Goal: Task Accomplishment & Management: Manage account settings

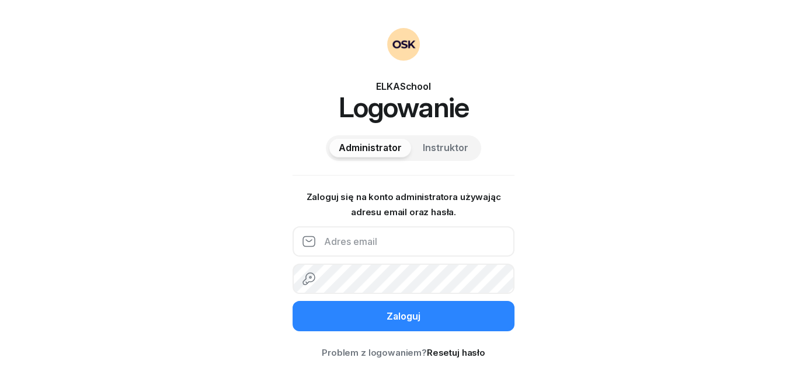
click at [372, 238] on input "email" at bounding box center [403, 241] width 222 height 30
type input "[EMAIL_ADDRESS][DOMAIN_NAME]"
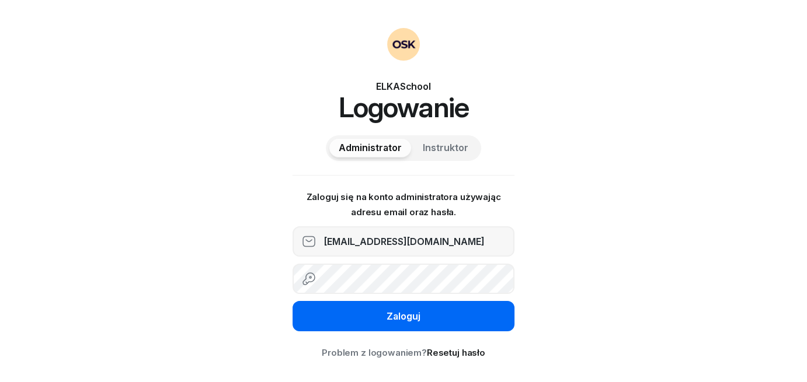
click at [428, 325] on button "Zaloguj" at bounding box center [403, 316] width 222 height 30
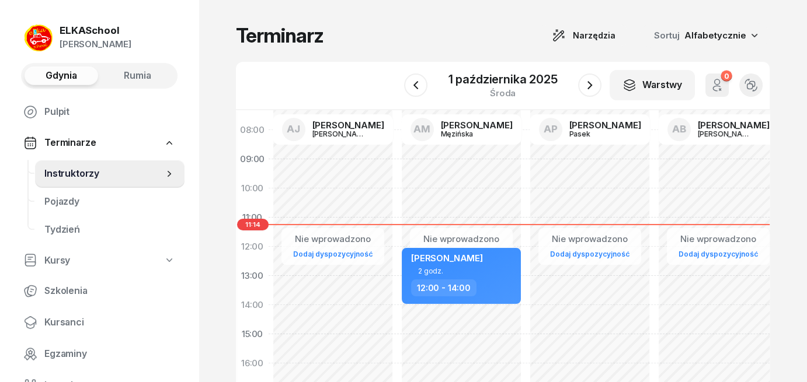
scroll to position [117, 0]
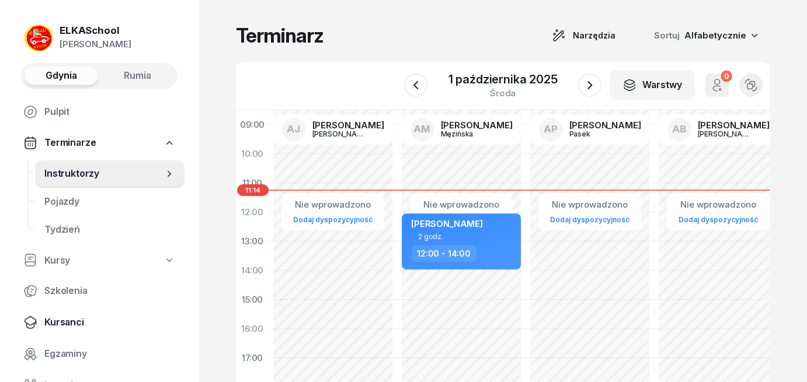
click at [76, 324] on span "Kursanci" at bounding box center [109, 322] width 131 height 15
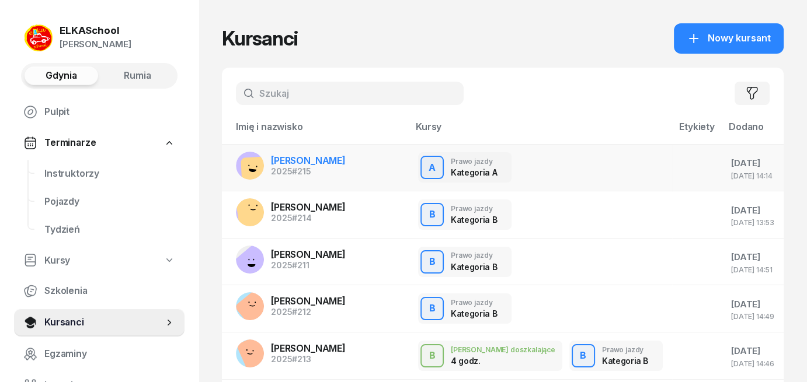
click at [339, 160] on span "[PERSON_NAME]" at bounding box center [308, 161] width 75 height 12
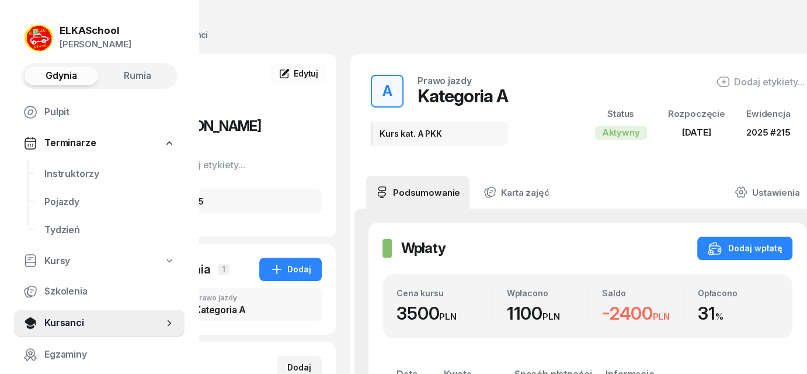
scroll to position [0, 112]
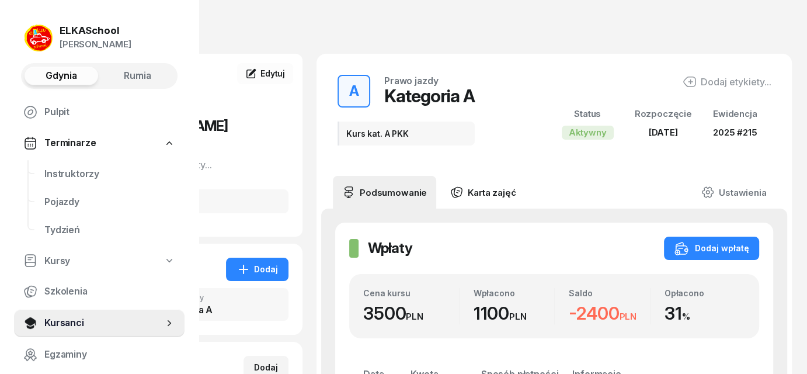
click at [497, 184] on link "Karta zajęć" at bounding box center [483, 192] width 84 height 33
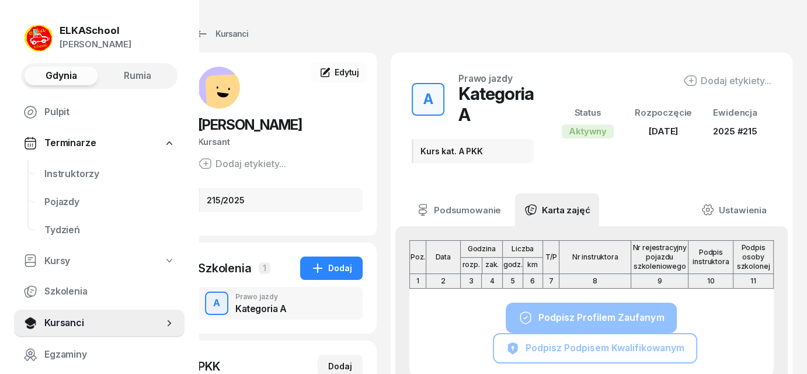
scroll to position [0, 38]
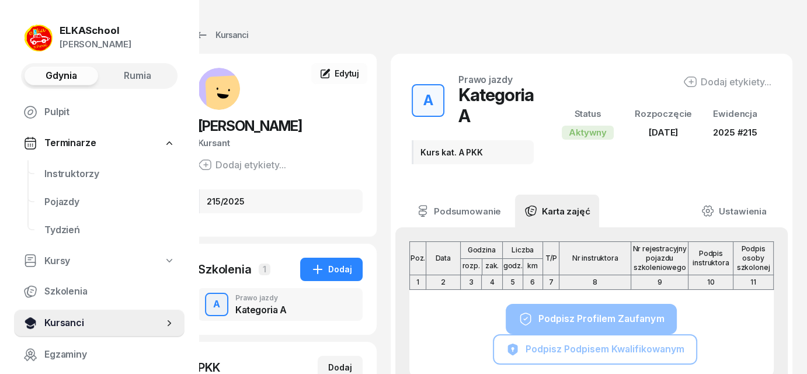
click at [64, 327] on span "Kursanci" at bounding box center [103, 322] width 119 height 15
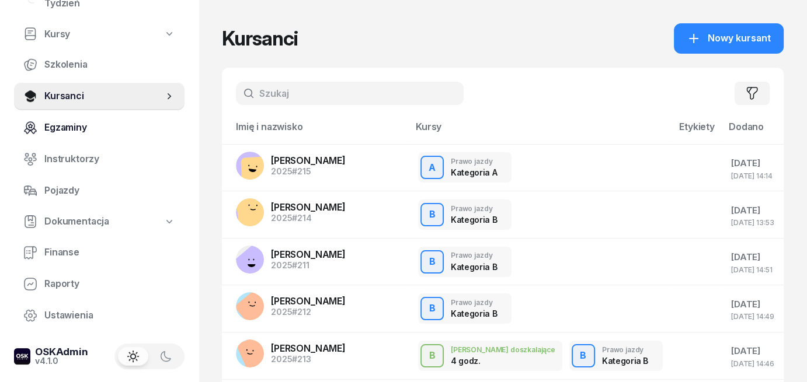
click at [57, 130] on span "Egzaminy" at bounding box center [109, 127] width 131 height 15
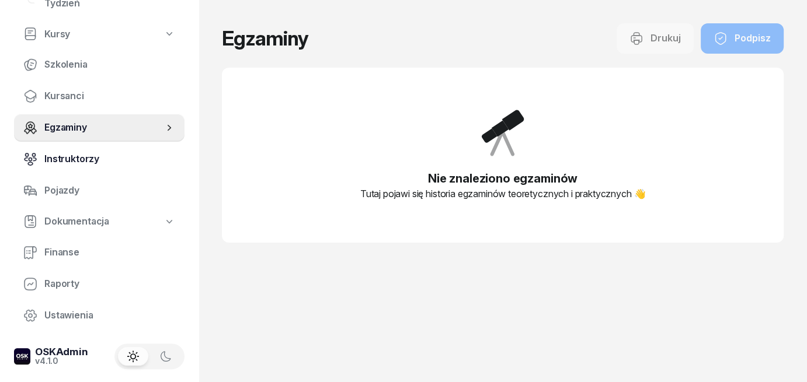
click at [64, 163] on span "Instruktorzy" at bounding box center [109, 159] width 131 height 15
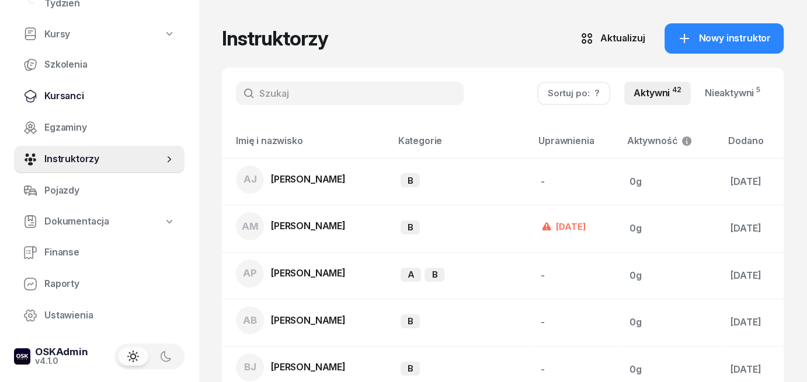
click at [74, 99] on span "Kursanci" at bounding box center [109, 96] width 131 height 15
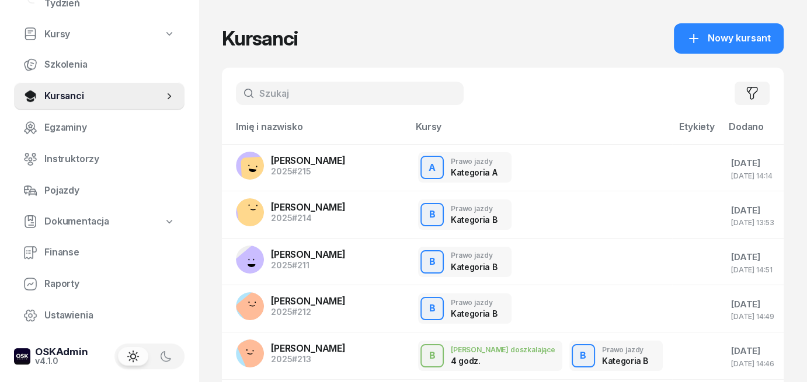
click at [266, 98] on input "text" at bounding box center [350, 93] width 228 height 23
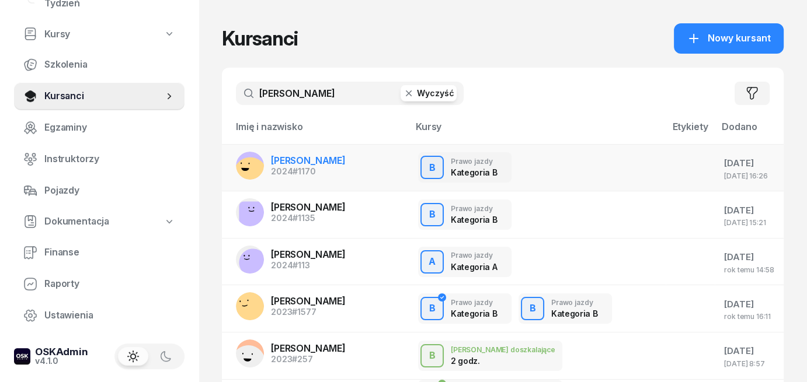
type input "[PERSON_NAME]"
click at [288, 168] on div "2024 #1170" at bounding box center [308, 172] width 75 height 8
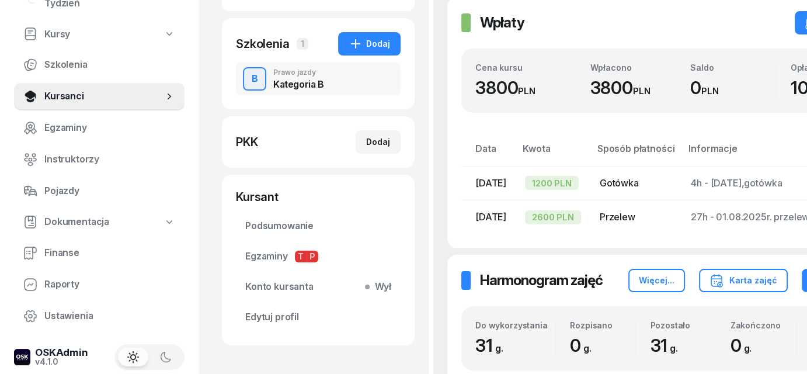
scroll to position [292, 0]
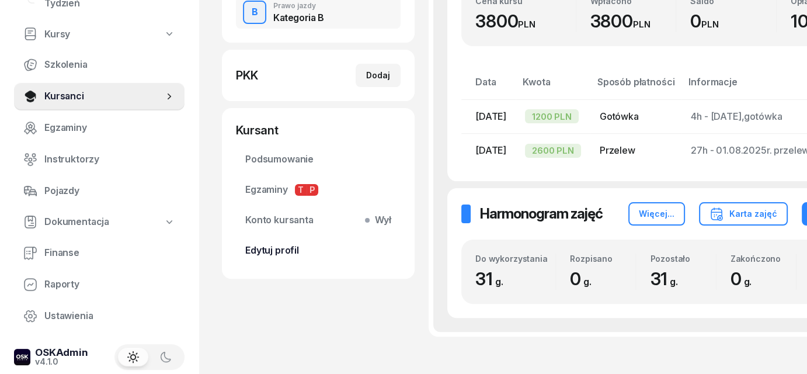
click at [278, 248] on span "Edytuj profil" at bounding box center [318, 250] width 146 height 15
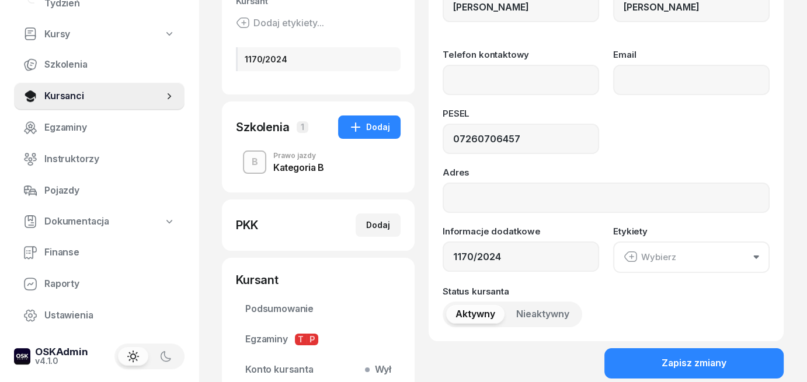
scroll to position [34, 0]
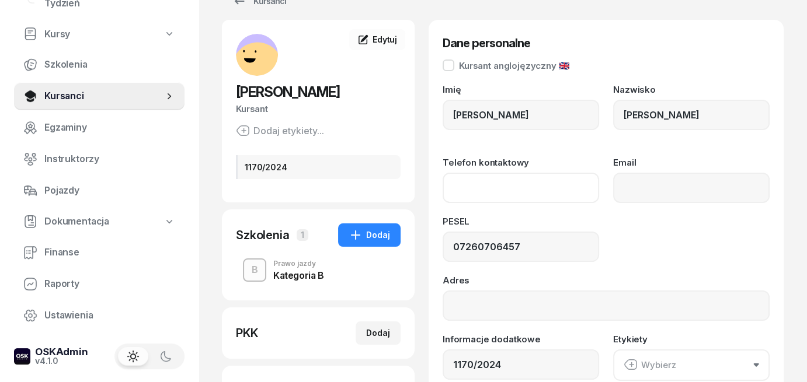
click at [524, 179] on input "Telefon kontaktowy" at bounding box center [520, 188] width 156 height 30
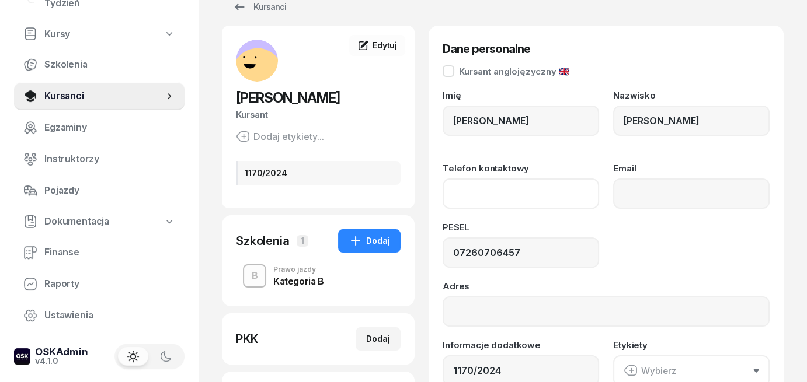
scroll to position [0, 0]
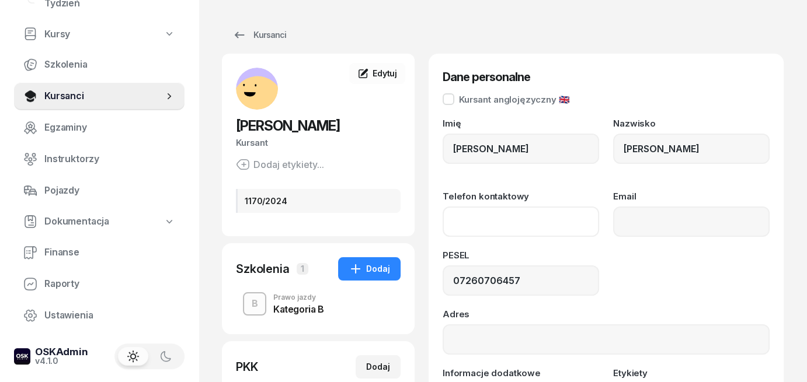
paste input "[PHONE_NUMBER]"
type input "510 832 621"
click at [586, 253] on div "PESEL" at bounding box center [520, 258] width 156 height 15
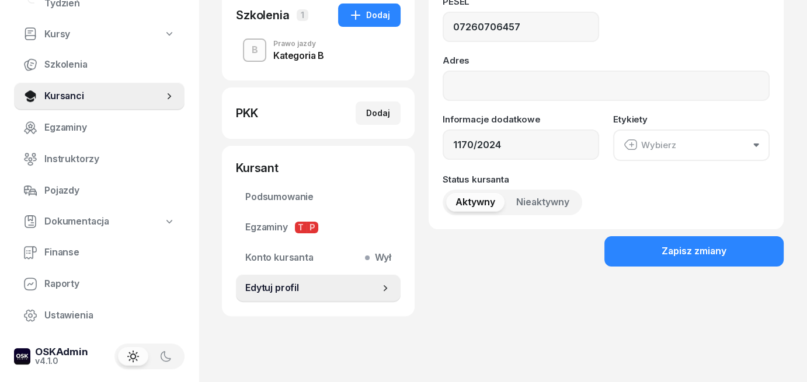
scroll to position [267, 0]
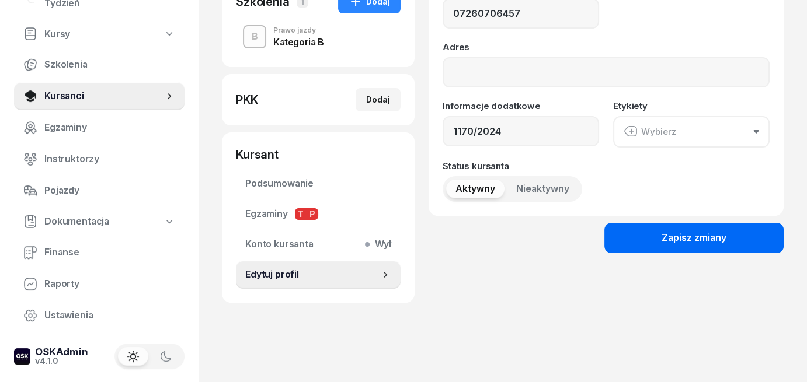
click at [728, 242] on button "Zapisz zmiany" at bounding box center [693, 238] width 179 height 30
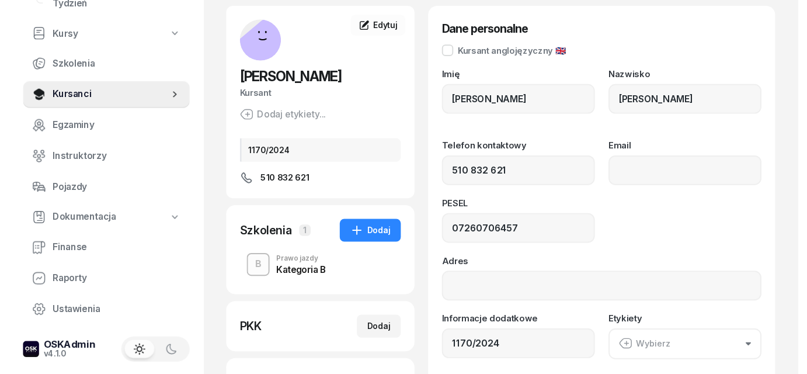
scroll to position [0, 0]
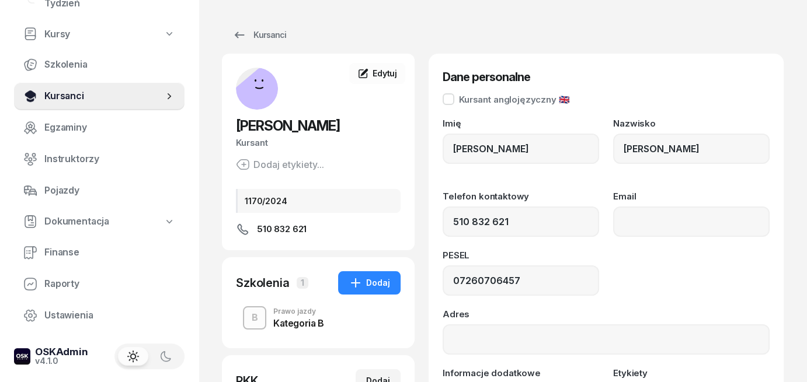
click at [48, 95] on span "Kursanci" at bounding box center [103, 96] width 119 height 15
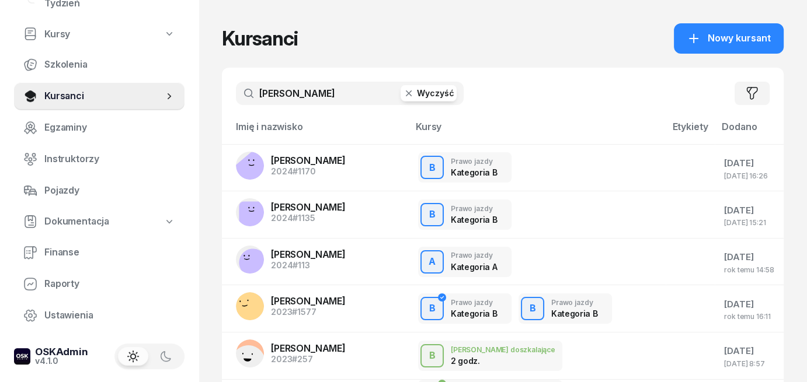
click at [431, 93] on button "Wyczyść" at bounding box center [428, 93] width 56 height 16
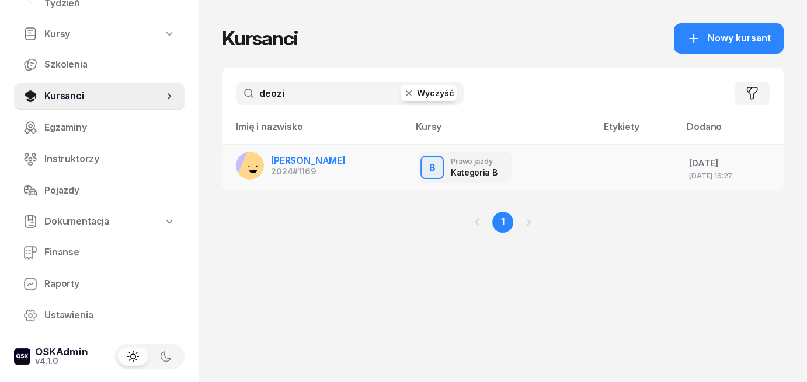
type input "deozi"
click at [291, 164] on span "[PERSON_NAME]" at bounding box center [308, 161] width 75 height 12
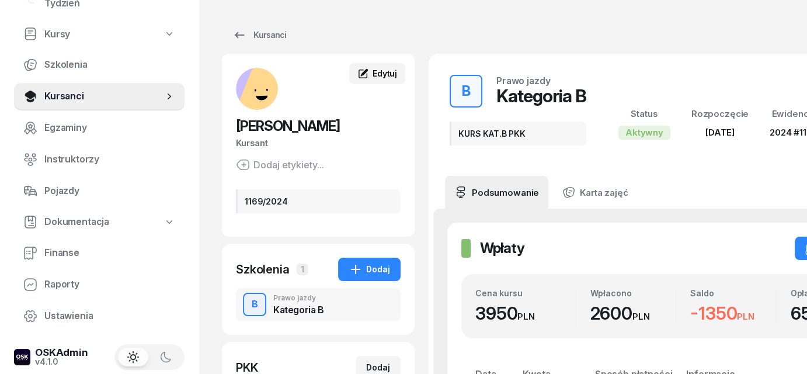
click at [376, 75] on span "Edytuj" at bounding box center [384, 73] width 25 height 10
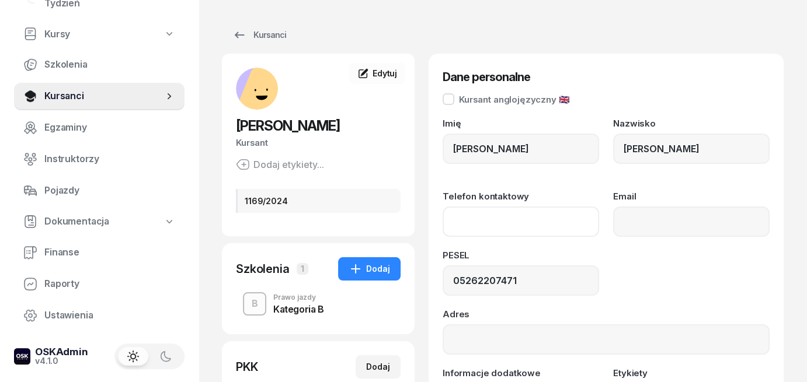
click at [459, 227] on input "Telefon kontaktowy" at bounding box center [520, 222] width 156 height 30
paste input "[PHONE_NUMBER]"
type input "794 962 166"
click at [599, 260] on div "PESEL 05262207471" at bounding box center [605, 273] width 327 height 45
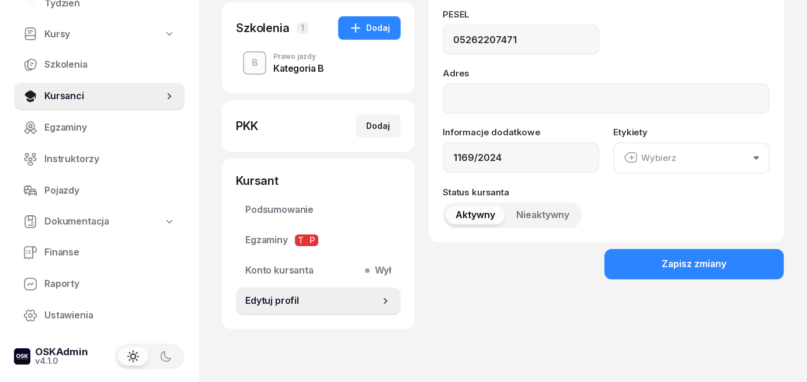
scroll to position [267, 0]
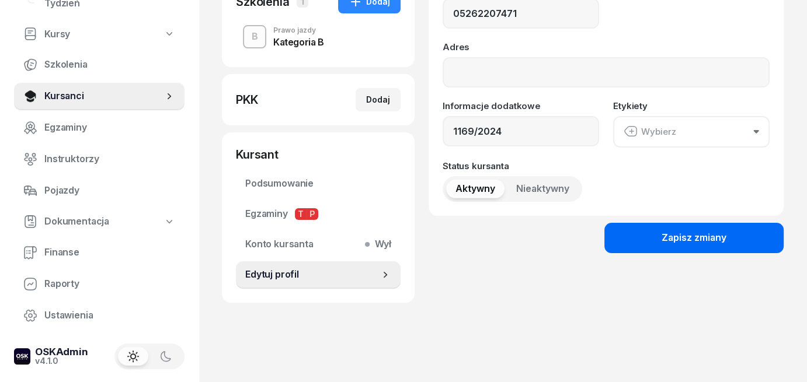
click at [728, 245] on button "Zapisz zmiany" at bounding box center [693, 238] width 179 height 30
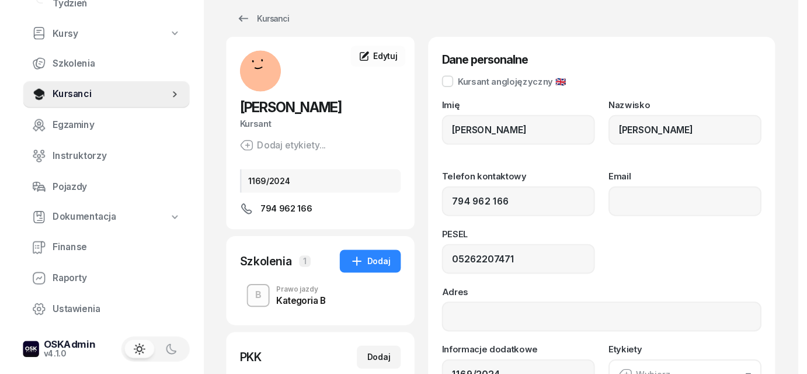
scroll to position [0, 0]
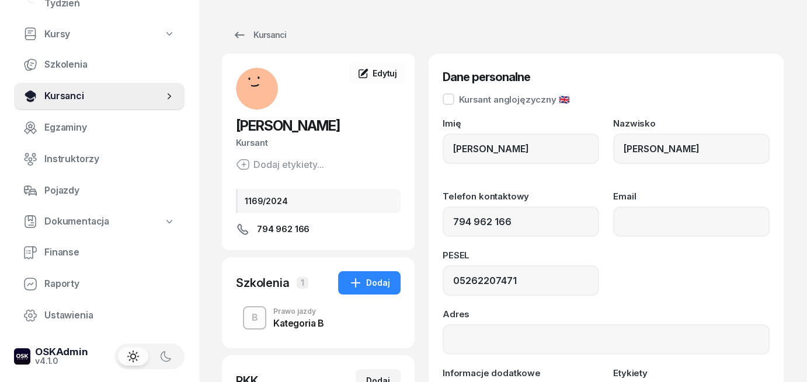
click at [82, 92] on span "Kursanci" at bounding box center [103, 96] width 119 height 15
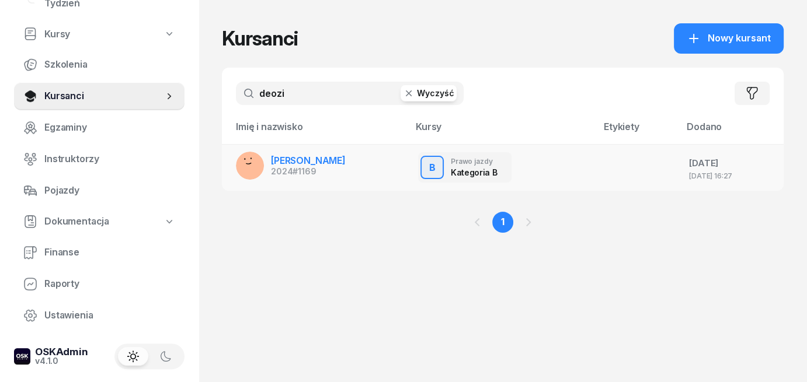
click at [297, 163] on span "[PERSON_NAME]" at bounding box center [308, 161] width 75 height 12
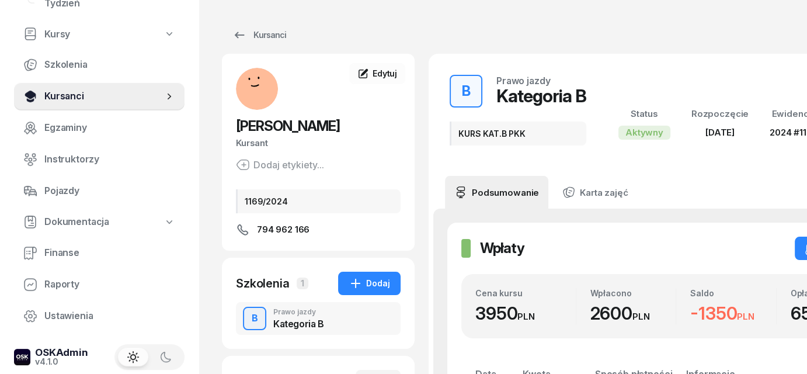
click at [65, 95] on span "Kursanci" at bounding box center [103, 96] width 119 height 15
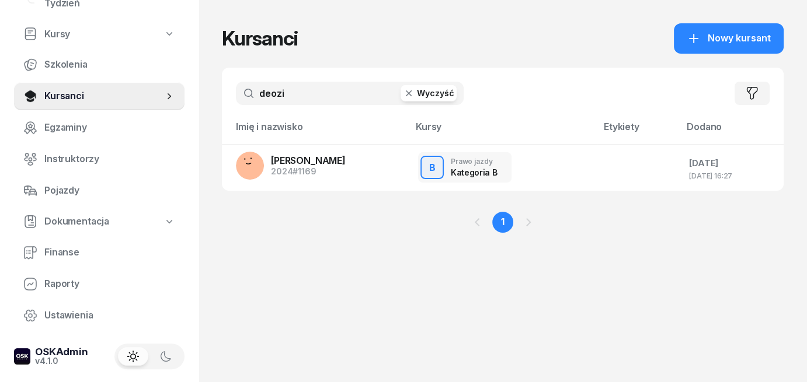
click at [355, 95] on input "deozi" at bounding box center [350, 93] width 228 height 23
click at [436, 95] on button "Wyczyść" at bounding box center [428, 93] width 56 height 16
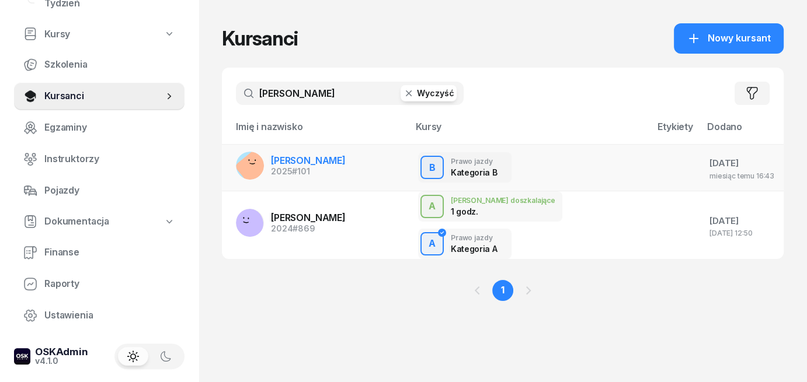
type input "[PERSON_NAME]"
click at [337, 163] on span "[PERSON_NAME]" at bounding box center [308, 161] width 75 height 12
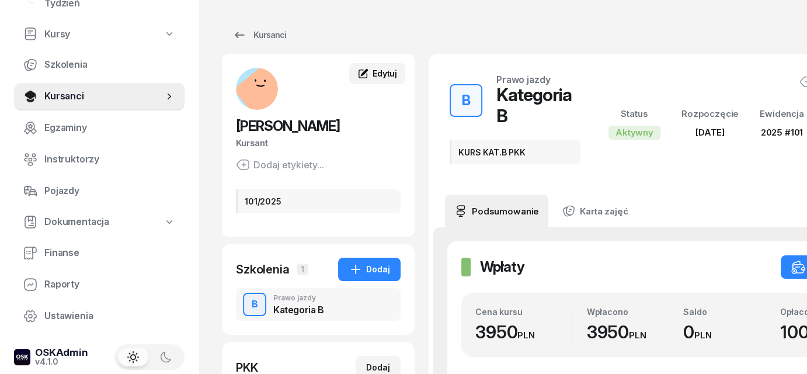
click at [387, 75] on span "Edytuj" at bounding box center [384, 73] width 25 height 10
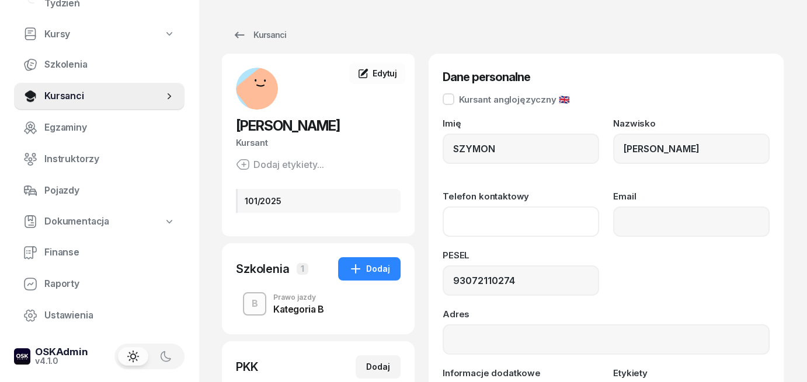
click at [458, 222] on input "Telefon kontaktowy" at bounding box center [520, 222] width 156 height 30
paste input "[PHONE_NUMBER]"
type input "512 126 201"
click at [519, 262] on div "PESEL" at bounding box center [520, 258] width 156 height 15
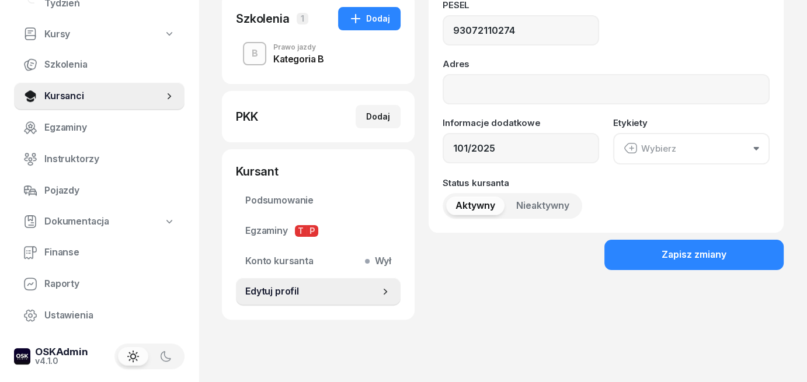
scroll to position [267, 0]
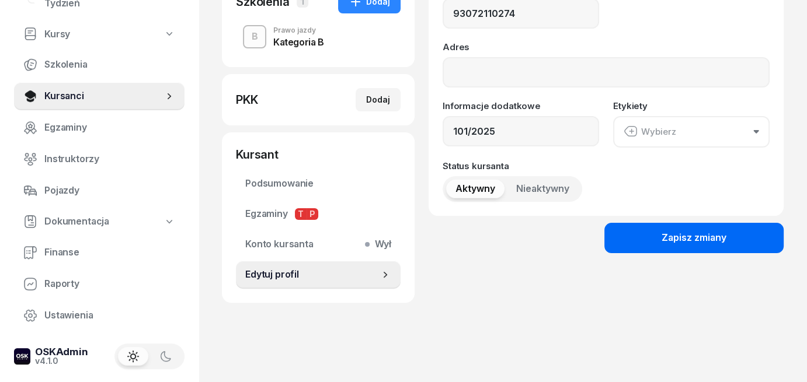
click at [668, 233] on div "Zapisz zmiany" at bounding box center [693, 238] width 65 height 15
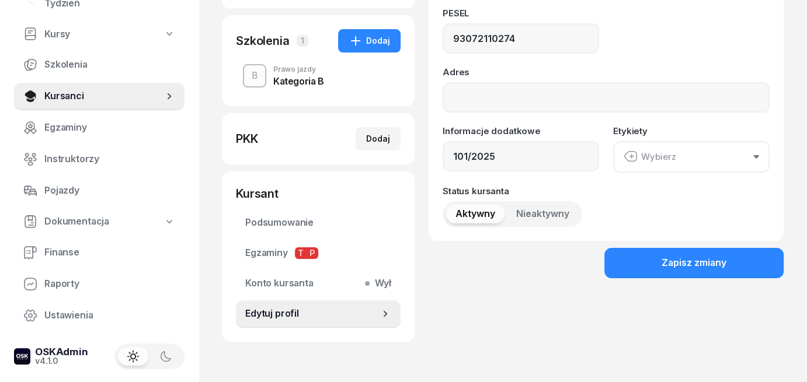
scroll to position [223, 0]
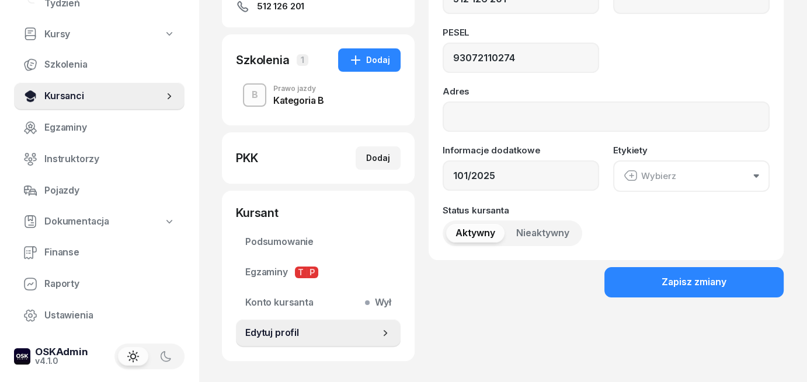
click at [72, 100] on span "Kursanci" at bounding box center [103, 96] width 119 height 15
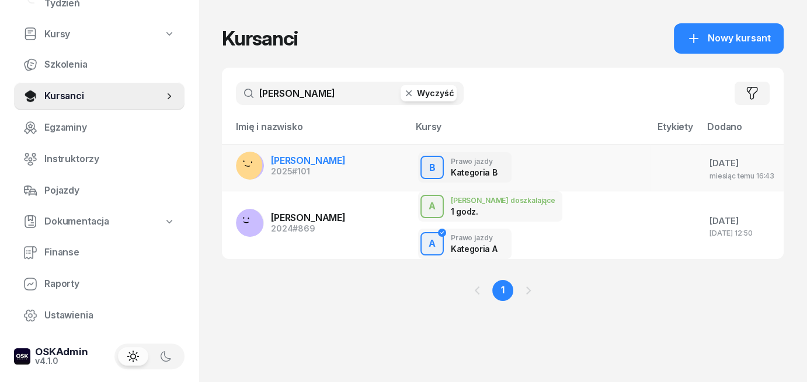
click at [328, 162] on span "[PERSON_NAME]" at bounding box center [308, 161] width 75 height 12
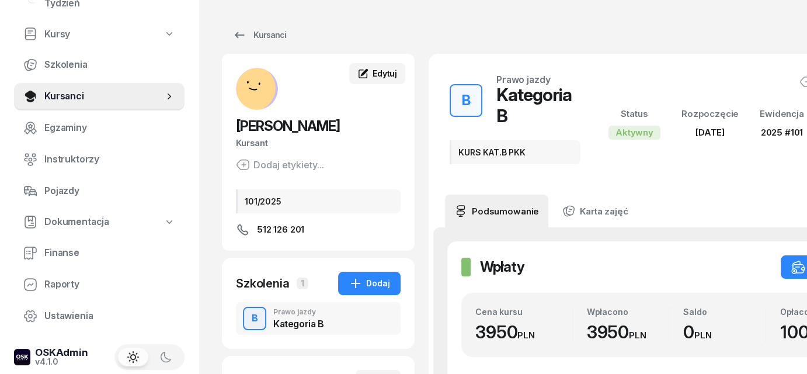
click at [376, 74] on span "Edytuj" at bounding box center [384, 73] width 25 height 10
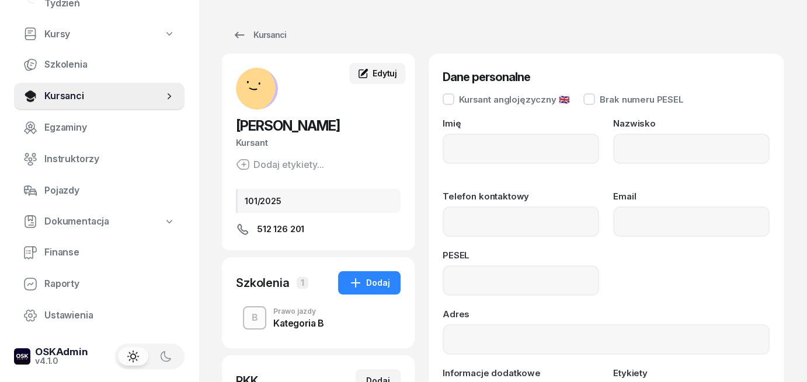
type input "SZYMON"
type input "[PERSON_NAME]"
type input "512126201"
type input "93072110274"
type input "101/2025"
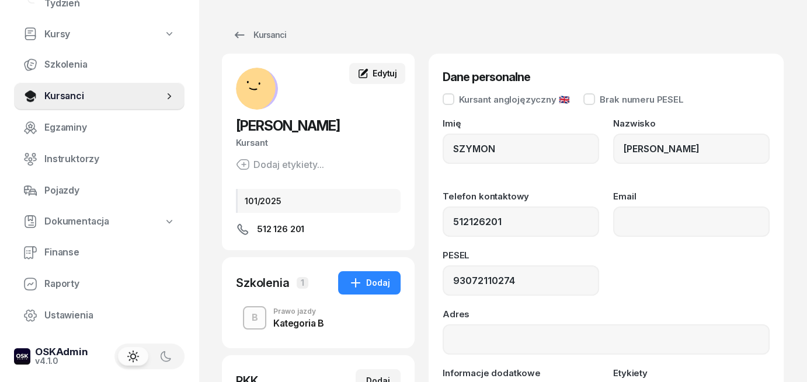
type input "512 126 201"
click at [105, 99] on span "Kursanci" at bounding box center [103, 96] width 119 height 15
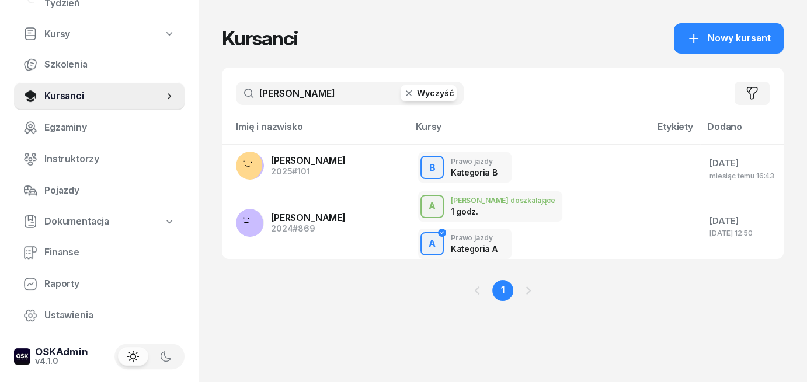
click at [440, 96] on button "Wyczyść" at bounding box center [428, 93] width 56 height 16
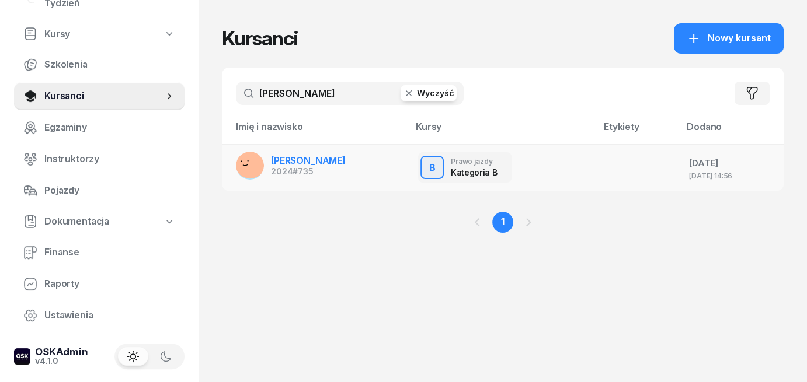
type input "[PERSON_NAME]"
click at [303, 164] on span "[PERSON_NAME]" at bounding box center [308, 161] width 75 height 12
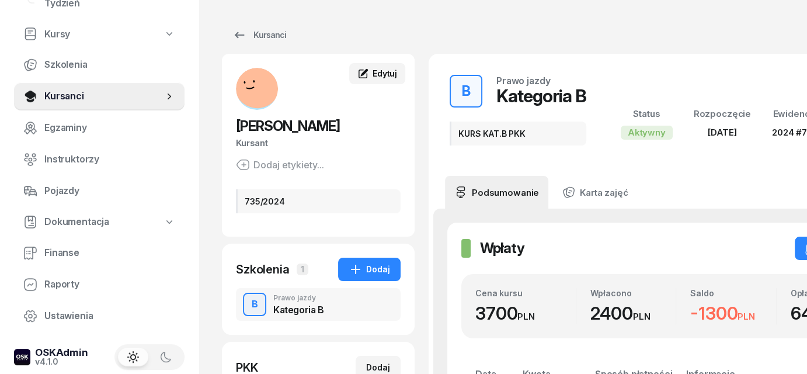
click at [378, 75] on span "Edytuj" at bounding box center [384, 73] width 25 height 10
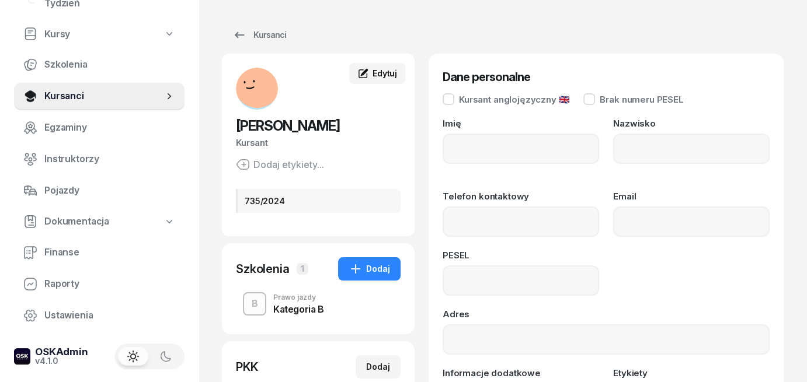
type input "[PERSON_NAME]"
type input "07231101692"
type input "735/2024"
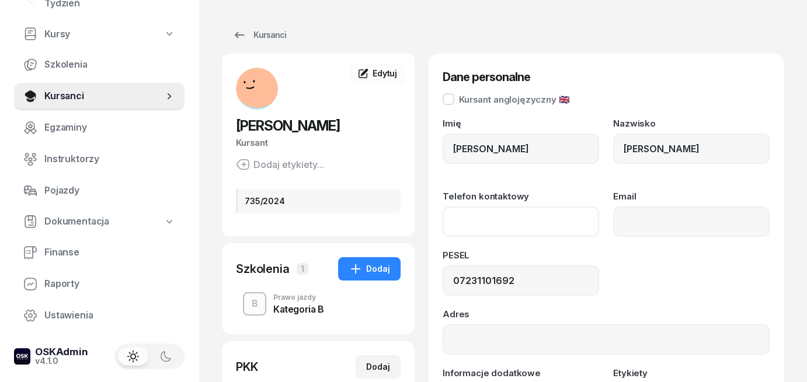
click at [472, 225] on input "Telefon kontaktowy" at bounding box center [520, 222] width 156 height 30
paste input "[PHONE_NUMBER]"
type input "508 302 870"
click at [603, 263] on div "PESEL 07231101692" at bounding box center [605, 273] width 327 height 45
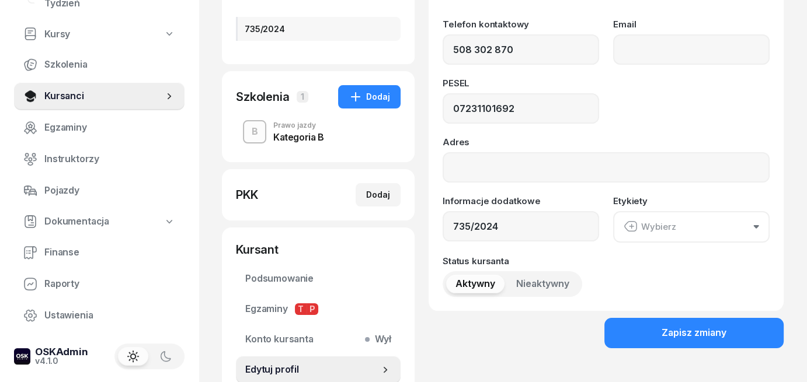
scroll to position [233, 0]
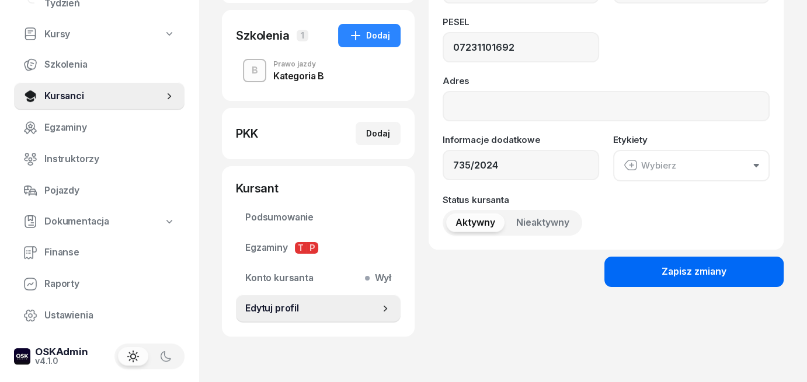
click at [669, 272] on div "Zapisz zmiany" at bounding box center [693, 271] width 65 height 15
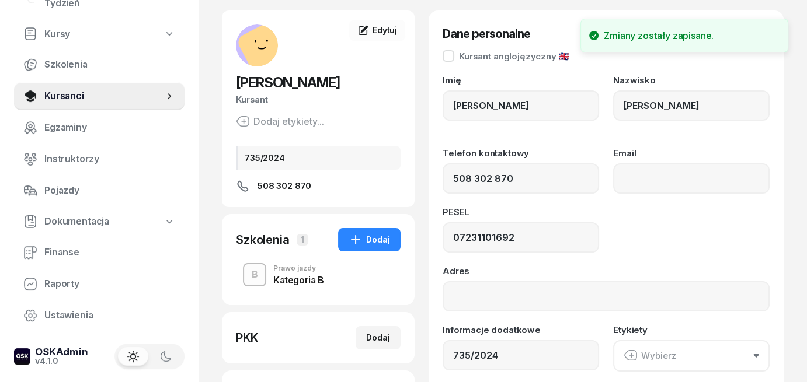
scroll to position [0, 0]
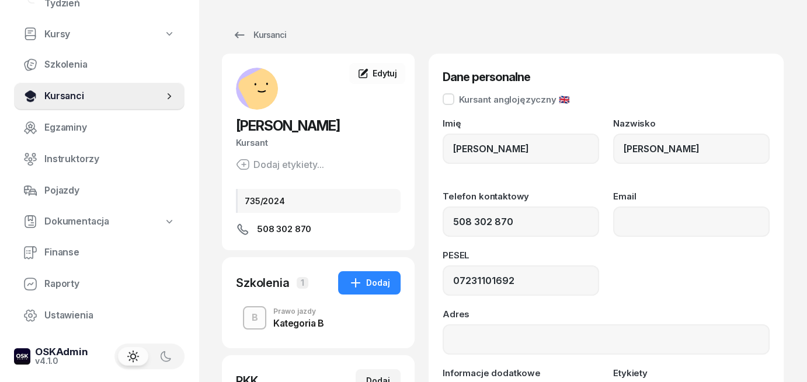
click at [121, 97] on span "Kursanci" at bounding box center [103, 96] width 119 height 15
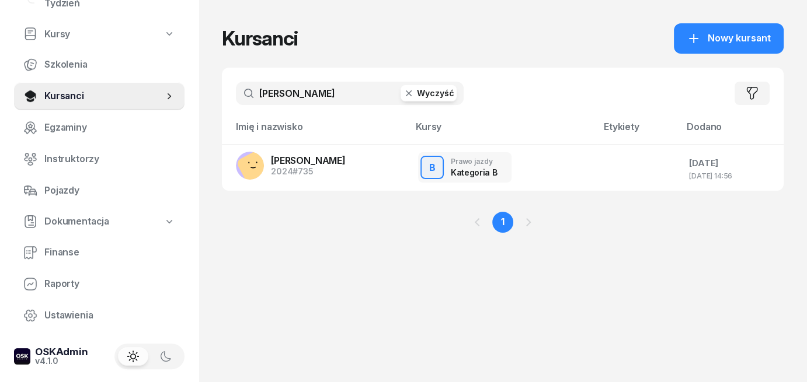
click at [439, 90] on button "Wyczyść" at bounding box center [428, 93] width 56 height 16
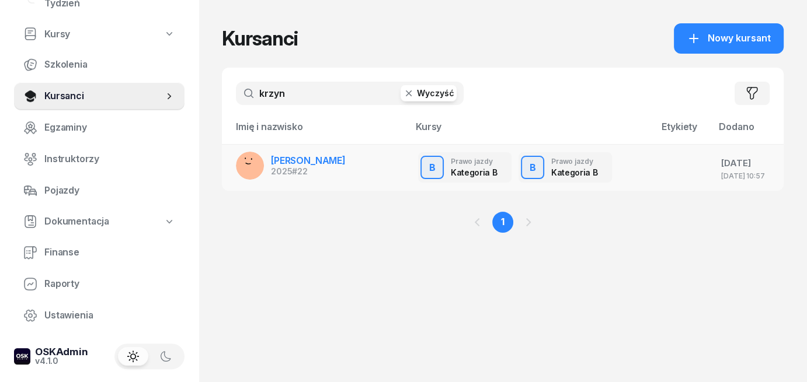
type input "krzyn"
click at [295, 165] on span "[PERSON_NAME]" at bounding box center [308, 161] width 75 height 12
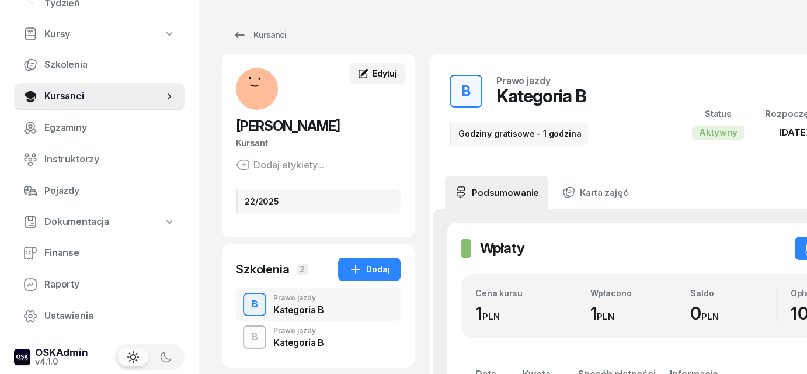
click at [377, 74] on span "Edytuj" at bounding box center [384, 73] width 25 height 10
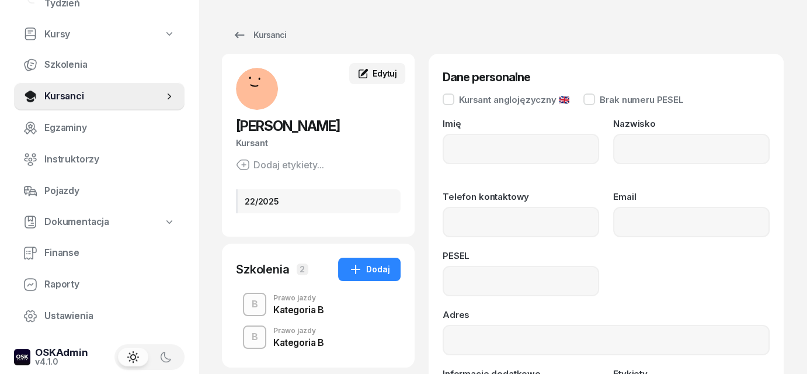
type input "OSKAR"
type input "[PERSON_NAME]"
type input "06242903457"
type input "22/2025"
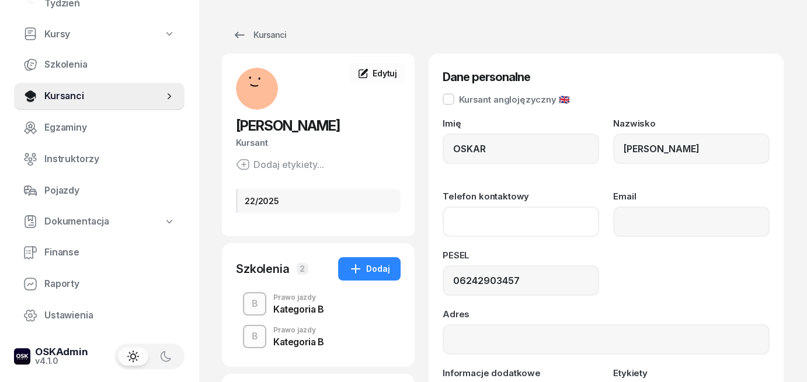
click at [459, 229] on input "Telefon kontaktowy" at bounding box center [520, 222] width 156 height 30
paste input "[PHONE_NUMBER]"
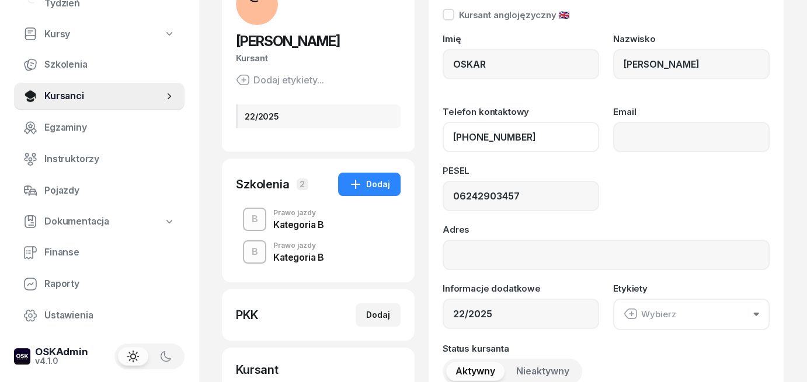
scroll to position [233, 0]
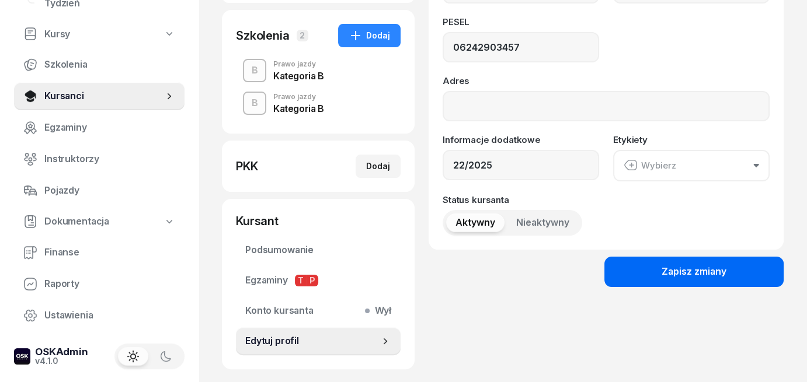
type input "532 865 018"
click at [651, 277] on button "Zapisz zmiany" at bounding box center [693, 272] width 179 height 30
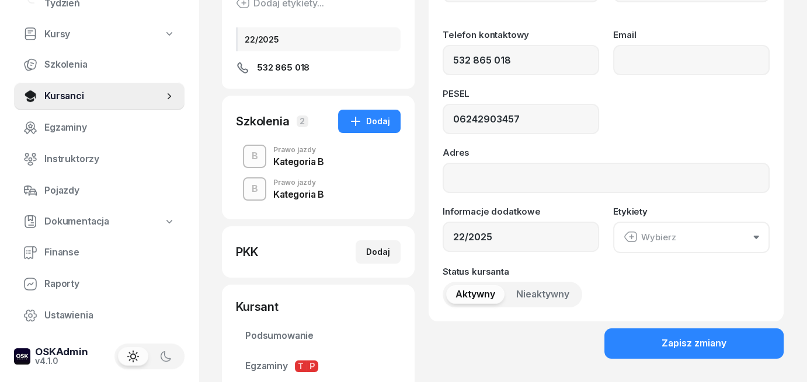
scroll to position [22, 0]
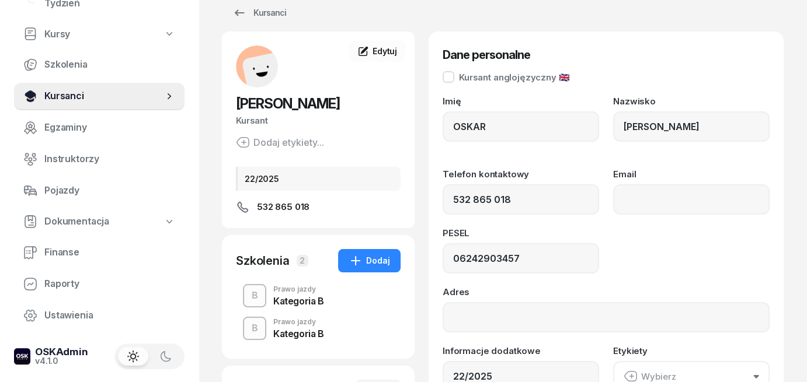
click at [127, 94] on span "Kursanci" at bounding box center [103, 96] width 119 height 15
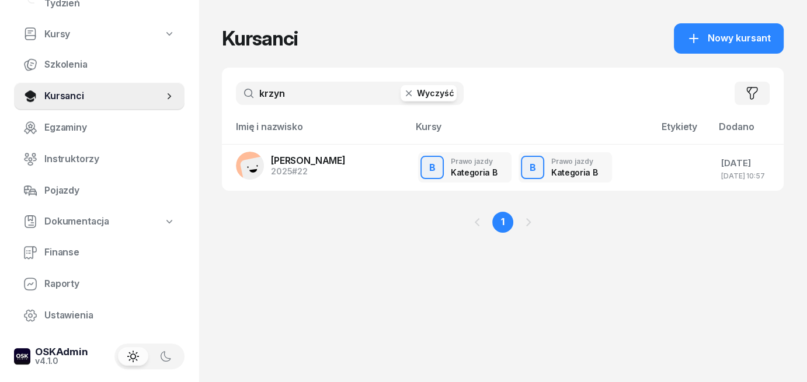
click at [329, 97] on input "krzyn" at bounding box center [350, 93] width 228 height 23
click at [426, 95] on button "Wyczyść" at bounding box center [428, 93] width 56 height 16
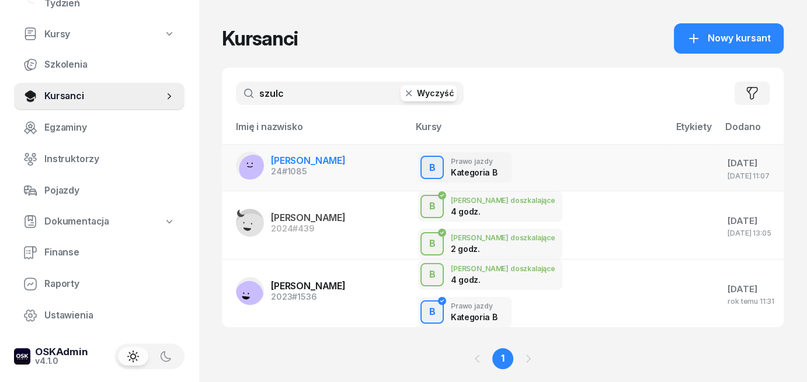
type input "szulc"
click at [270, 162] on link "[PERSON_NAME] 24 #1085" at bounding box center [291, 166] width 110 height 28
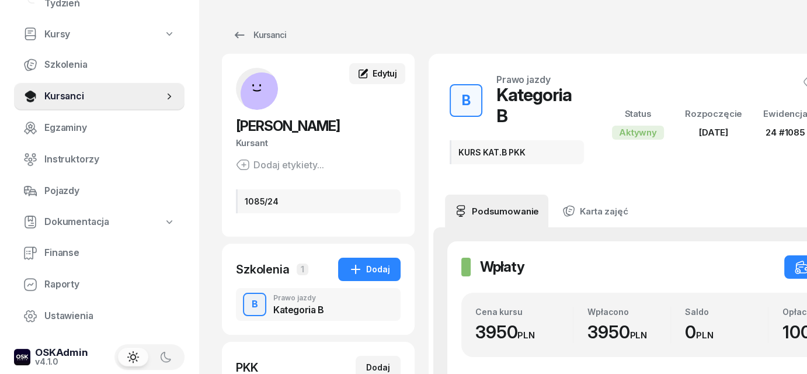
click at [378, 74] on span "Edytuj" at bounding box center [384, 73] width 25 height 10
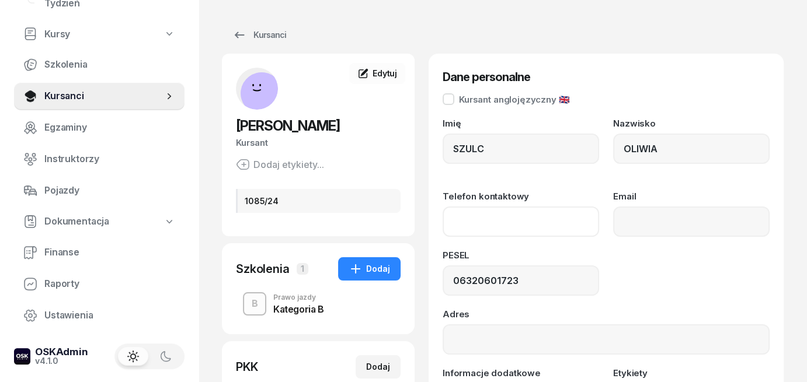
paste input "[PHONE_NUMBER]"
type input "798 265 590"
click at [562, 251] on div "PESEL" at bounding box center [520, 258] width 156 height 15
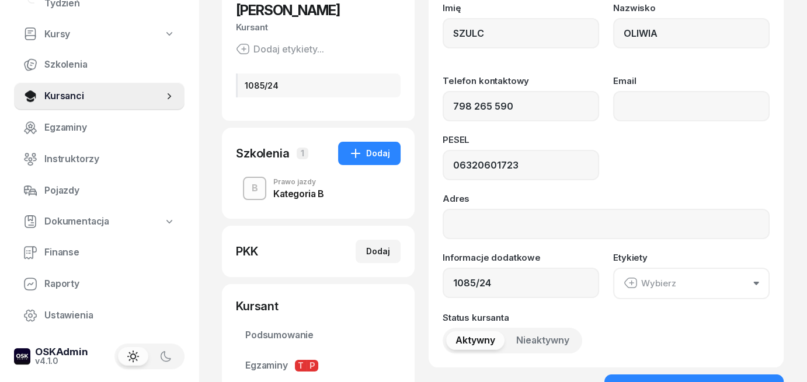
scroll to position [175, 0]
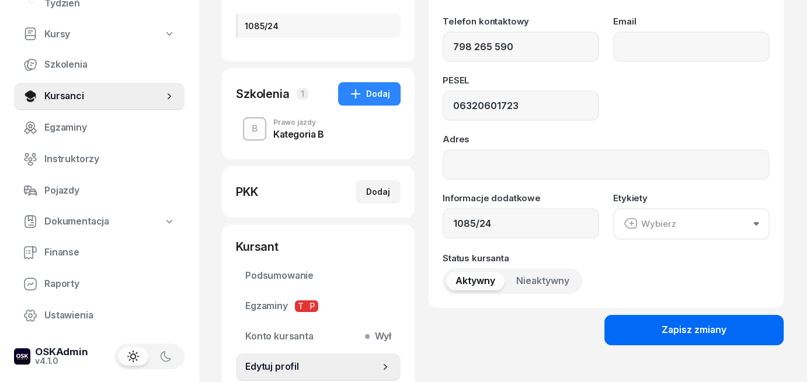
click at [707, 330] on div "Zapisz zmiany" at bounding box center [693, 330] width 65 height 15
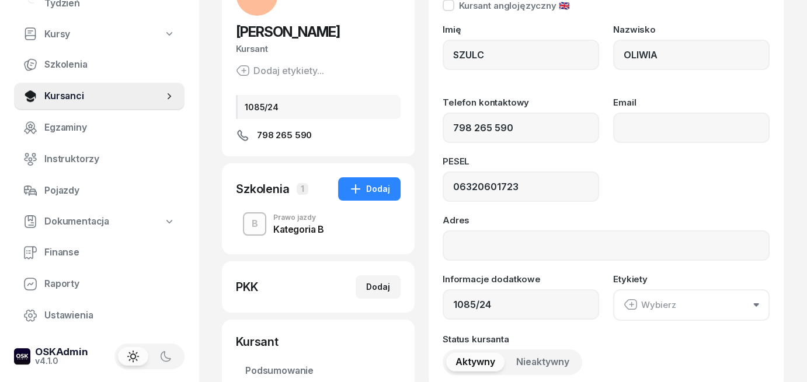
scroll to position [0, 0]
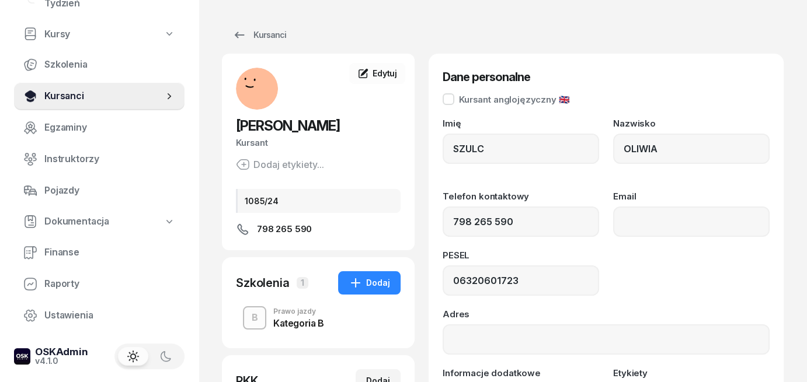
click at [74, 96] on span "Kursanci" at bounding box center [103, 96] width 119 height 15
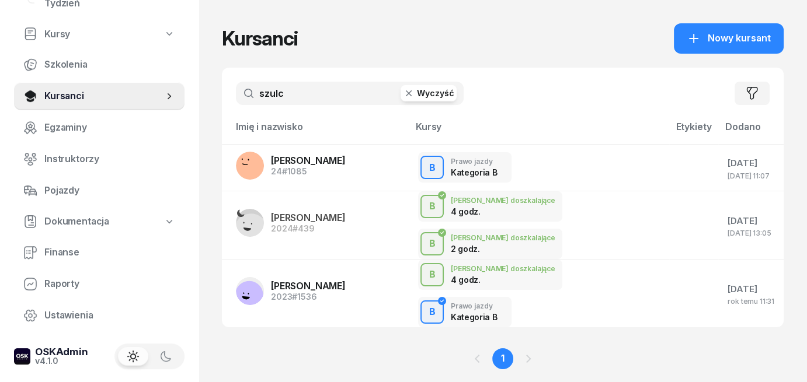
click at [437, 96] on button "Wyczyść" at bounding box center [428, 93] width 56 height 16
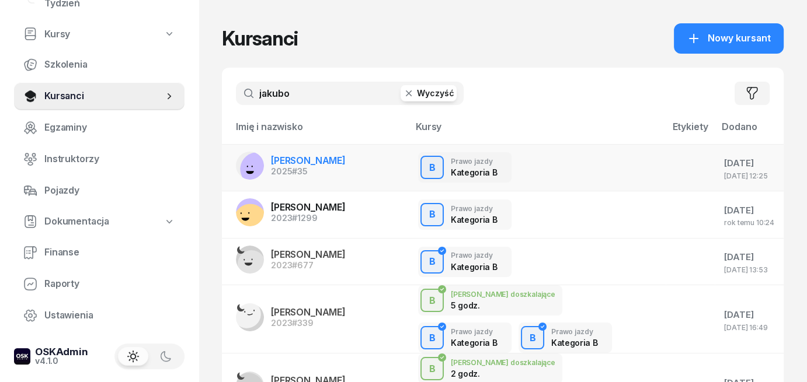
type input "jakubo"
click at [311, 164] on span "[PERSON_NAME]" at bounding box center [308, 161] width 75 height 12
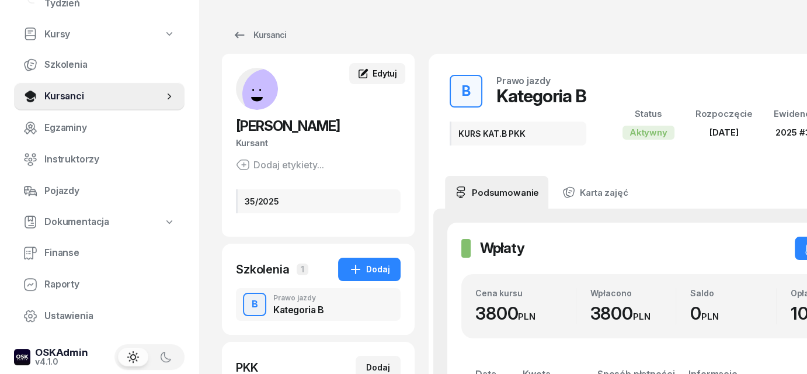
click at [381, 69] on span "Edytuj" at bounding box center [384, 73] width 25 height 10
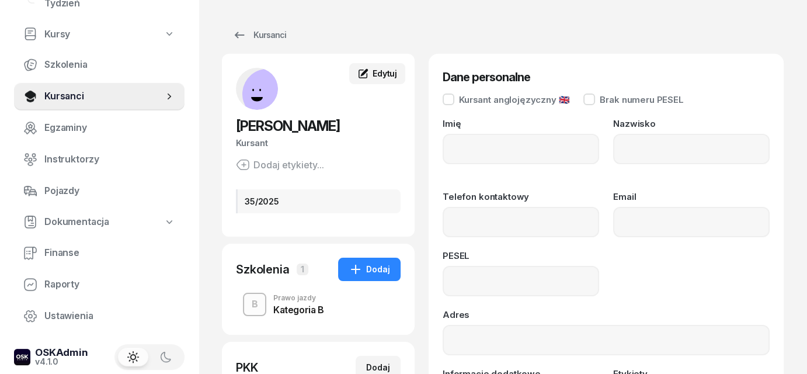
type input "AGATA"
type input "JAKUBOWSKA"
type input "07242709302"
type input "35/2025"
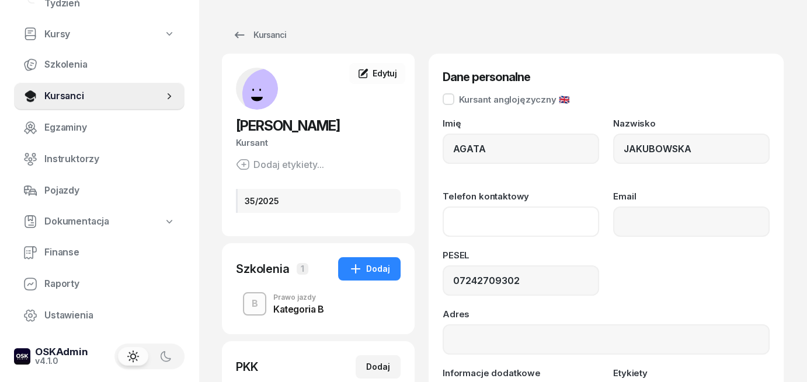
click at [461, 231] on input "Telefon kontaktowy" at bounding box center [520, 222] width 156 height 30
paste input "577 070 427"
type input "577 070 427"
click at [574, 254] on div "PESEL" at bounding box center [520, 258] width 156 height 15
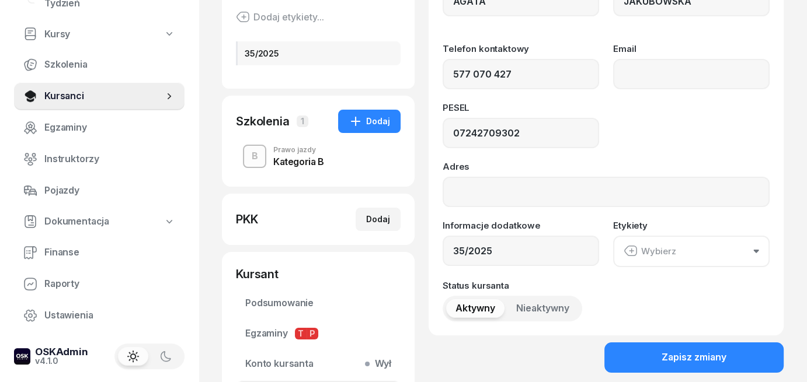
scroll to position [233, 0]
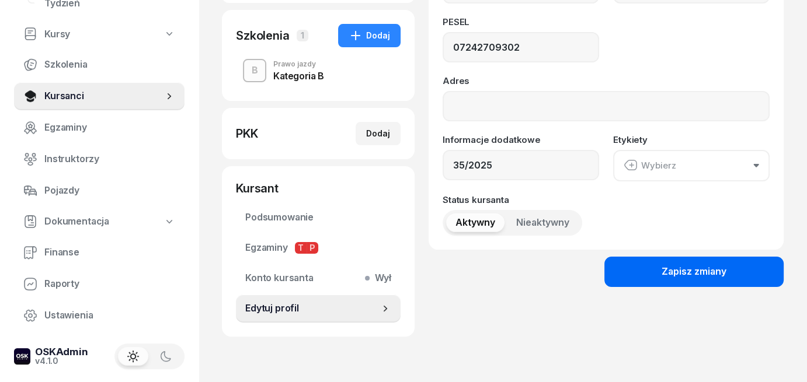
click at [694, 279] on button "Zapisz zmiany" at bounding box center [693, 272] width 179 height 30
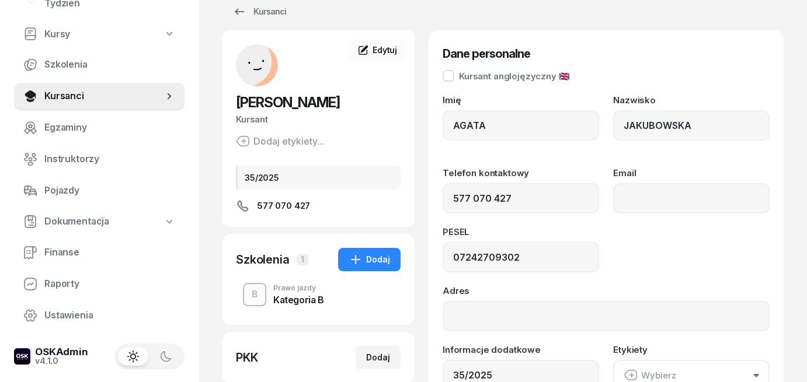
scroll to position [0, 0]
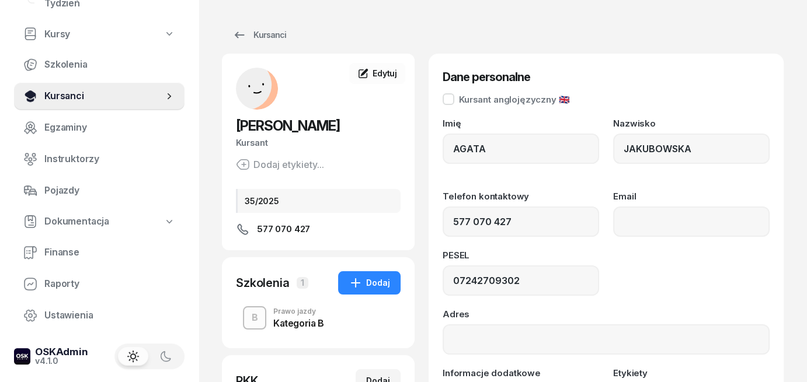
click at [82, 97] on span "Kursanci" at bounding box center [103, 96] width 119 height 15
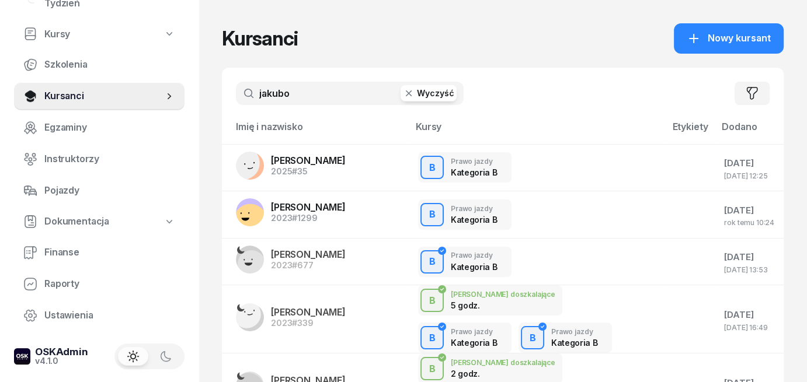
click at [422, 92] on button "Wyczyść" at bounding box center [428, 93] width 56 height 16
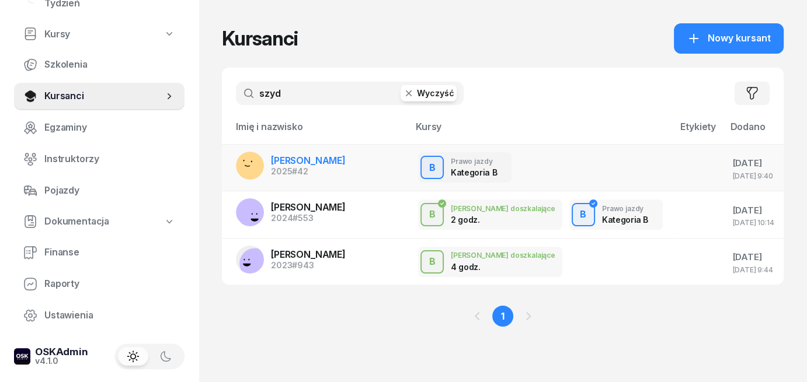
type input "szyd"
click at [291, 168] on div "2025 #42" at bounding box center [308, 172] width 75 height 8
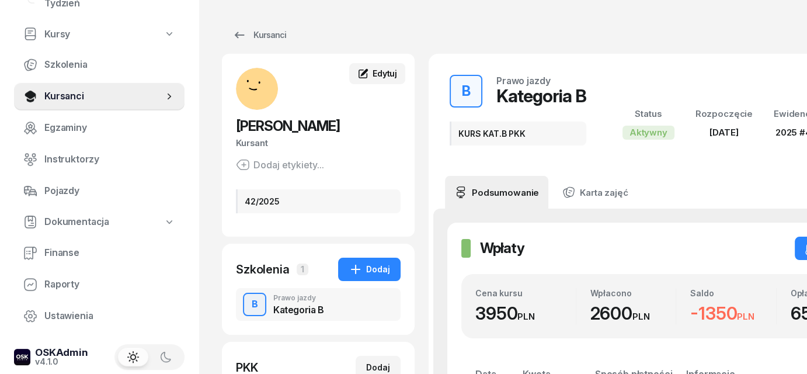
click at [384, 78] on span "Edytuj" at bounding box center [384, 73] width 25 height 10
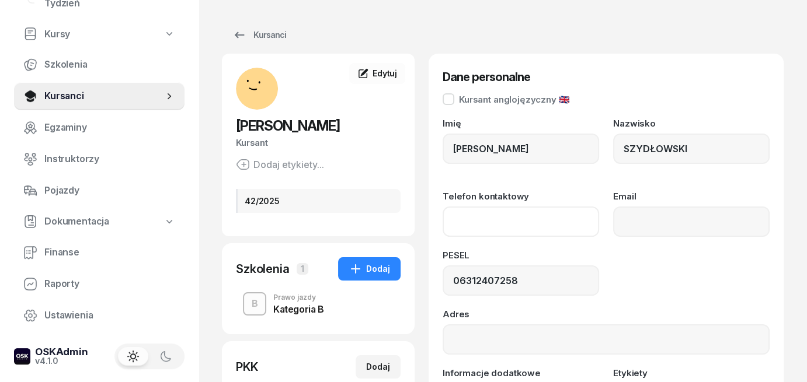
click at [459, 229] on input "Telefon kontaktowy" at bounding box center [520, 222] width 156 height 30
paste input "[PHONE_NUMBER]"
type input "690 168 555"
click at [579, 249] on div "Imię [PERSON_NAME] SZYDŁOWSKI Telefon kontaktowy [PHONE_NUMBER] Email PESEL 063…" at bounding box center [605, 294] width 327 height 350
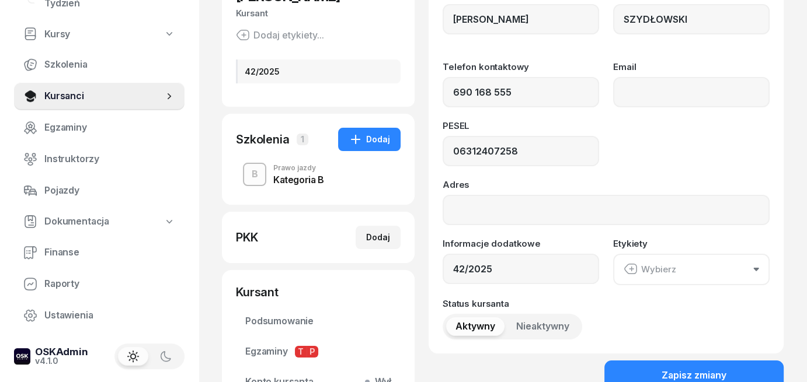
scroll to position [175, 0]
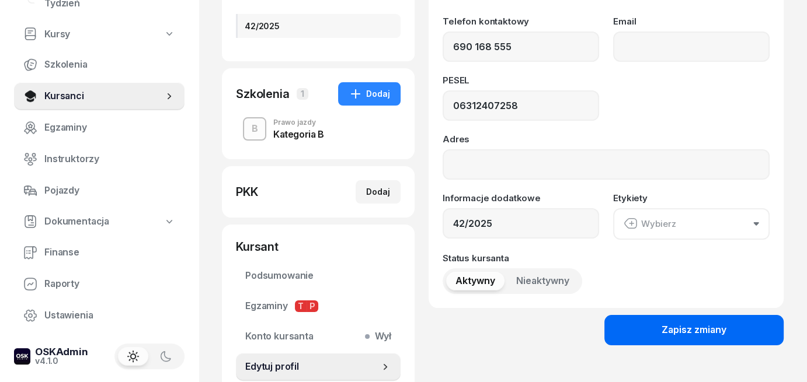
click at [650, 336] on button "Zapisz zmiany" at bounding box center [693, 330] width 179 height 30
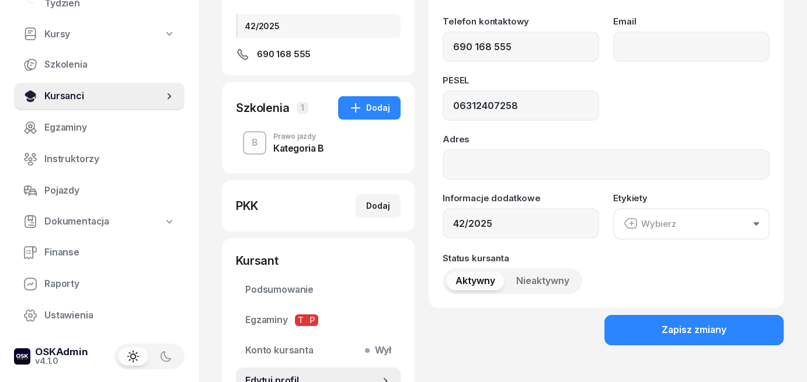
click at [118, 93] on span "Kursanci" at bounding box center [103, 96] width 119 height 15
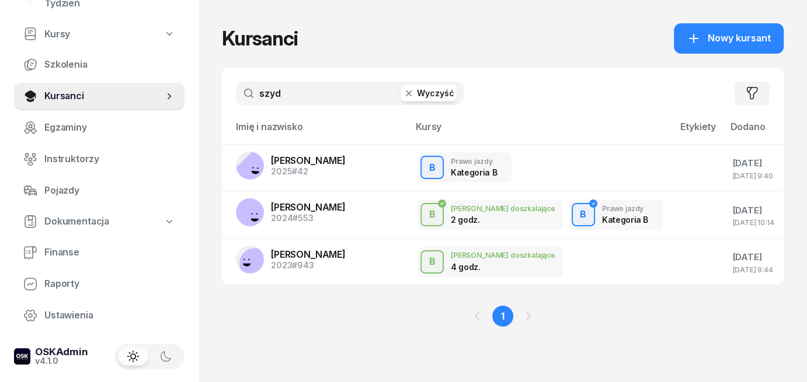
click at [424, 96] on button "Wyczyść" at bounding box center [428, 93] width 56 height 16
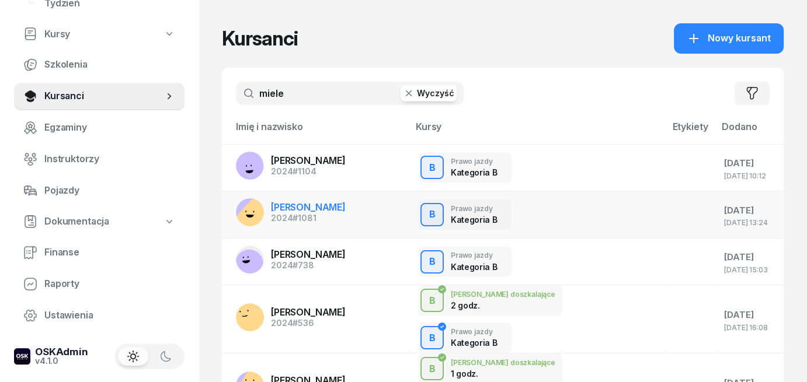
type input "miele"
click at [281, 214] on div "2024 #1081" at bounding box center [308, 218] width 75 height 8
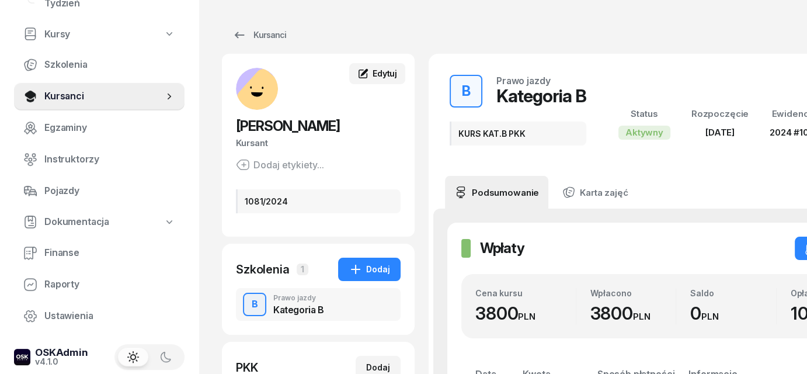
click at [392, 74] on span "Edytuj" at bounding box center [384, 73] width 25 height 10
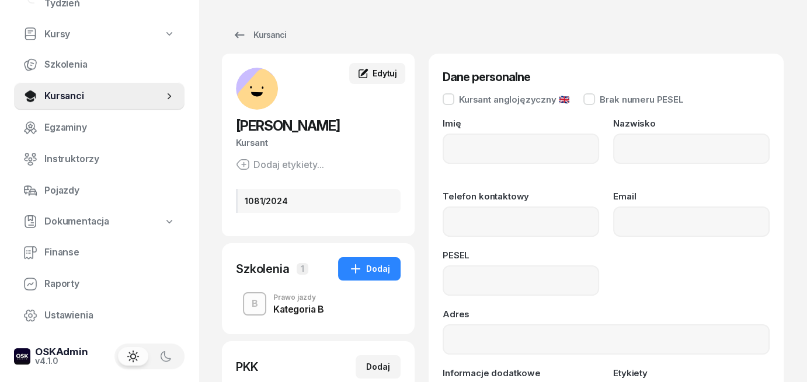
type input "[PERSON_NAME]"
type input "MIELEWCZYK"
type input "06321705679"
type input "1081/2024"
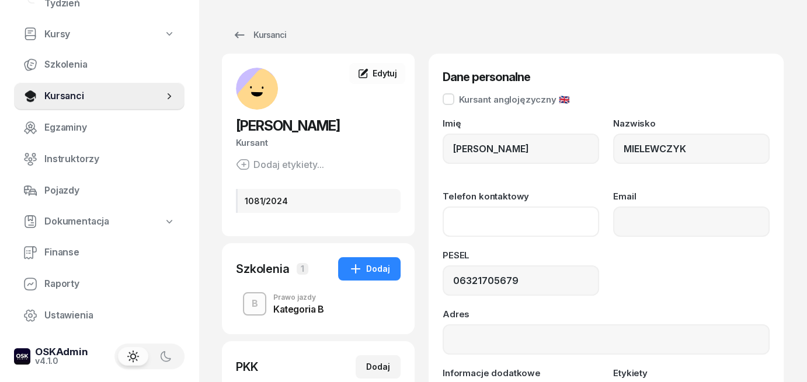
click at [483, 218] on input "Telefon kontaktowy" at bounding box center [520, 222] width 156 height 30
paste input "[PHONE_NUMBER]"
type input "690 395 095"
click at [609, 261] on div "PESEL 06321705679" at bounding box center [605, 273] width 327 height 45
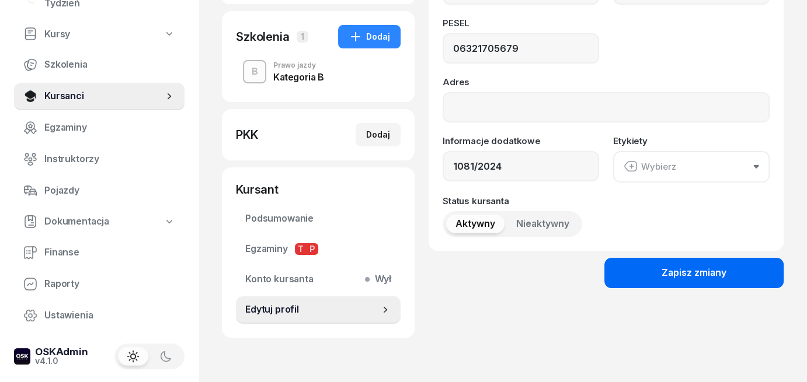
scroll to position [233, 0]
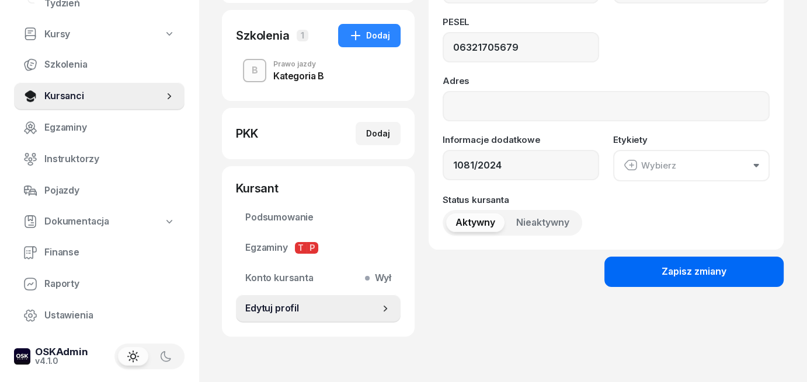
click at [688, 277] on div "Zapisz zmiany" at bounding box center [693, 271] width 65 height 15
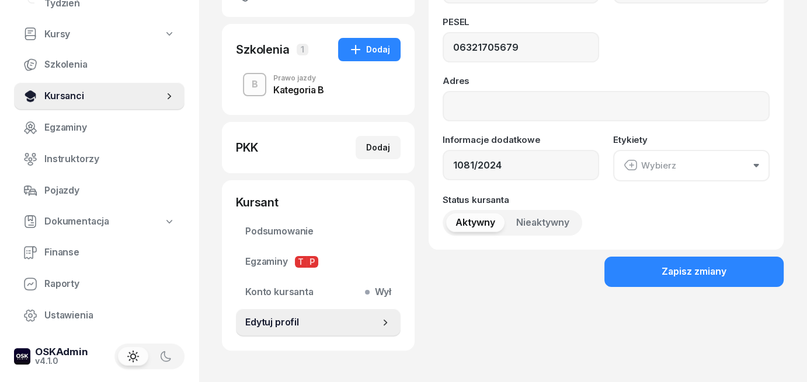
click at [59, 94] on span "Kursanci" at bounding box center [103, 96] width 119 height 15
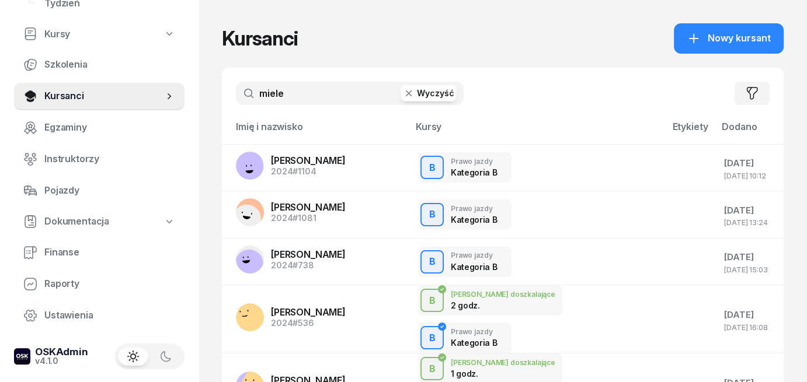
click at [423, 99] on button "Wyczyść" at bounding box center [428, 93] width 56 height 16
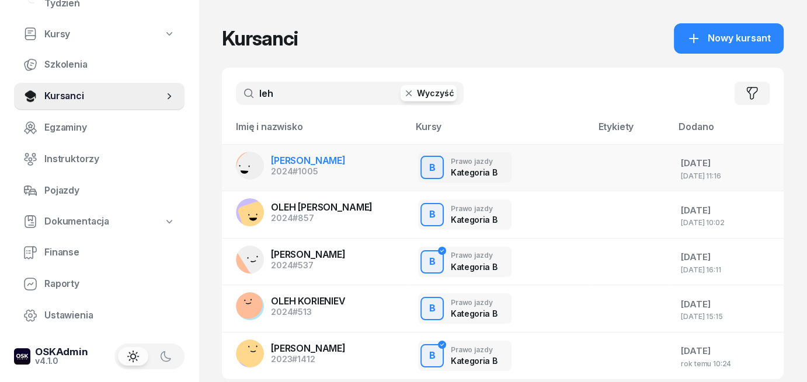
type input "leh"
click at [289, 162] on span "[PERSON_NAME]" at bounding box center [308, 161] width 75 height 12
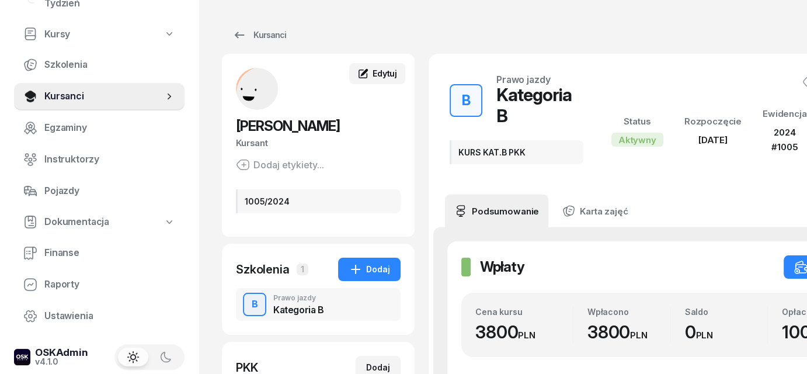
click at [380, 74] on span "Edytuj" at bounding box center [384, 73] width 25 height 10
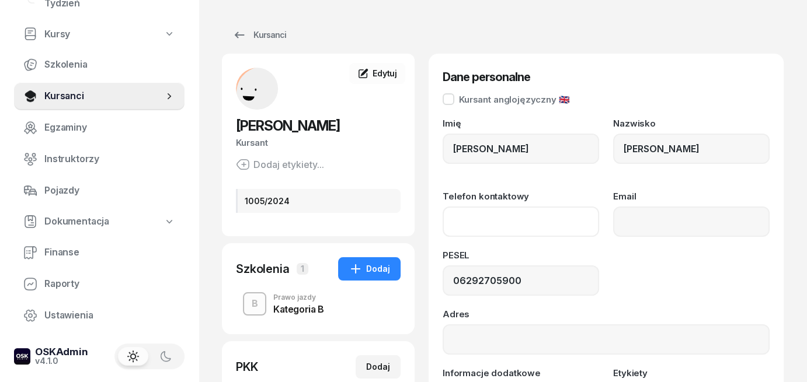
click at [452, 228] on input "Telefon kontaktowy" at bounding box center [520, 222] width 156 height 30
paste input "[PHONE_NUMBER]"
type input "785 632 023"
click at [531, 251] on div "PESEL" at bounding box center [520, 258] width 156 height 15
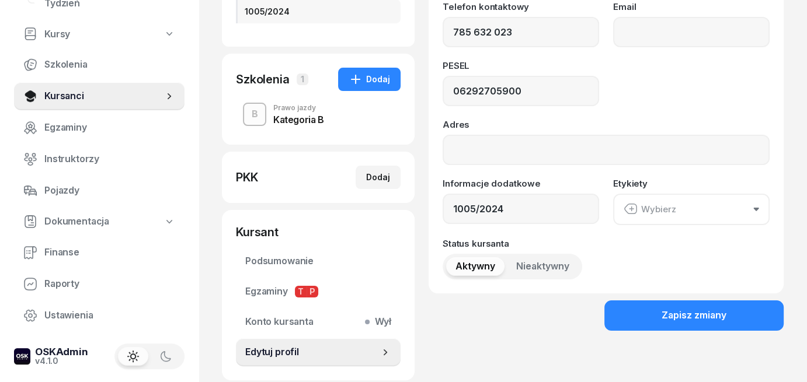
scroll to position [233, 0]
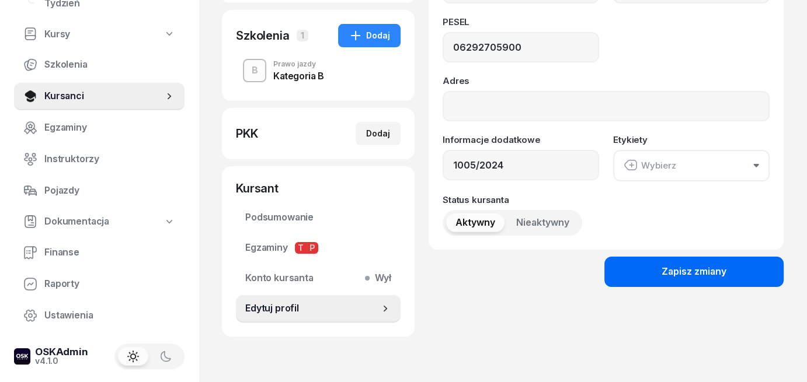
click at [711, 278] on div "Zapisz zmiany" at bounding box center [693, 271] width 65 height 15
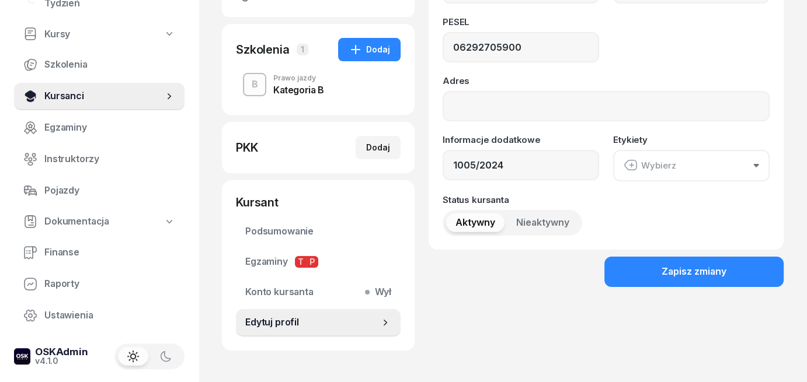
click at [86, 97] on span "Kursanci" at bounding box center [103, 96] width 119 height 15
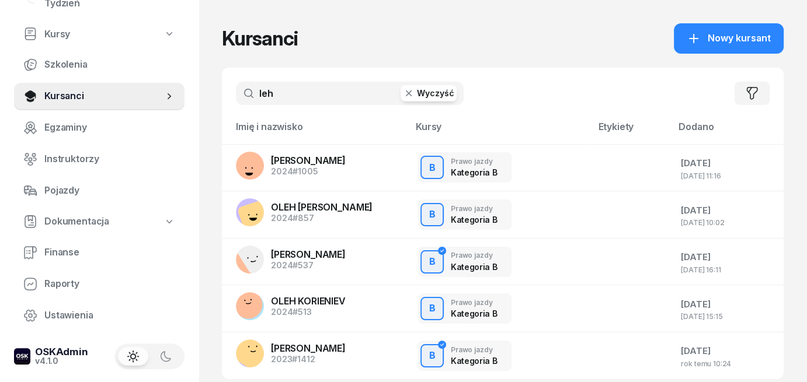
click at [439, 95] on button "Wyczyść" at bounding box center [428, 93] width 56 height 16
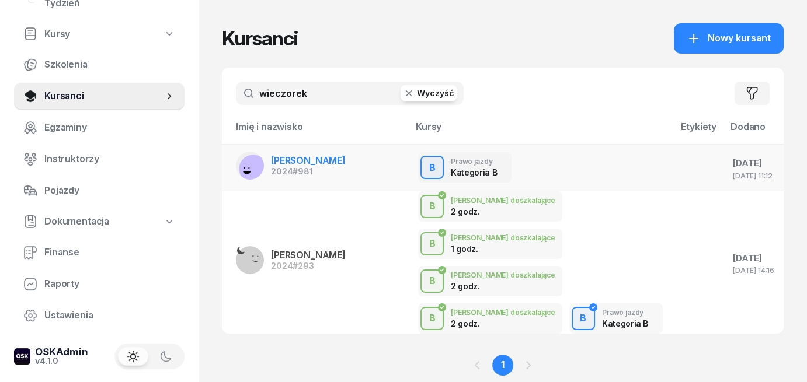
type input "wieczorek"
click at [299, 164] on span "[PERSON_NAME]" at bounding box center [308, 161] width 75 height 12
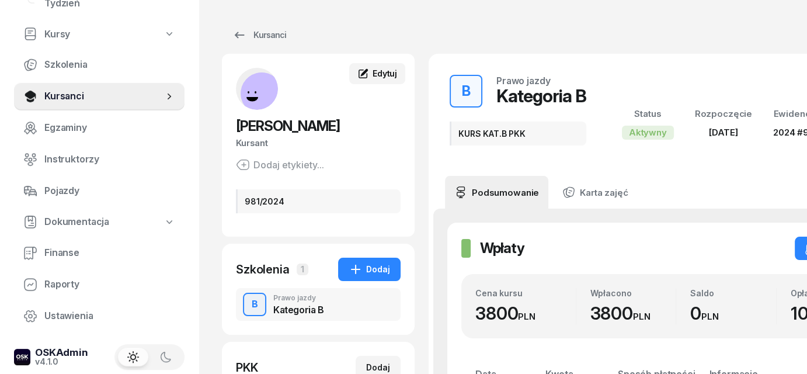
click at [382, 74] on span "Edytuj" at bounding box center [384, 73] width 25 height 10
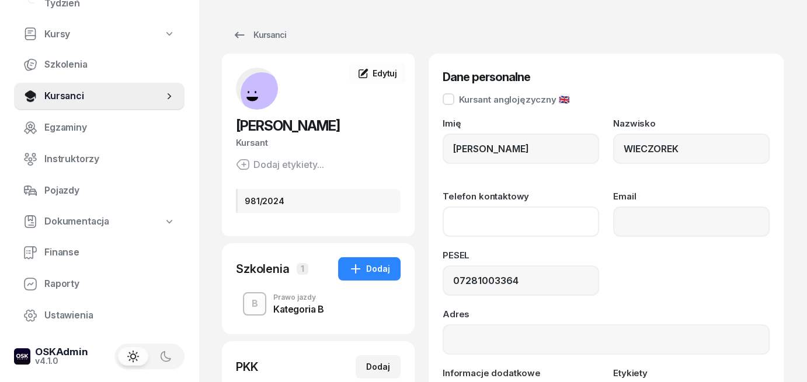
click at [448, 225] on input "Telefon kontaktowy" at bounding box center [520, 222] width 156 height 30
paste input "[PHONE_NUMBER]"
type input "600 581 503"
click at [538, 246] on div "Imię [PERSON_NAME] WIECZOREK Telefon kontaktowy [PHONE_NUMBER] Email PESEL 0728…" at bounding box center [605, 294] width 327 height 350
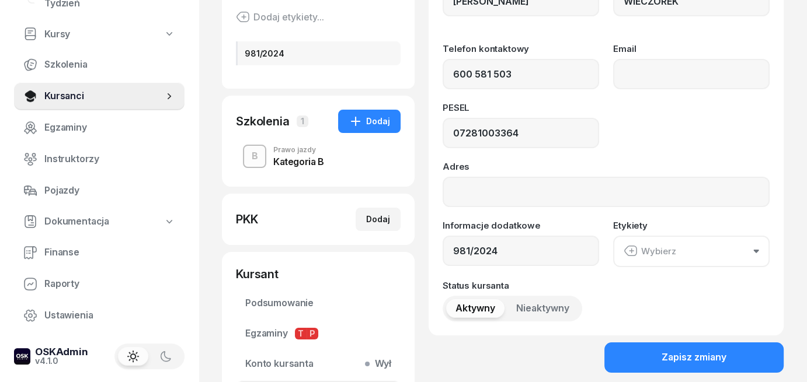
scroll to position [175, 0]
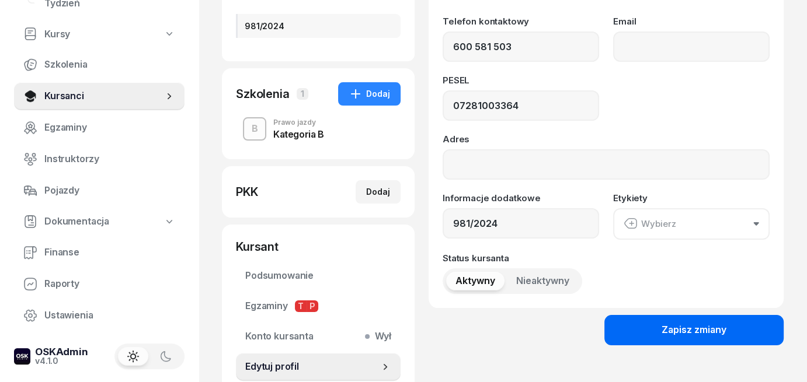
click at [723, 338] on button "Zapisz zmiany" at bounding box center [693, 330] width 179 height 30
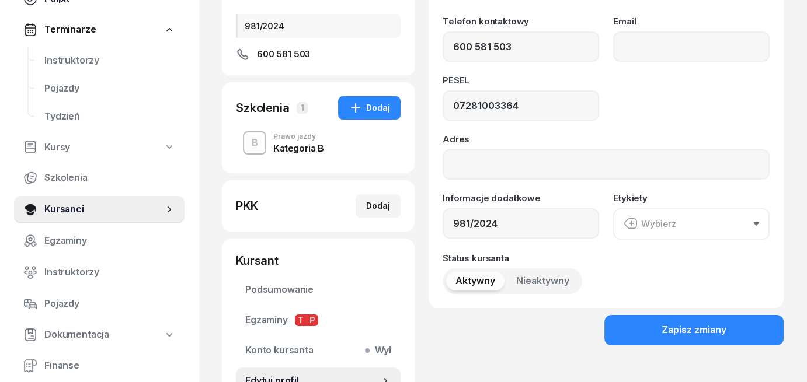
scroll to position [117, 0]
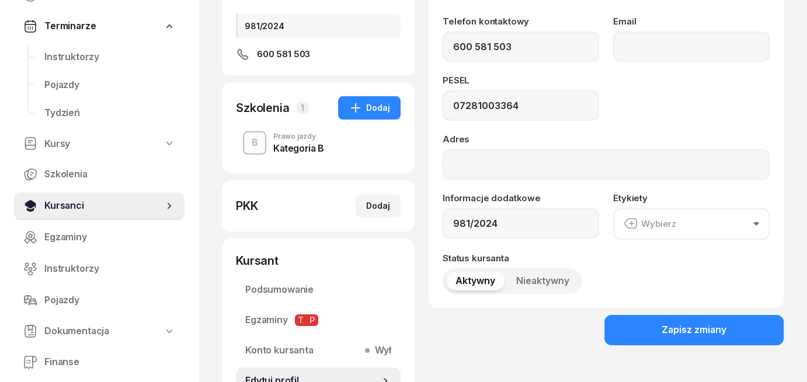
click at [37, 205] on link "Kursanci" at bounding box center [99, 206] width 170 height 28
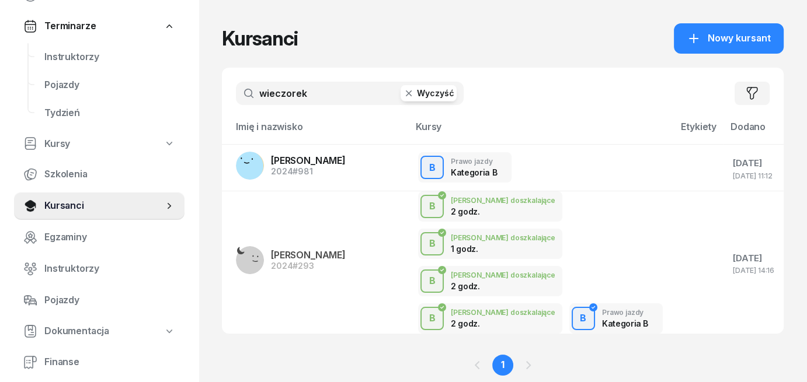
click at [447, 96] on button "Wyczyść" at bounding box center [428, 93] width 56 height 16
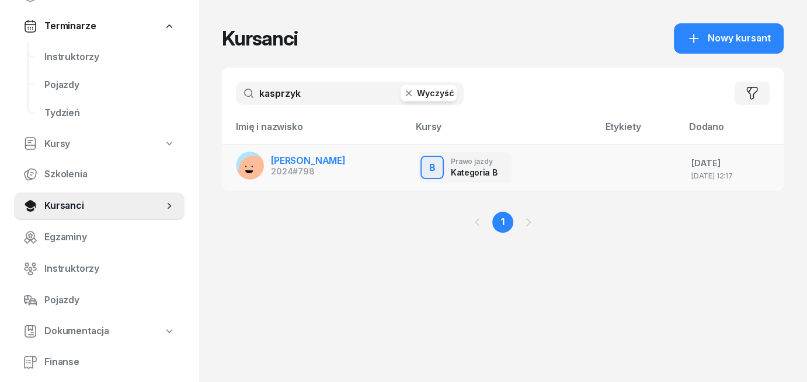
type input "kasprzyk"
click at [310, 165] on span "[PERSON_NAME]" at bounding box center [308, 161] width 75 height 12
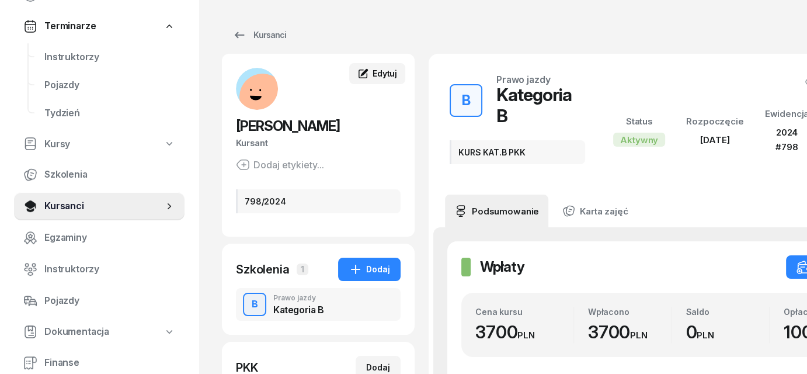
click at [388, 75] on span "Edytuj" at bounding box center [384, 73] width 25 height 10
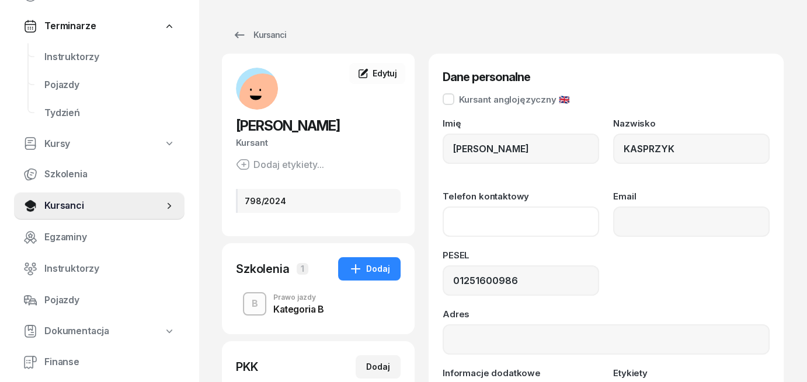
click at [475, 228] on input "Telefon kontaktowy" at bounding box center [520, 222] width 156 height 30
paste input "[PHONE_NUMBER]"
type input "784 974 624"
click at [610, 271] on div "PESEL 01251600986" at bounding box center [605, 273] width 327 height 45
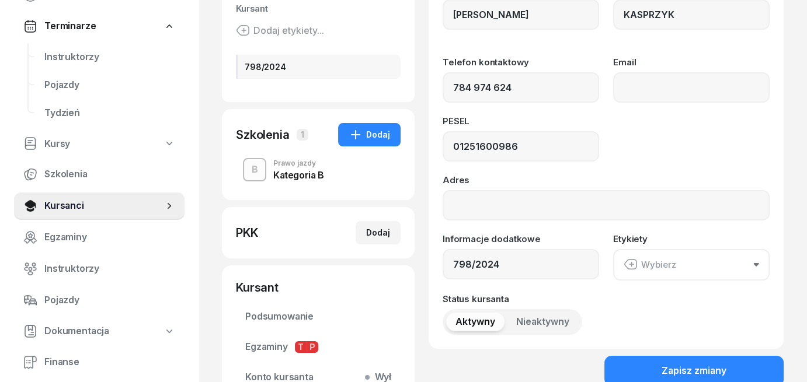
scroll to position [175, 0]
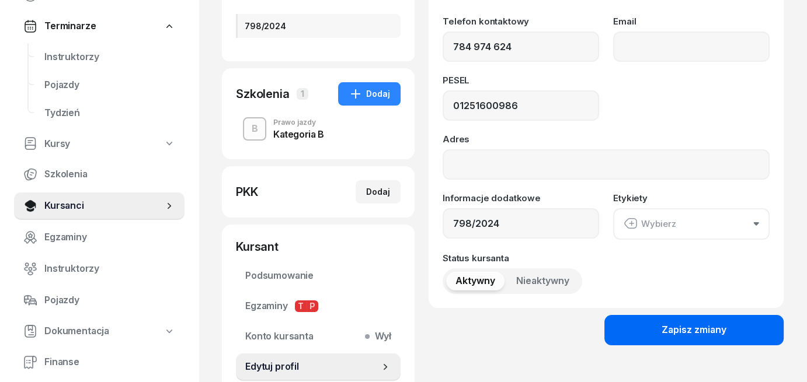
click at [714, 333] on div "Zapisz zmiany" at bounding box center [693, 330] width 65 height 15
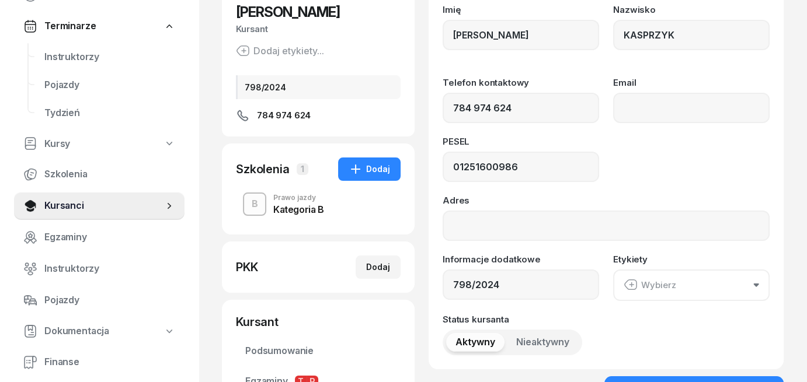
scroll to position [0, 0]
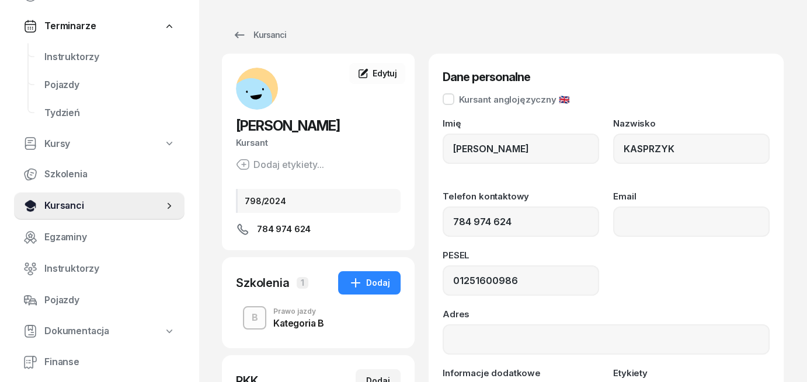
click at [46, 206] on span "Kursanci" at bounding box center [103, 205] width 119 height 15
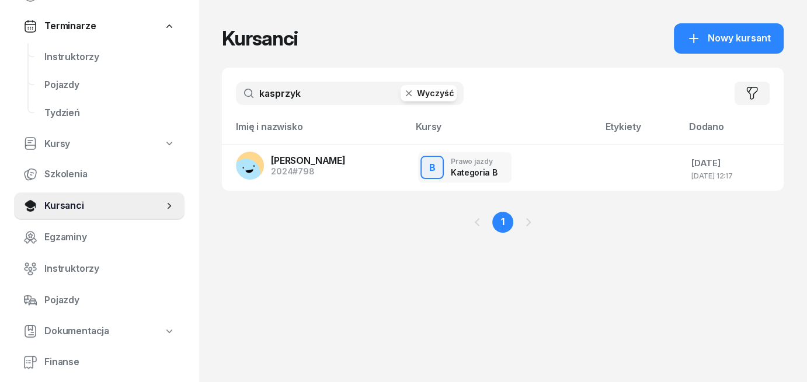
click at [442, 97] on button "Wyczyść" at bounding box center [428, 93] width 56 height 16
type input "marwińska"
click at [311, 165] on span "[PERSON_NAME]" at bounding box center [308, 161] width 75 height 12
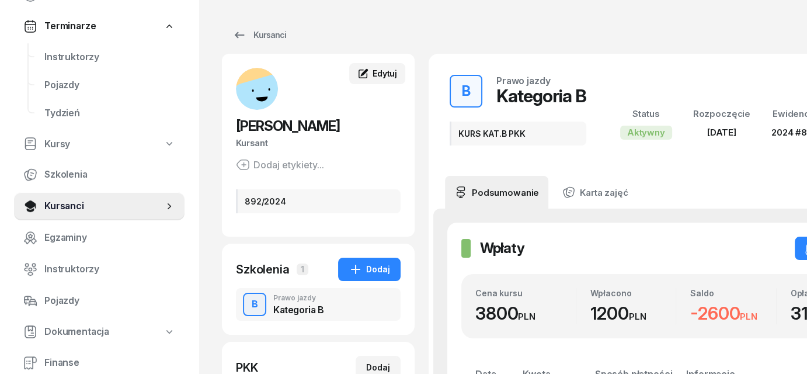
click at [365, 72] on icon at bounding box center [364, 73] width 8 height 8
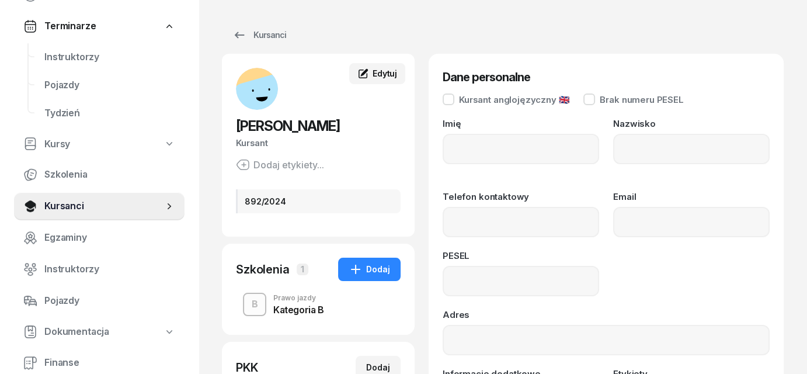
type input "[PERSON_NAME]"
type input "MARWIŃSKA"
type input "91100908729"
type input "892/2024"
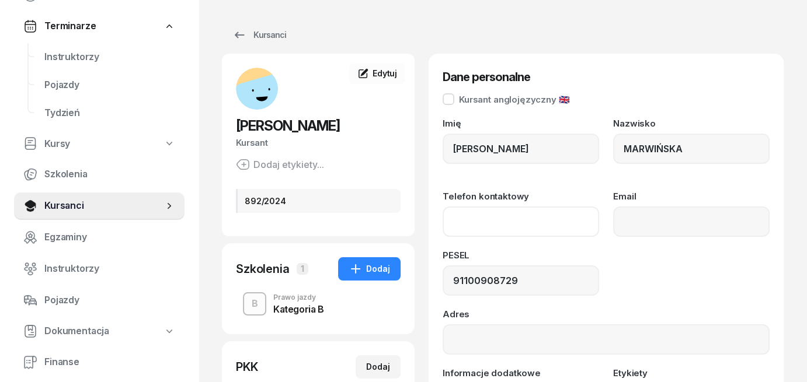
click at [463, 228] on input "Telefon kontaktowy" at bounding box center [520, 222] width 156 height 30
paste input "[PHONE_NUMBER]"
type input "505 765 398"
click at [594, 257] on div "PESEL" at bounding box center [520, 258] width 156 height 15
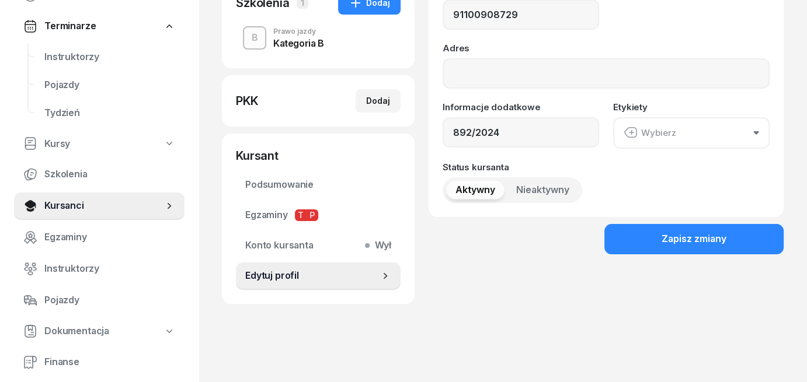
scroll to position [267, 0]
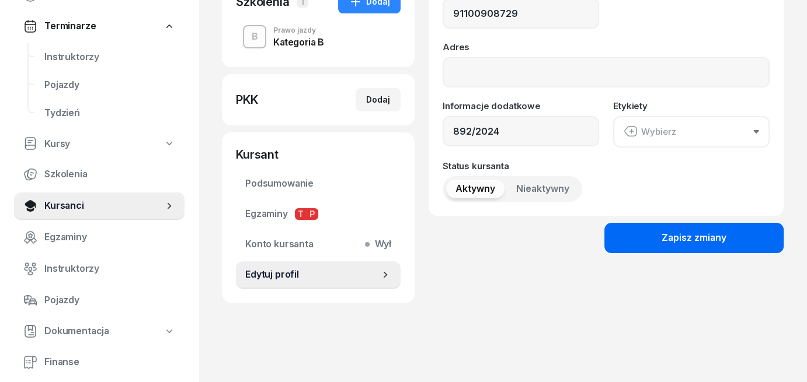
click at [674, 243] on div "Zapisz zmiany" at bounding box center [693, 238] width 65 height 15
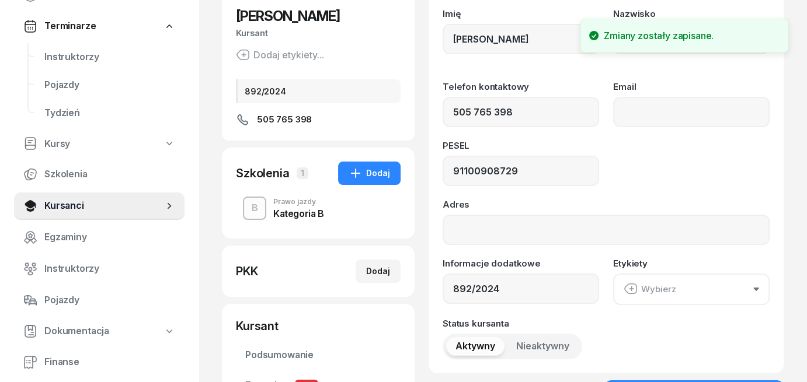
scroll to position [106, 0]
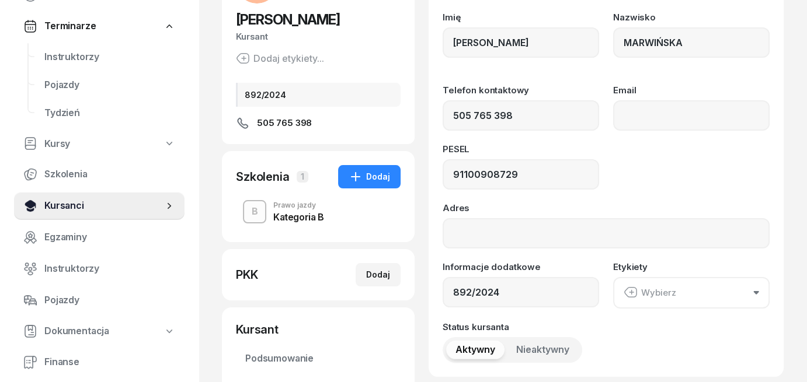
click at [62, 203] on span "Kursanci" at bounding box center [103, 205] width 119 height 15
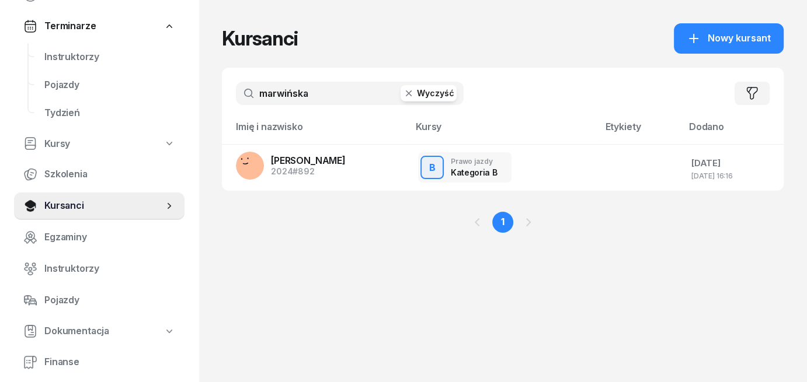
click at [438, 99] on button "Wyczyść" at bounding box center [428, 93] width 56 height 16
type input "[PERSON_NAME]"
click at [299, 161] on span "[PERSON_NAME]" at bounding box center [308, 161] width 75 height 12
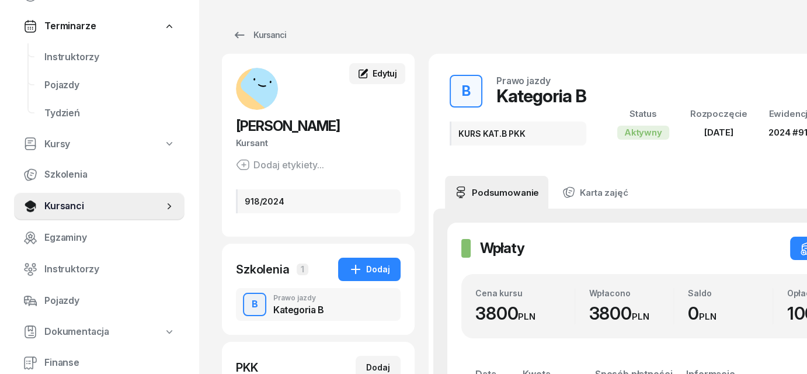
click at [385, 71] on span "Edytuj" at bounding box center [384, 73] width 25 height 10
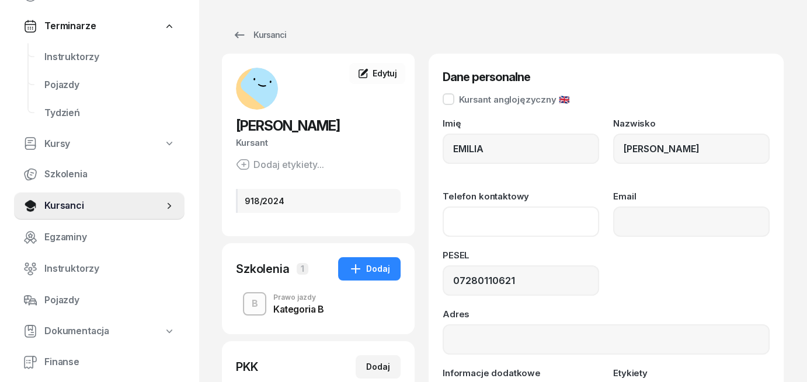
click at [451, 223] on input "Telefon kontaktowy" at bounding box center [520, 222] width 156 height 30
paste input "[PHONE_NUMBER]"
type input "505 765 398"
click at [506, 252] on div "PESEL" at bounding box center [520, 258] width 156 height 15
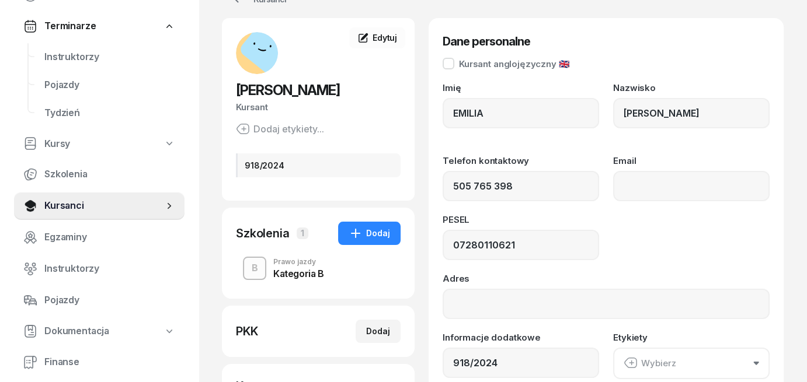
scroll to position [34, 0]
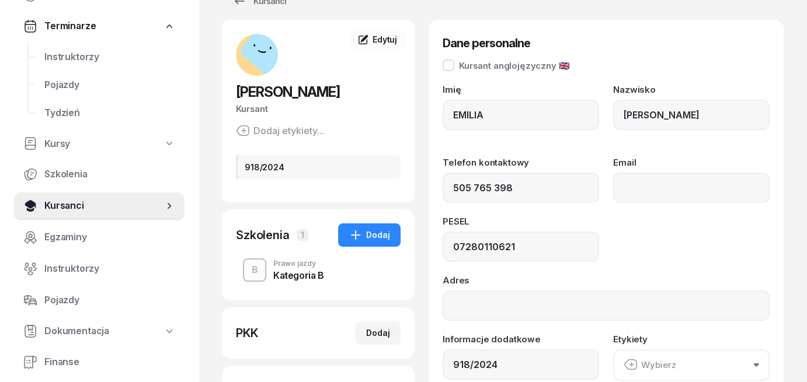
click at [65, 214] on link "Kursanci" at bounding box center [99, 206] width 170 height 28
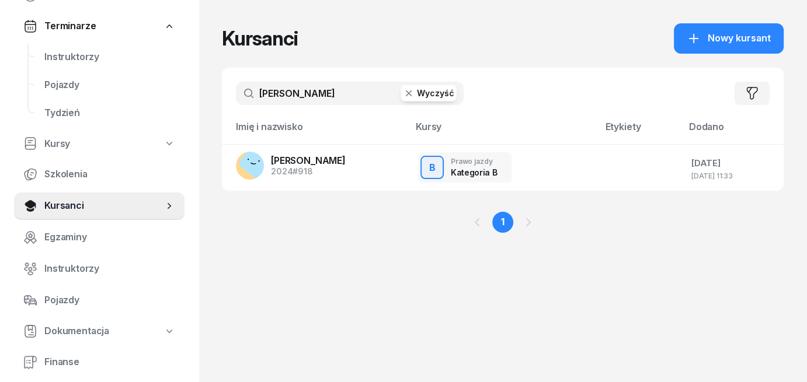
click at [447, 97] on button "Wyczyść" at bounding box center [428, 93] width 56 height 16
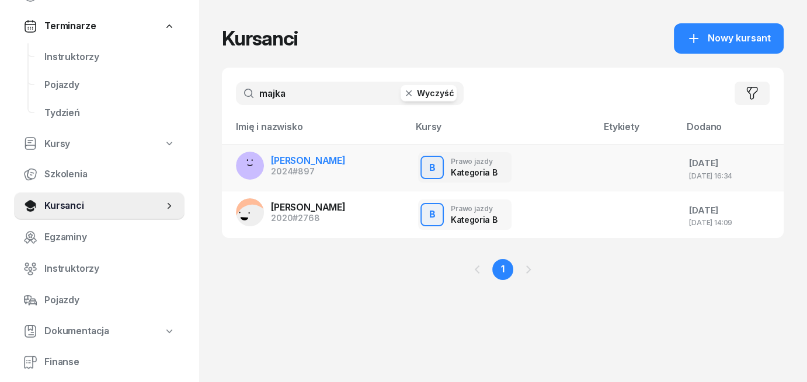
type input "majka"
click at [306, 162] on span "[PERSON_NAME]" at bounding box center [308, 161] width 75 height 12
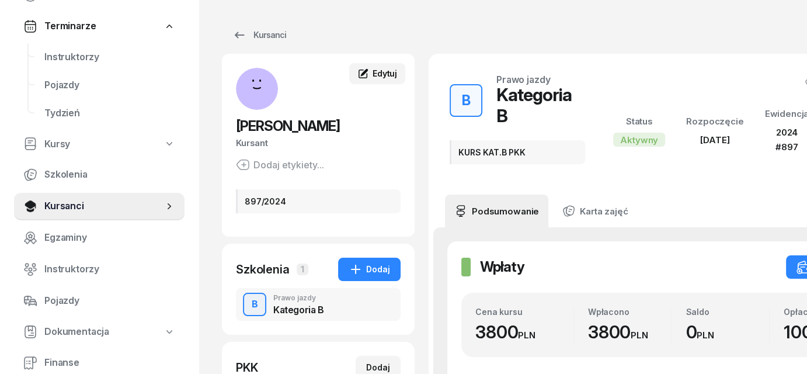
click at [374, 74] on span "Edytuj" at bounding box center [384, 73] width 25 height 10
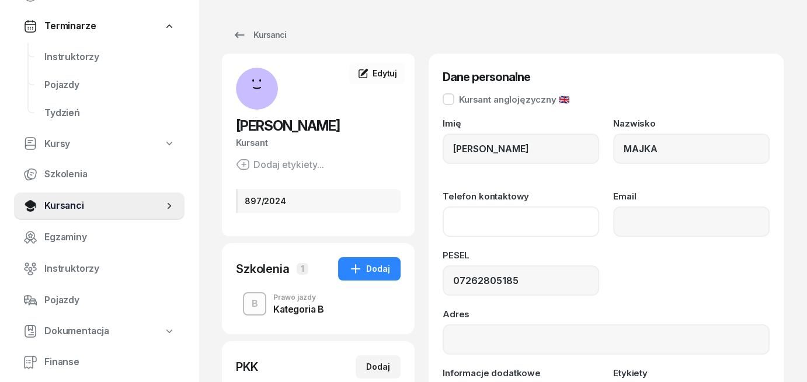
paste input "[PHONE_NUMBER]"
type input "577 469 041"
click at [591, 257] on div "PESEL" at bounding box center [520, 258] width 156 height 15
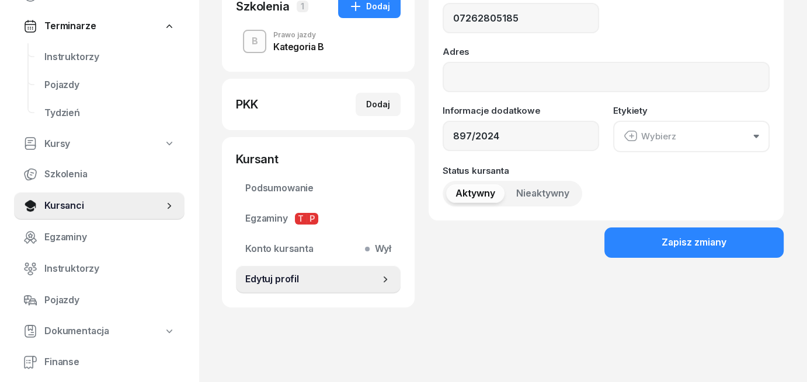
scroll to position [267, 0]
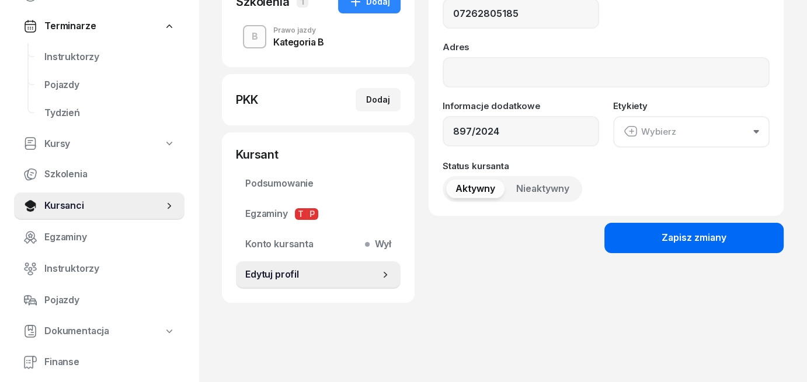
click at [745, 249] on button "Zapisz zmiany" at bounding box center [693, 238] width 179 height 30
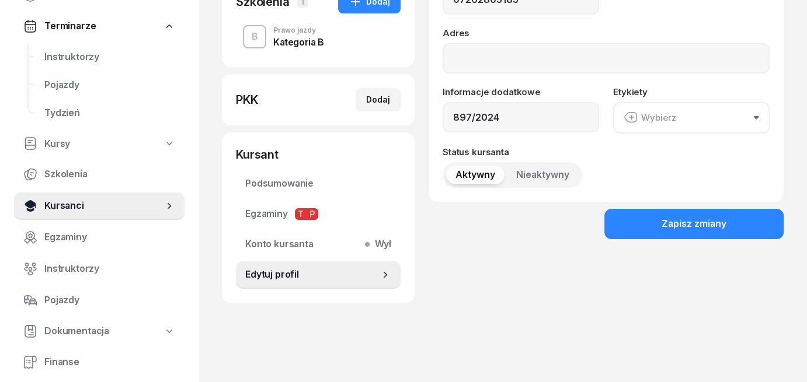
click at [79, 206] on span "Kursanci" at bounding box center [103, 205] width 119 height 15
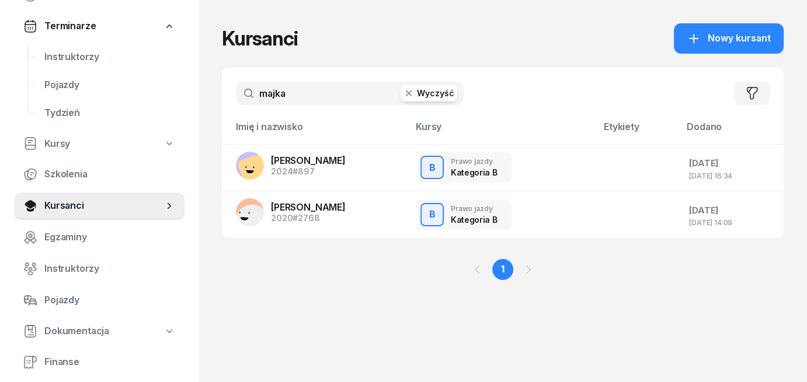
click at [423, 96] on button "Wyczyść" at bounding box center [428, 93] width 56 height 16
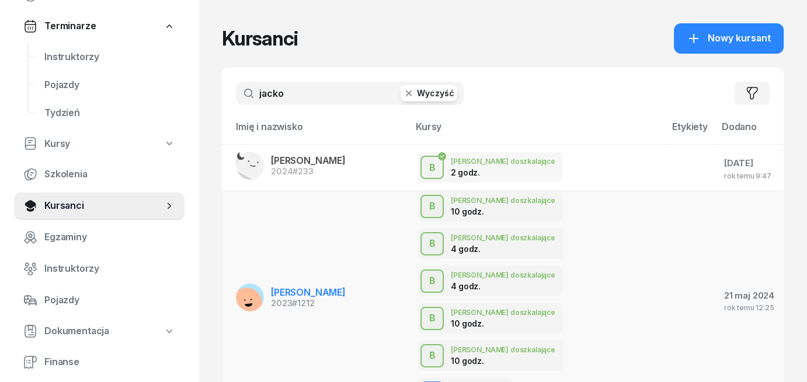
type input "jacko"
click at [285, 287] on span "[PERSON_NAME]" at bounding box center [308, 293] width 75 height 12
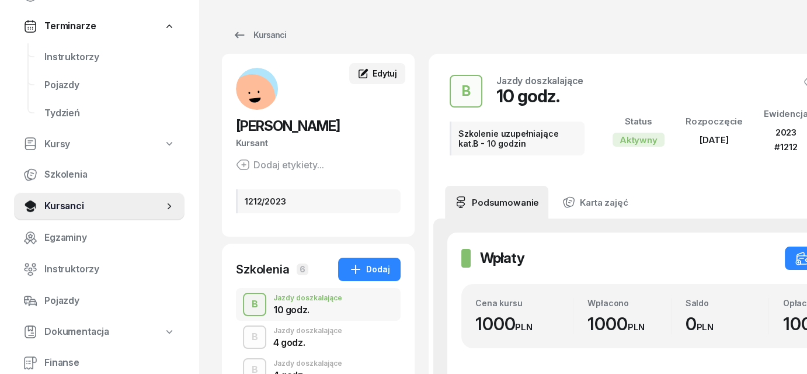
click at [372, 72] on span "Edytuj" at bounding box center [384, 73] width 25 height 10
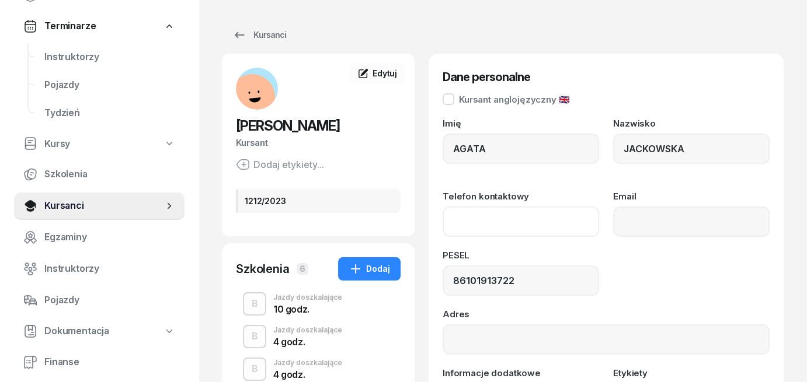
paste input "[PHONE_NUMBER]"
type input "500 203 758"
click at [615, 265] on div "PESEL 86101913722" at bounding box center [605, 273] width 327 height 45
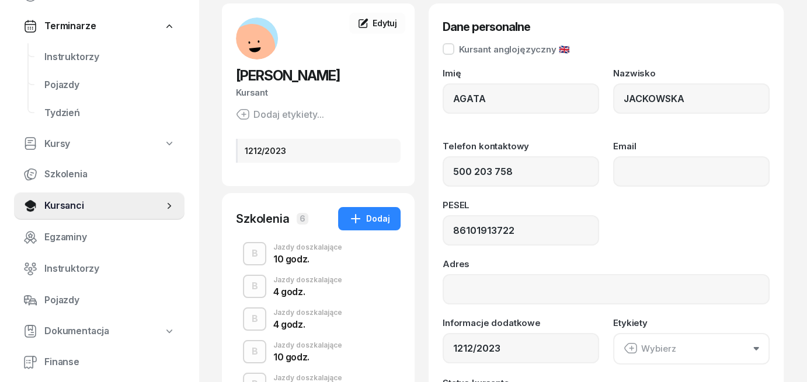
scroll to position [292, 0]
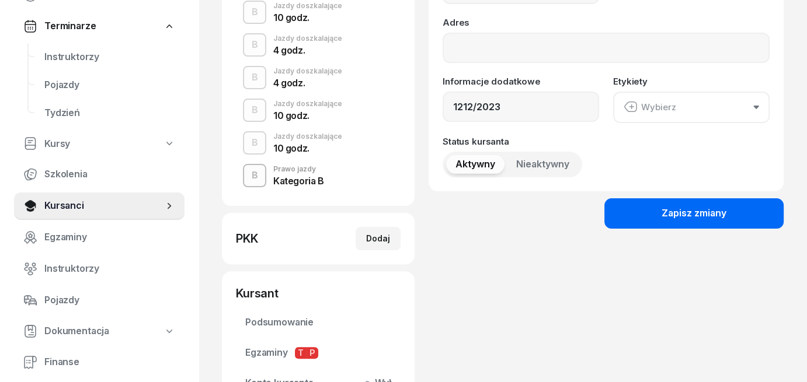
click at [725, 219] on div "Zapisz zmiany" at bounding box center [693, 213] width 65 height 15
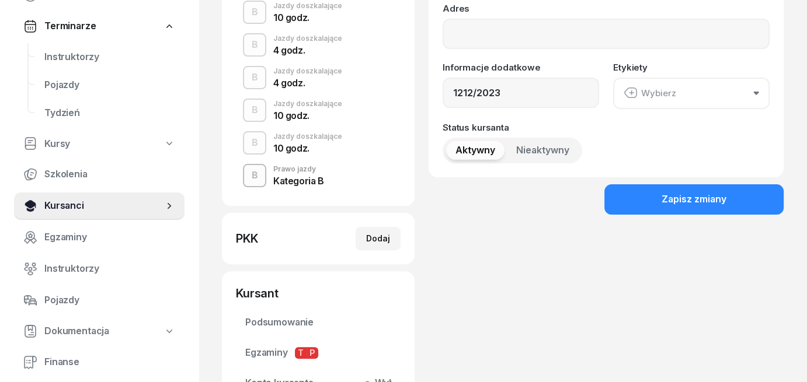
click at [76, 210] on span "Kursanci" at bounding box center [103, 205] width 119 height 15
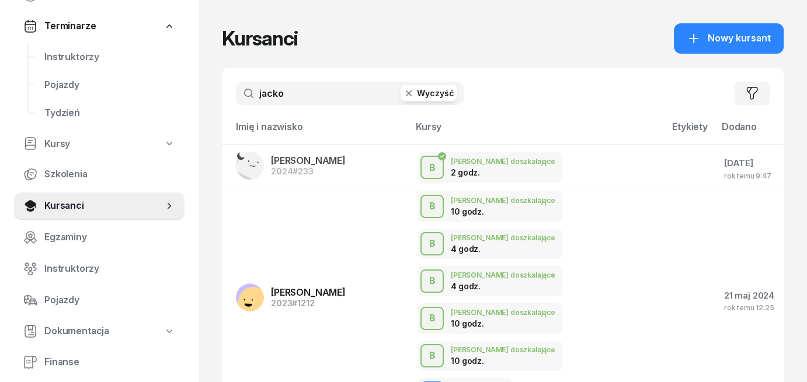
click at [435, 92] on button "Wyczyść" at bounding box center [428, 93] width 56 height 16
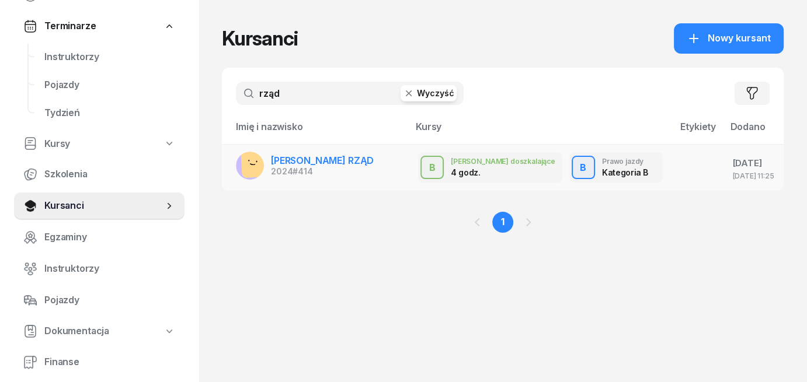
type input "rząd"
click at [308, 164] on span "[PERSON_NAME] RZĄD" at bounding box center [322, 161] width 103 height 12
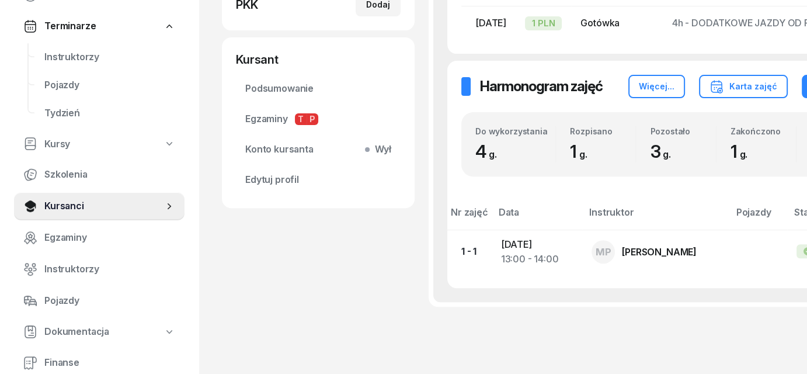
scroll to position [409, 0]
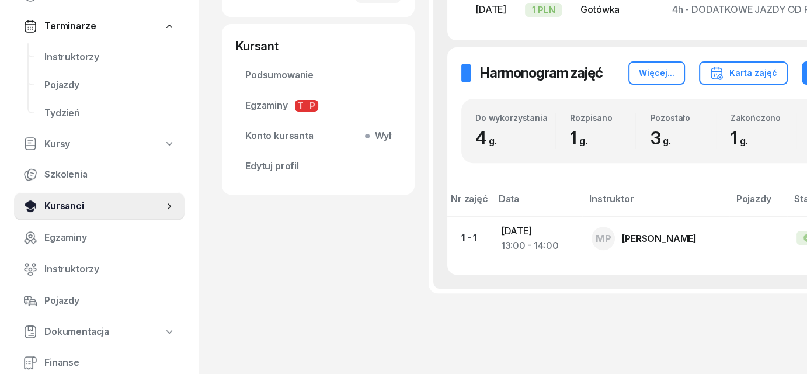
click at [69, 204] on span "Kursanci" at bounding box center [103, 205] width 119 height 15
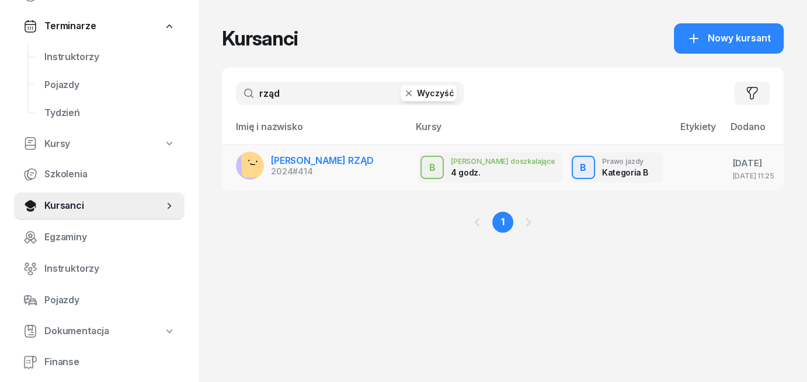
click at [307, 165] on span "[PERSON_NAME] RZĄD" at bounding box center [322, 161] width 103 height 12
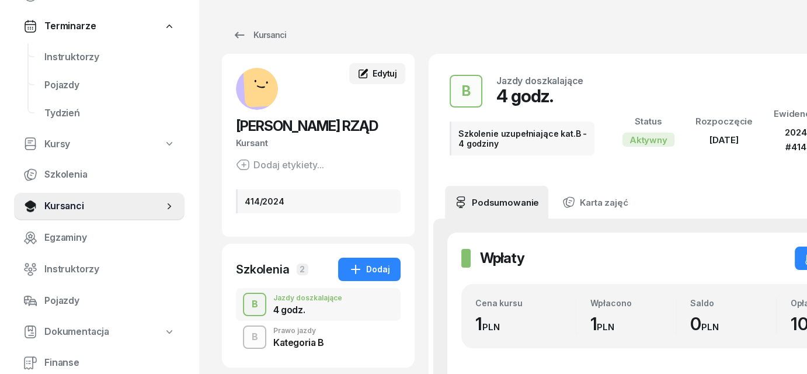
click at [381, 79] on link "Edytuj" at bounding box center [377, 73] width 56 height 21
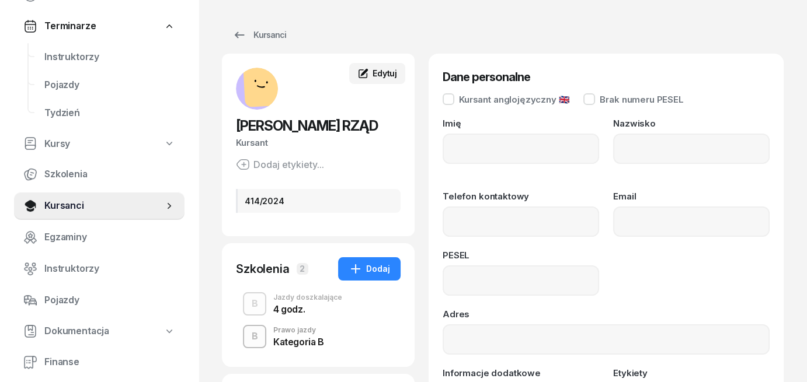
type input "[PERSON_NAME]"
type input "RZĄD"
type input "94022802656"
type input "414/2024"
paste input "[PHONE_NUMBER]"
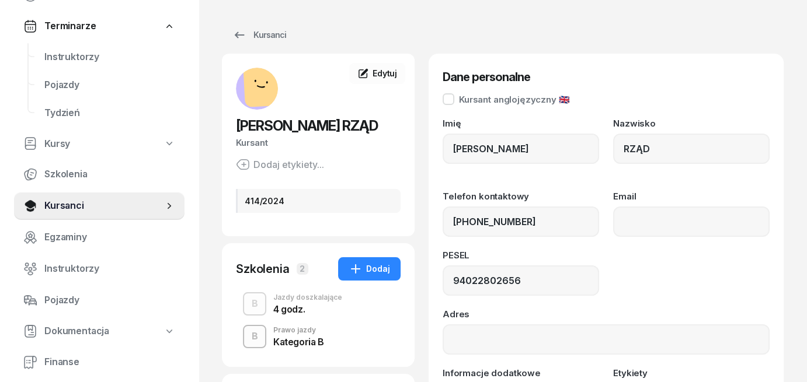
type input "799 247 351"
click at [602, 255] on div "PESEL 94022802656" at bounding box center [605, 273] width 327 height 45
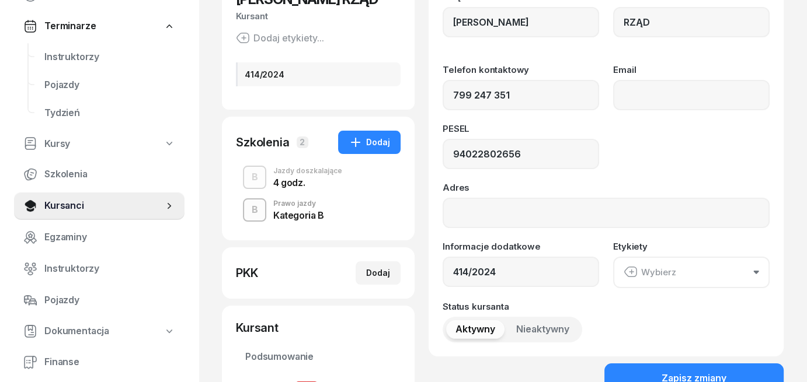
scroll to position [175, 0]
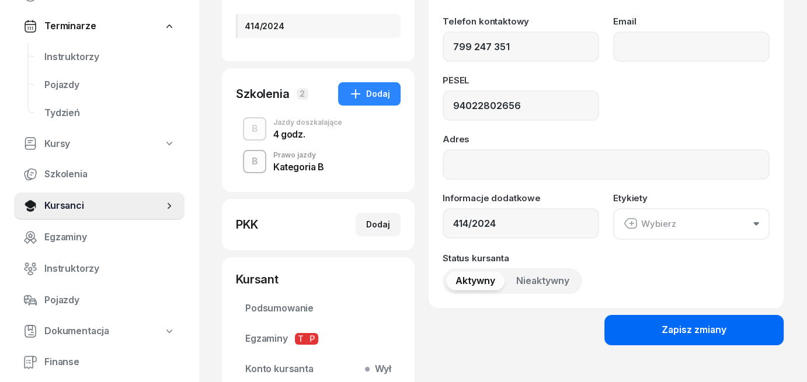
click at [690, 327] on div "Zapisz zmiany" at bounding box center [693, 330] width 65 height 15
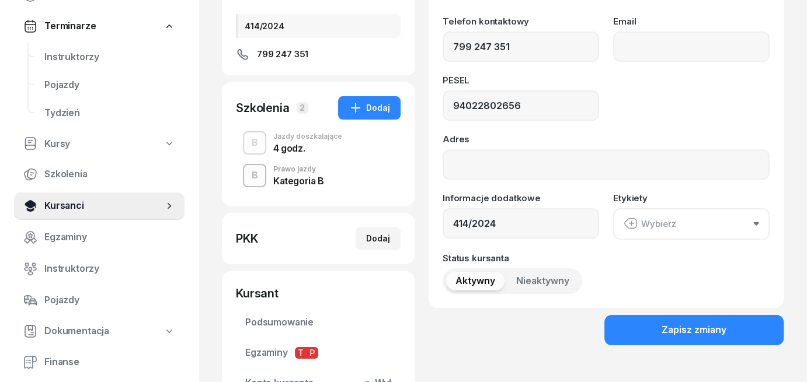
click at [88, 209] on span "Kursanci" at bounding box center [103, 205] width 119 height 15
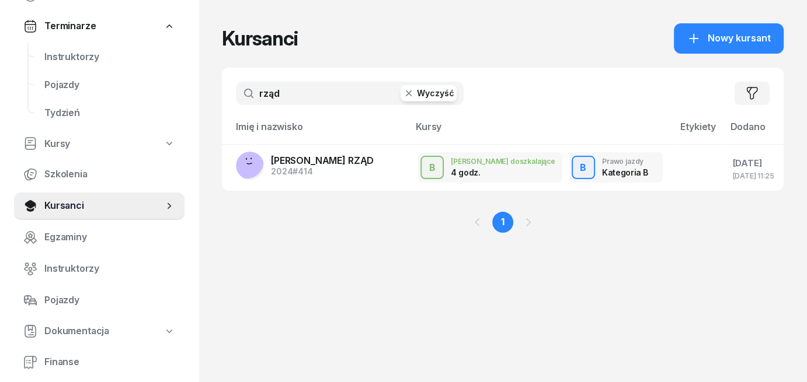
click at [418, 97] on button "Wyczyść" at bounding box center [428, 93] width 56 height 16
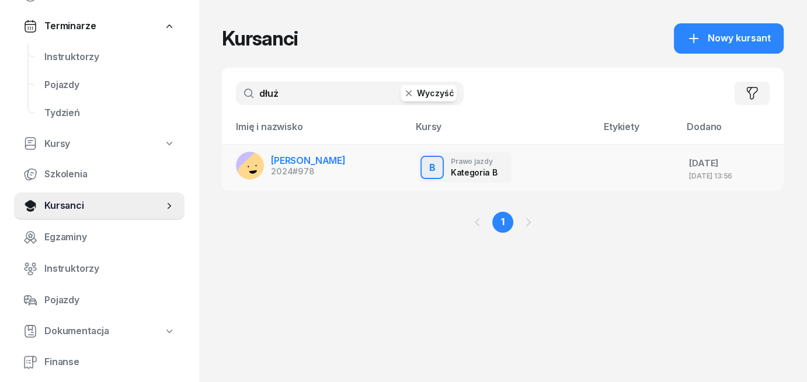
type input "dłuż"
click at [306, 159] on span "[PERSON_NAME]" at bounding box center [308, 161] width 75 height 12
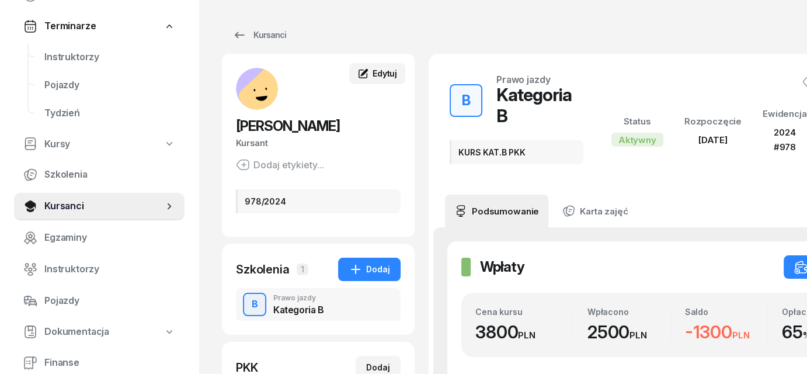
click at [383, 74] on span "Edytuj" at bounding box center [384, 73] width 25 height 10
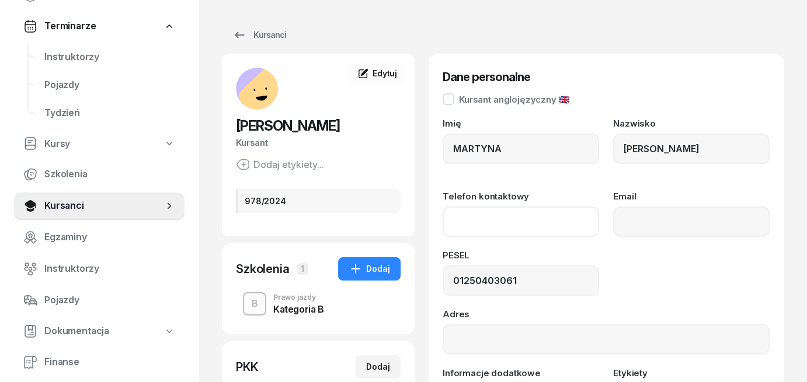
paste input "[PHONE_NUMBER]"
type input "724 856 381"
click at [657, 278] on div "PESEL 01250403061" at bounding box center [605, 273] width 327 height 45
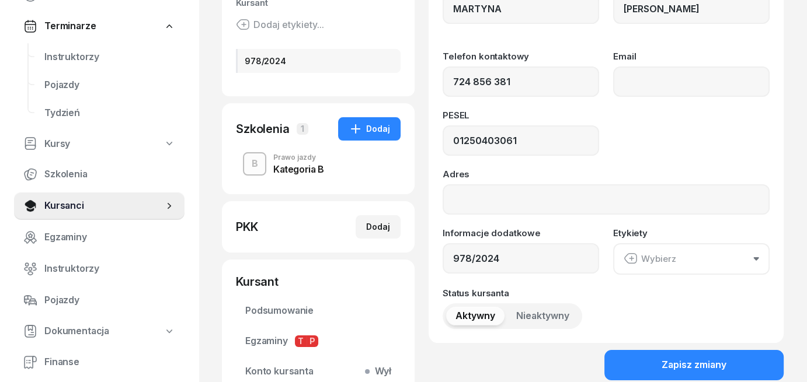
scroll to position [175, 0]
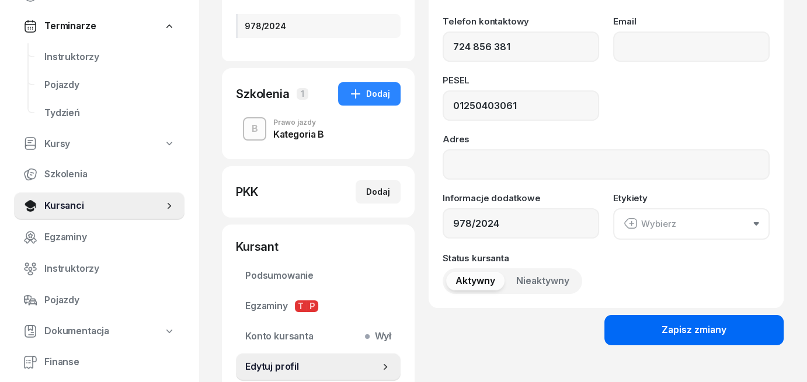
click at [661, 329] on div "Zapisz zmiany" at bounding box center [693, 330] width 65 height 15
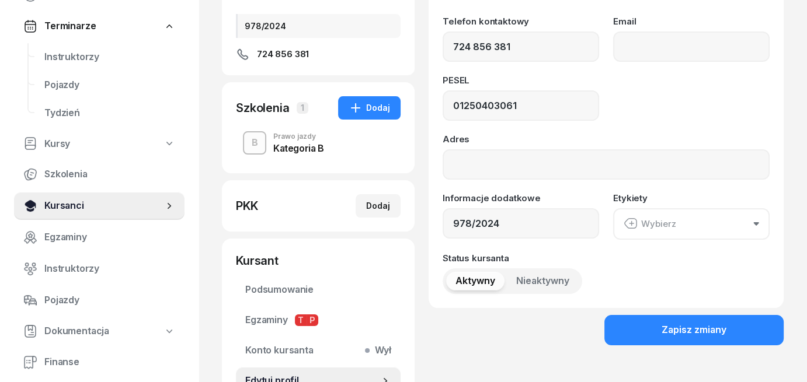
click at [53, 208] on span "Kursanci" at bounding box center [103, 205] width 119 height 15
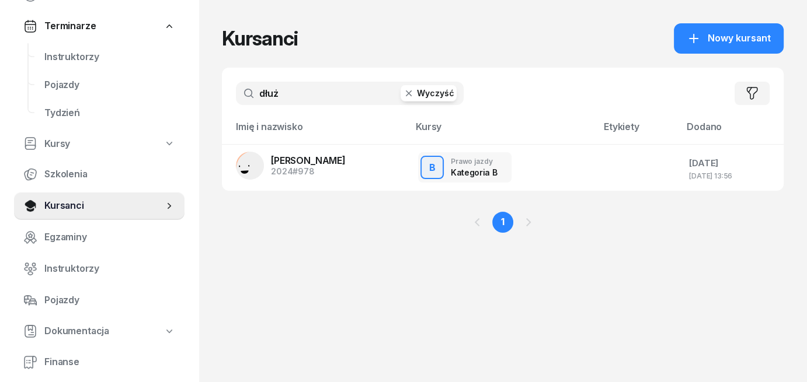
click at [431, 94] on button "Wyczyść" at bounding box center [428, 93] width 56 height 16
type input "pietry"
click at [305, 162] on span "[PERSON_NAME]" at bounding box center [308, 161] width 75 height 12
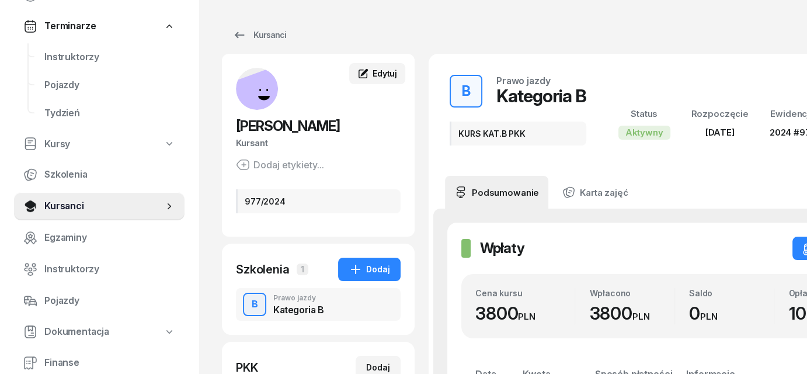
click at [367, 72] on icon at bounding box center [363, 74] width 12 height 12
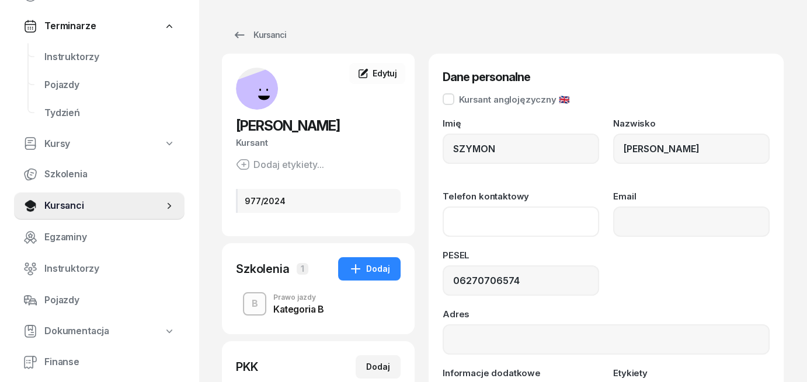
paste input "[PHONE_NUMBER]"
type input "736 644 606"
click at [614, 240] on div "Imię SZYMON Nazwisko [PERSON_NAME] Telefon kontaktowy [PHONE_NUMBER] Email PESE…" at bounding box center [605, 294] width 327 height 350
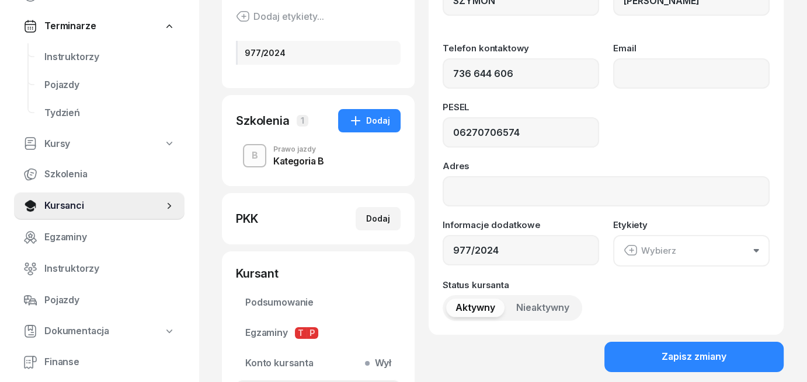
scroll to position [175, 0]
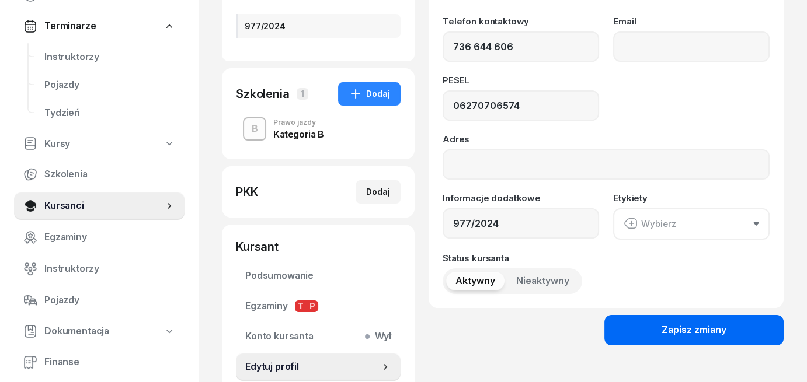
click at [652, 337] on button "Zapisz zmiany" at bounding box center [693, 330] width 179 height 30
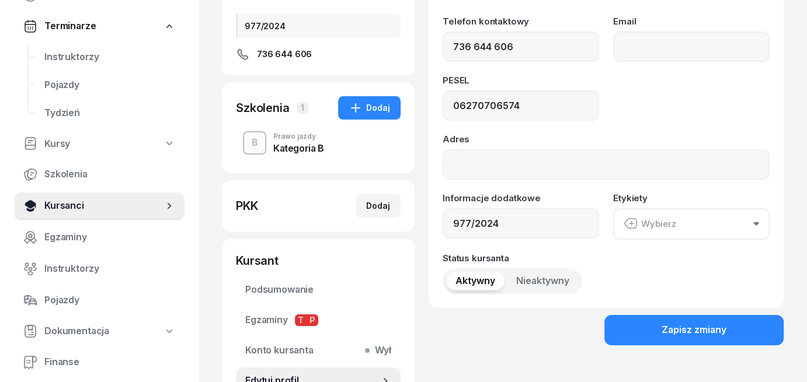
click at [107, 195] on link "Kursanci" at bounding box center [99, 206] width 170 height 28
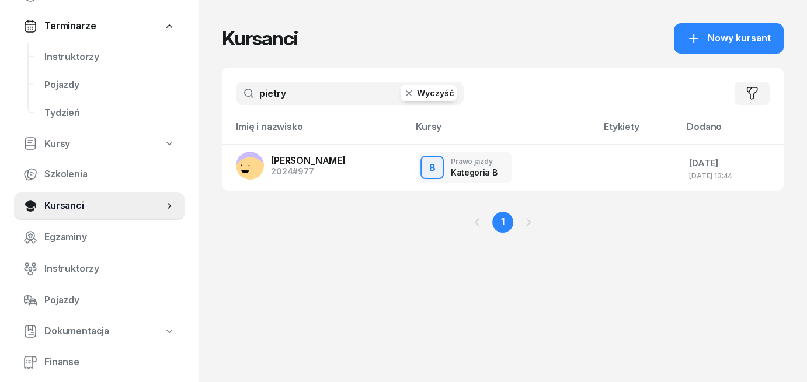
click at [453, 92] on button "Wyczyść" at bounding box center [428, 93] width 56 height 16
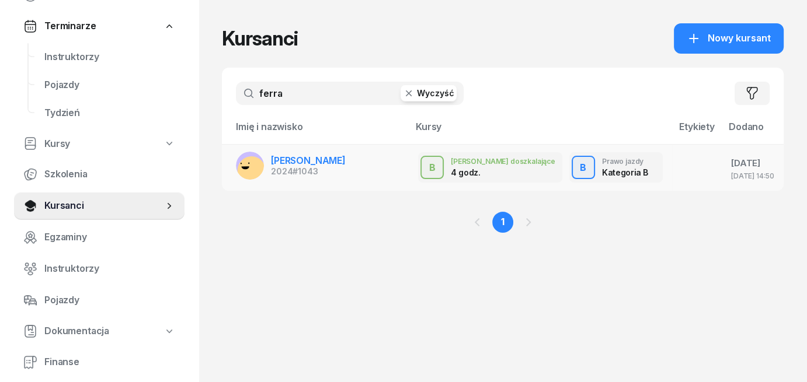
type input "ferra"
click at [315, 160] on span "[PERSON_NAME]" at bounding box center [308, 161] width 75 height 12
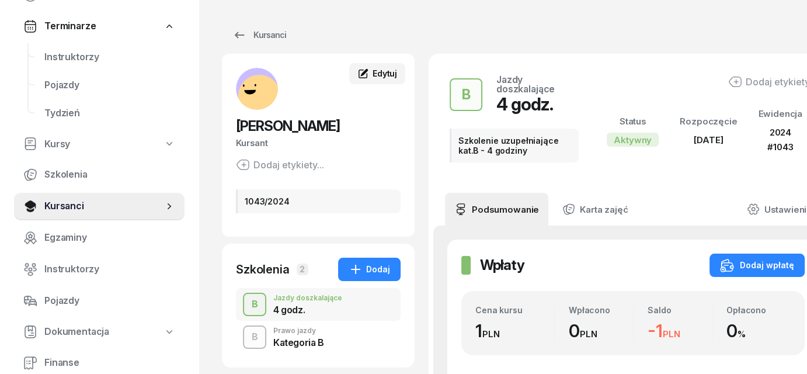
click at [385, 75] on span "Edytuj" at bounding box center [384, 73] width 25 height 10
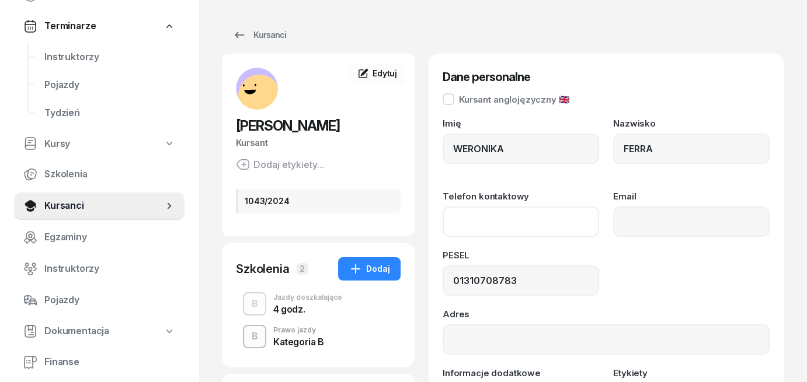
paste input "[PHONE_NUMBER]"
type input "690 184 007"
click at [616, 268] on div "PESEL 01310708783" at bounding box center [605, 273] width 327 height 45
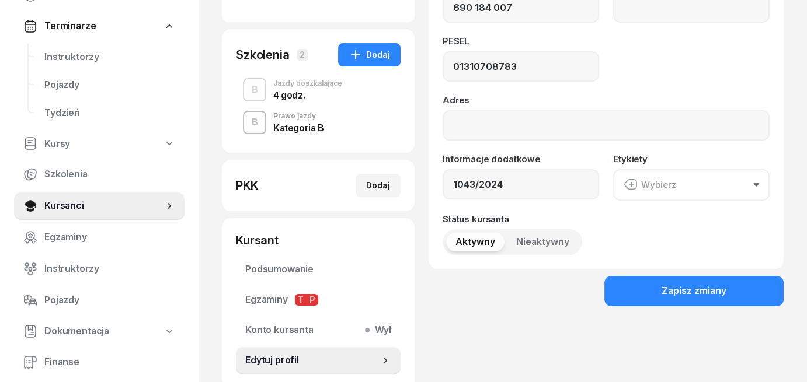
scroll to position [233, 0]
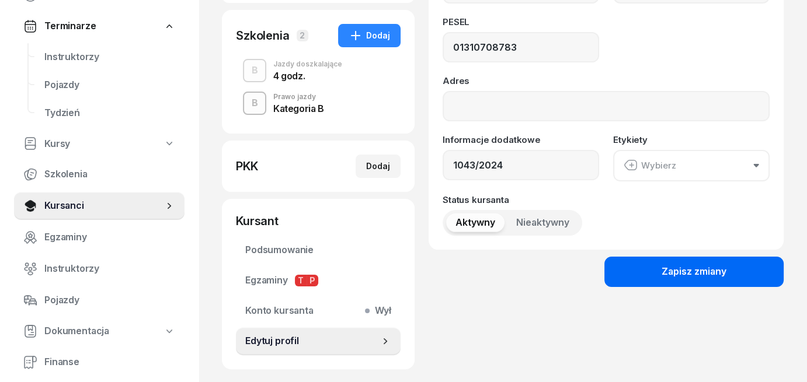
click at [666, 285] on button "Zapisz zmiany" at bounding box center [693, 272] width 179 height 30
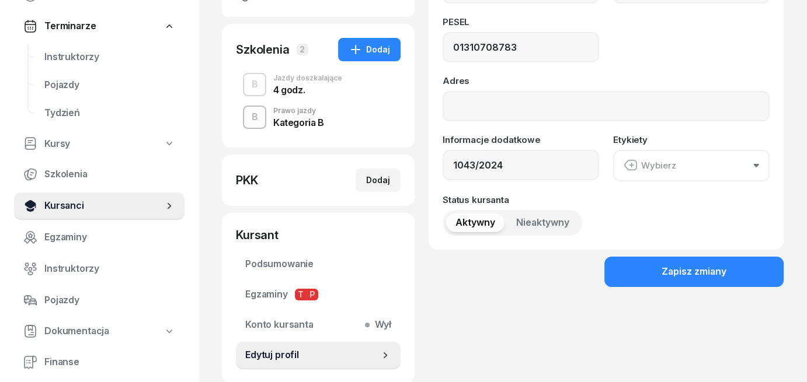
click at [52, 207] on span "Kursanci" at bounding box center [103, 205] width 119 height 15
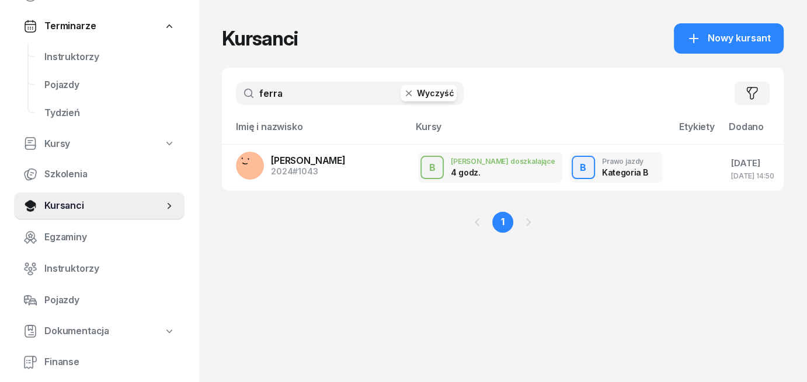
click at [419, 98] on button "Wyczyść" at bounding box center [428, 93] width 56 height 16
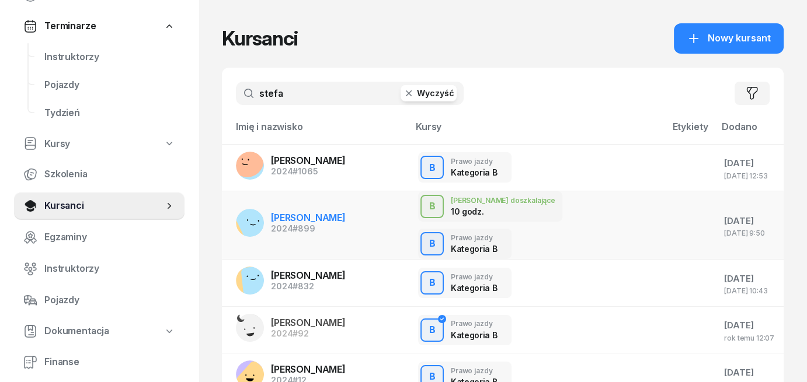
type input "stefa"
click at [287, 225] on div "2024 #899" at bounding box center [308, 229] width 75 height 8
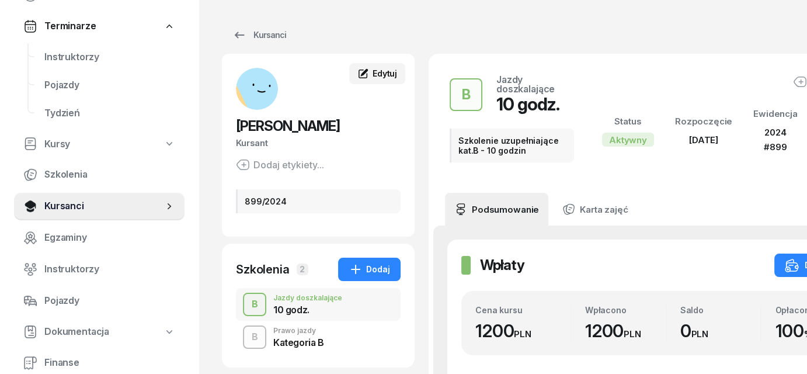
click at [379, 71] on span "Edytuj" at bounding box center [384, 73] width 25 height 10
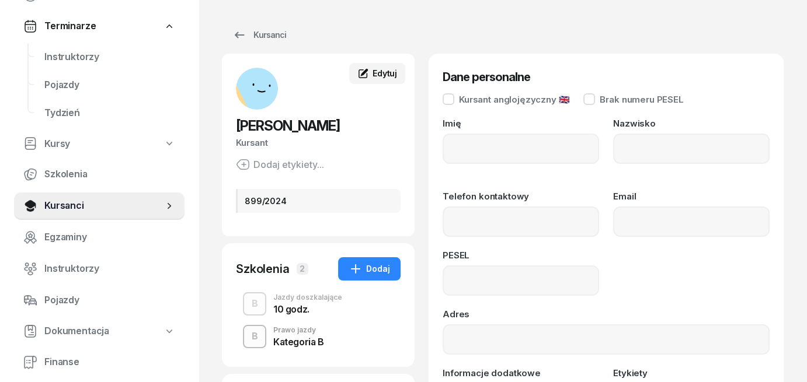
type input "[PERSON_NAME]"
type input "07281707350"
type input "899/2024"
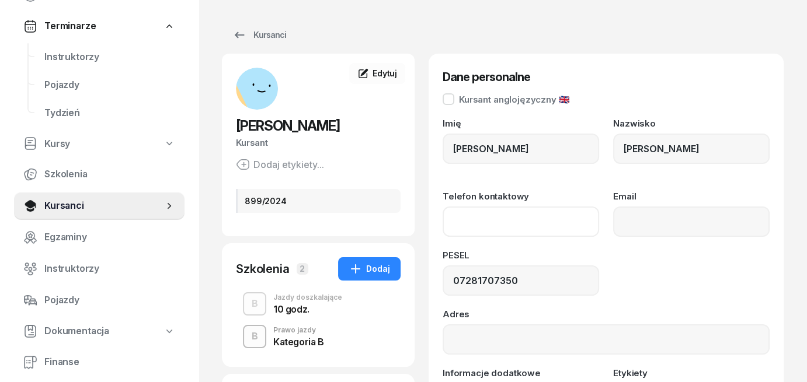
click at [448, 219] on input "Telefon kontaktowy" at bounding box center [520, 222] width 156 height 30
paste input "[PHONE_NUMBER]"
type input "531 375 532"
click at [521, 250] on div "Imię [PERSON_NAME] [PERSON_NAME] Telefon kontaktowy [PHONE_NUMBER] Email PESEL …" at bounding box center [605, 294] width 327 height 350
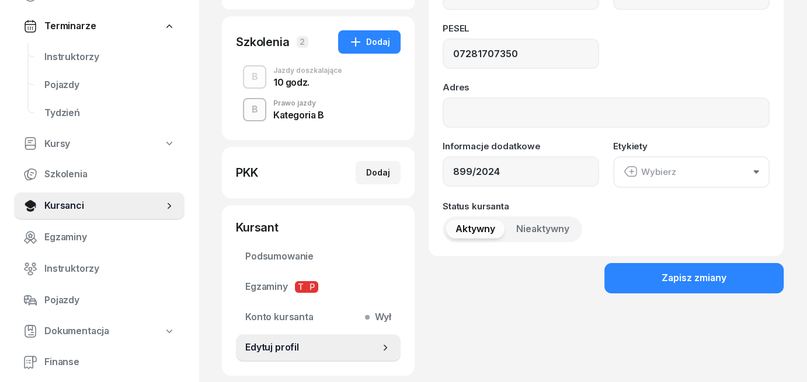
scroll to position [233, 0]
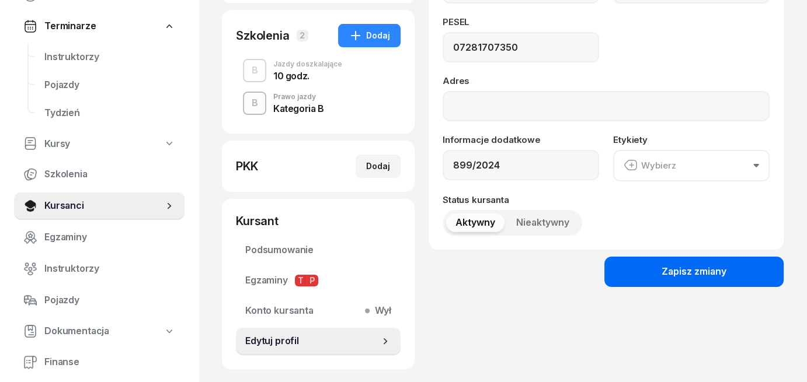
click at [688, 274] on div "Zapisz zmiany" at bounding box center [693, 271] width 65 height 15
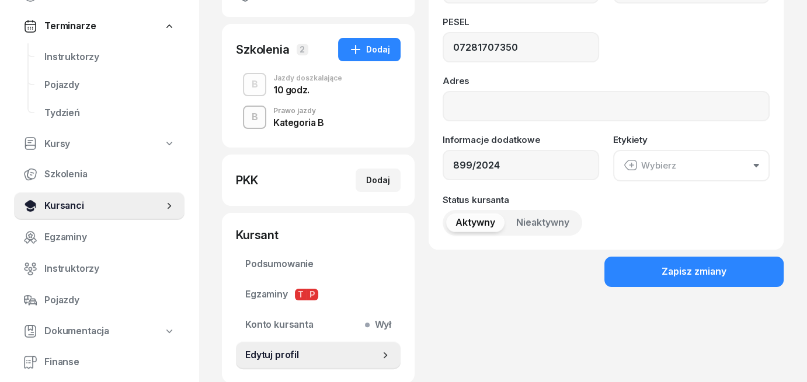
click at [43, 207] on link "Kursanci" at bounding box center [99, 206] width 170 height 28
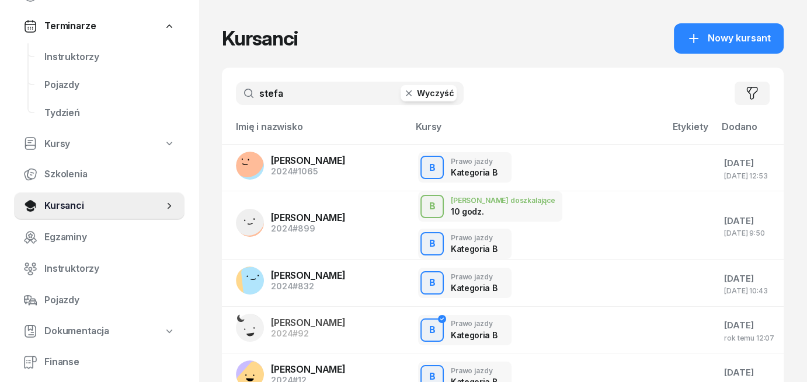
click at [432, 97] on button "Wyczyść" at bounding box center [428, 93] width 56 height 16
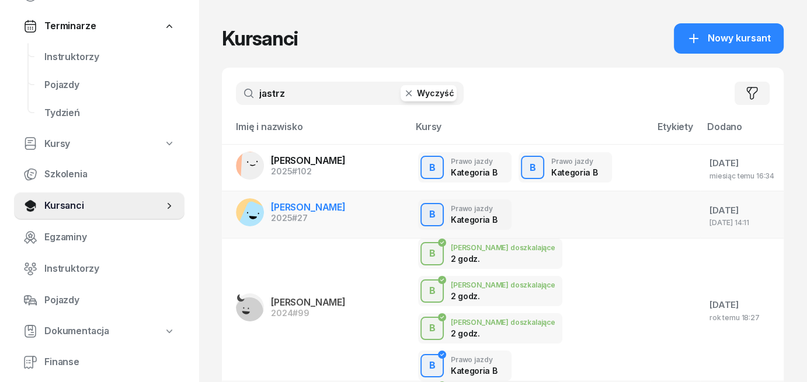
type input "jastrz"
click at [338, 210] on span "[PERSON_NAME]" at bounding box center [308, 207] width 75 height 12
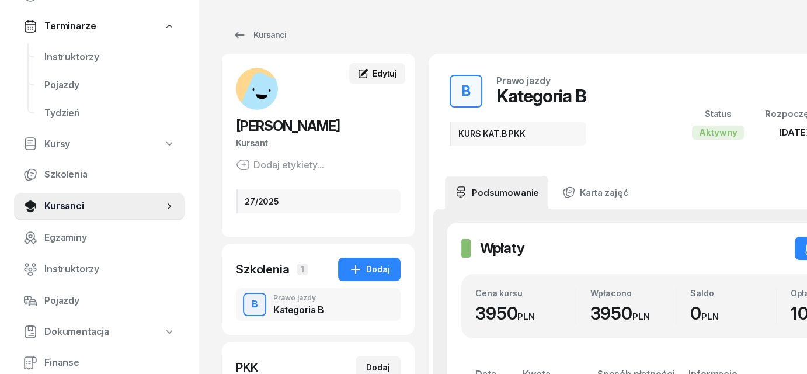
click at [373, 75] on span "Edytuj" at bounding box center [384, 73] width 25 height 10
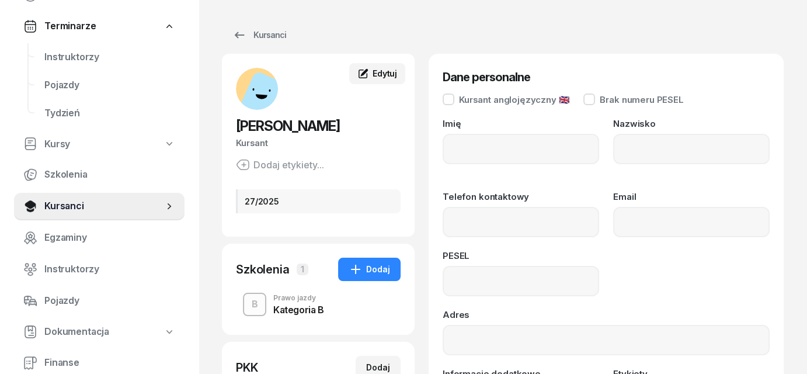
type input "[PERSON_NAME]"
type input "07300500850"
type input "27/2025"
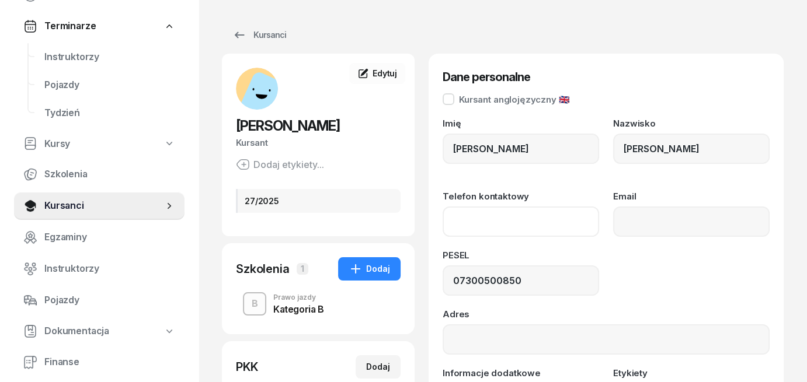
paste input "[PHONE_NUMBER]"
type input "797 803 503"
click at [622, 285] on div "PESEL 07300500850" at bounding box center [605, 273] width 327 height 45
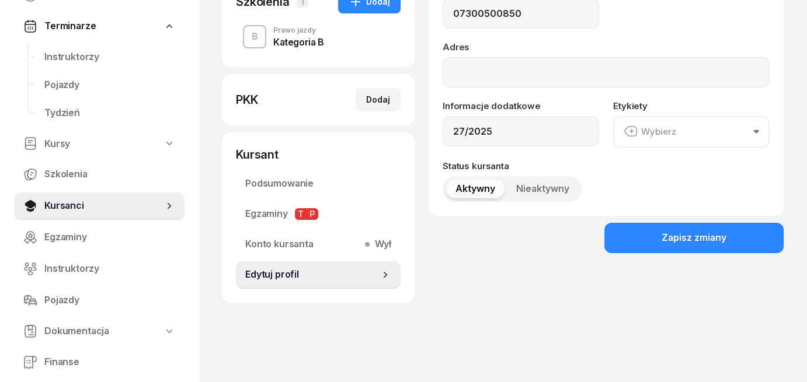
scroll to position [286, 0]
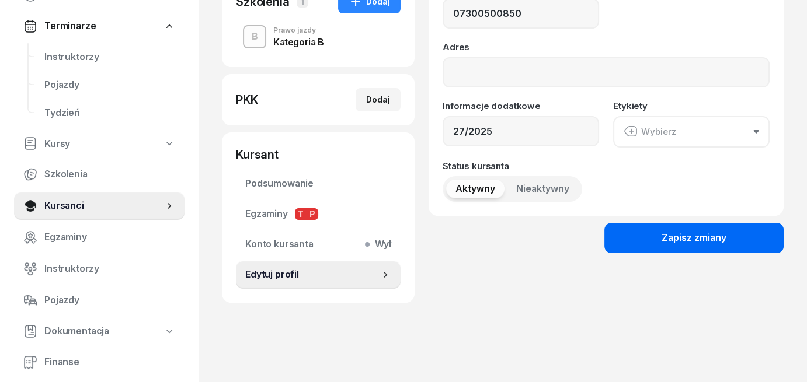
click at [690, 231] on div "Zapisz zmiany" at bounding box center [693, 238] width 65 height 15
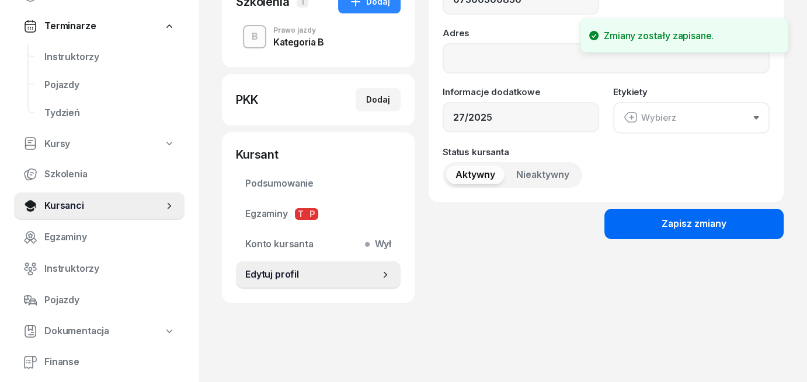
scroll to position [300, 0]
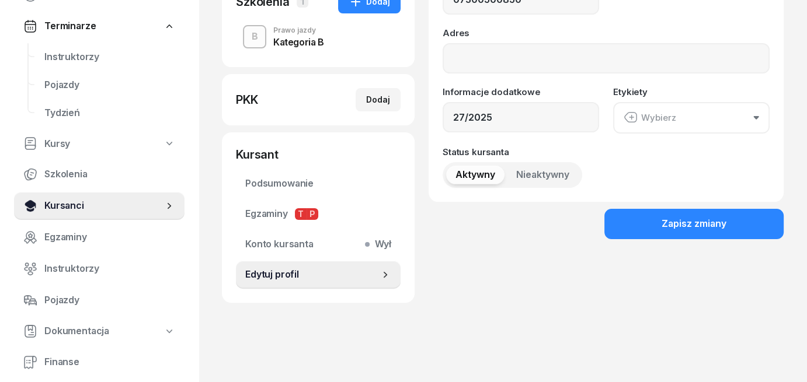
click at [67, 201] on span "Kursanci" at bounding box center [103, 205] width 119 height 15
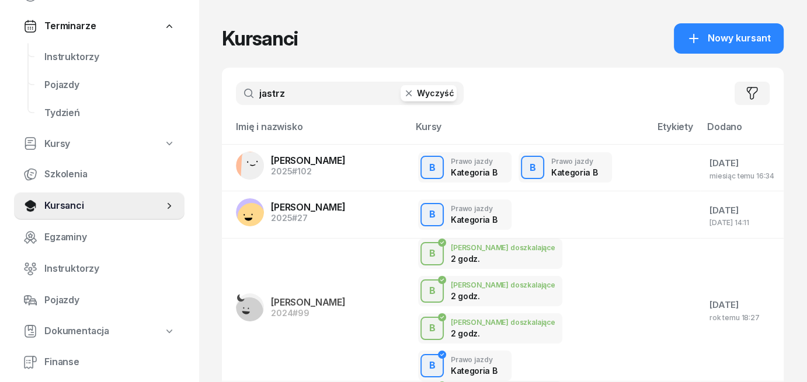
click at [426, 90] on button "Wyczyść" at bounding box center [428, 93] width 56 height 16
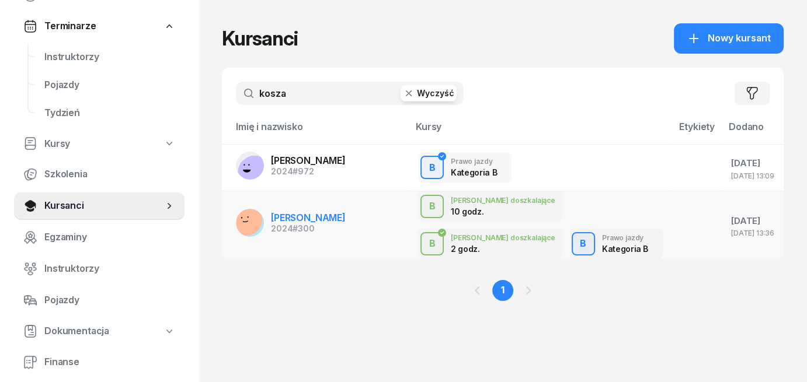
type input "kosza"
click at [300, 221] on span "[PERSON_NAME]" at bounding box center [308, 218] width 75 height 12
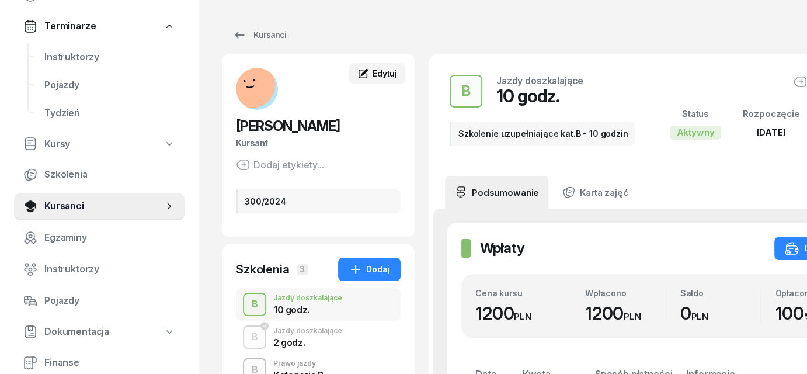
click at [374, 76] on span "Edytuj" at bounding box center [384, 73] width 25 height 10
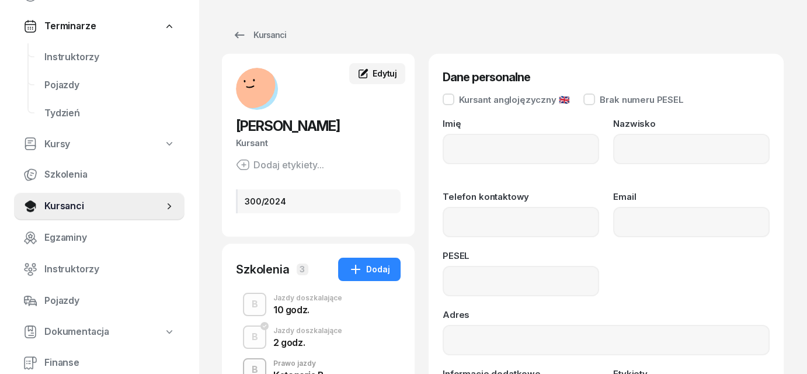
type input "[PERSON_NAME]"
type input "06290608748"
type input "300/2024"
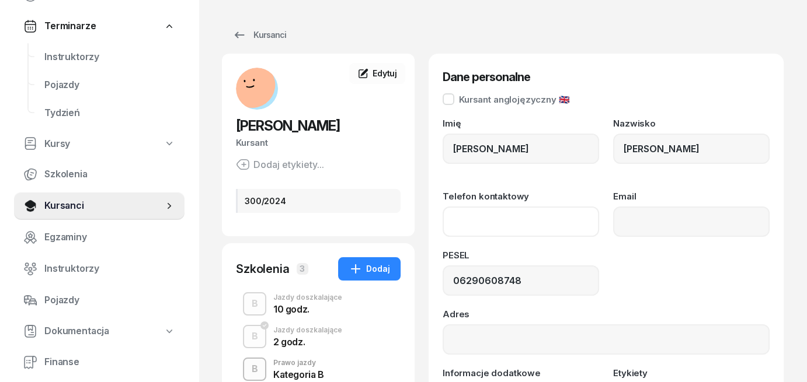
paste input "573 970 801"
type input "573 970 801"
click at [644, 280] on div "PESEL 06290608748" at bounding box center [605, 273] width 327 height 45
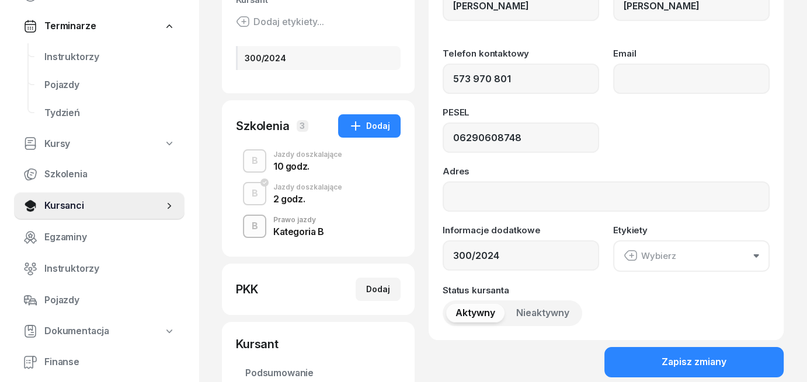
scroll to position [175, 0]
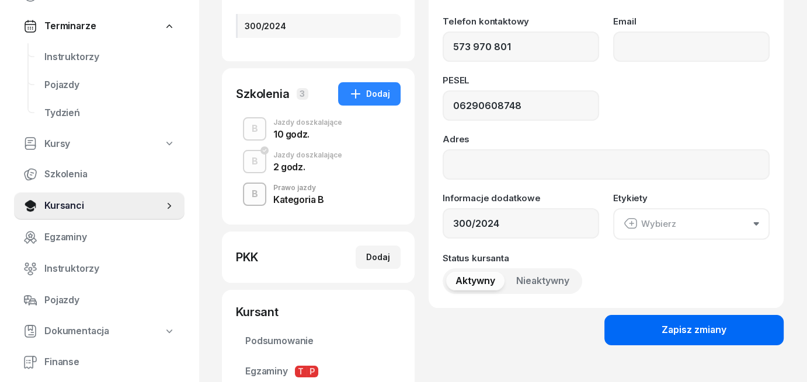
click at [653, 332] on button "Zapisz zmiany" at bounding box center [693, 330] width 179 height 30
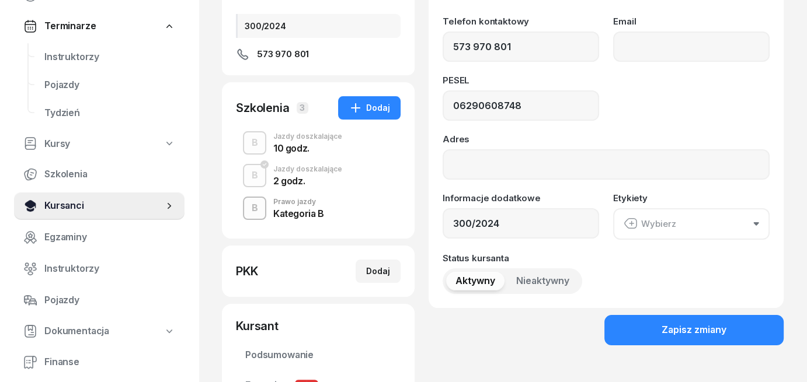
click at [60, 204] on span "Kursanci" at bounding box center [103, 205] width 119 height 15
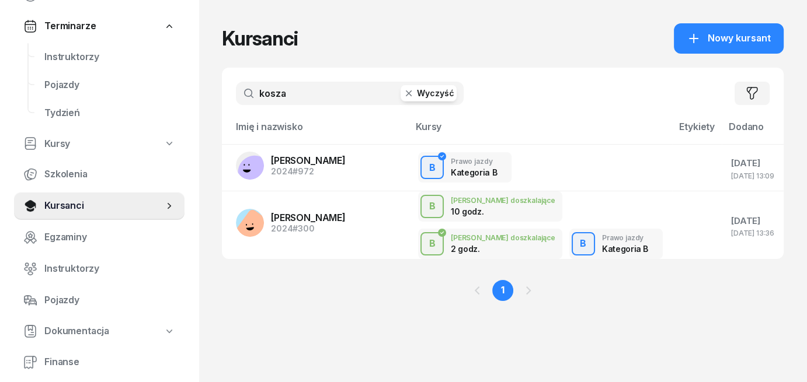
click at [428, 95] on button "Wyczyść" at bounding box center [428, 93] width 56 height 16
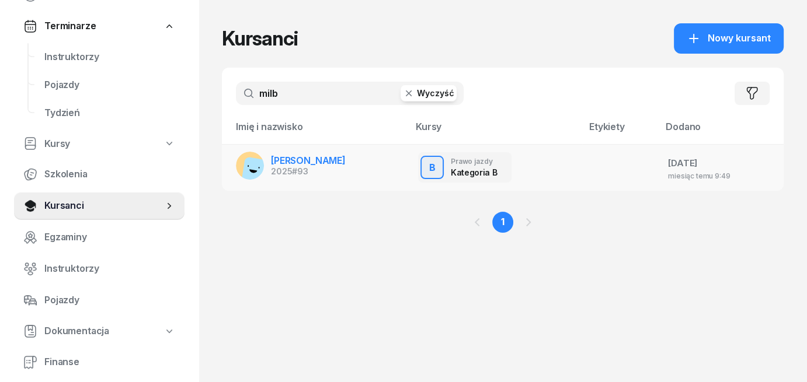
type input "milb"
click at [333, 160] on span "[PERSON_NAME]" at bounding box center [308, 161] width 75 height 12
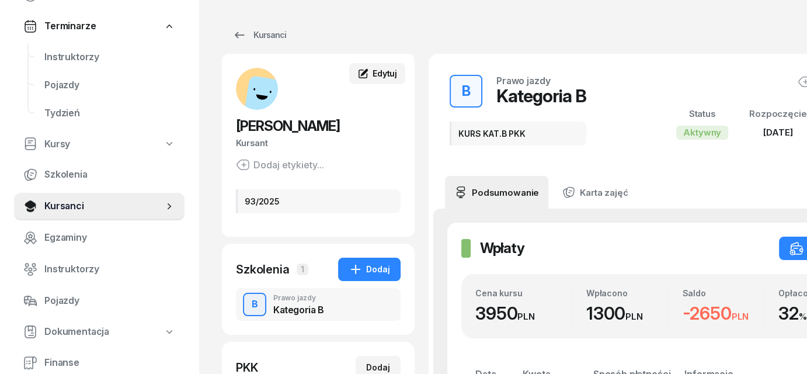
click at [384, 72] on span "Edytuj" at bounding box center [384, 73] width 25 height 10
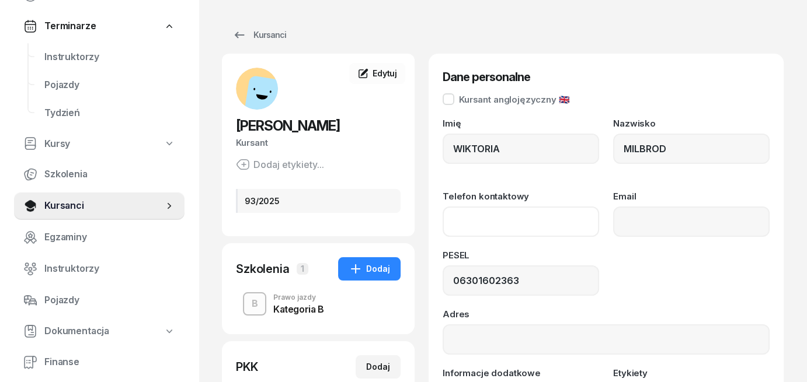
paste input "576 484 058"
type input "576 484 058"
click at [598, 263] on div "PESEL" at bounding box center [520, 258] width 156 height 15
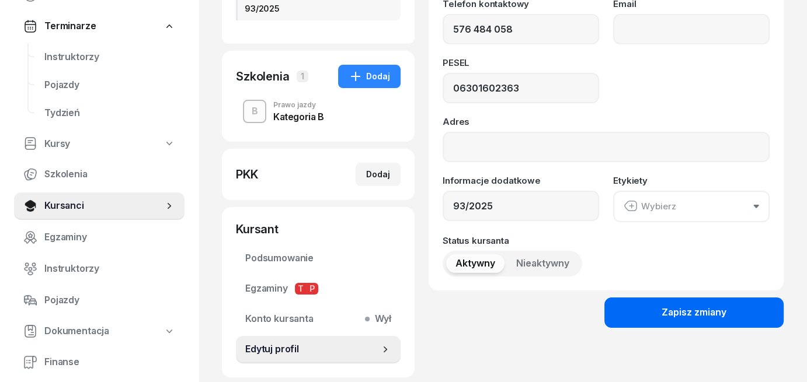
scroll to position [233, 0]
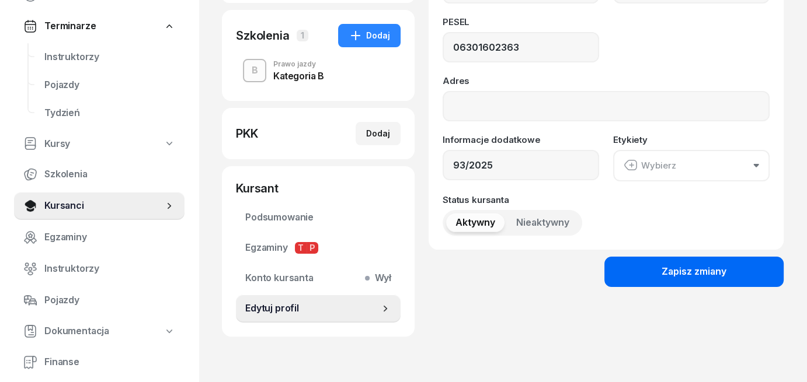
click at [685, 273] on div "Zapisz zmiany" at bounding box center [693, 271] width 65 height 15
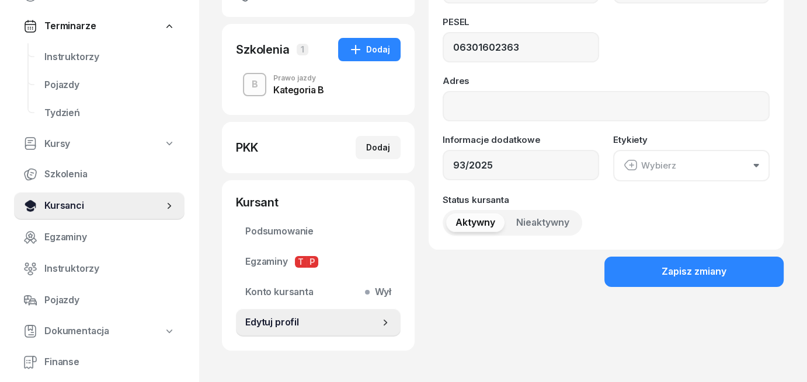
click at [90, 209] on span "Kursanci" at bounding box center [103, 205] width 119 height 15
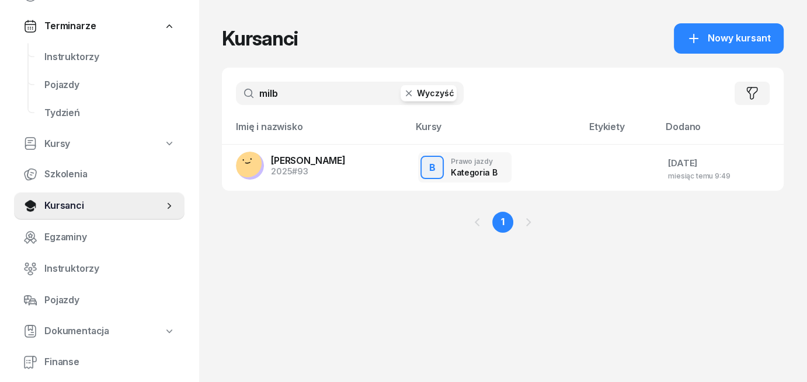
click at [439, 94] on button "Wyczyść" at bounding box center [428, 93] width 56 height 16
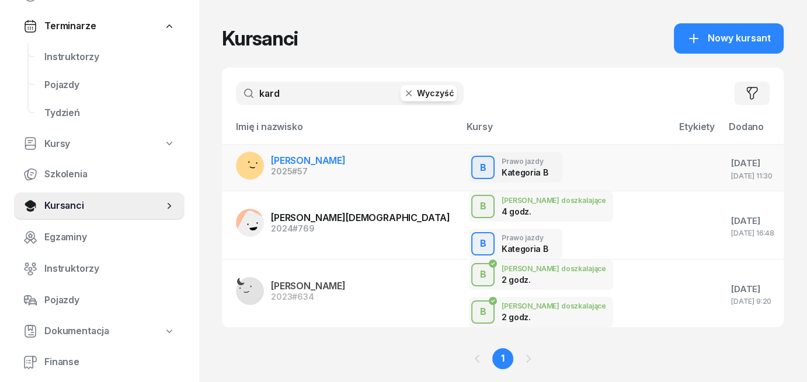
type input "kard"
click at [308, 160] on span "[PERSON_NAME]" at bounding box center [308, 161] width 75 height 12
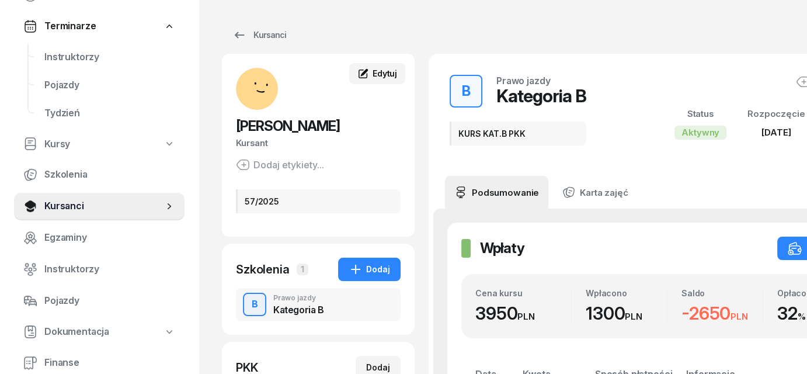
click at [384, 69] on span "Edytuj" at bounding box center [384, 73] width 25 height 10
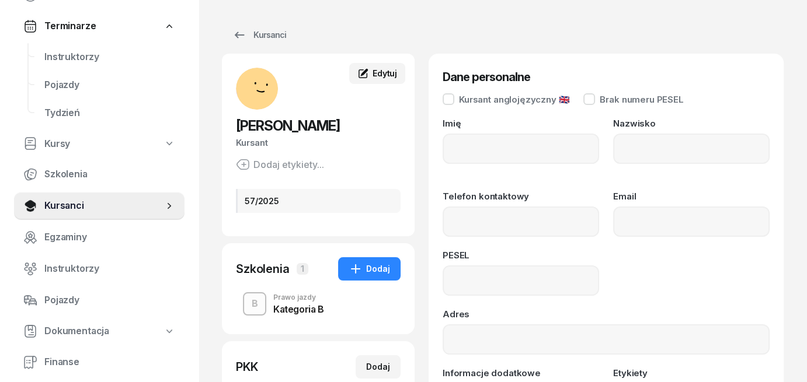
type input "[PERSON_NAME]"
type input "04270210480"
type input "57/2025"
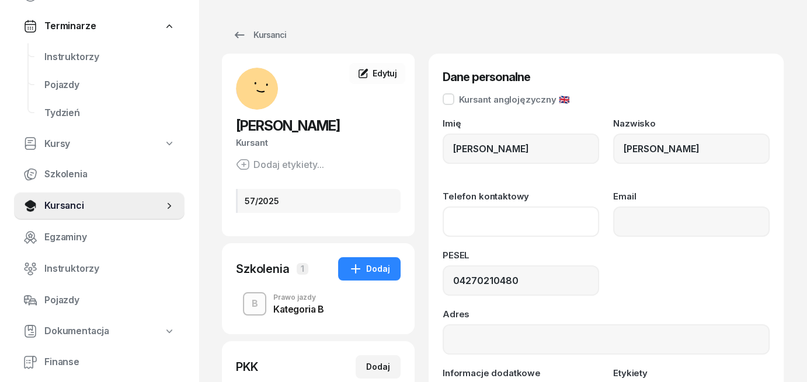
paste input "[PHONE_NUMBER]"
type input "533 020 713"
click at [594, 259] on div "PESEL" at bounding box center [520, 258] width 156 height 15
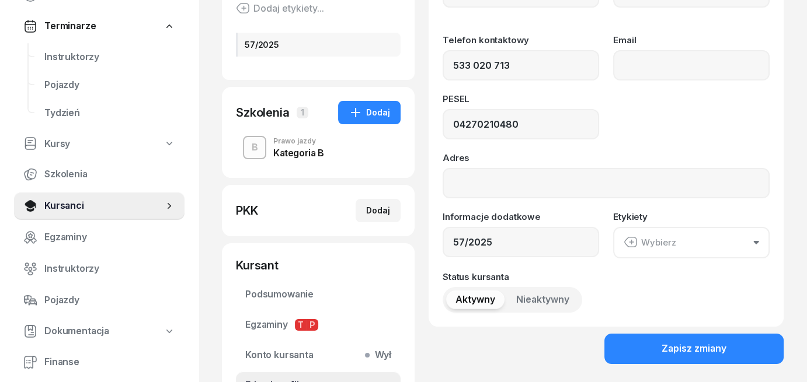
scroll to position [233, 0]
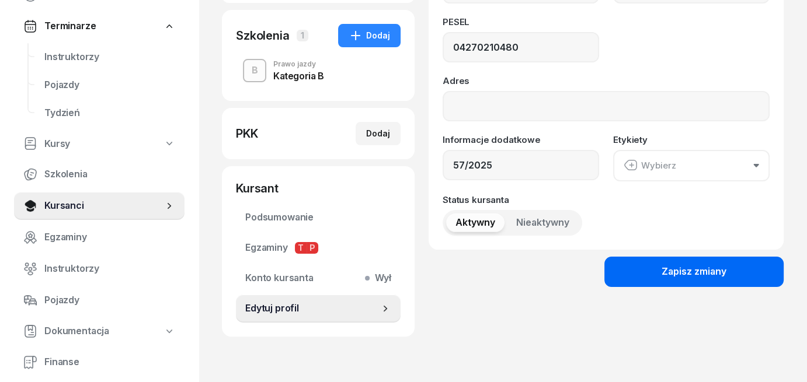
click at [689, 271] on div "Zapisz zmiany" at bounding box center [693, 271] width 65 height 15
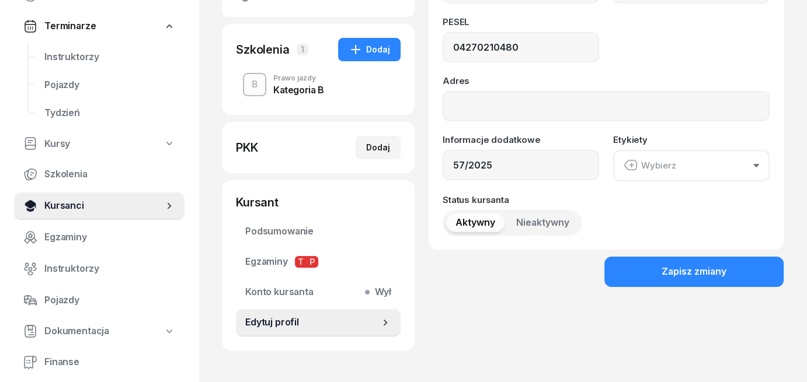
click at [74, 206] on span "Kursanci" at bounding box center [103, 205] width 119 height 15
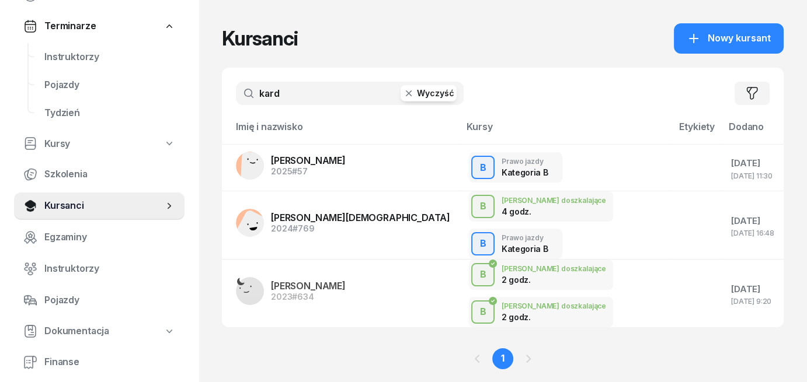
click at [431, 94] on button "Wyczyść" at bounding box center [428, 93] width 56 height 16
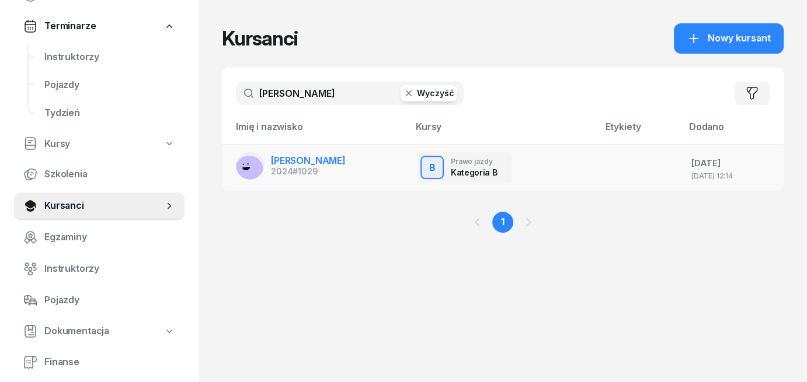
type input "[PERSON_NAME]"
click at [340, 161] on span "[PERSON_NAME]" at bounding box center [308, 161] width 75 height 12
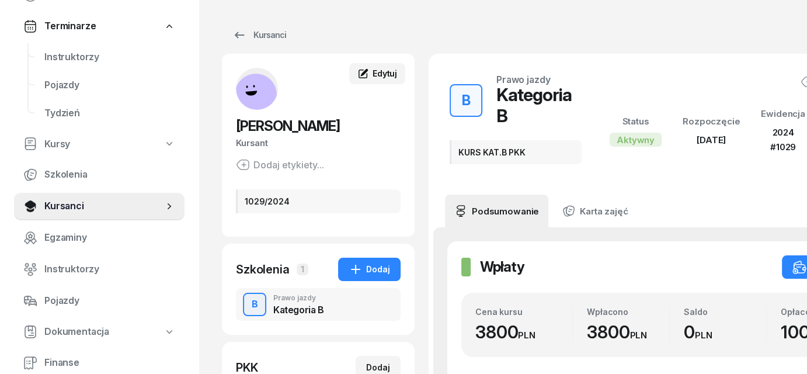
click at [383, 75] on span "Edytuj" at bounding box center [384, 73] width 25 height 10
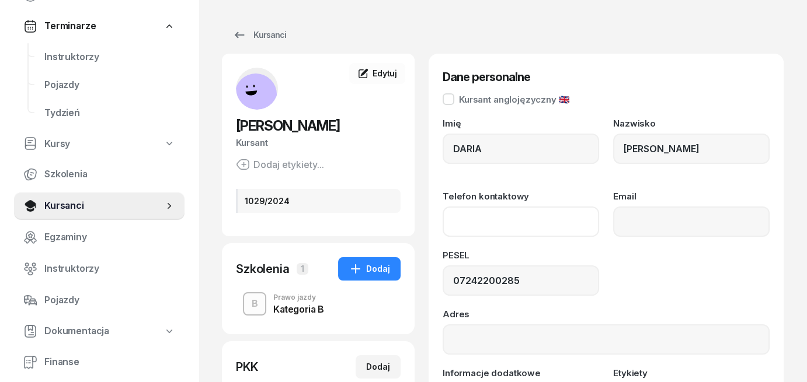
paste input "[PHONE_NUMBER]"
type input "519 806 992"
click at [627, 266] on div "PESEL 07242200285" at bounding box center [605, 273] width 327 height 45
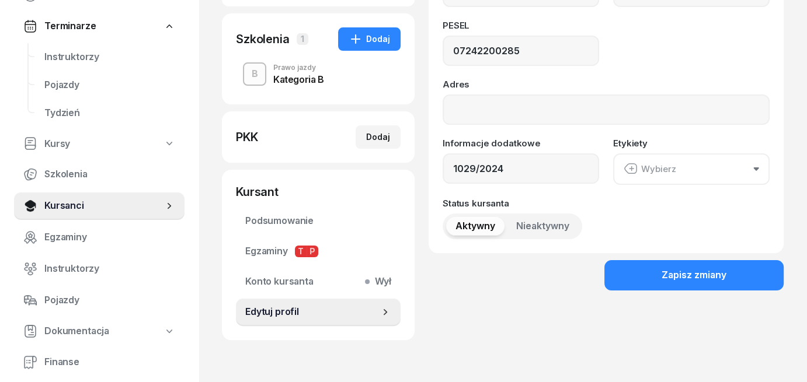
scroll to position [233, 0]
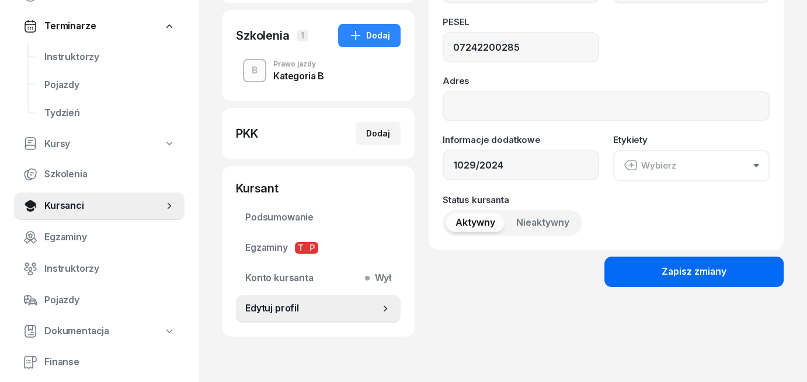
click at [660, 271] on button "Zapisz zmiany" at bounding box center [693, 272] width 179 height 30
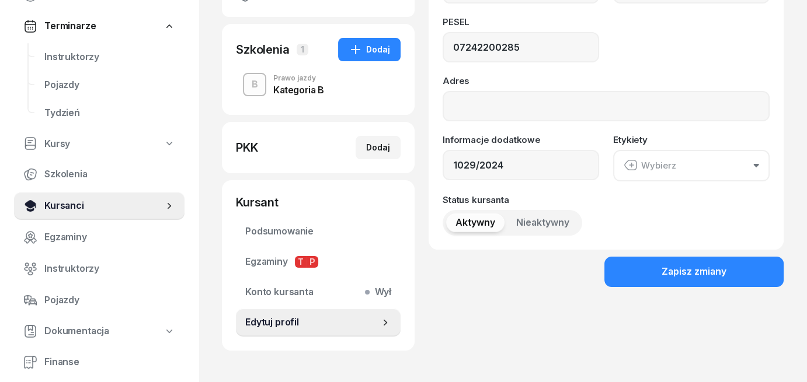
click at [89, 210] on span "Kursanci" at bounding box center [103, 205] width 119 height 15
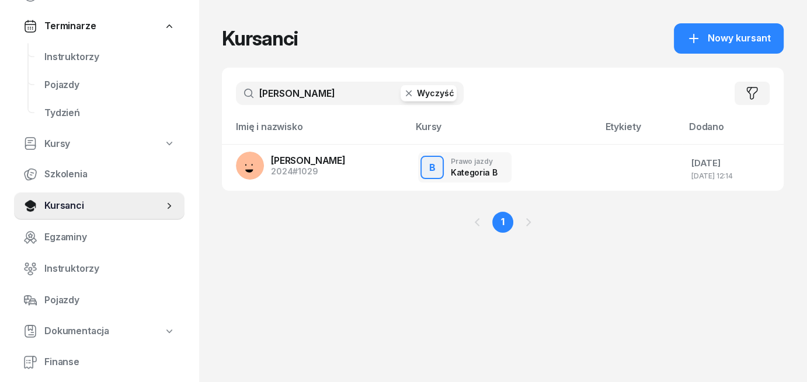
click at [428, 90] on button "Wyczyść" at bounding box center [428, 93] width 56 height 16
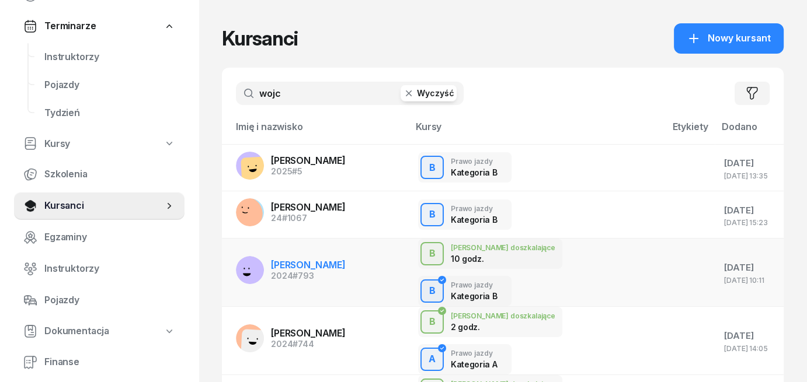
type input "wojc"
click at [294, 259] on span "[PERSON_NAME]" at bounding box center [308, 265] width 75 height 12
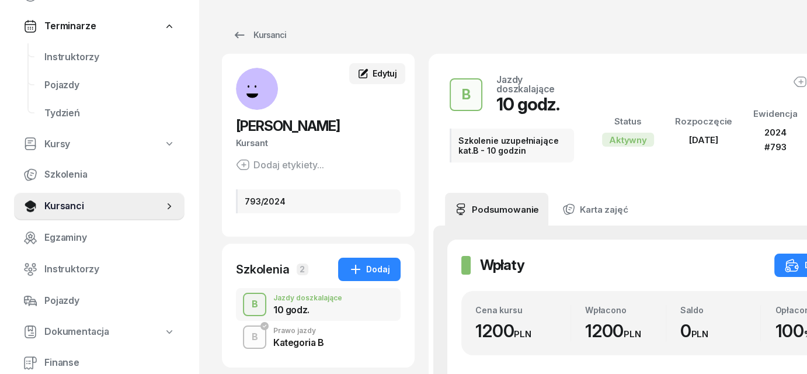
click at [376, 75] on span "Edytuj" at bounding box center [384, 73] width 25 height 10
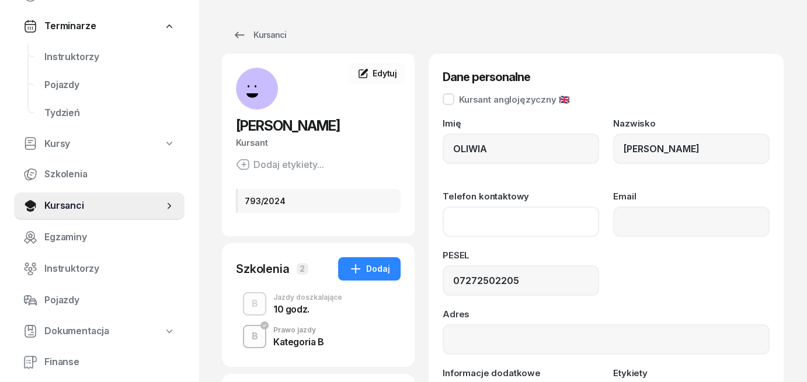
paste input "[PHONE_NUMBER]"
type input "737 720 402"
click at [692, 297] on div "Imię OLIWIA Nazwisko [PERSON_NAME] Telefon kontaktowy [PHONE_NUMBER] Email PESE…" at bounding box center [605, 294] width 327 height 350
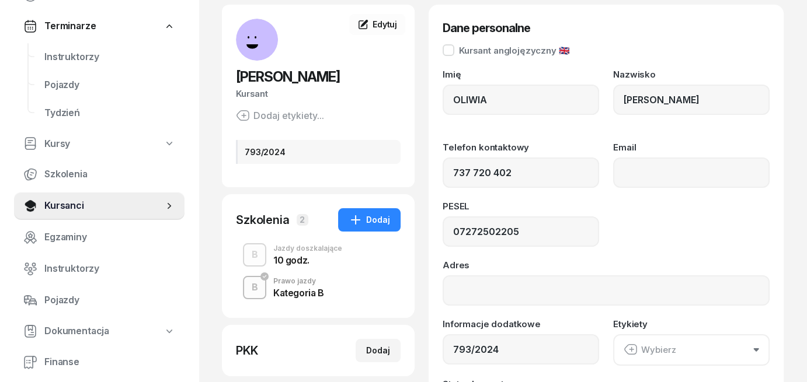
scroll to position [175, 0]
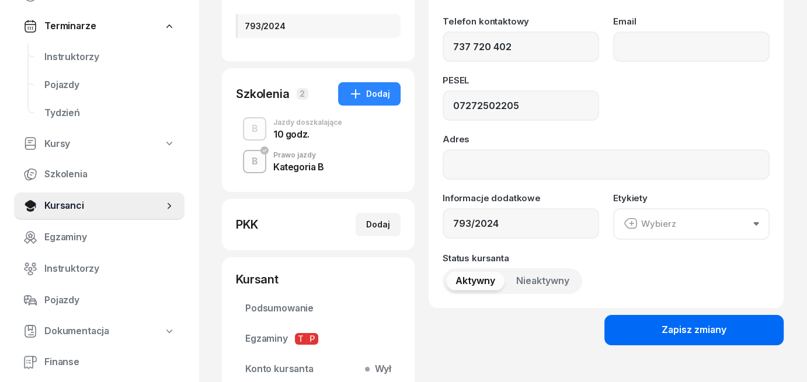
click at [686, 335] on div "Zapisz zmiany" at bounding box center [693, 330] width 65 height 15
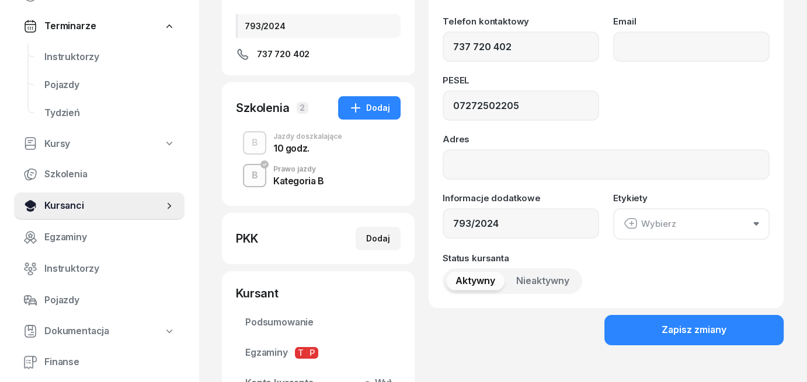
click at [67, 214] on link "Kursanci" at bounding box center [99, 206] width 170 height 28
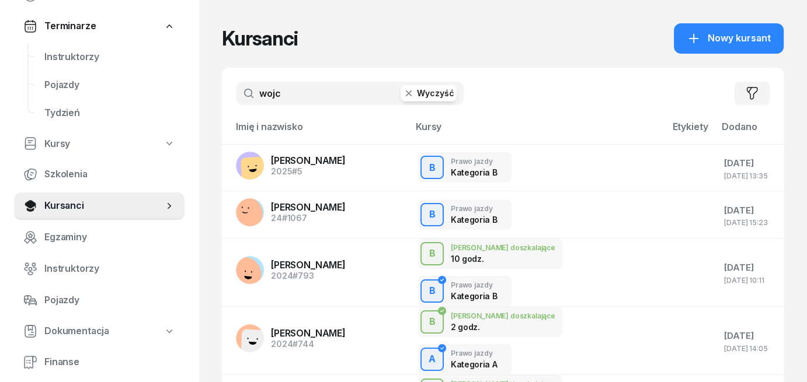
click at [435, 94] on button "Wyczyść" at bounding box center [428, 93] width 56 height 16
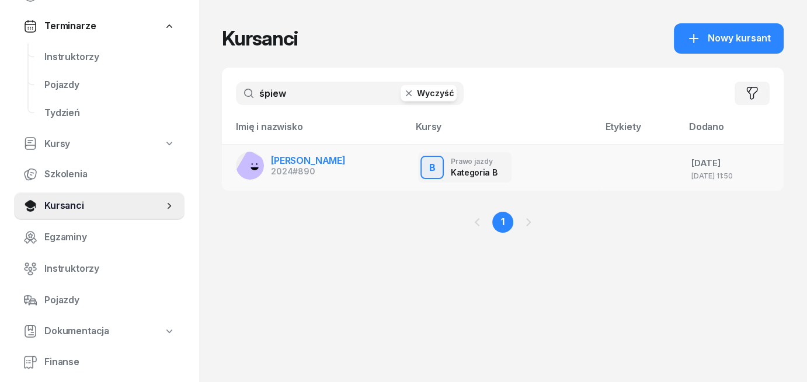
type input "śpiew"
click at [315, 158] on span "[PERSON_NAME]" at bounding box center [308, 161] width 75 height 12
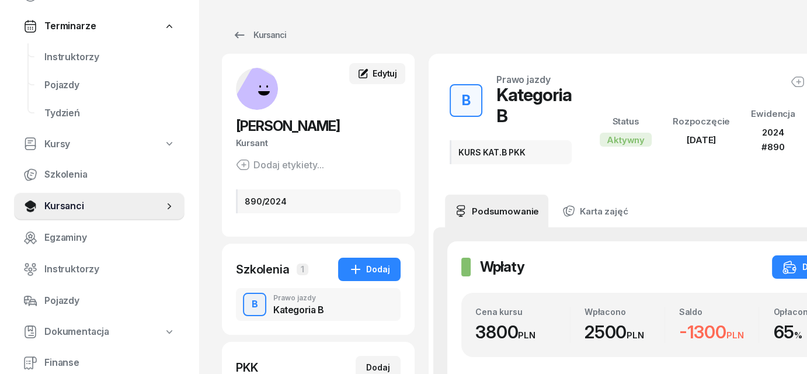
click at [376, 76] on span "Edytuj" at bounding box center [384, 73] width 25 height 10
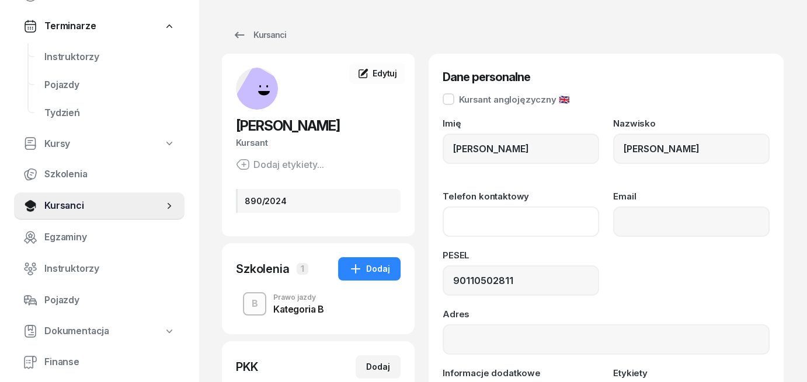
paste input "[PHONE_NUMBER]"
type input "732 797 783"
click at [644, 263] on div "PESEL 90110502811" at bounding box center [605, 273] width 327 height 45
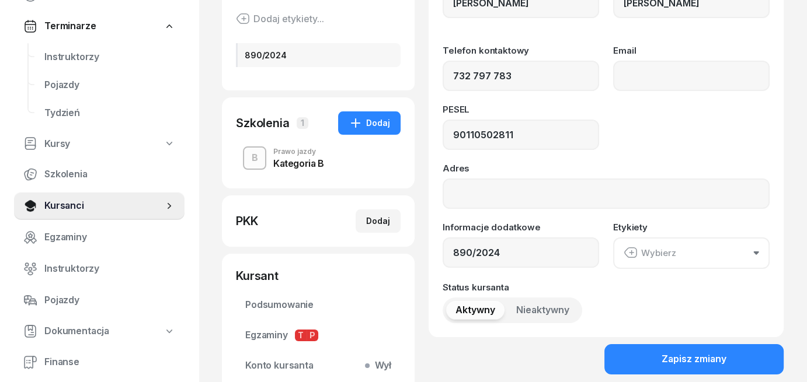
scroll to position [175, 0]
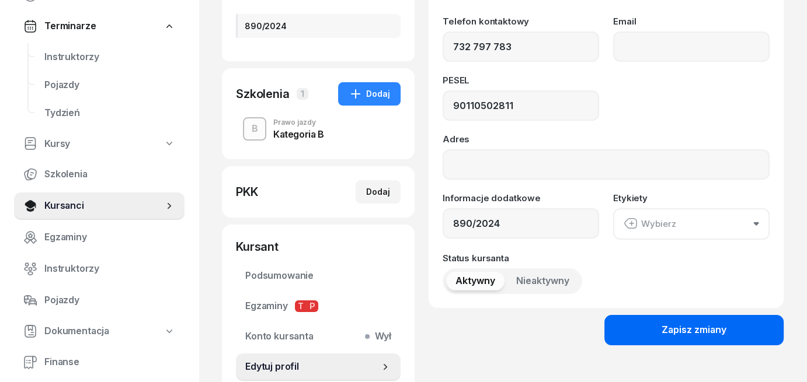
click at [667, 332] on div "Zapisz zmiany" at bounding box center [693, 330] width 65 height 15
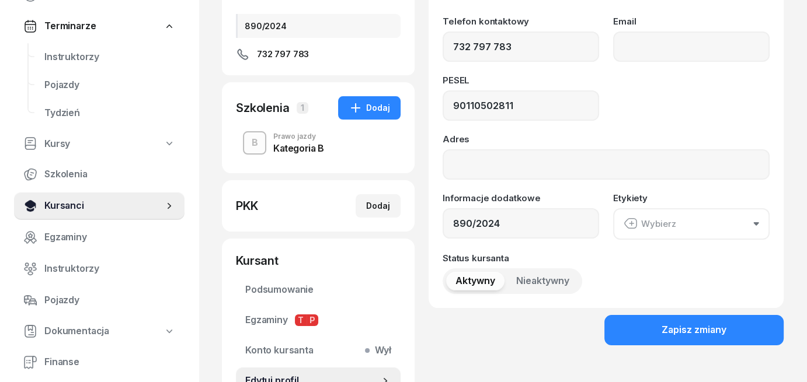
click at [71, 207] on span "Kursanci" at bounding box center [103, 205] width 119 height 15
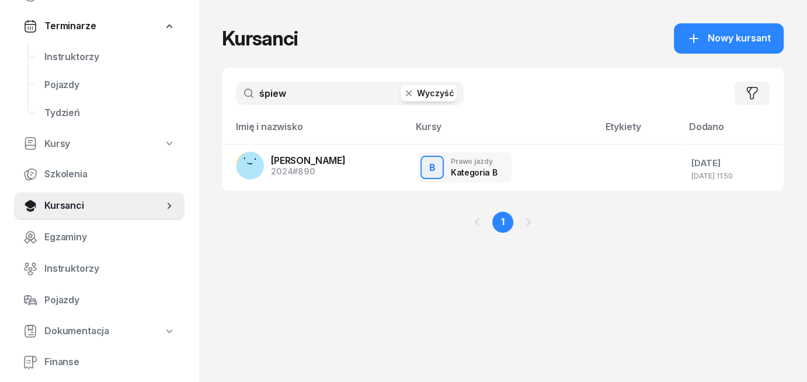
click at [421, 95] on button "Wyczyść" at bounding box center [428, 93] width 56 height 16
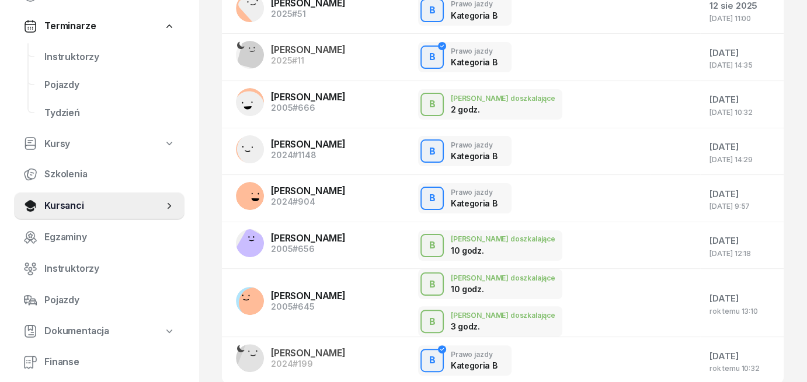
scroll to position [316, 0]
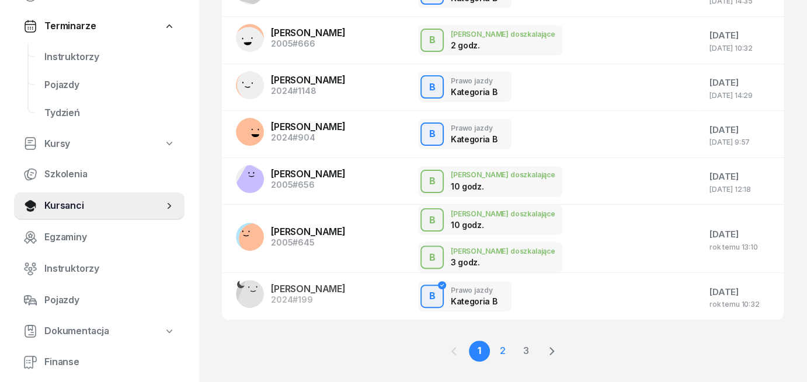
type input "[PERSON_NAME]"
click at [501, 341] on link "2" at bounding box center [502, 351] width 21 height 21
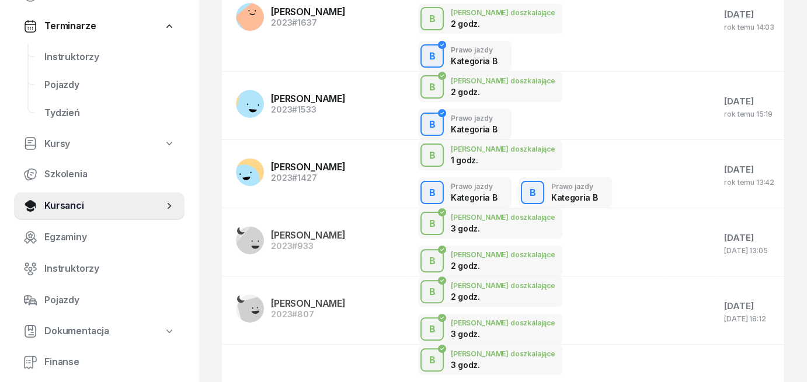
scroll to position [434, 0]
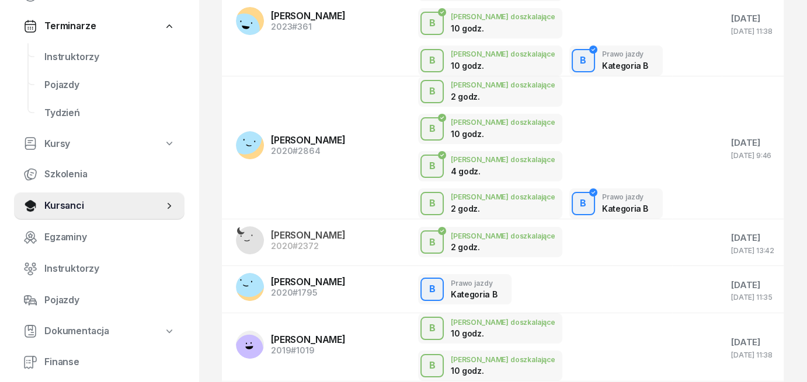
scroll to position [151, 0]
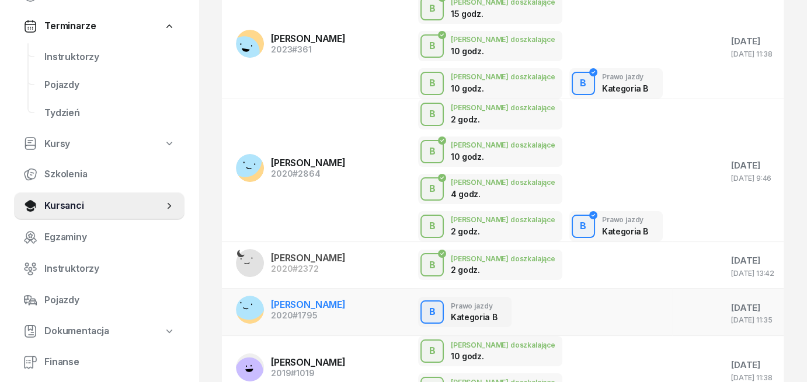
click at [285, 299] on span "[PERSON_NAME]" at bounding box center [308, 305] width 75 height 12
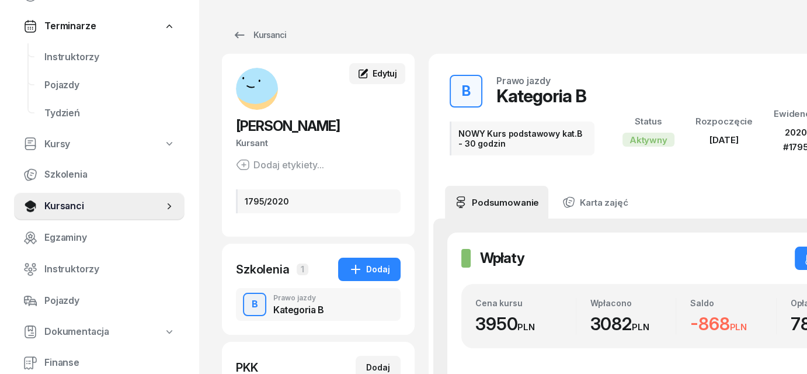
click at [389, 75] on span "Edytuj" at bounding box center [384, 73] width 25 height 10
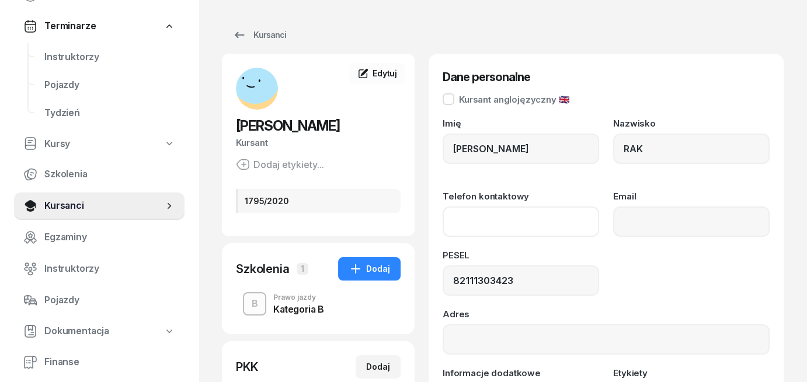
paste input "[PHONE_NUMBER]"
type input "518 958 398"
click at [629, 261] on div "PESEL 82111303423" at bounding box center [605, 273] width 327 height 45
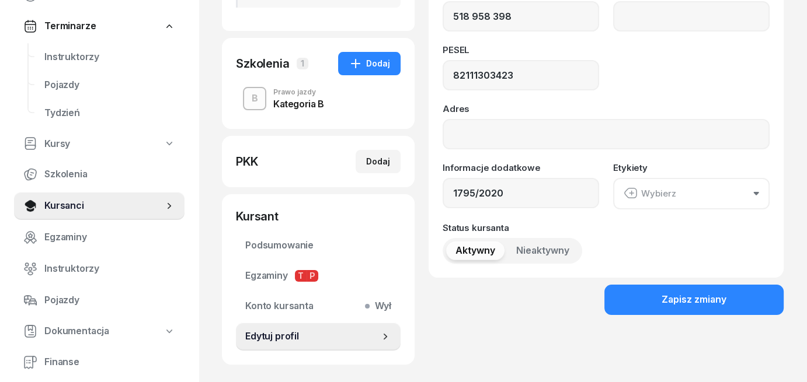
scroll to position [233, 0]
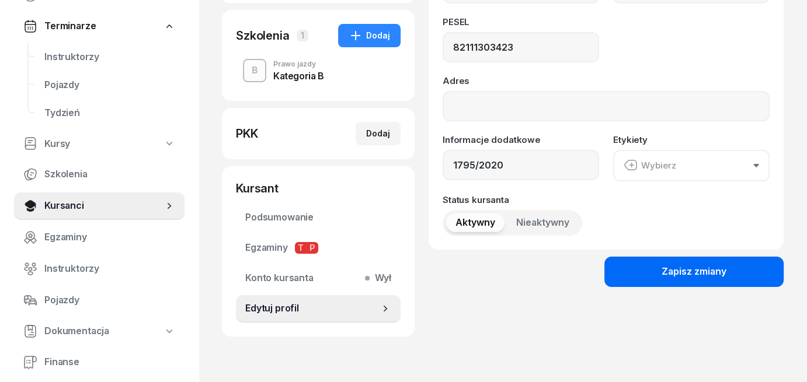
click at [728, 276] on button "Zapisz zmiany" at bounding box center [693, 272] width 179 height 30
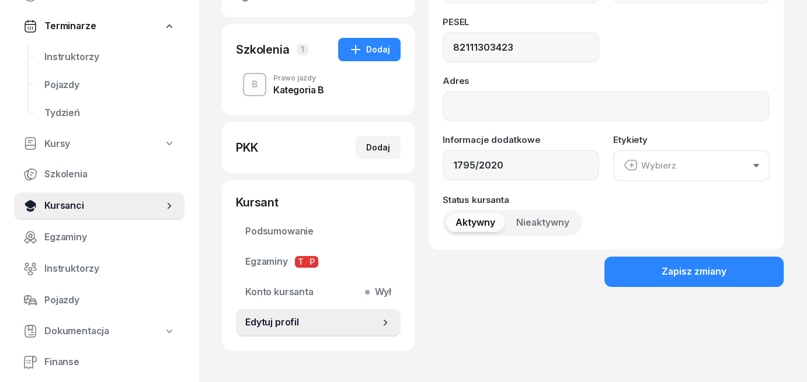
click at [83, 204] on span "Kursanci" at bounding box center [103, 205] width 119 height 15
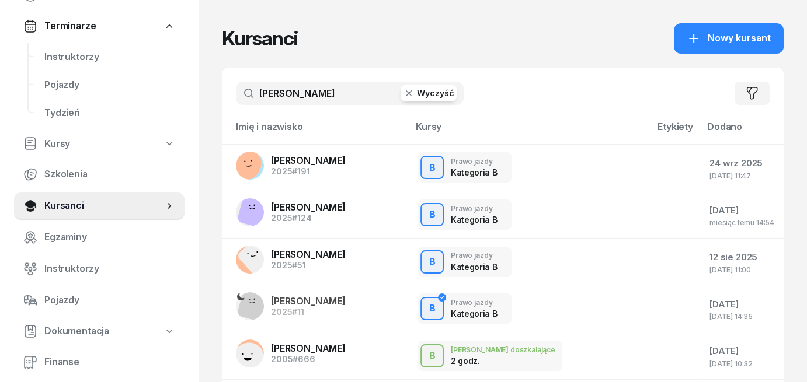
click at [428, 99] on button "Wyczyść" at bounding box center [428, 93] width 56 height 16
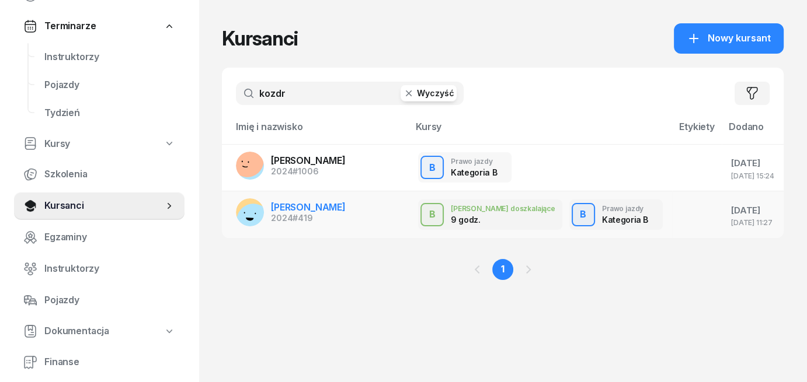
type input "kozdr"
click at [314, 213] on div "[PERSON_NAME] 2024 #419" at bounding box center [308, 213] width 75 height 20
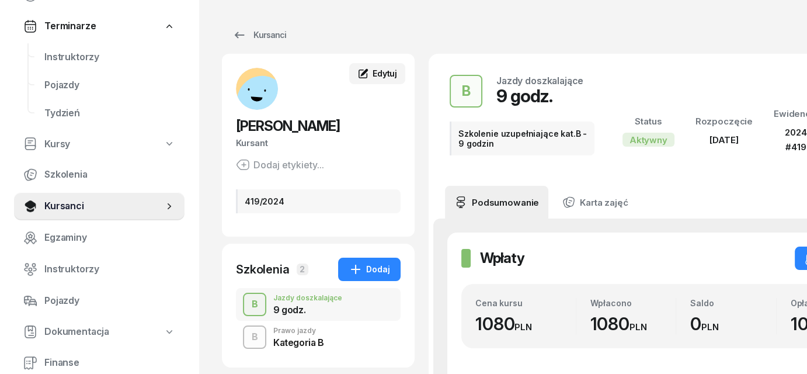
click at [375, 72] on span "Edytuj" at bounding box center [384, 73] width 25 height 10
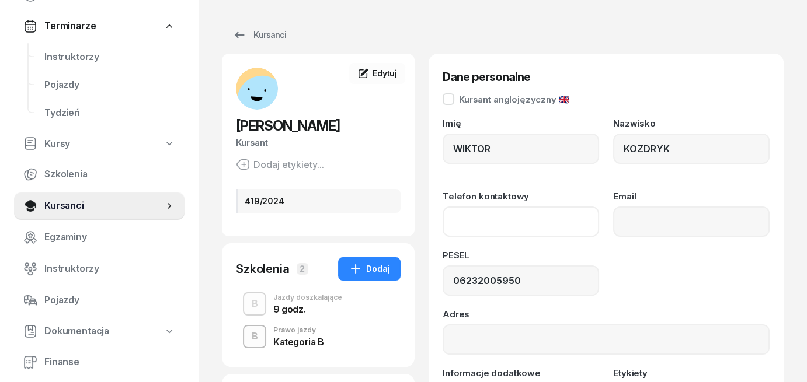
paste input "[PHONE_NUMBER]"
type input "792 216 447"
click at [690, 284] on div "PESEL 06232005950" at bounding box center [605, 273] width 327 height 45
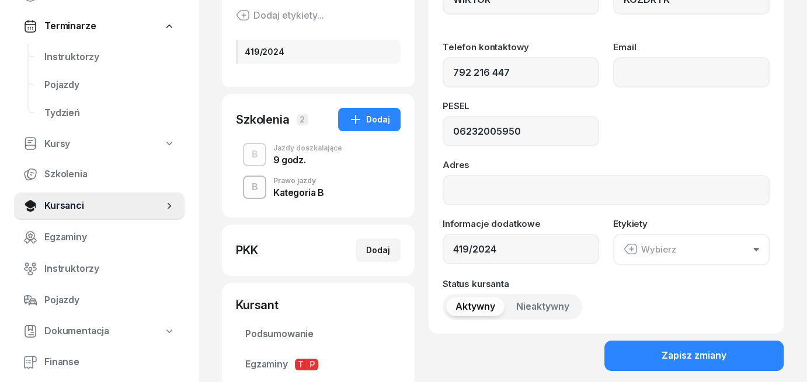
scroll to position [175, 0]
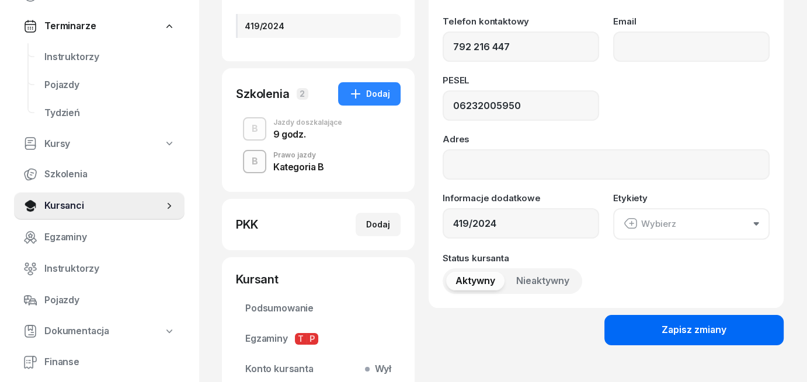
click at [731, 334] on button "Zapisz zmiany" at bounding box center [693, 330] width 179 height 30
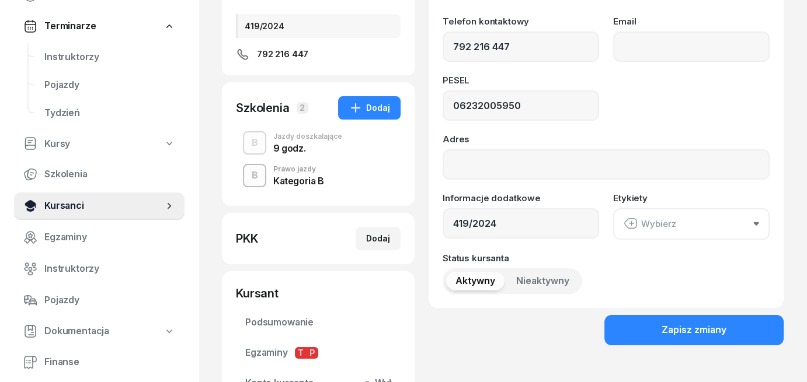
click at [67, 203] on span "Kursanci" at bounding box center [103, 205] width 119 height 15
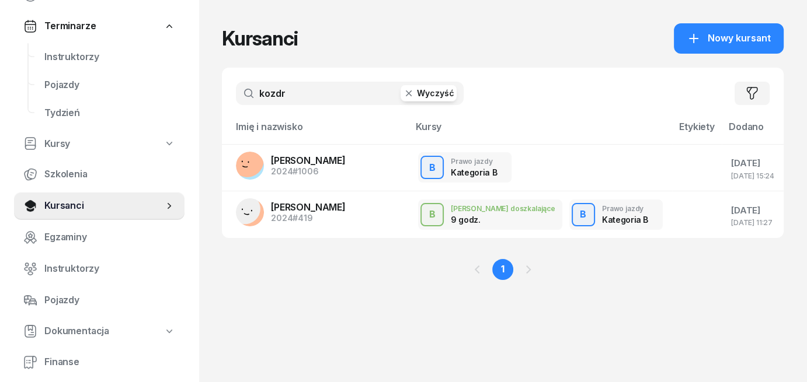
click at [422, 93] on button "Wyczyść" at bounding box center [428, 93] width 56 height 16
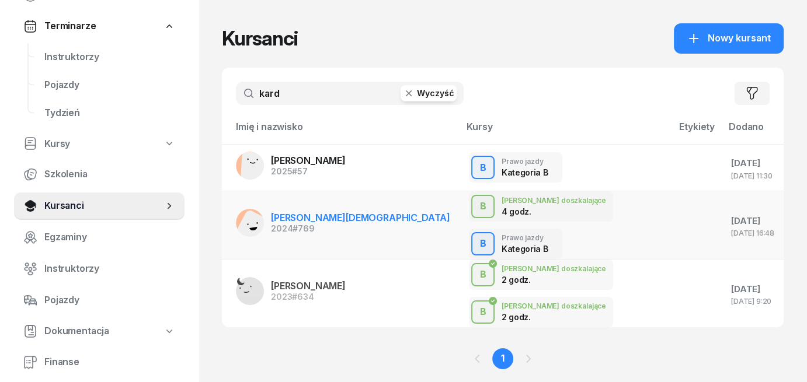
type input "kard"
click at [320, 212] on span "[PERSON_NAME][DEMOGRAPHIC_DATA]" at bounding box center [360, 218] width 179 height 12
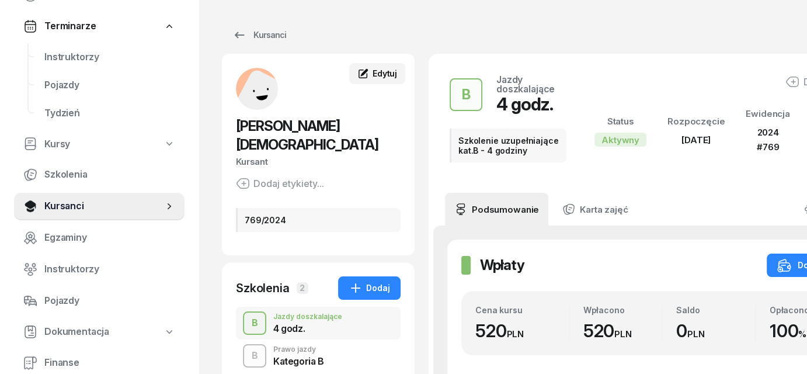
click at [372, 70] on div "Edytuj" at bounding box center [377, 74] width 40 height 12
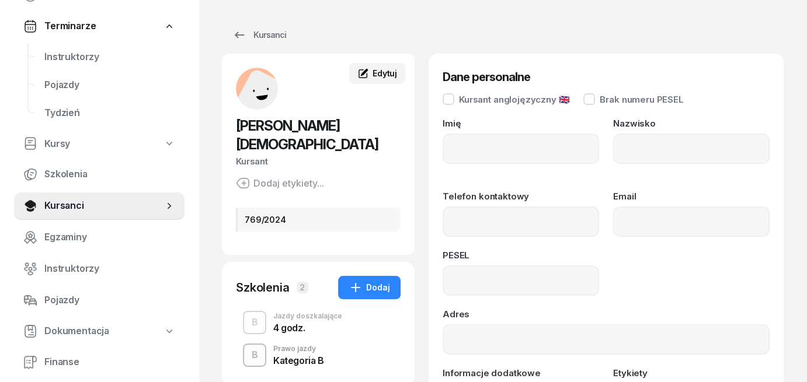
type input "OLIWIA"
type input "[DEMOGRAPHIC_DATA]"
type input "07220604867"
type input "769/2024"
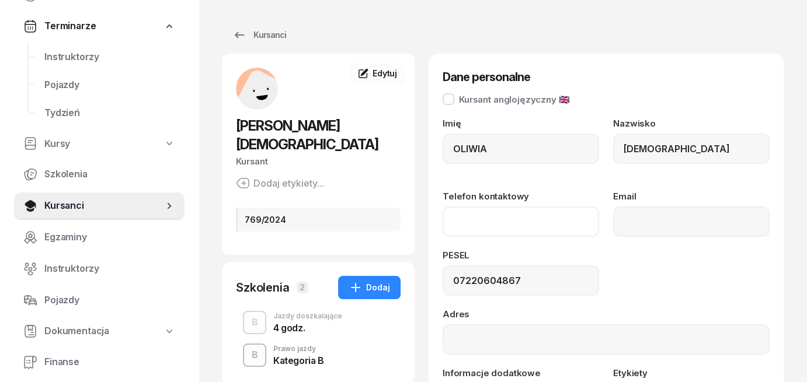
paste input "[PHONE_NUMBER]"
type input "511 860 725"
click at [657, 261] on div "PESEL 07220604867" at bounding box center [605, 273] width 327 height 45
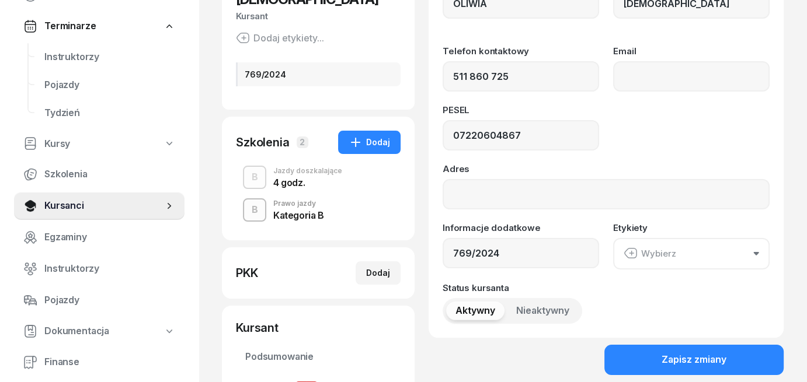
scroll to position [175, 0]
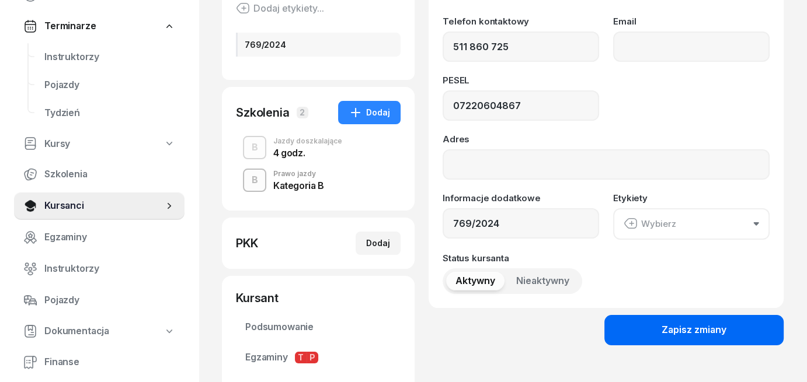
click at [686, 330] on div "Zapisz zmiany" at bounding box center [693, 330] width 65 height 15
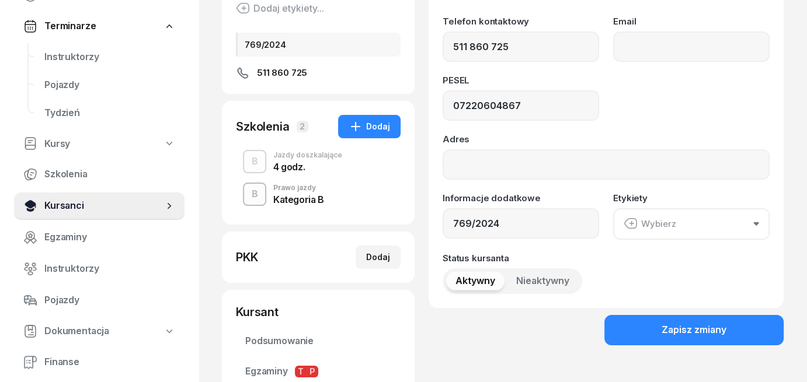
click at [48, 211] on span "Kursanci" at bounding box center [103, 205] width 119 height 15
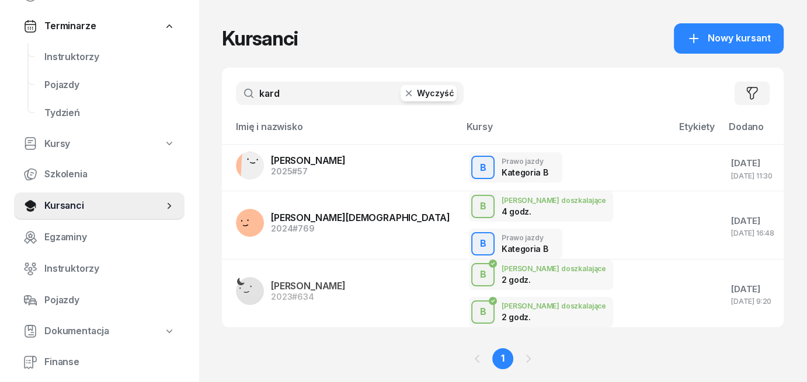
click at [438, 96] on button "Wyczyść" at bounding box center [428, 93] width 56 height 16
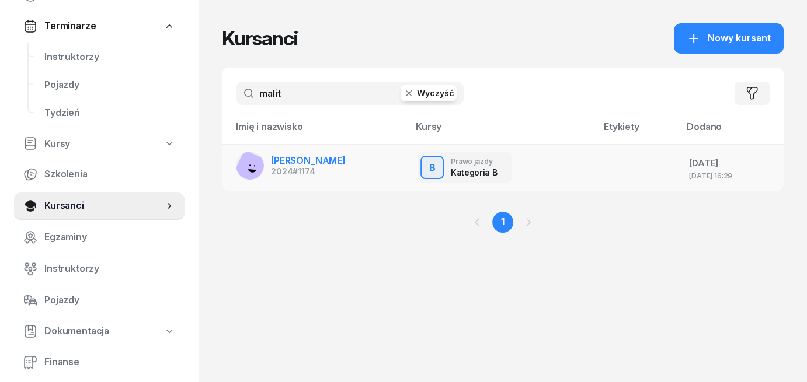
type input "malit"
click at [325, 161] on span "[PERSON_NAME]" at bounding box center [308, 161] width 75 height 12
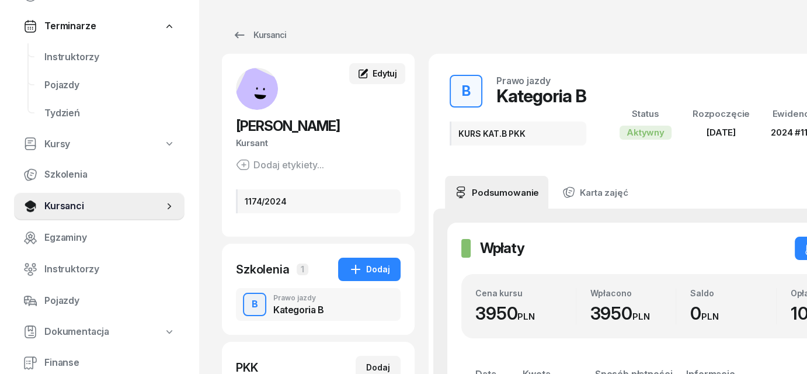
click at [369, 74] on icon at bounding box center [363, 74] width 12 height 12
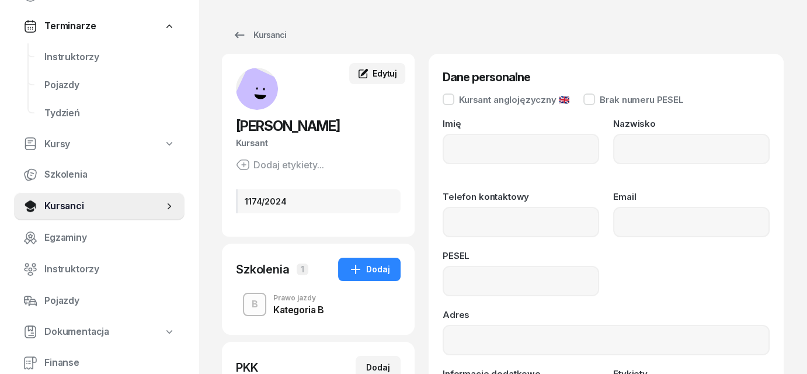
type input "[PERSON_NAME]"
type input "MALITKA"
type input "07292303730"
type input "1174/2024"
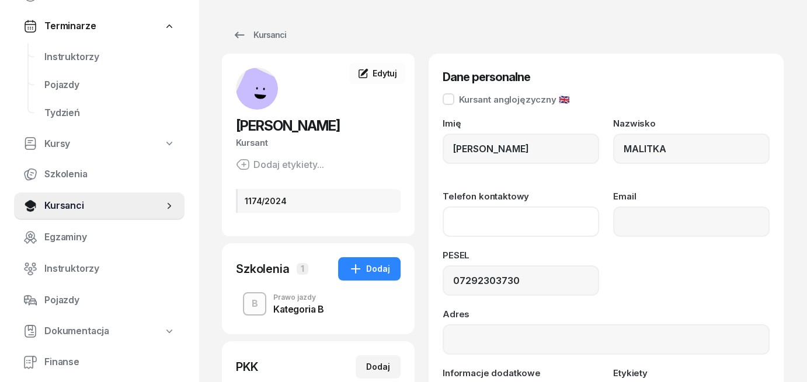
paste input "[PHONE_NUMBER]"
type input "783 285 464"
click at [633, 275] on div "PESEL 07292303730" at bounding box center [605, 273] width 327 height 45
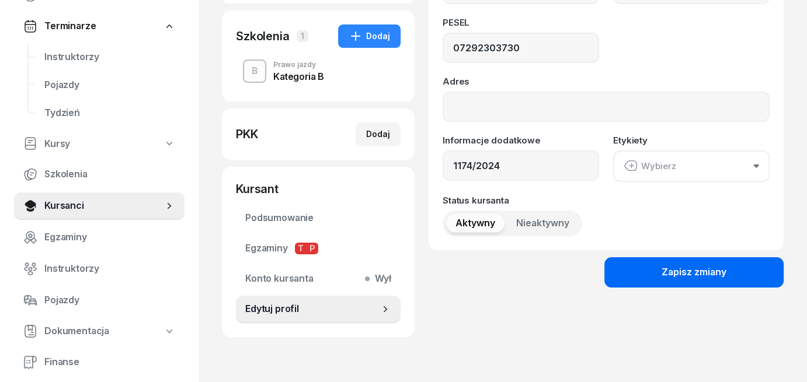
scroll to position [233, 0]
click at [637, 279] on button "Zapisz zmiany" at bounding box center [693, 272] width 179 height 30
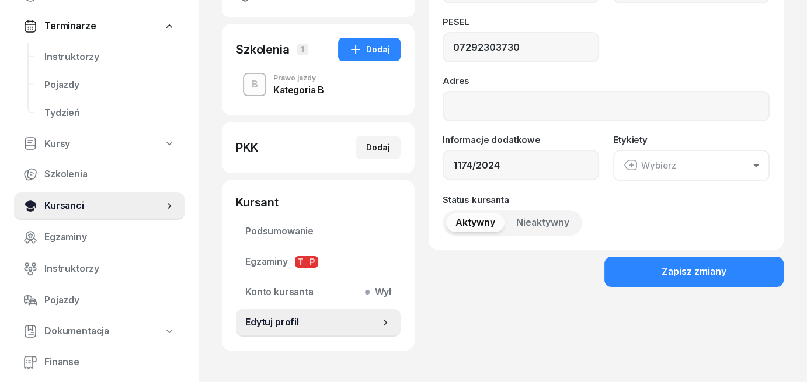
click at [74, 206] on span "Kursanci" at bounding box center [103, 205] width 119 height 15
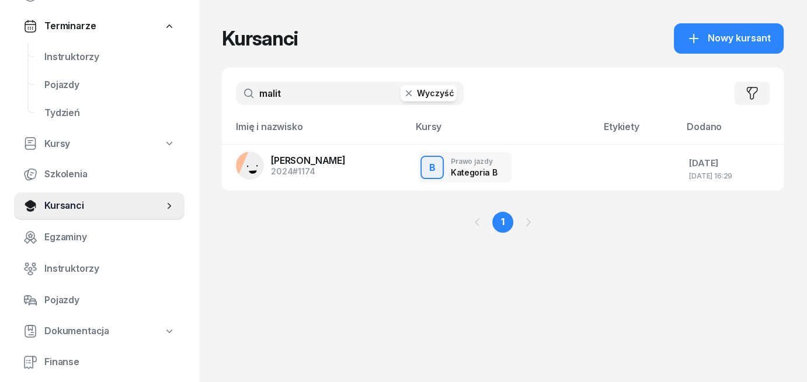
click at [423, 92] on button "Wyczyść" at bounding box center [428, 93] width 56 height 16
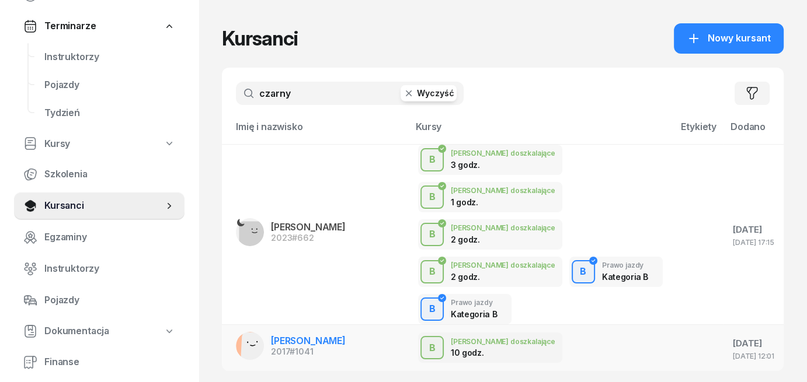
type input "czarny"
click at [298, 335] on span "[PERSON_NAME]" at bounding box center [308, 341] width 75 height 12
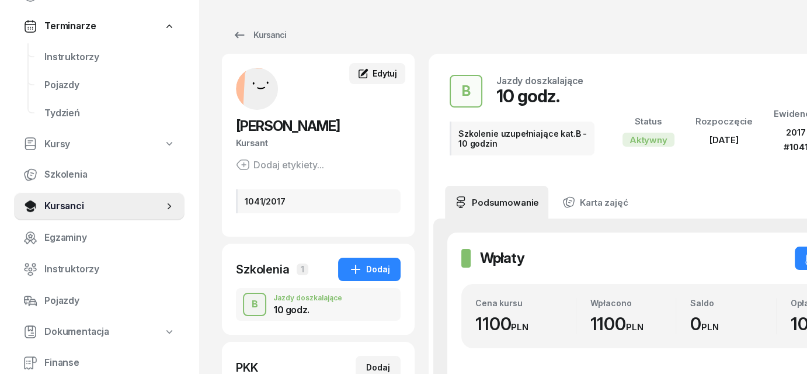
click at [381, 73] on span "Edytuj" at bounding box center [384, 73] width 25 height 10
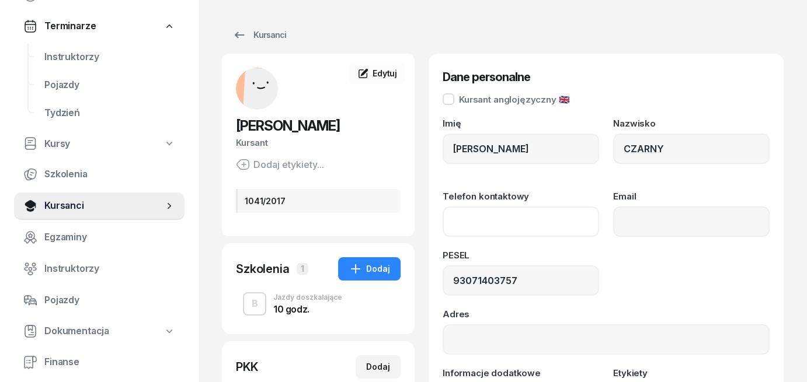
paste input "[PHONE_NUMBER]"
type input "733 066 669"
click at [590, 250] on div "Imię [PERSON_NAME] CZARNY Telefon kontaktowy [PHONE_NUMBER] Email PESEL 9307140…" at bounding box center [605, 294] width 327 height 350
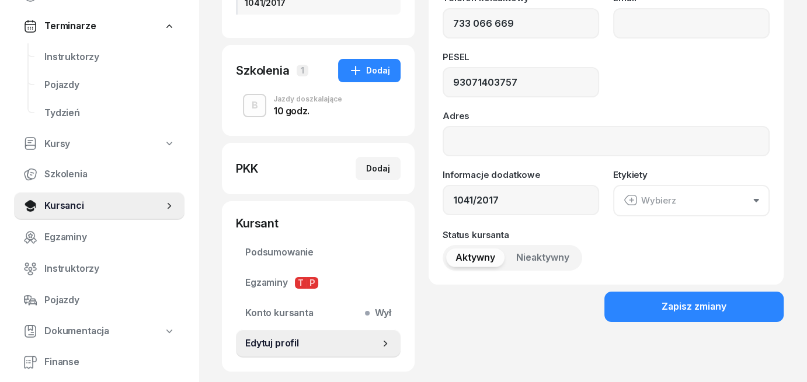
scroll to position [233, 0]
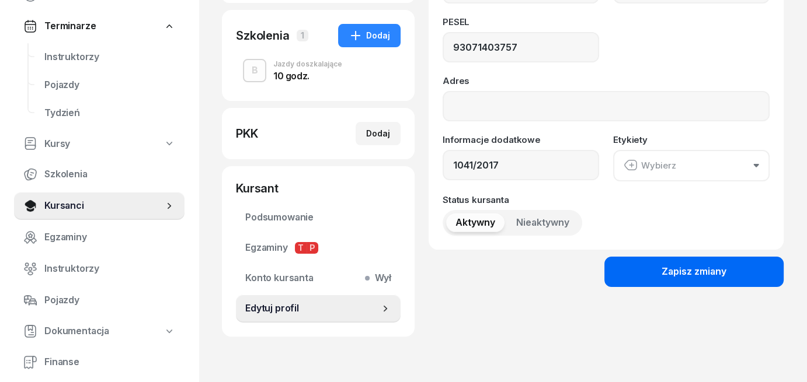
click at [677, 280] on button "Zapisz zmiany" at bounding box center [693, 272] width 179 height 30
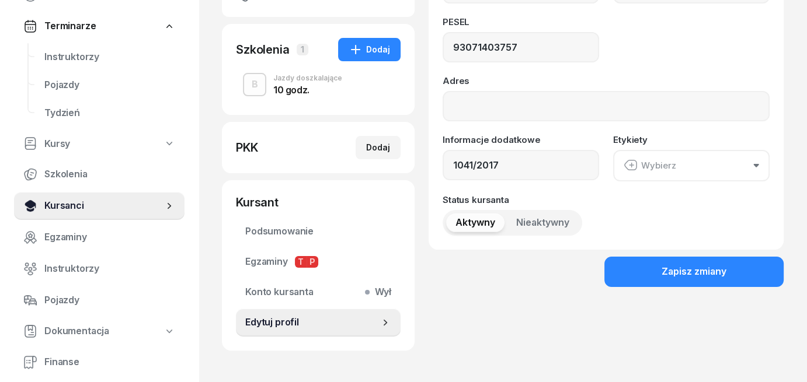
click at [42, 211] on link "Kursanci" at bounding box center [99, 206] width 170 height 28
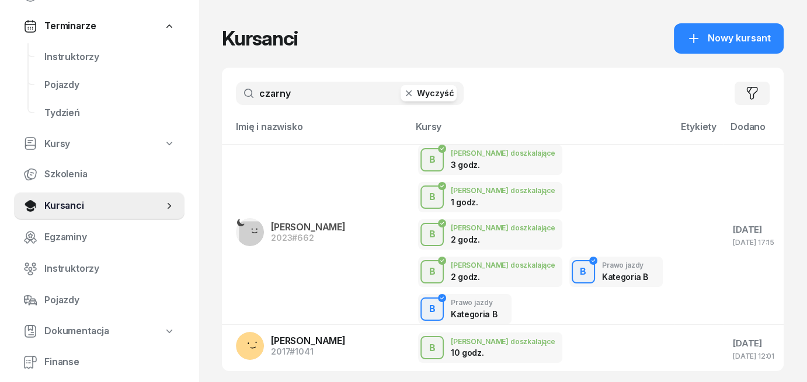
click at [425, 102] on input "czarny" at bounding box center [350, 93] width 228 height 23
click at [426, 96] on button "Wyczyść" at bounding box center [428, 93] width 56 height 16
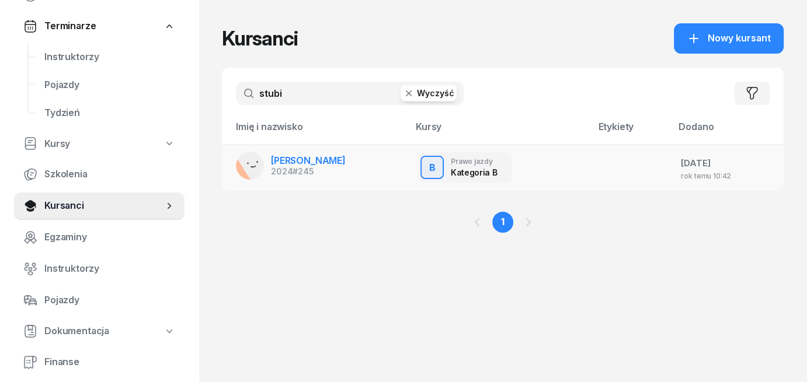
type input "stubi"
click at [315, 165] on span "[PERSON_NAME]" at bounding box center [308, 161] width 75 height 12
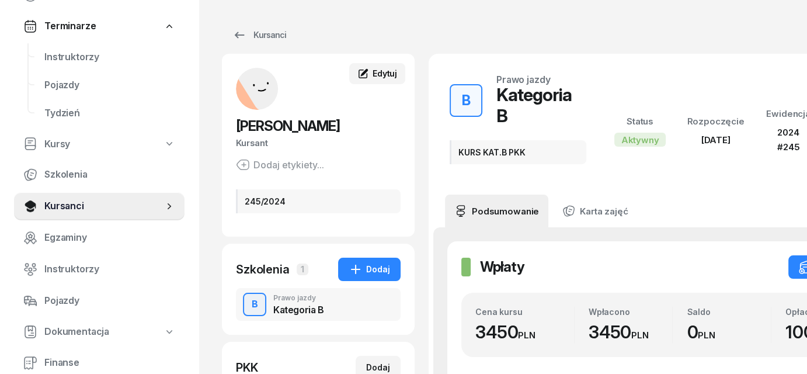
click at [375, 72] on span "Edytuj" at bounding box center [384, 73] width 25 height 10
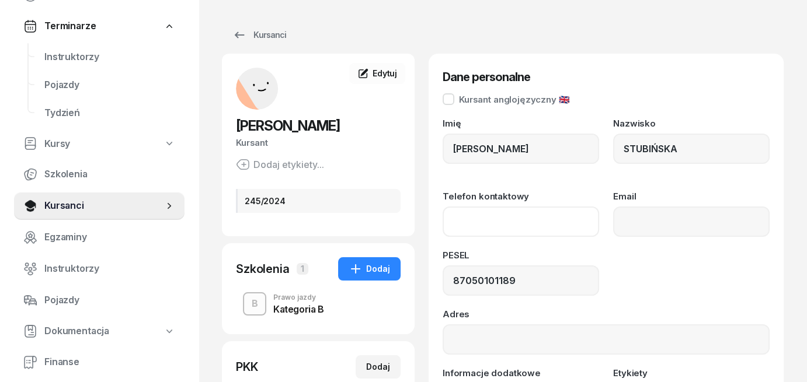
paste input "[PHONE_NUMBER]"
type input "506 089 960"
drag, startPoint x: 641, startPoint y: 262, endPoint x: 631, endPoint y: 256, distance: 11.8
click at [641, 262] on div "PESEL 87050101189" at bounding box center [605, 273] width 327 height 45
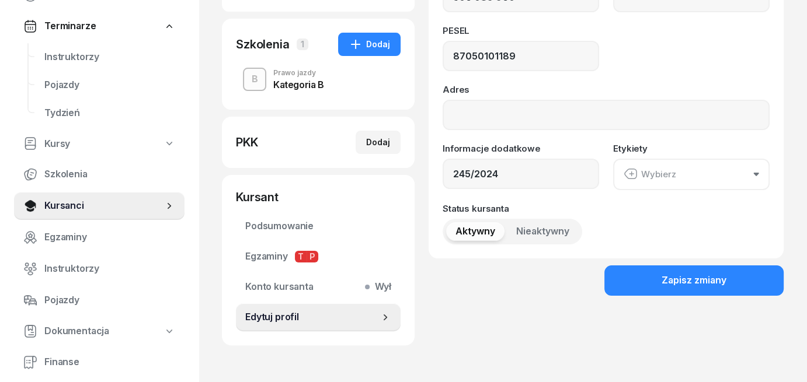
scroll to position [233, 0]
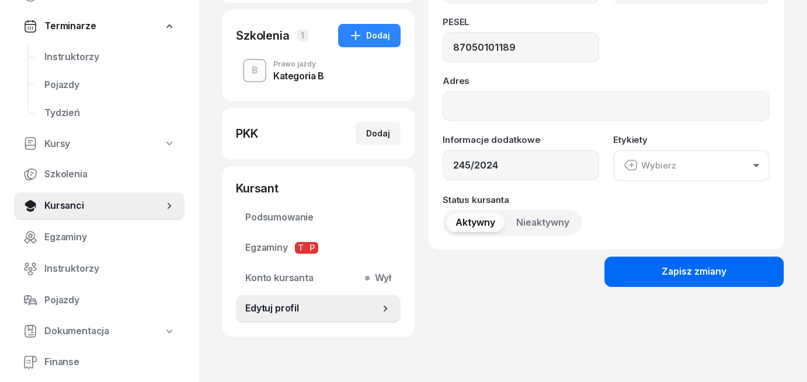
click at [696, 277] on div "Zapisz zmiany" at bounding box center [693, 271] width 65 height 15
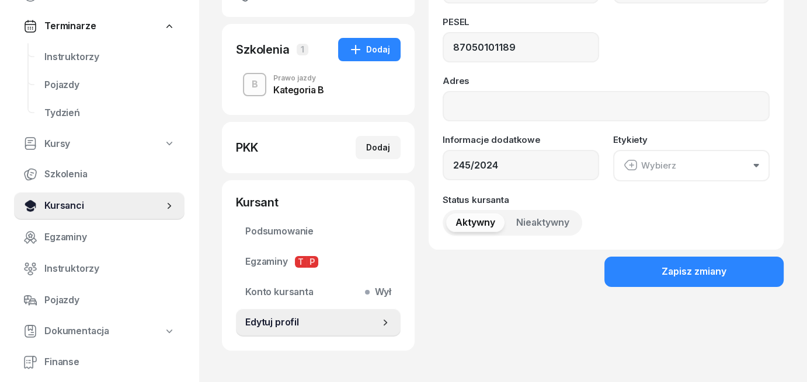
click at [88, 205] on span "Kursanci" at bounding box center [103, 205] width 119 height 15
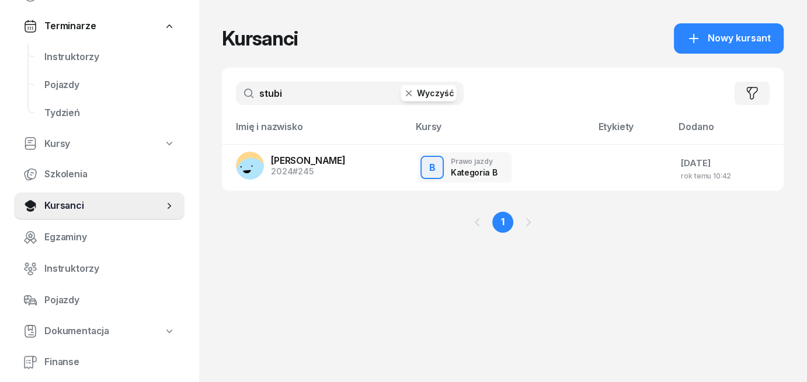
click at [432, 95] on button "Wyczyść" at bounding box center [428, 93] width 56 height 16
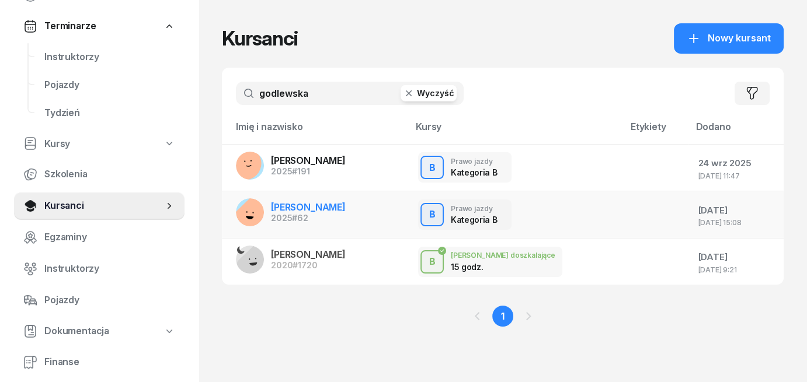
type input "godlewska"
click at [290, 214] on div "2025 #62" at bounding box center [308, 218] width 75 height 8
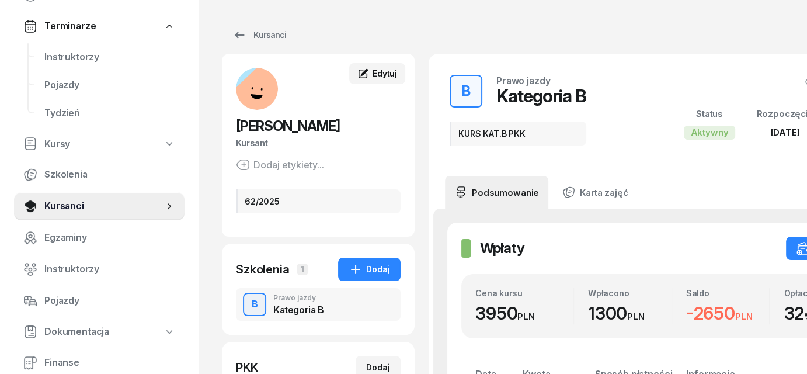
click at [382, 69] on span "Edytuj" at bounding box center [384, 73] width 25 height 10
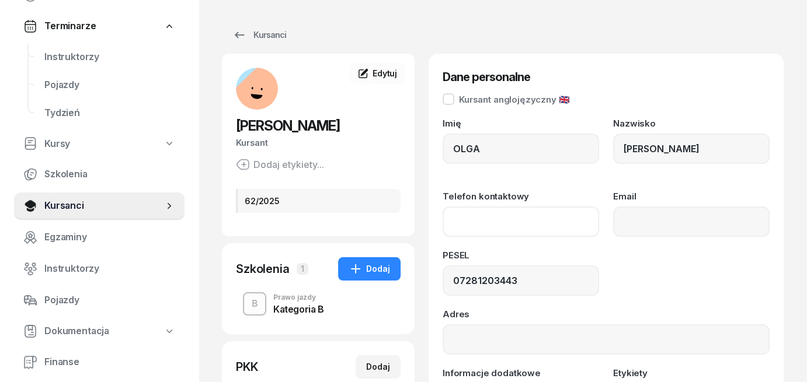
paste input "[PHONE_NUMBER]"
type input "794 617 493"
click at [641, 267] on div "PESEL 07281203443" at bounding box center [605, 273] width 327 height 45
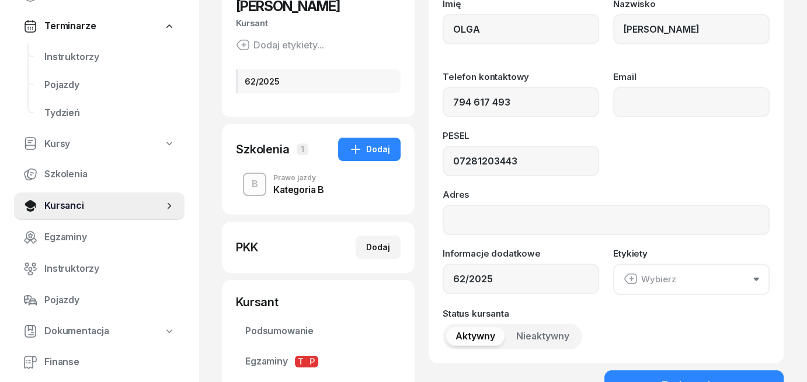
scroll to position [175, 0]
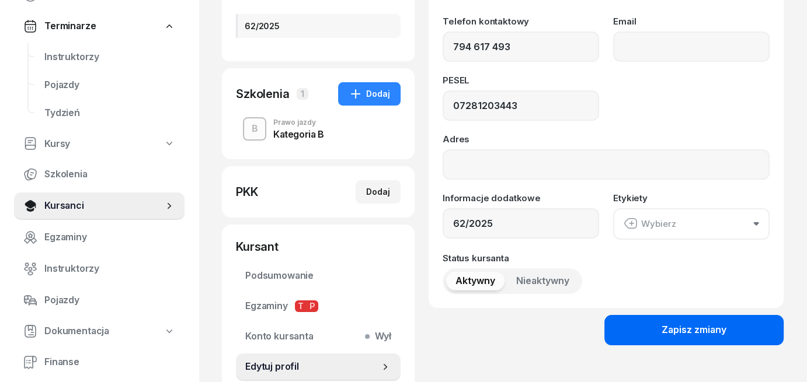
click at [679, 327] on div "Zapisz zmiany" at bounding box center [693, 330] width 65 height 15
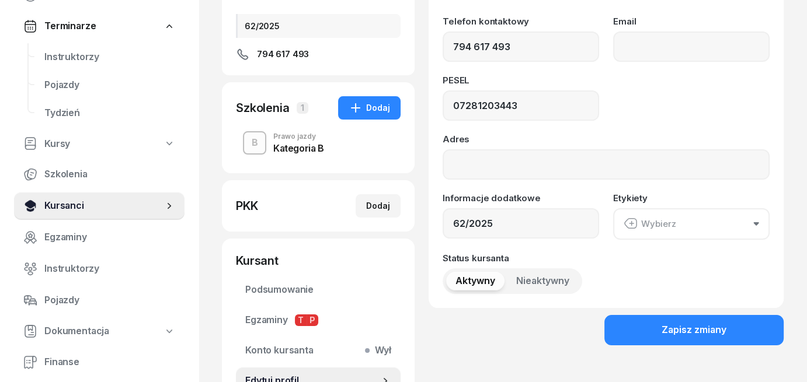
click at [72, 204] on span "Kursanci" at bounding box center [103, 205] width 119 height 15
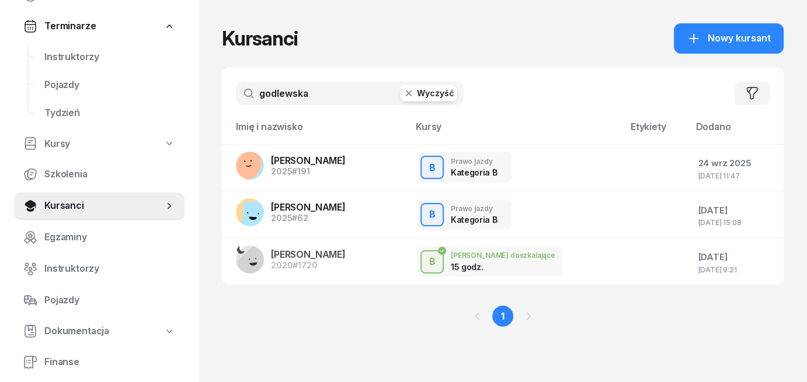
click at [428, 99] on button "Wyczyść" at bounding box center [428, 93] width 56 height 16
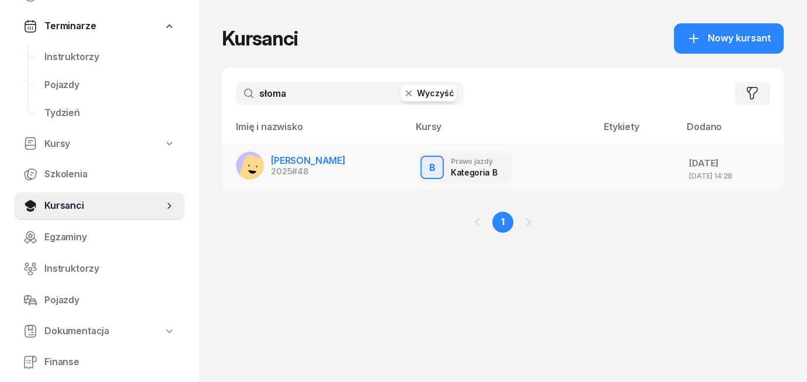
type input "słoma"
click at [330, 161] on span "[PERSON_NAME]" at bounding box center [308, 161] width 75 height 12
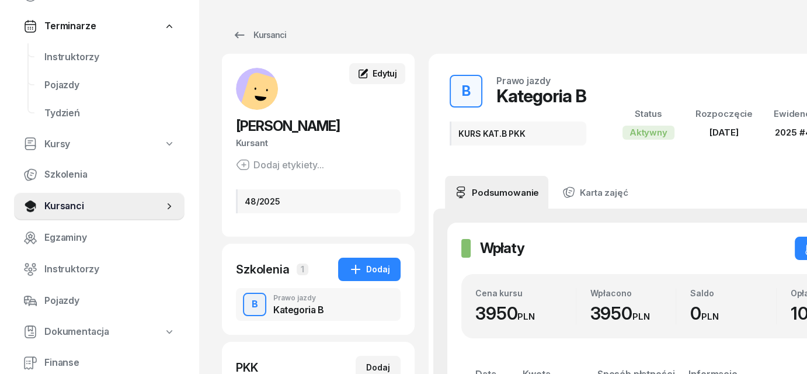
click at [382, 75] on span "Edytuj" at bounding box center [384, 73] width 25 height 10
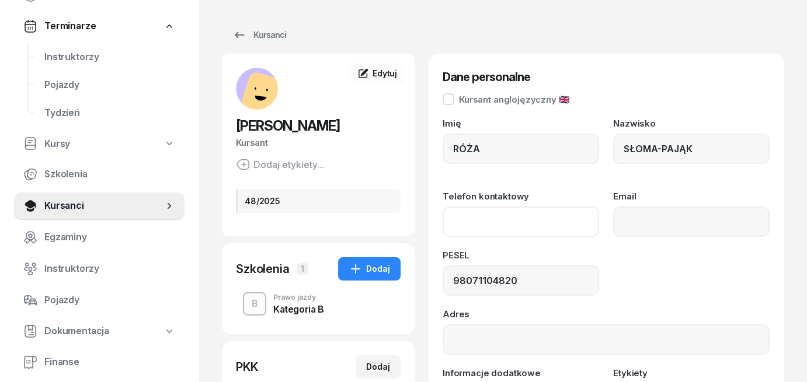
paste input "574 312 554"
type input "574 312 554"
click at [638, 280] on div "PESEL 98071104820" at bounding box center [605, 273] width 327 height 45
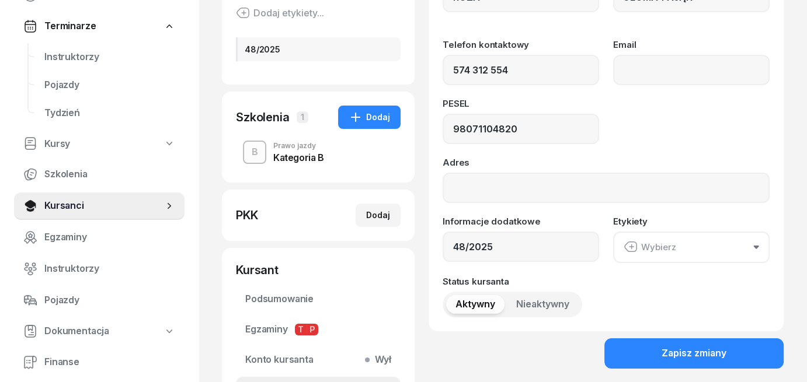
scroll to position [233, 0]
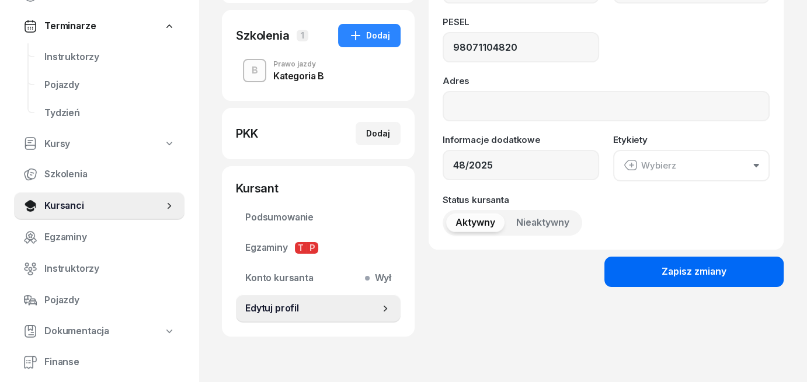
click at [671, 277] on div "Zapisz zmiany" at bounding box center [693, 271] width 65 height 15
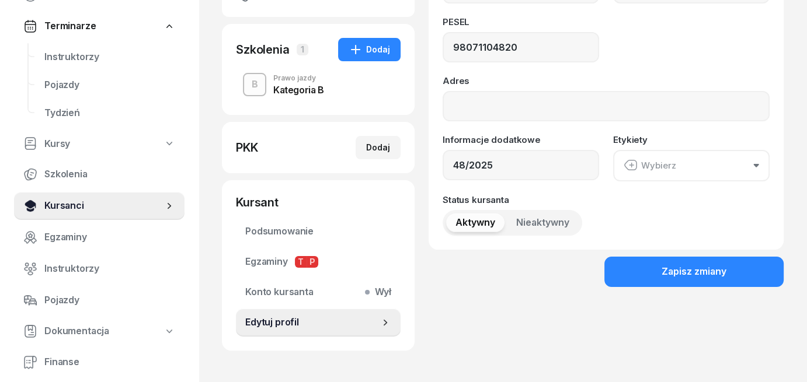
click at [58, 206] on span "Kursanci" at bounding box center [103, 205] width 119 height 15
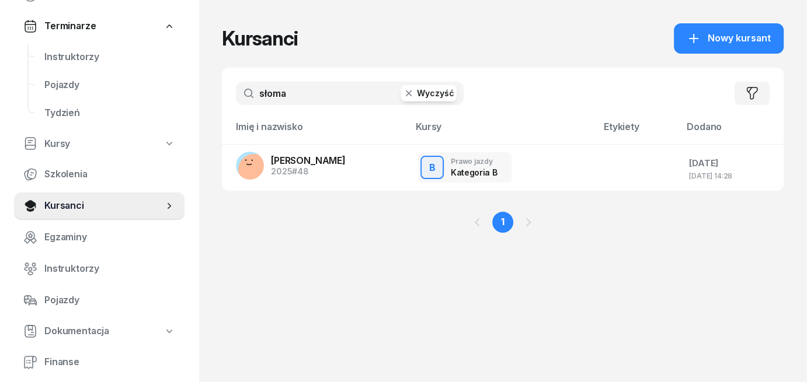
click at [424, 92] on button "Wyczyść" at bounding box center [428, 93] width 56 height 16
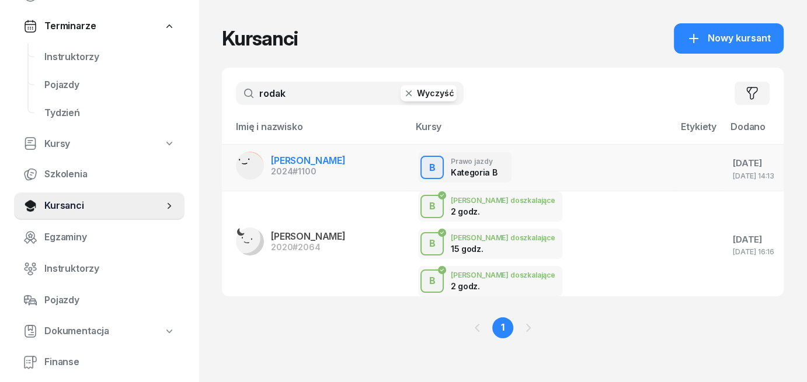
type input "rodak"
click at [295, 159] on span "[PERSON_NAME]" at bounding box center [308, 161] width 75 height 12
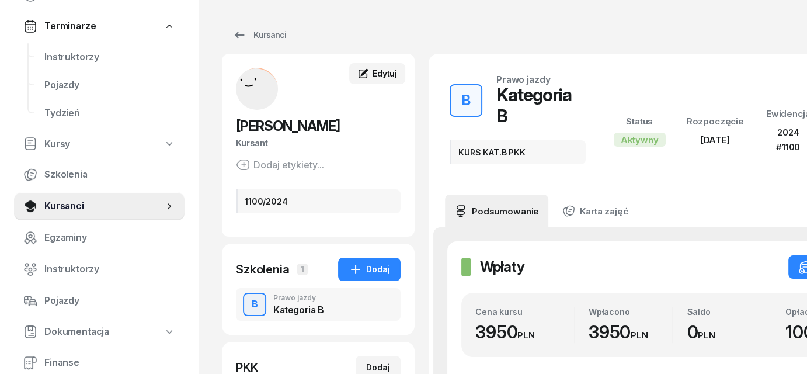
click at [372, 75] on span "Edytuj" at bounding box center [384, 73] width 25 height 10
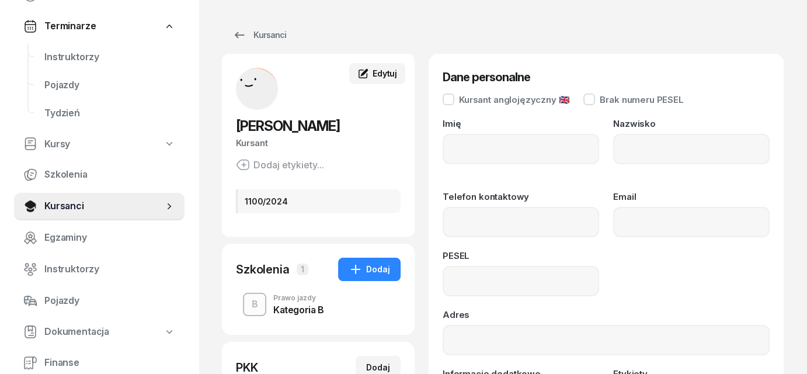
type input "[PERSON_NAME]"
type input "RODAK"
type input "07292806844"
type input "1100/2024"
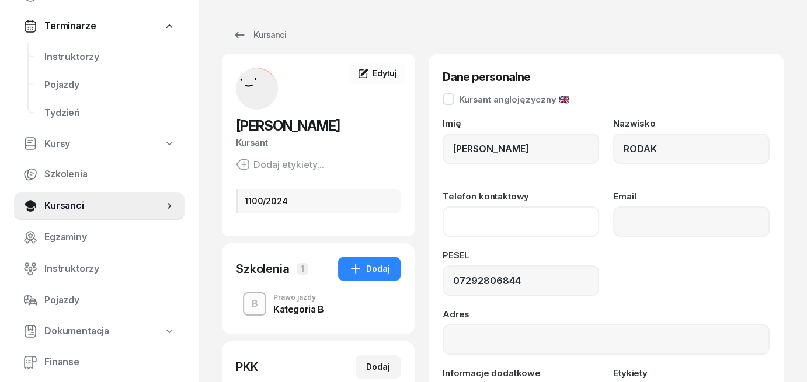
paste input "[PHONE_NUMBER]"
type input "732 830 907"
click at [687, 290] on div "PESEL 07292806844" at bounding box center [605, 273] width 327 height 45
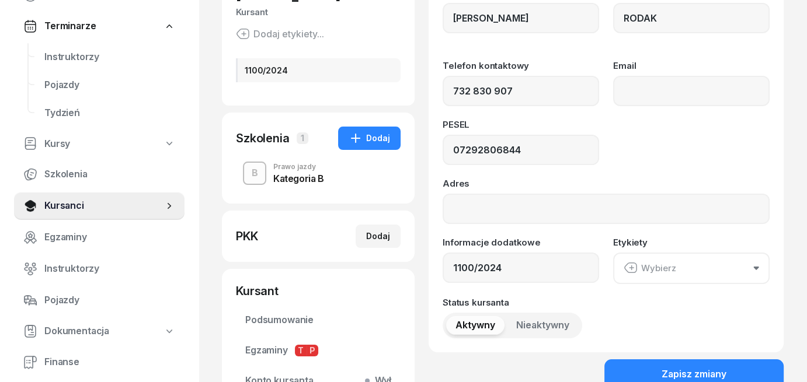
scroll to position [233, 0]
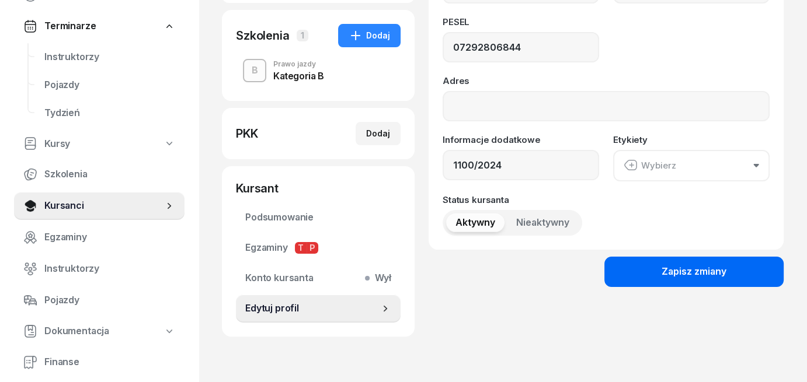
click at [697, 279] on button "Zapisz zmiany" at bounding box center [693, 272] width 179 height 30
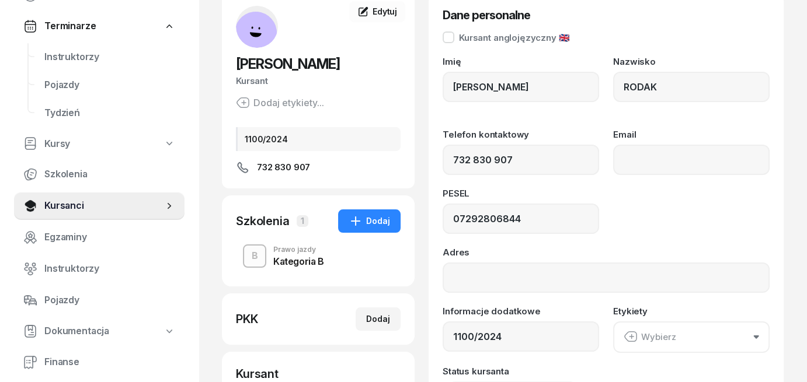
scroll to position [58, 0]
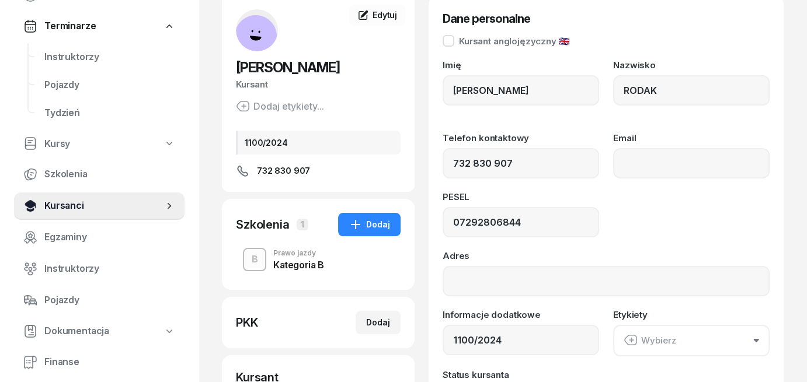
click at [89, 201] on span "Kursanci" at bounding box center [103, 205] width 119 height 15
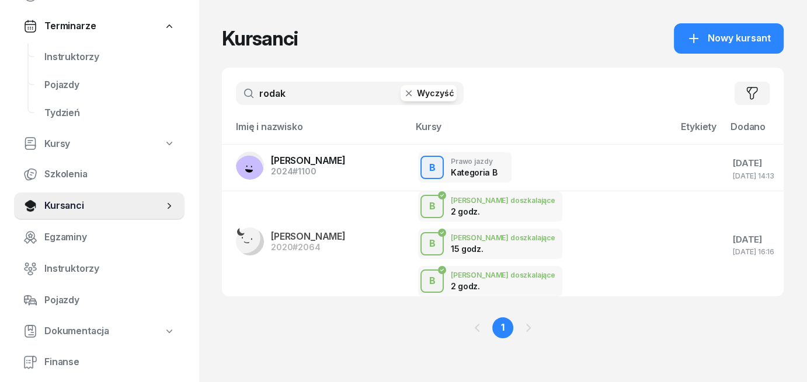
click at [442, 98] on button "Wyczyść" at bounding box center [428, 93] width 56 height 16
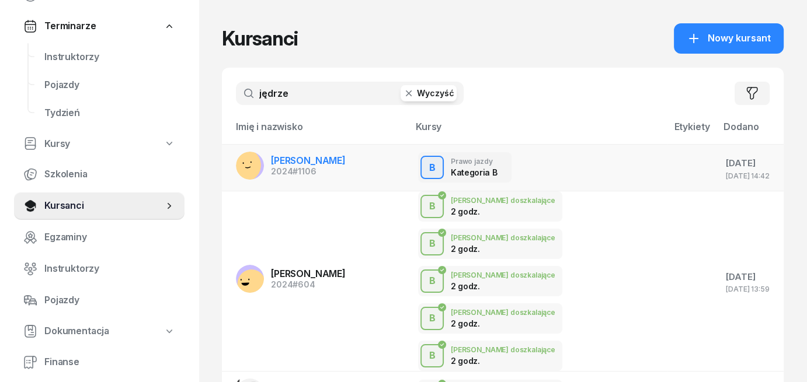
type input "jędrze"
click at [278, 161] on span "[PERSON_NAME]" at bounding box center [308, 161] width 75 height 12
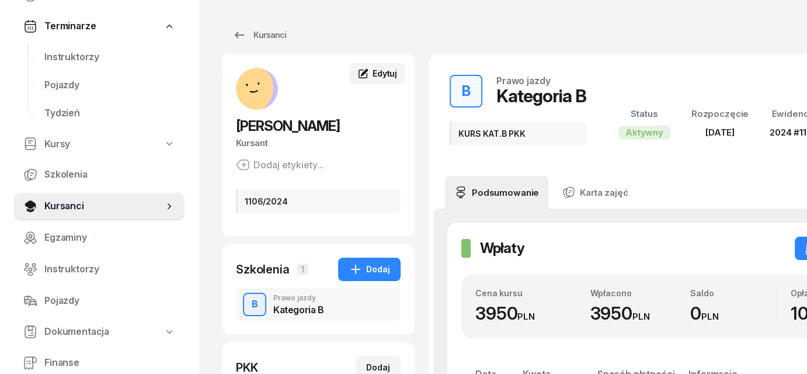
click at [379, 71] on span "Edytuj" at bounding box center [384, 73] width 25 height 10
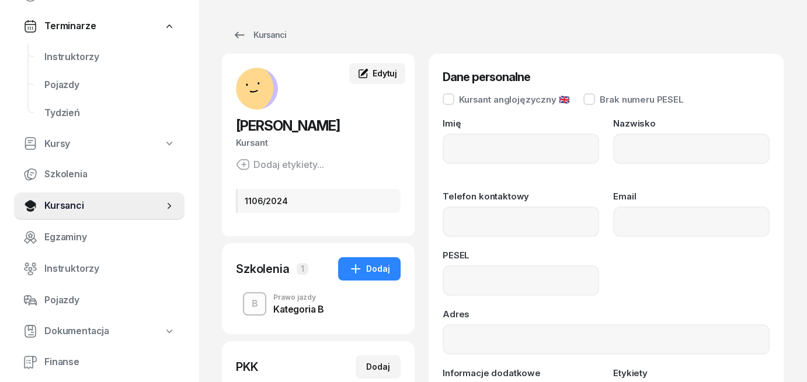
type input "[PERSON_NAME]"
type input "JĘDRZEJEWSKA"
type input "07271002942"
type input "1106/2024"
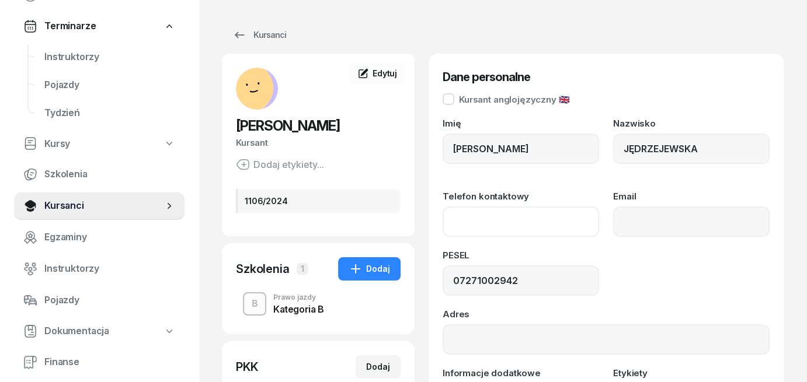
paste input "[PHONE_NUMBER]"
type input "795 010 944"
click at [740, 304] on div "Imię [PERSON_NAME] JĘDRZEJEWSKA Telefon kontaktowy [PHONE_NUMBER] Email PESEL 0…" at bounding box center [605, 294] width 327 height 350
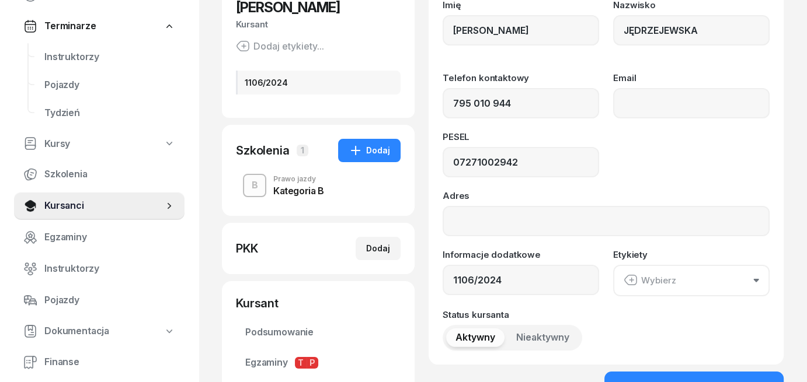
scroll to position [233, 0]
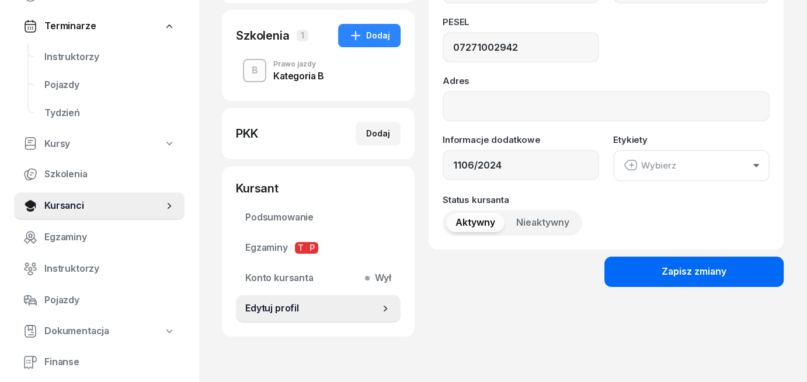
click at [722, 267] on div "Zapisz zmiany" at bounding box center [693, 271] width 65 height 15
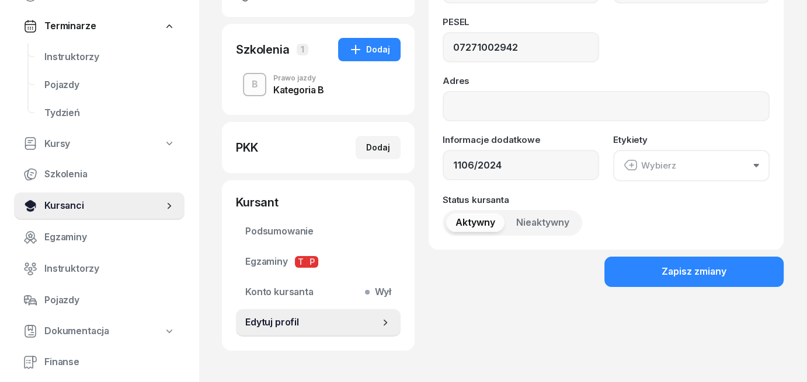
click at [67, 202] on span "Kursanci" at bounding box center [103, 205] width 119 height 15
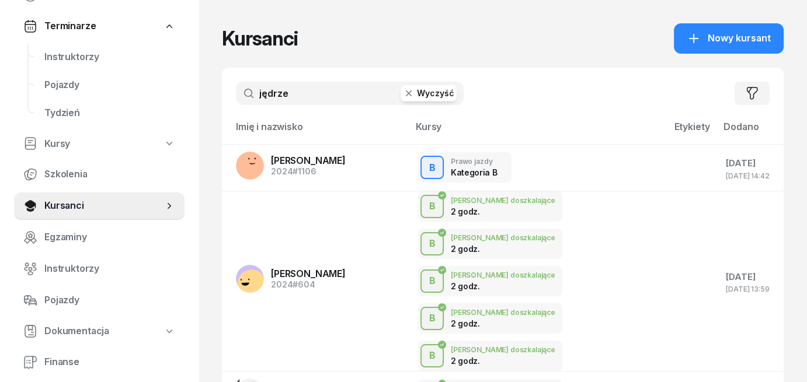
click at [444, 96] on button "Wyczyść" at bounding box center [428, 93] width 56 height 16
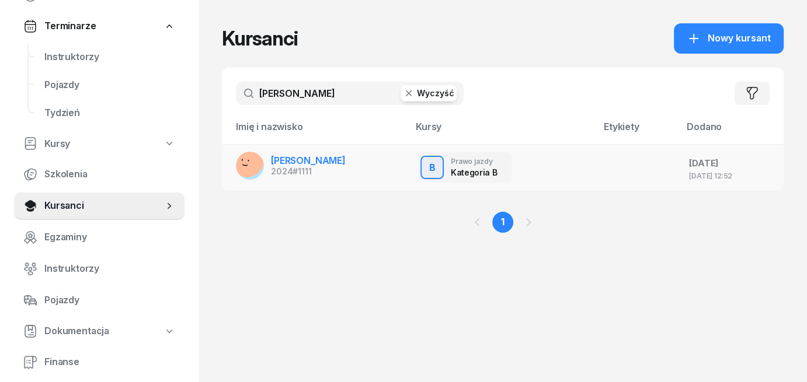
type input "[PERSON_NAME]"
click at [306, 163] on span "[PERSON_NAME]" at bounding box center [308, 161] width 75 height 12
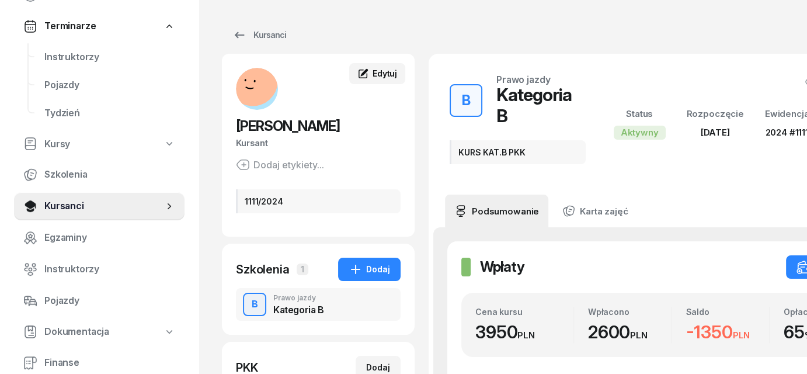
click at [381, 76] on span "Edytuj" at bounding box center [384, 73] width 25 height 10
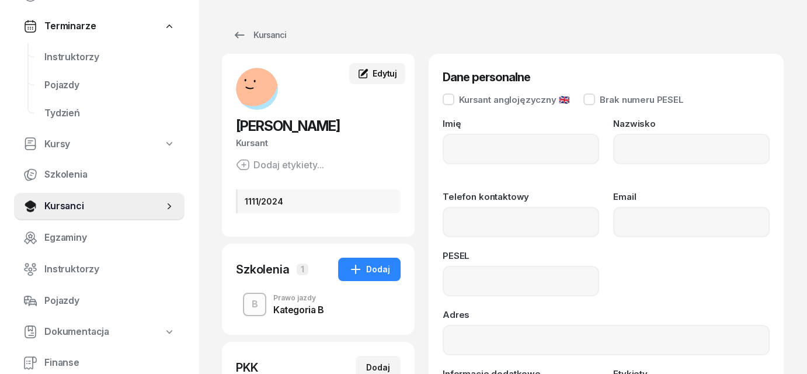
type input "[PERSON_NAME]"
type input "06323005227"
type input "1111/2024"
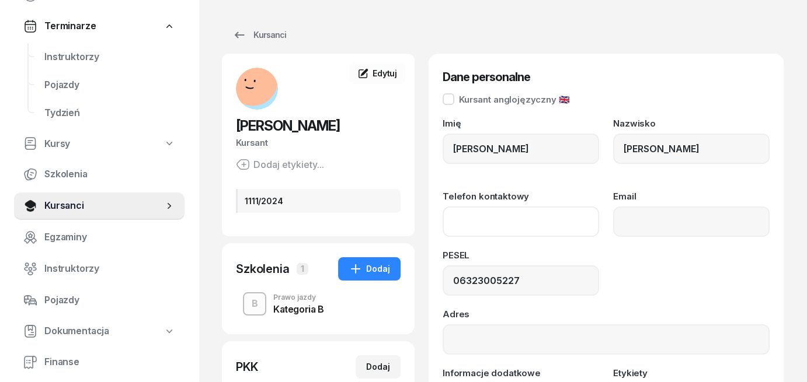
paste input "[PHONE_NUMBER]"
type input "697 001 637"
click at [613, 259] on div "PESEL 06323005227" at bounding box center [605, 273] width 327 height 45
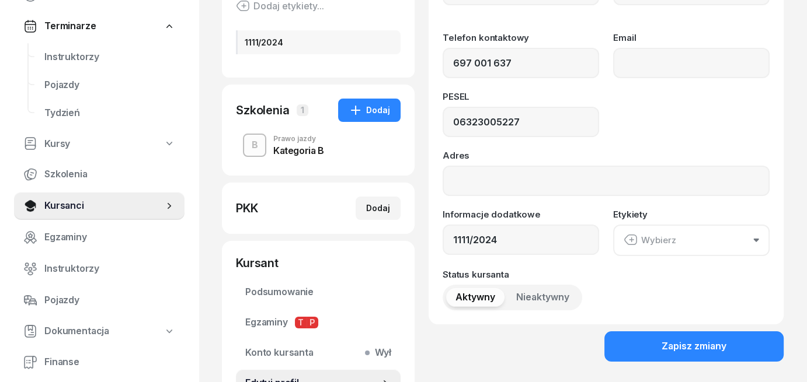
scroll to position [233, 0]
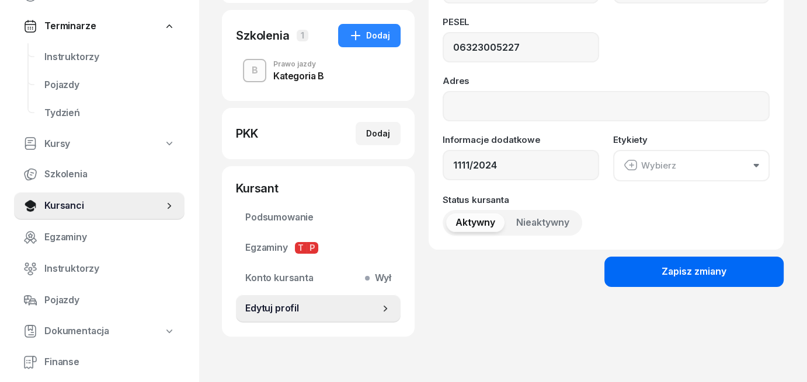
click at [682, 270] on div "Zapisz zmiany" at bounding box center [693, 271] width 65 height 15
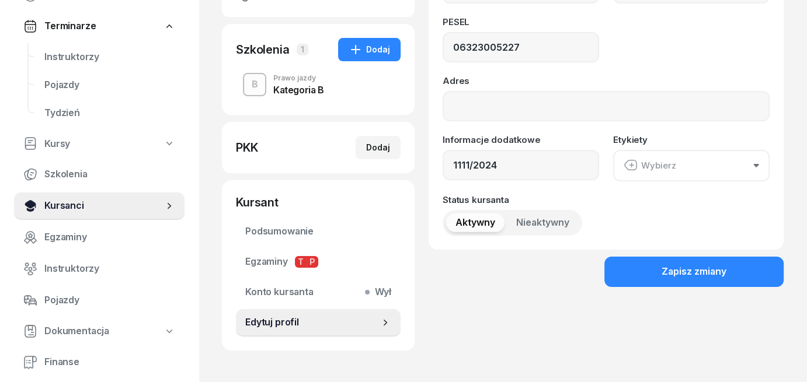
click at [54, 206] on span "Kursanci" at bounding box center [103, 205] width 119 height 15
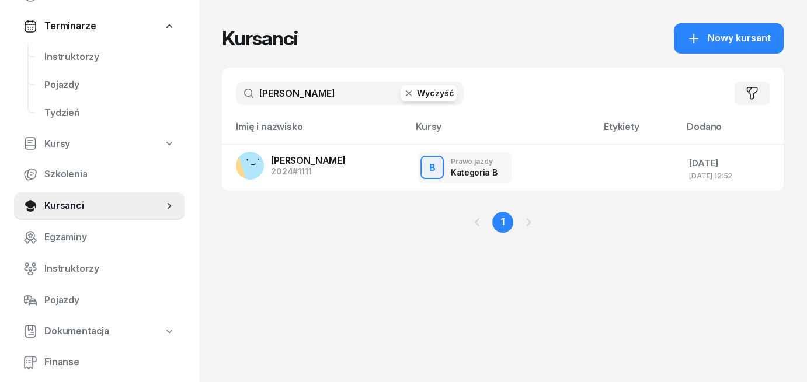
click at [421, 93] on button "Wyczyść" at bounding box center [428, 93] width 56 height 16
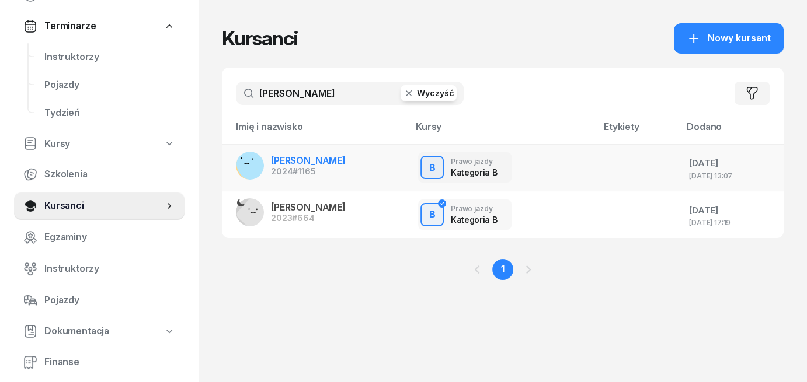
type input "[PERSON_NAME]"
click at [299, 162] on span "[PERSON_NAME]" at bounding box center [308, 161] width 75 height 12
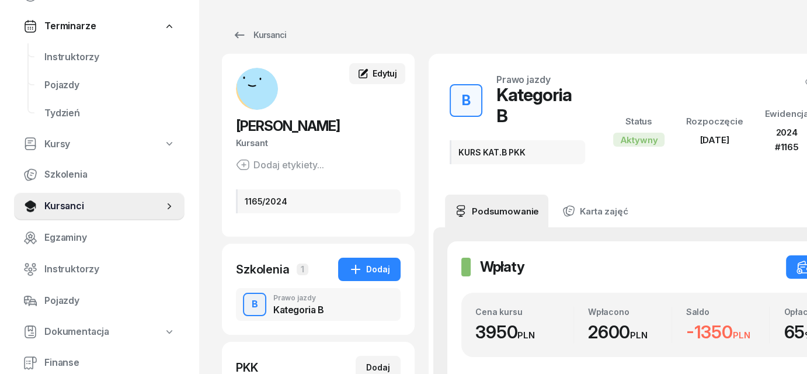
click at [379, 76] on span "Edytuj" at bounding box center [384, 73] width 25 height 10
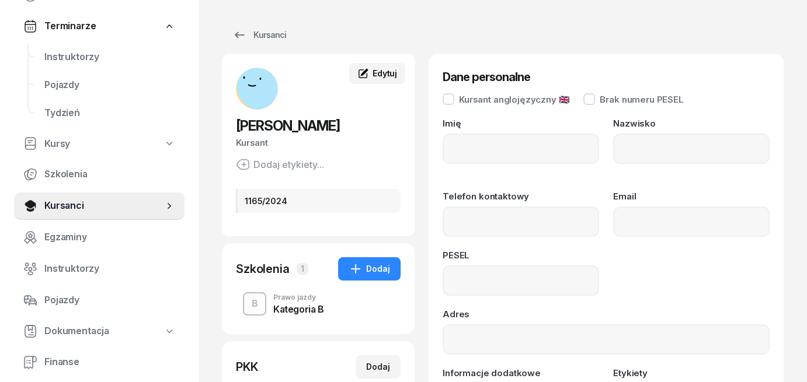
type input "[PERSON_NAME]"
type input "07231209109"
type input "1165/2024"
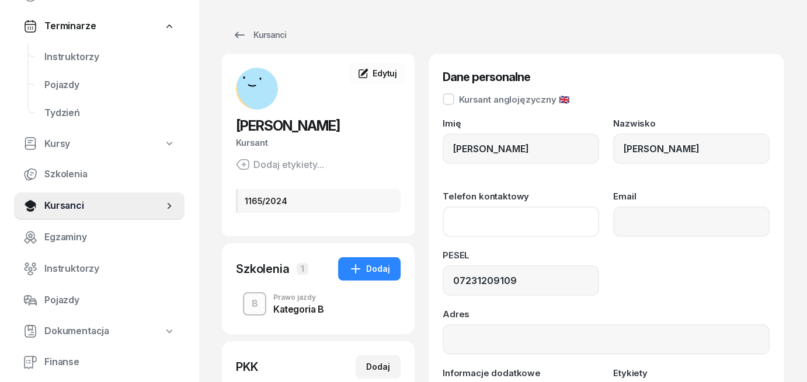
paste input "[PHONE_NUMBER]"
type input "730 507 082"
click at [671, 291] on div "PESEL 07231209109" at bounding box center [605, 273] width 327 height 45
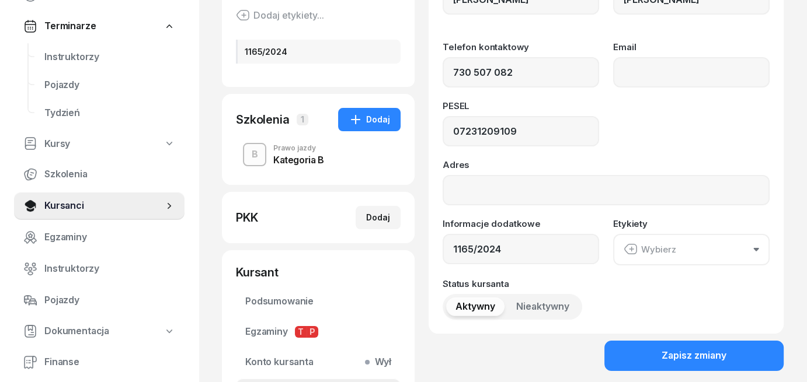
scroll to position [175, 0]
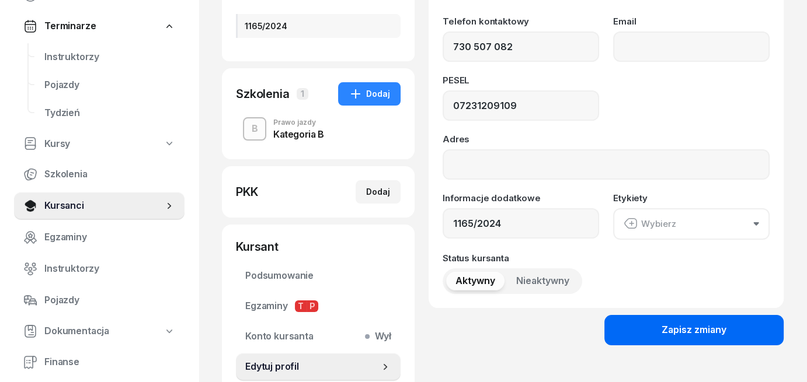
click at [726, 338] on button "Zapisz zmiany" at bounding box center [693, 330] width 179 height 30
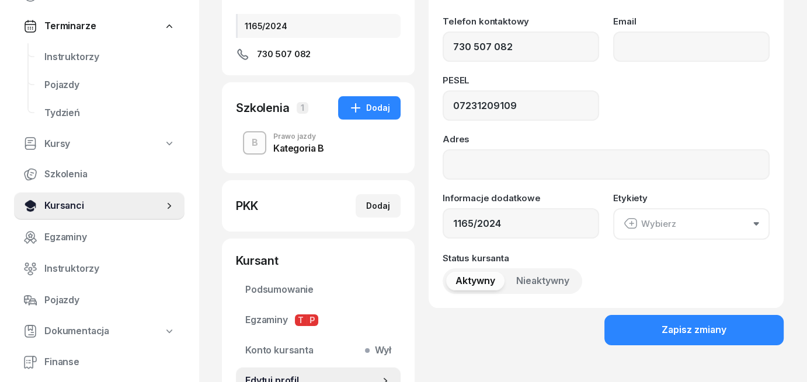
click at [68, 213] on link "Kursanci" at bounding box center [99, 206] width 170 height 28
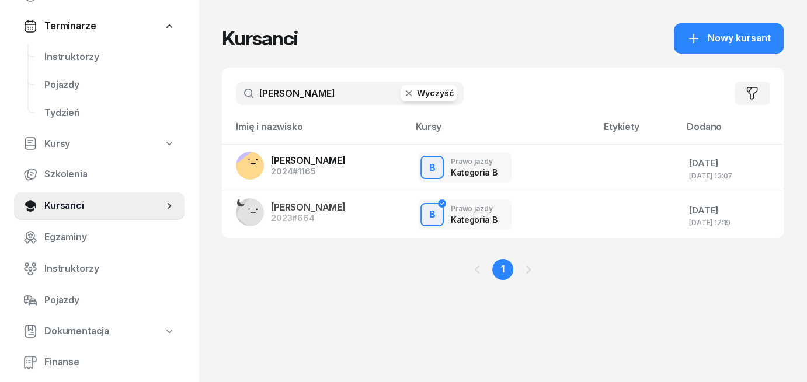
click at [425, 90] on button "Wyczyść" at bounding box center [428, 93] width 56 height 16
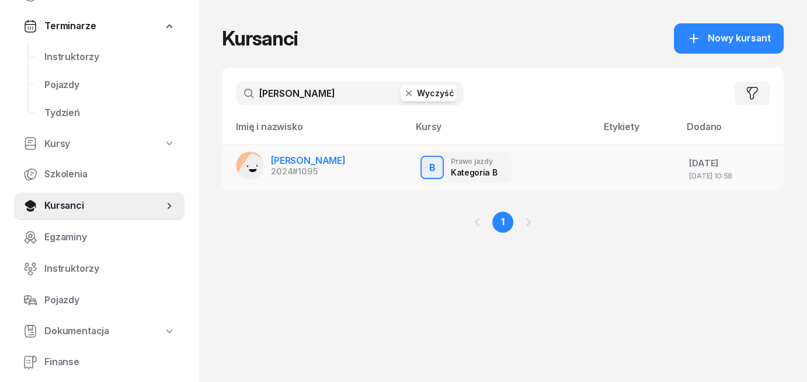
type input "[PERSON_NAME]"
click at [312, 158] on span "[PERSON_NAME]" at bounding box center [308, 161] width 75 height 12
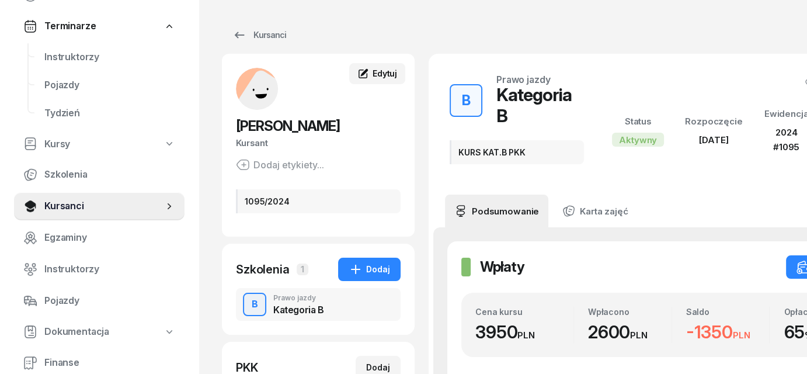
click at [369, 77] on icon at bounding box center [363, 74] width 12 height 12
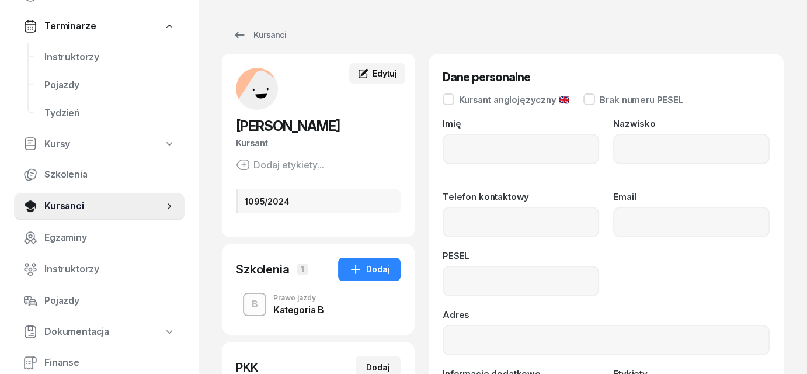
type input "MARCELINA"
type input "[PERSON_NAME]"
type input "07290412106"
type input "1095/2024"
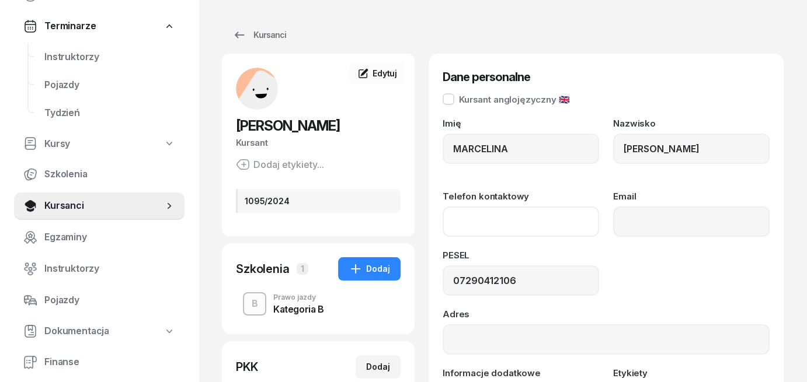
paste input "[PHONE_NUMBER]"
type input "518 910 511"
click at [748, 297] on div "Imię [PERSON_NAME] [PERSON_NAME] Telefon kontaktowy [PHONE_NUMBER] Email PESEL …" at bounding box center [605, 294] width 327 height 350
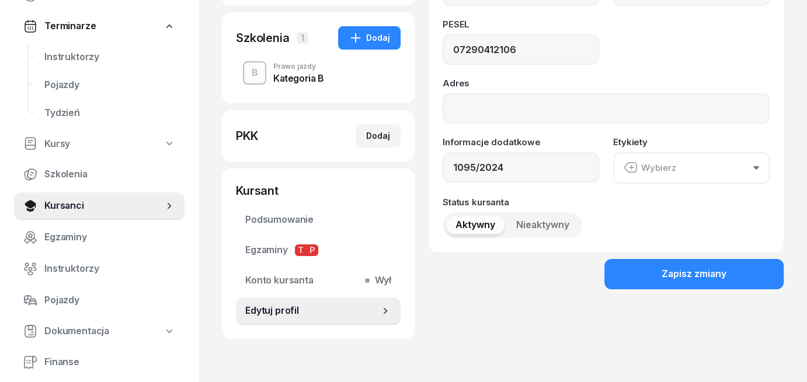
scroll to position [233, 0]
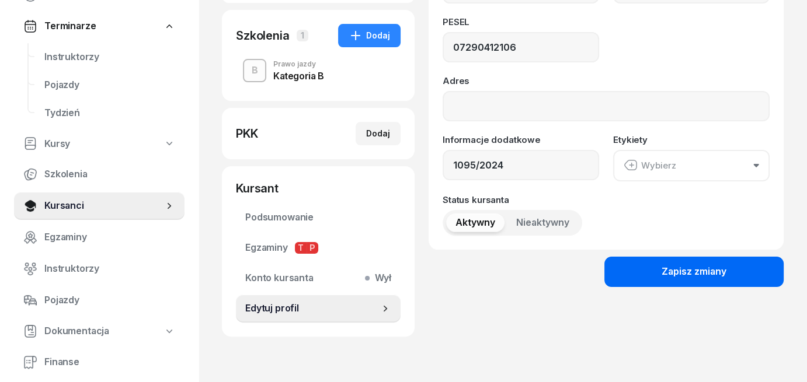
click at [705, 276] on div "Zapisz zmiany" at bounding box center [693, 271] width 65 height 15
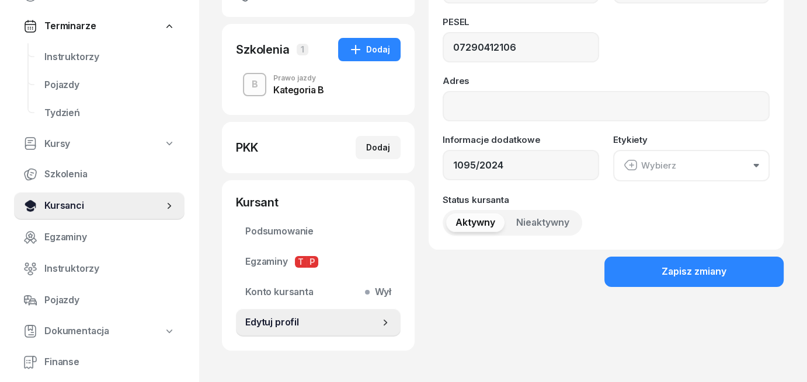
click at [82, 213] on link "Kursanci" at bounding box center [99, 206] width 170 height 28
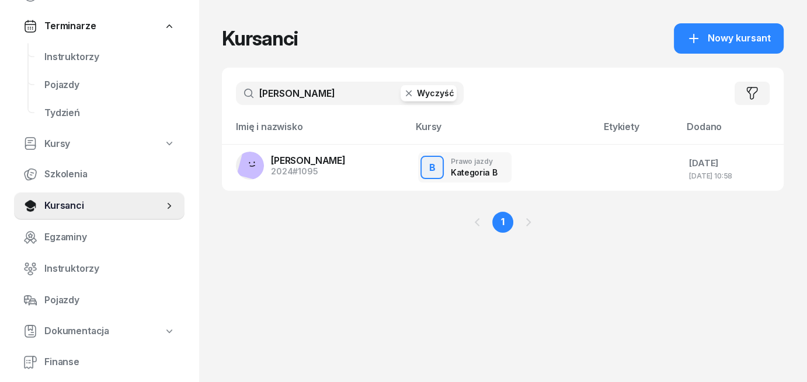
click at [440, 99] on button "Wyczyść" at bounding box center [428, 93] width 56 height 16
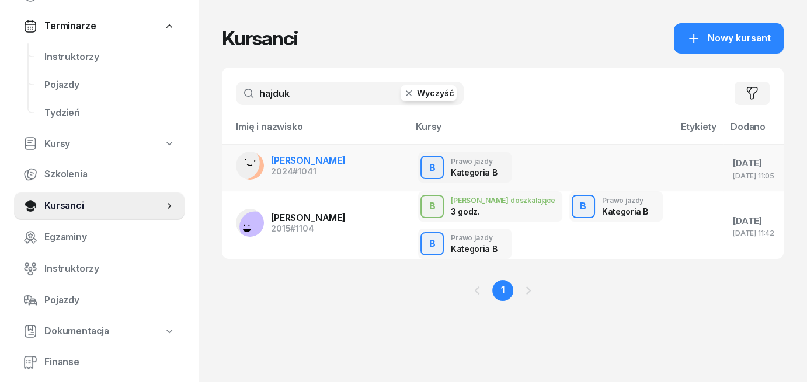
type input "hajduk"
click at [277, 161] on span "[PERSON_NAME]" at bounding box center [308, 161] width 75 height 12
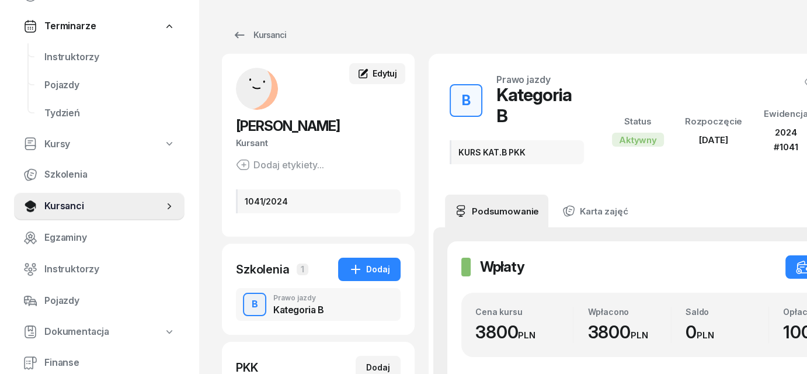
click at [370, 74] on div "Edytuj" at bounding box center [377, 74] width 40 height 12
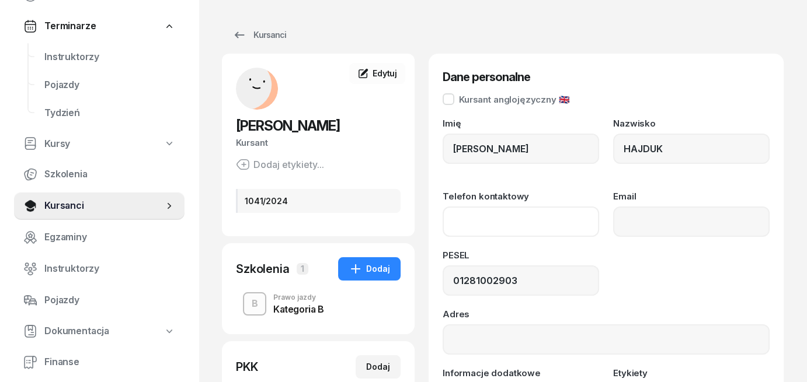
paste input "[PHONE_NUMBER]"
type input "880 516 103"
click at [732, 285] on div "PESEL 01281002903" at bounding box center [605, 273] width 327 height 45
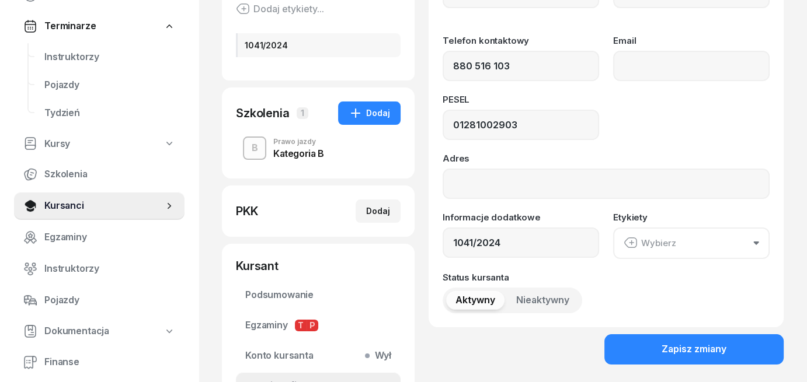
scroll to position [233, 0]
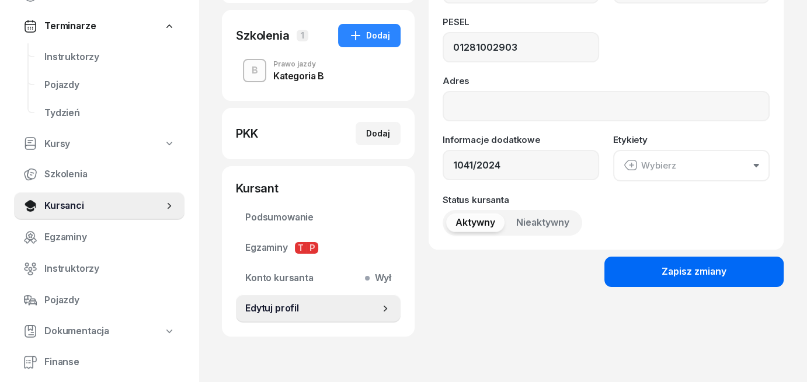
click at [669, 282] on button "Zapisz zmiany" at bounding box center [693, 272] width 179 height 30
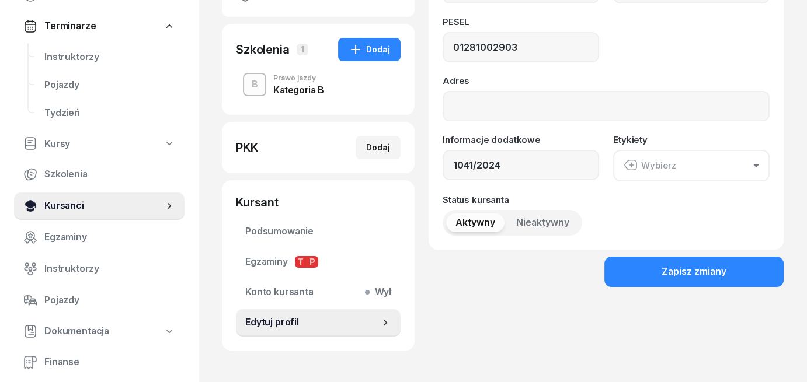
click at [87, 210] on span "Kursanci" at bounding box center [103, 205] width 119 height 15
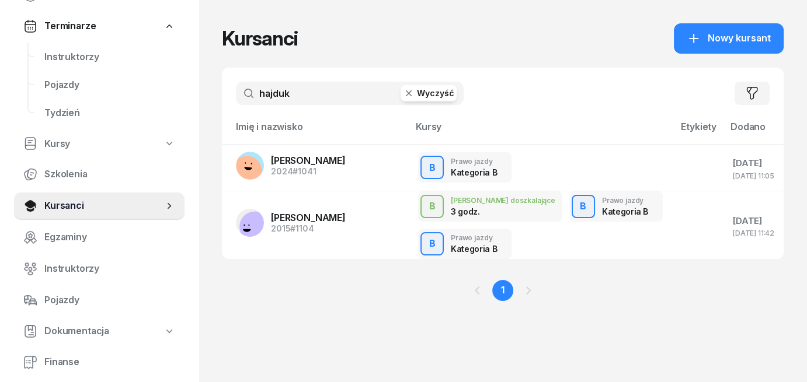
click at [434, 96] on button "Wyczyść" at bounding box center [428, 93] width 56 height 16
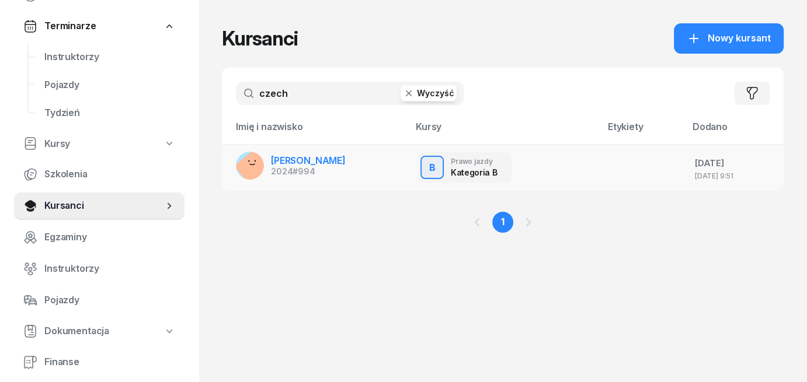
type input "czech"
click at [308, 164] on span "[PERSON_NAME]" at bounding box center [308, 161] width 75 height 12
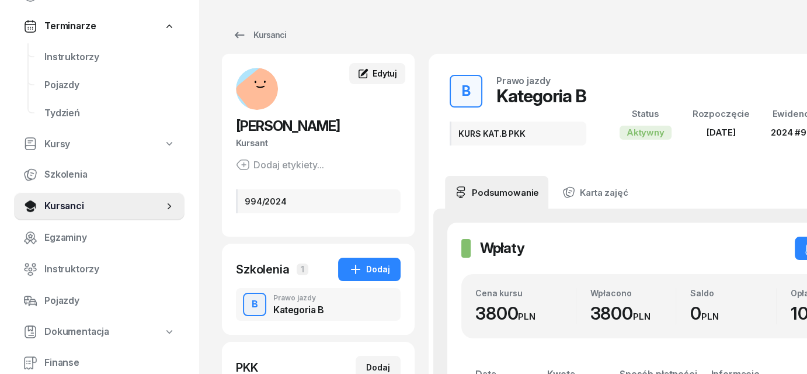
click at [374, 75] on span "Edytuj" at bounding box center [384, 73] width 25 height 10
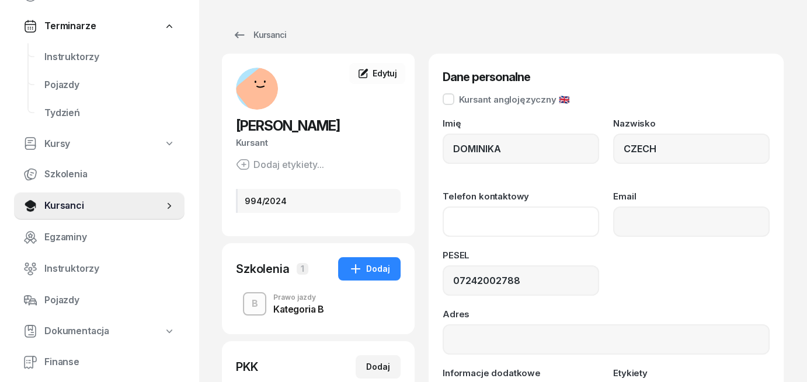
paste input "[PHONE_NUMBER]"
type input "792 597 000"
click at [665, 270] on div "PESEL 07242002788" at bounding box center [605, 273] width 327 height 45
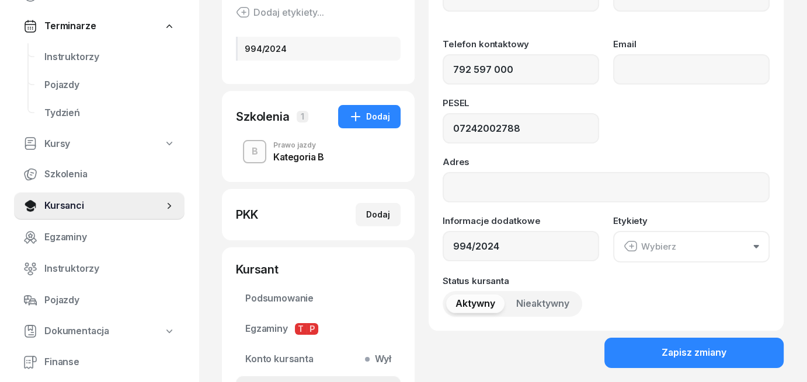
scroll to position [233, 0]
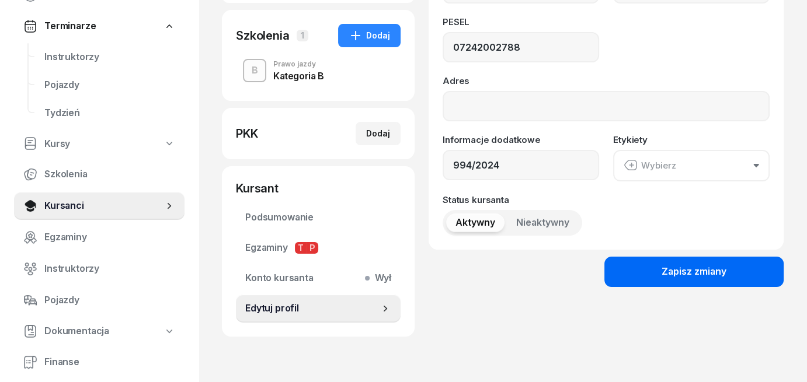
click at [718, 279] on button "Zapisz zmiany" at bounding box center [693, 272] width 179 height 30
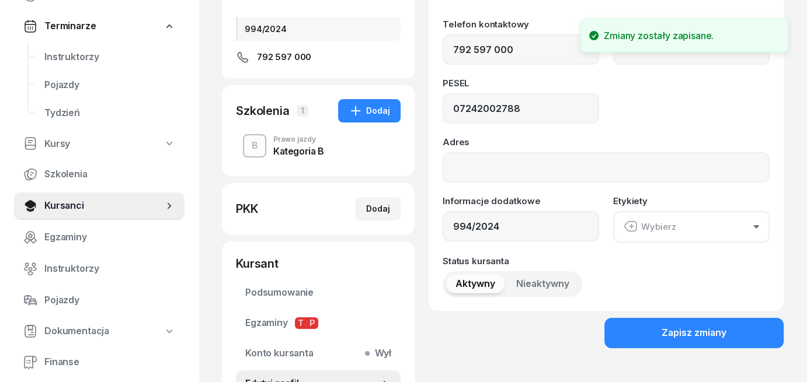
scroll to position [0, 0]
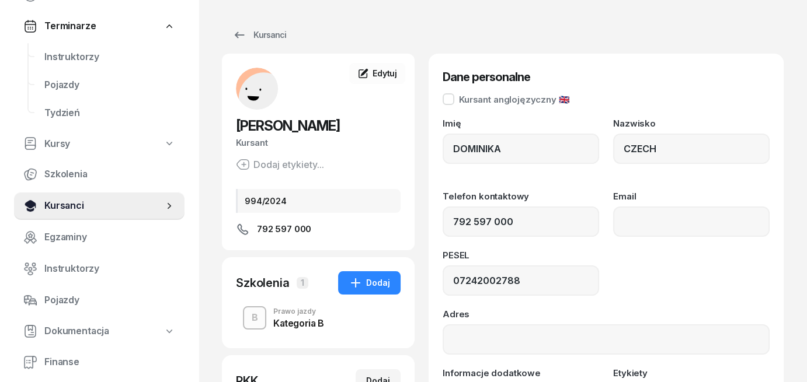
click at [62, 205] on span "Kursanci" at bounding box center [103, 205] width 119 height 15
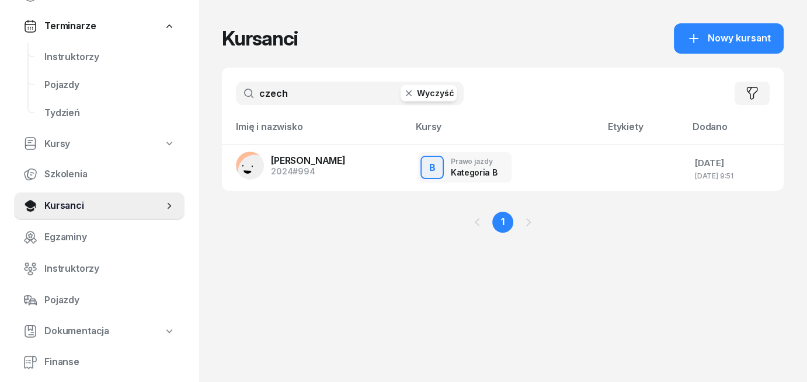
click at [445, 98] on button "Wyczyść" at bounding box center [428, 93] width 56 height 16
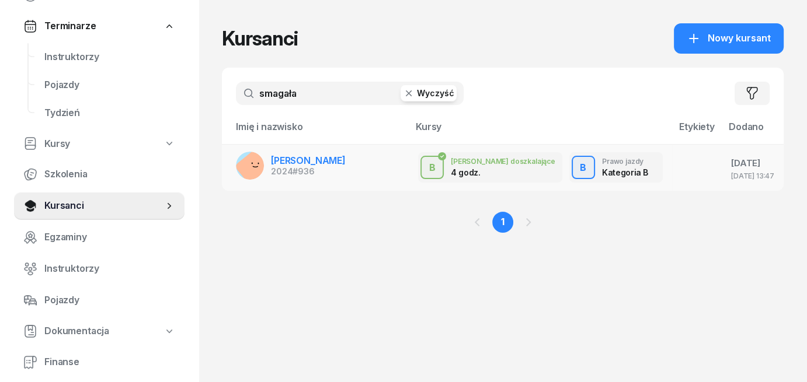
type input "smagała"
click at [291, 165] on span "[PERSON_NAME]" at bounding box center [308, 161] width 75 height 12
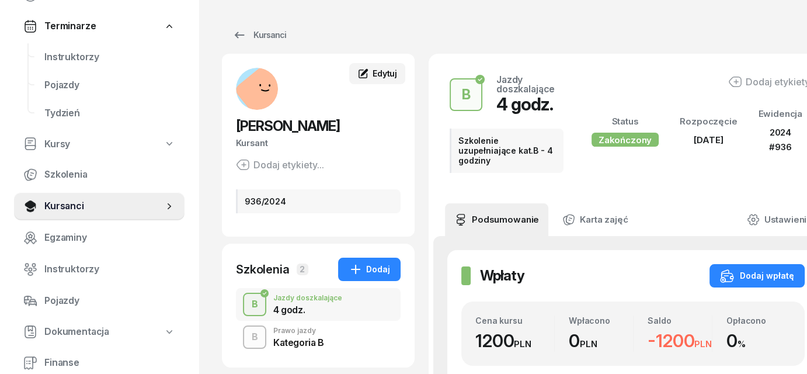
click at [379, 72] on span "Edytuj" at bounding box center [384, 73] width 25 height 10
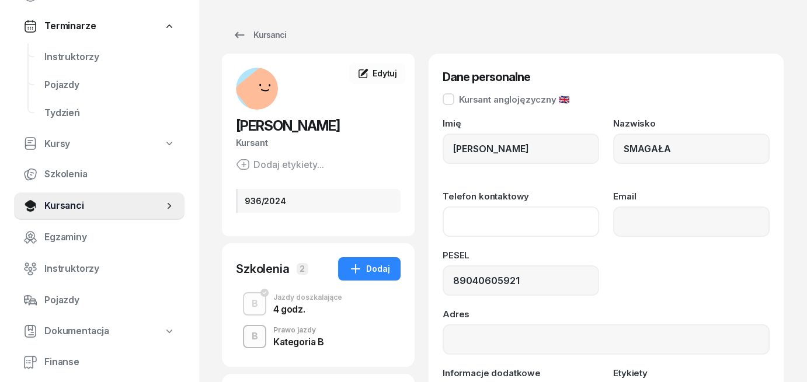
paste input "[PHONE_NUMBER]"
type input "514 764 848"
click at [798, 281] on div "Kursanci [PERSON_NAME] Kursant Dodaj etykiety... 936/2024 SA [PERSON_NAME] Edyt…" at bounding box center [502, 313] width 608 height 626
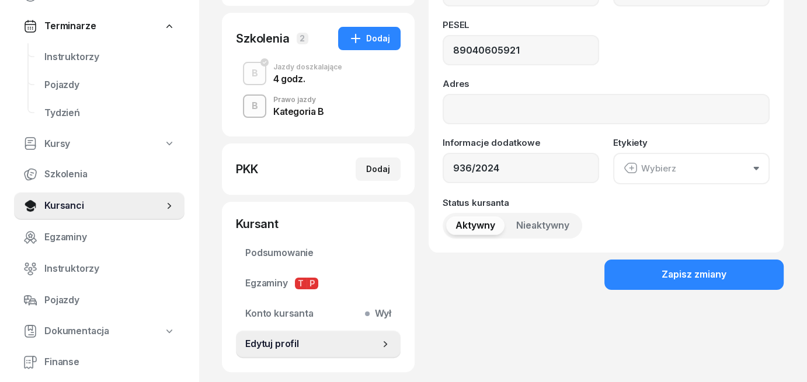
scroll to position [233, 0]
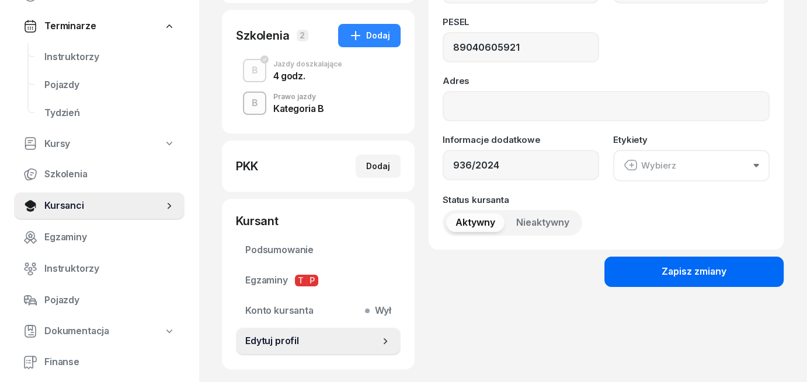
click at [697, 280] on button "Zapisz zmiany" at bounding box center [693, 272] width 179 height 30
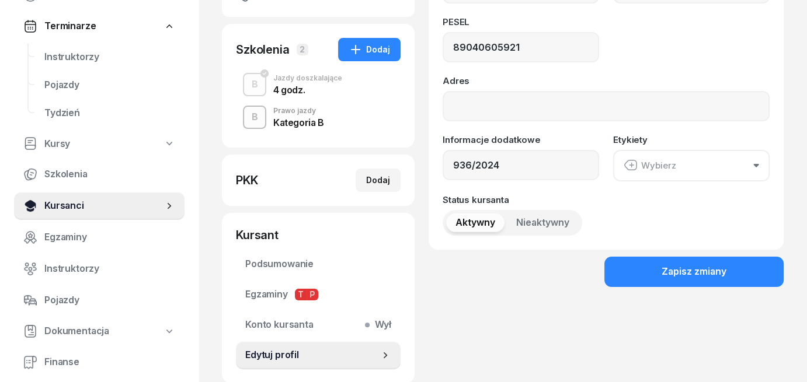
click at [39, 206] on link "Kursanci" at bounding box center [99, 206] width 170 height 28
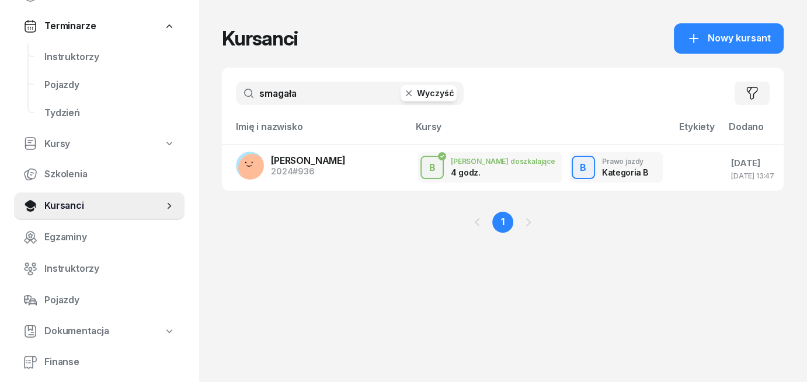
click at [431, 94] on button "Wyczyść" at bounding box center [428, 93] width 56 height 16
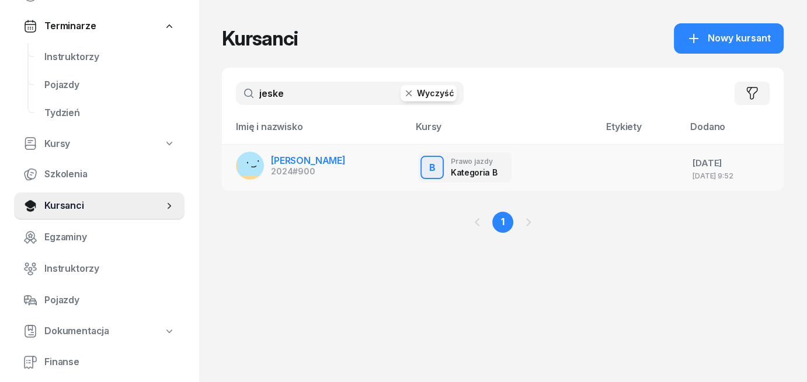
type input "jeske"
click at [302, 162] on span "[PERSON_NAME]" at bounding box center [308, 161] width 75 height 12
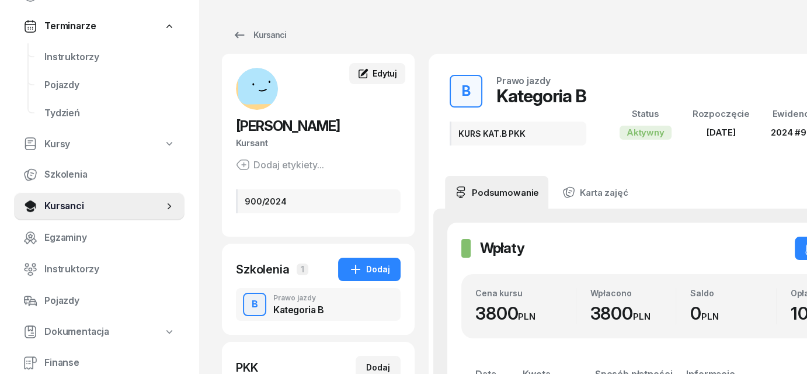
click at [376, 72] on span "Edytuj" at bounding box center [384, 73] width 25 height 10
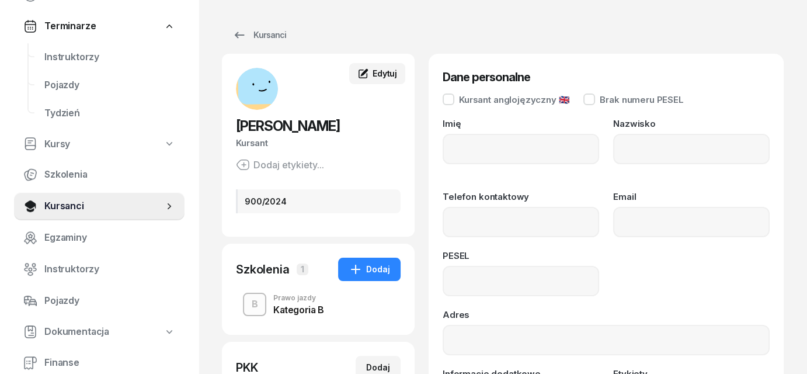
type input "PRZEMYSŁAW"
type input "JESKE"
type input "85090611293"
type input "900/2024"
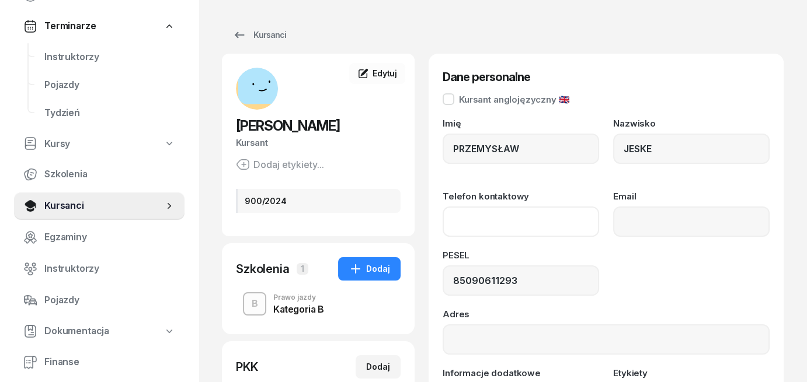
paste input "[PHONE_NUMBER]"
type input "795 154 158"
click at [707, 275] on div "PESEL 85090611293" at bounding box center [605, 273] width 327 height 45
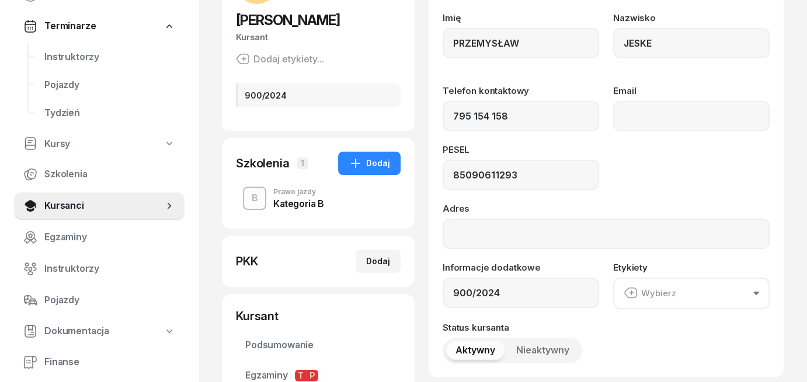
scroll to position [175, 0]
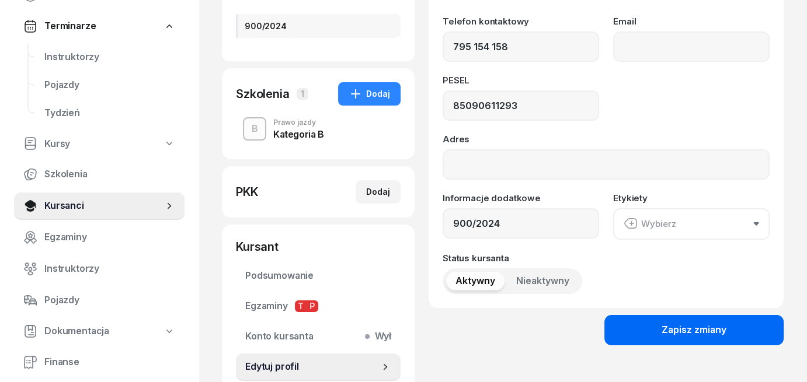
click at [697, 340] on button "Zapisz zmiany" at bounding box center [693, 330] width 179 height 30
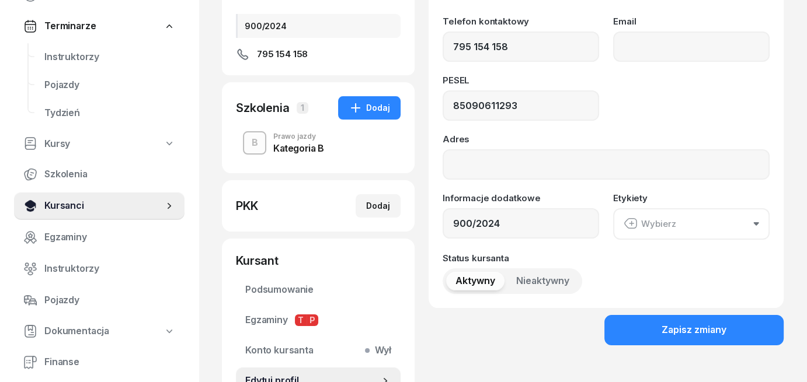
click at [57, 207] on span "Kursanci" at bounding box center [103, 205] width 119 height 15
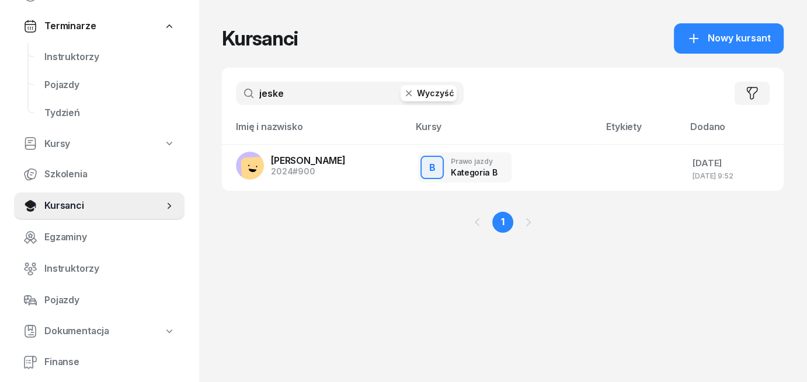
click at [431, 95] on button "Wyczyść" at bounding box center [428, 93] width 56 height 16
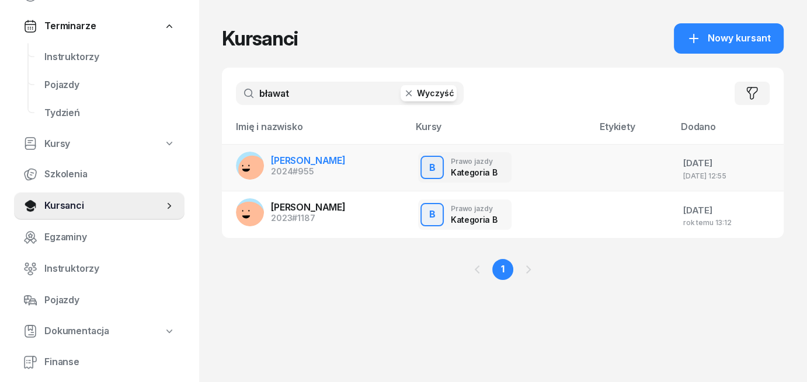
type input "bławat"
click at [288, 162] on span "[PERSON_NAME]" at bounding box center [308, 161] width 75 height 12
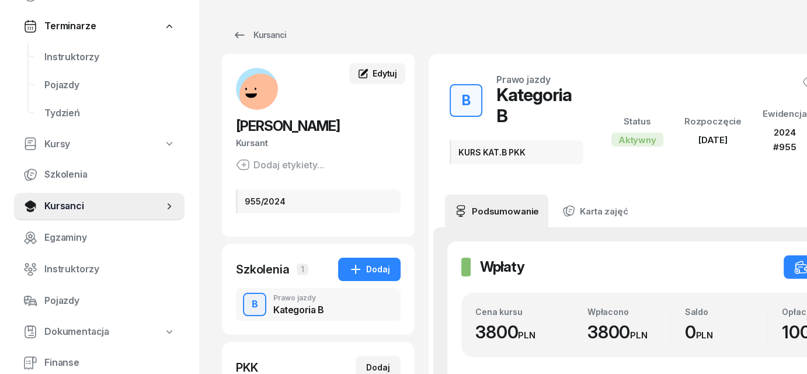
click at [382, 75] on span "Edytuj" at bounding box center [384, 73] width 25 height 10
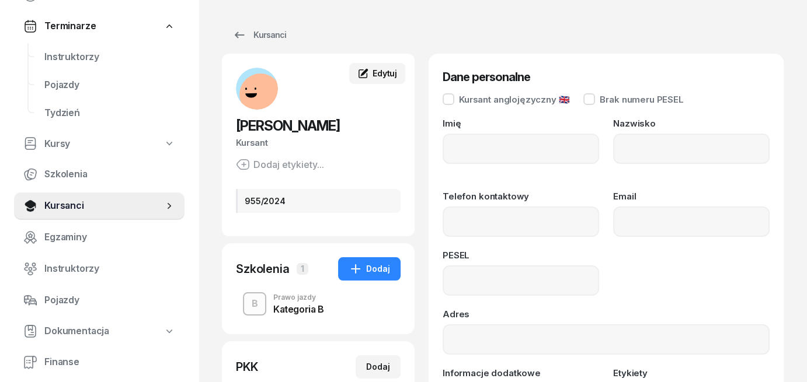
type input "OLIWIA"
type input "BŁAWAT"
type input "06230702361"
type input "955/2024"
paste input "[PHONE_NUMBER]"
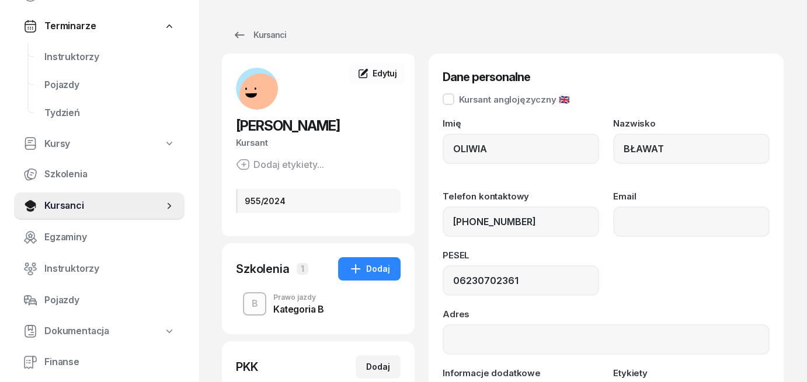
type input "512 898 933"
click at [716, 272] on div "PESEL 06230702361" at bounding box center [605, 273] width 327 height 45
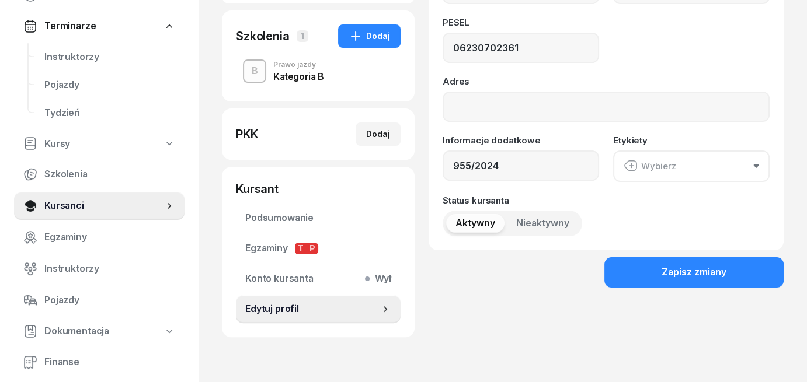
scroll to position [233, 0]
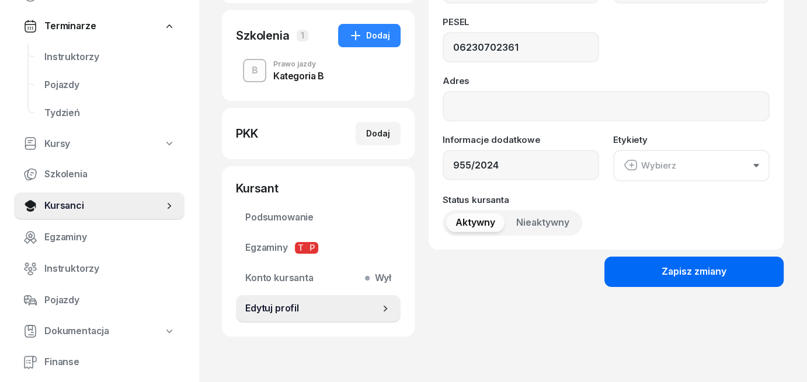
click at [699, 280] on button "Zapisz zmiany" at bounding box center [693, 272] width 179 height 30
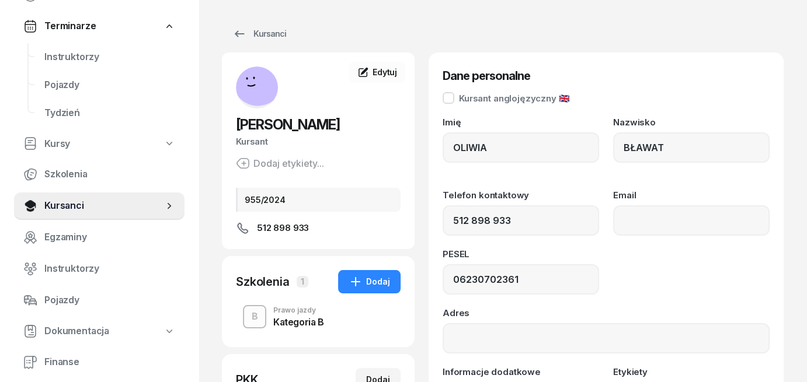
scroll to position [0, 0]
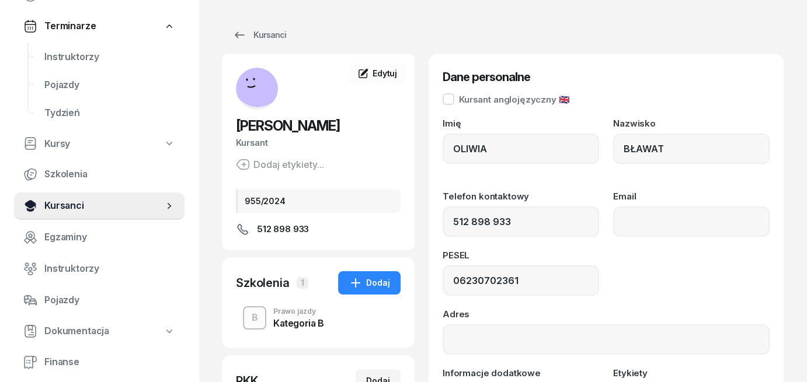
click at [55, 204] on span "Kursanci" at bounding box center [103, 205] width 119 height 15
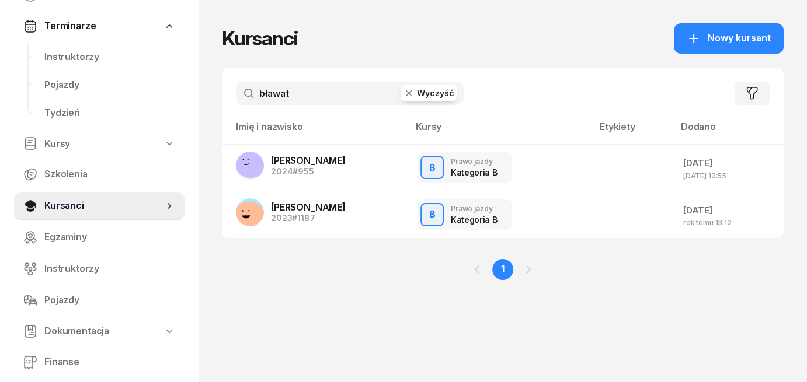
click at [443, 97] on button "Wyczyść" at bounding box center [428, 93] width 56 height 16
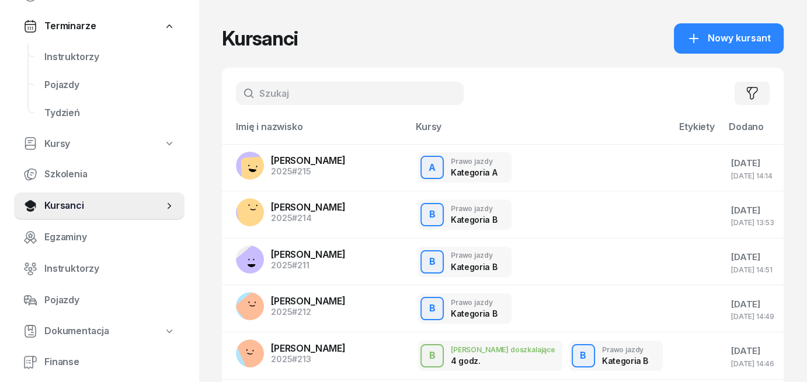
click at [81, 26] on span "Terminarze" at bounding box center [69, 26] width 51 height 15
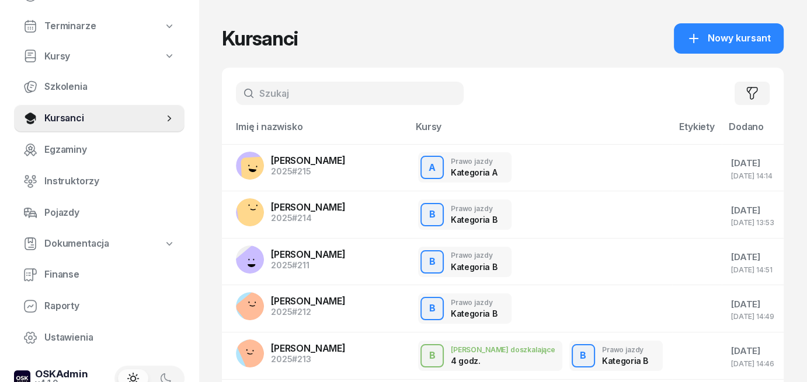
click at [169, 29] on icon at bounding box center [169, 26] width 12 height 12
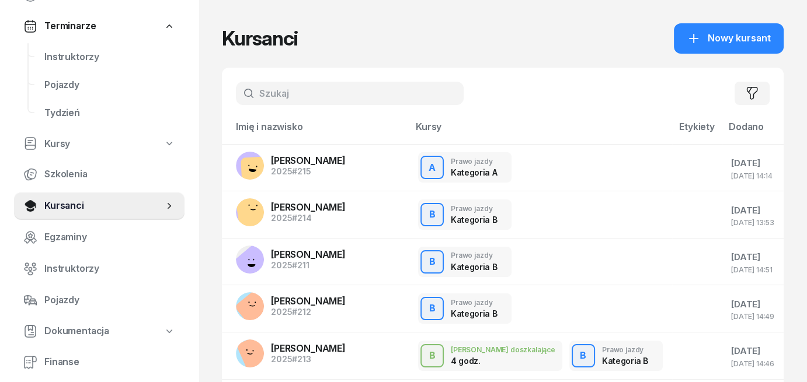
click at [169, 144] on icon at bounding box center [169, 144] width 6 height 4
select select
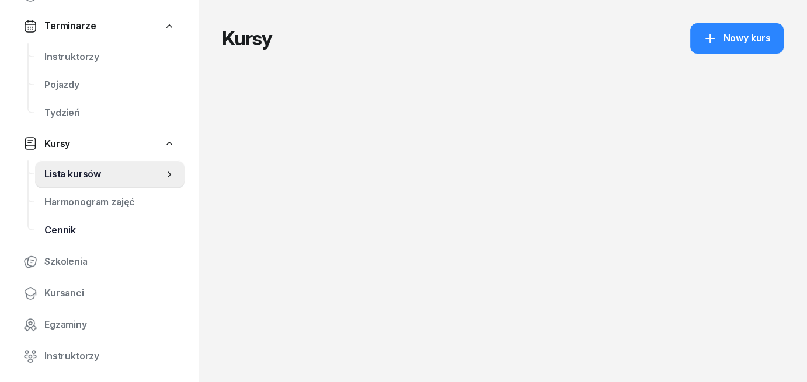
click at [67, 231] on span "Cennik" at bounding box center [109, 230] width 131 height 15
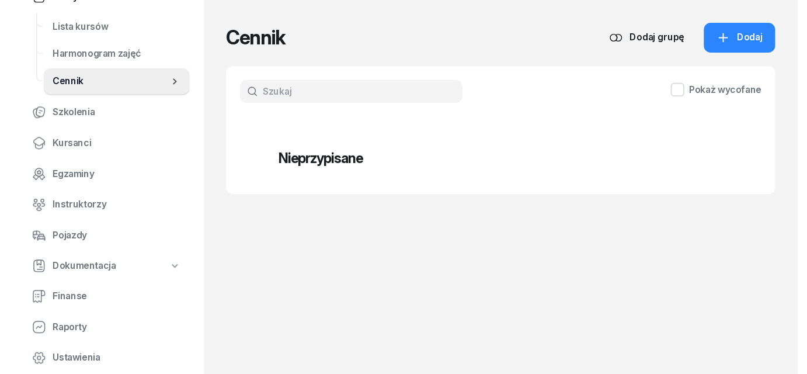
scroll to position [314, 0]
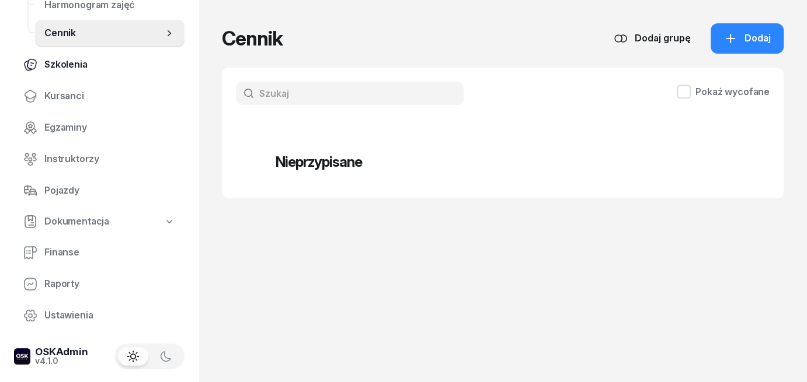
click at [61, 69] on span "Szkolenia" at bounding box center [109, 64] width 131 height 15
select select "createdAt-desc"
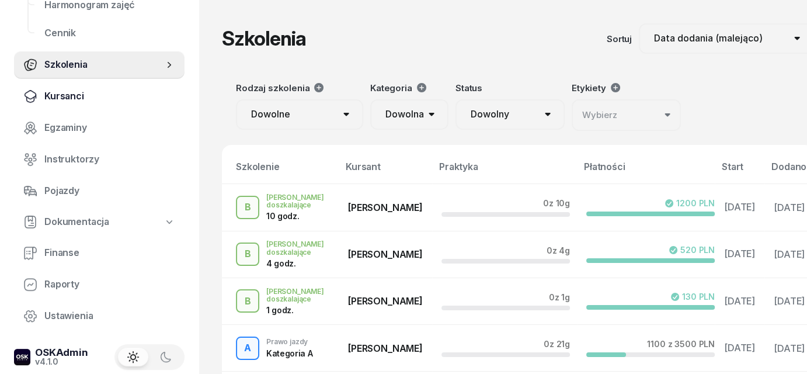
click at [79, 96] on span "Kursanci" at bounding box center [109, 96] width 131 height 15
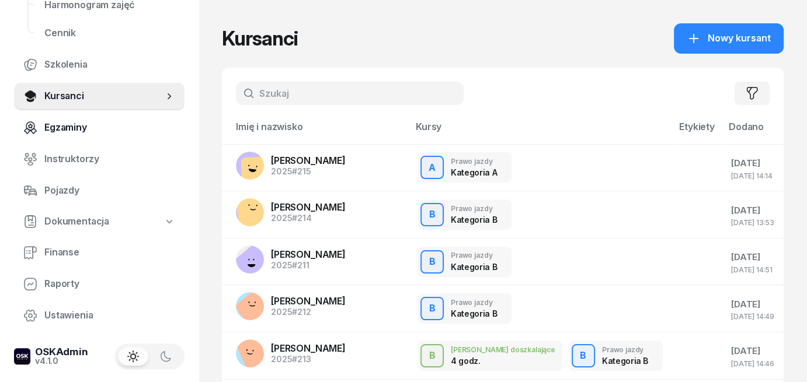
click at [81, 130] on span "Egzaminy" at bounding box center [109, 127] width 131 height 15
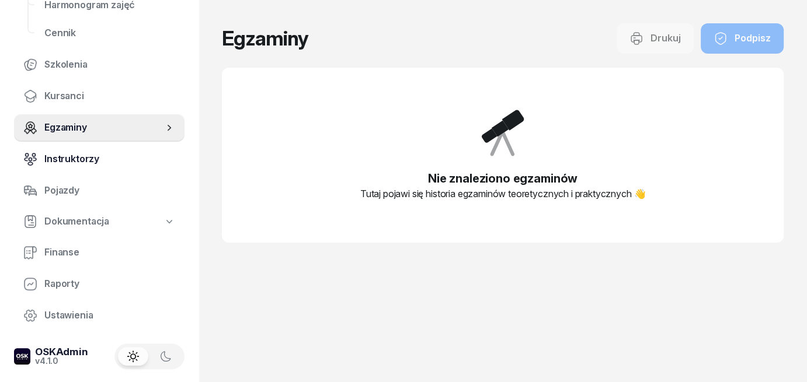
click at [79, 161] on span "Instruktorzy" at bounding box center [109, 159] width 131 height 15
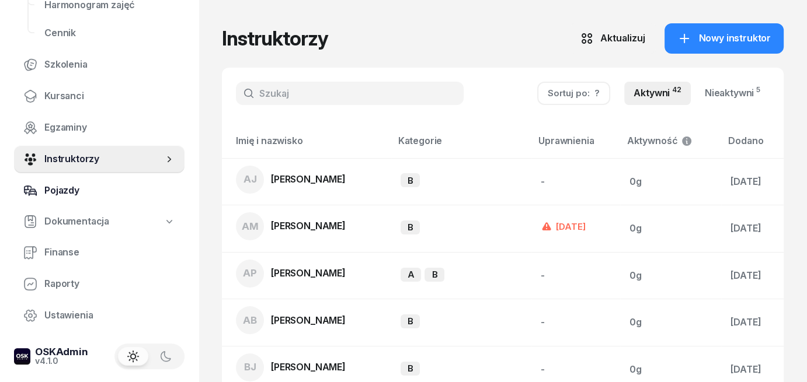
click at [72, 189] on span "Pojazdy" at bounding box center [109, 190] width 131 height 15
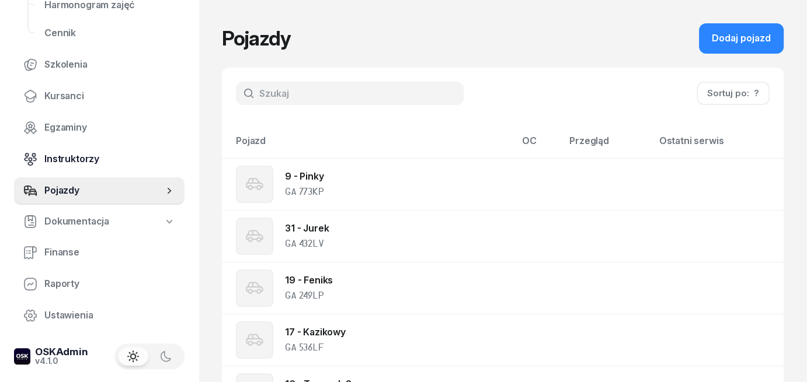
click at [80, 159] on span "Instruktorzy" at bounding box center [109, 159] width 131 height 15
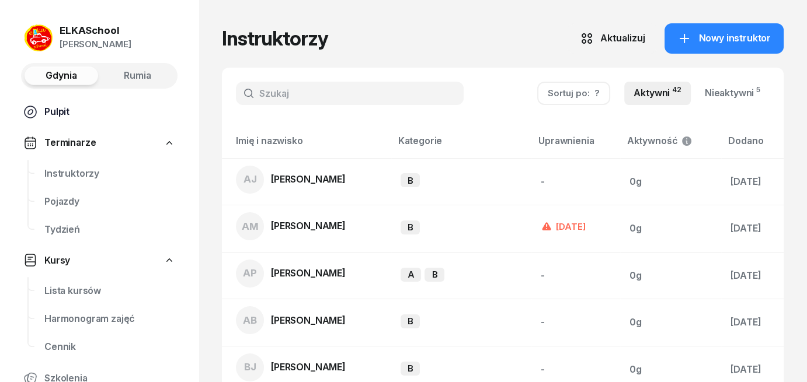
click at [59, 114] on span "Pulpit" at bounding box center [109, 111] width 131 height 15
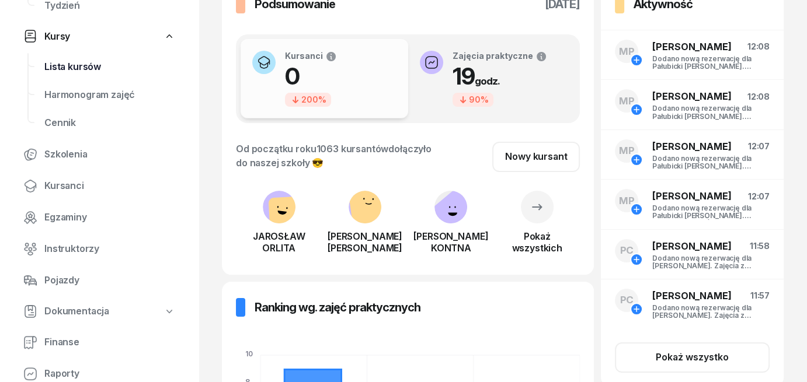
scroll to position [233, 0]
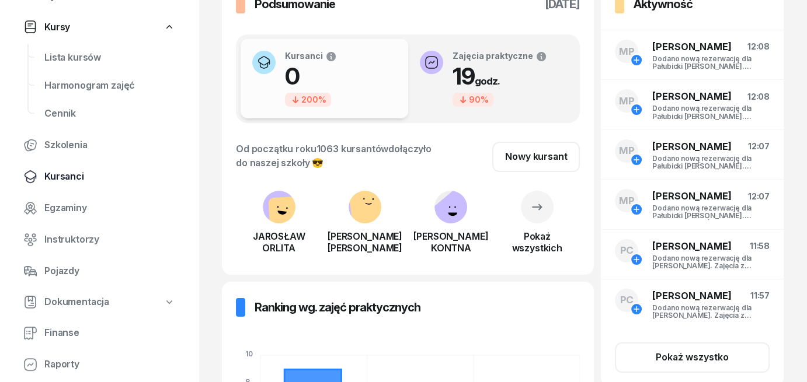
click at [62, 173] on span "Kursanci" at bounding box center [109, 176] width 131 height 15
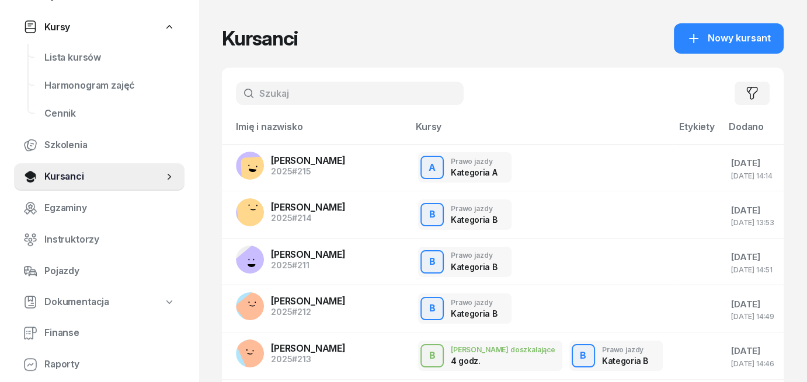
click at [298, 94] on input "text" at bounding box center [350, 93] width 228 height 23
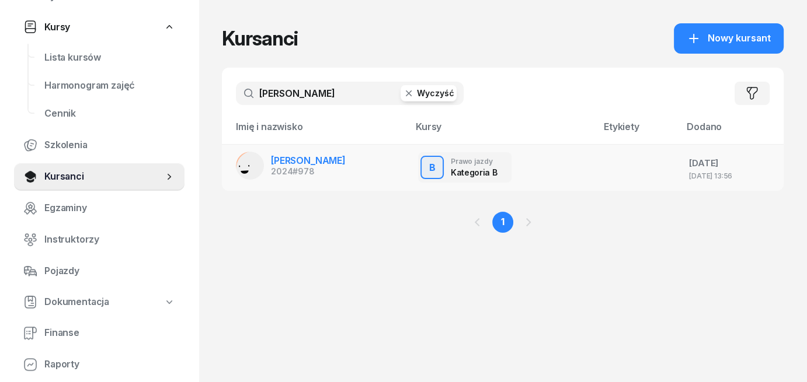
type input "[PERSON_NAME]"
click at [306, 159] on span "[PERSON_NAME]" at bounding box center [308, 161] width 75 height 12
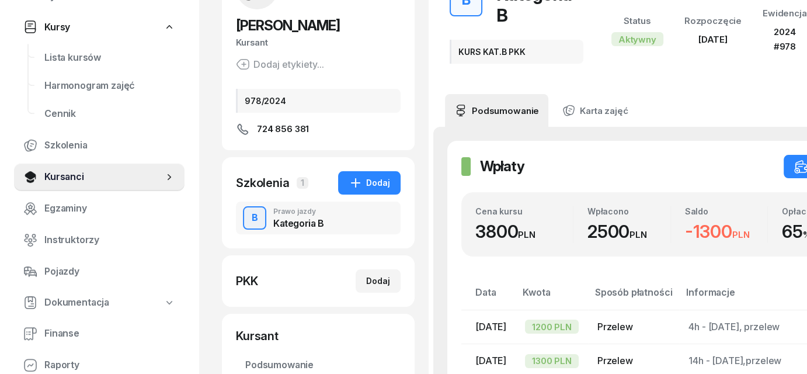
scroll to position [233, 0]
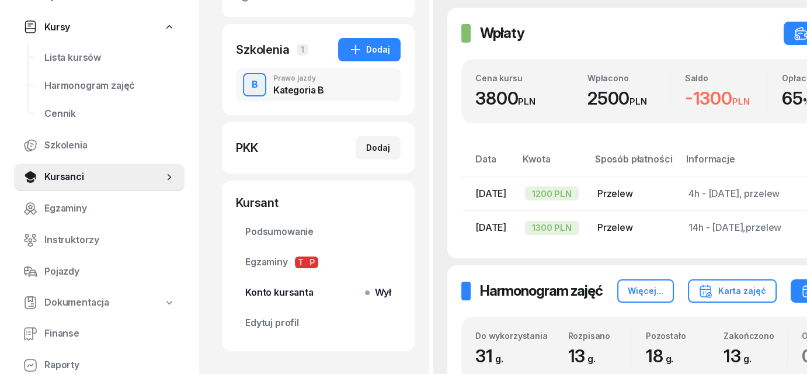
click at [379, 293] on span "Wył" at bounding box center [380, 292] width 22 height 15
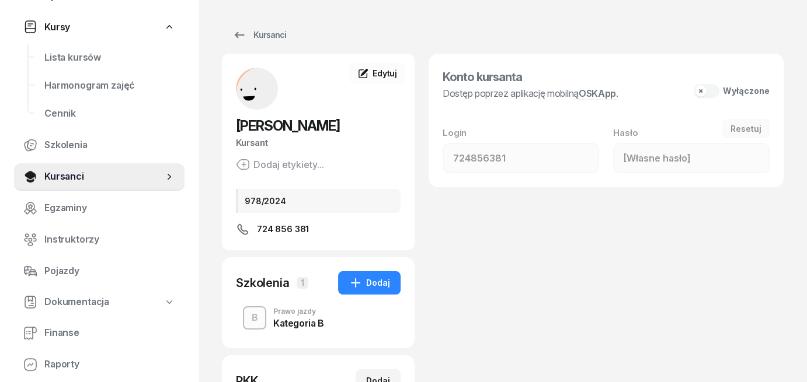
scroll to position [11, 0]
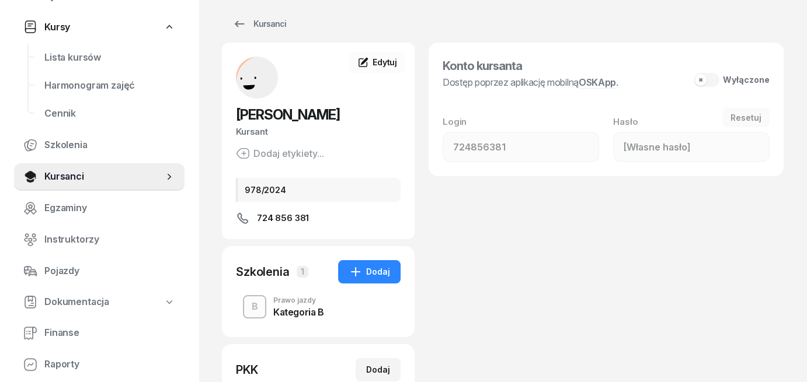
click at [710, 83] on button "Wyłączone" at bounding box center [731, 80] width 76 height 14
type input "711448"
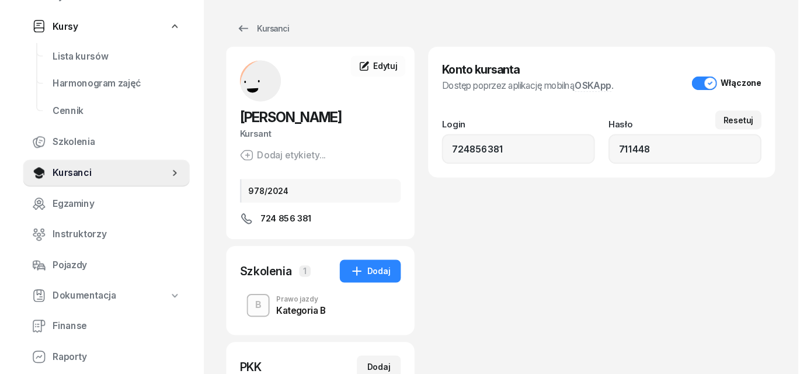
scroll to position [0, 0]
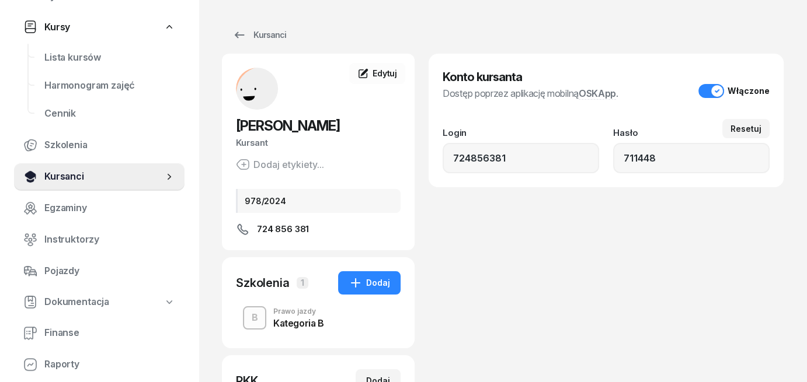
click at [75, 179] on span "Kursanci" at bounding box center [103, 176] width 119 height 15
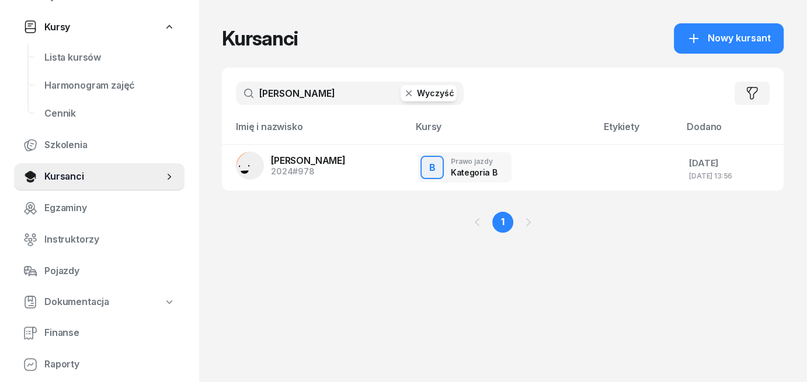
click at [437, 91] on button "Wyczyść" at bounding box center [428, 93] width 56 height 16
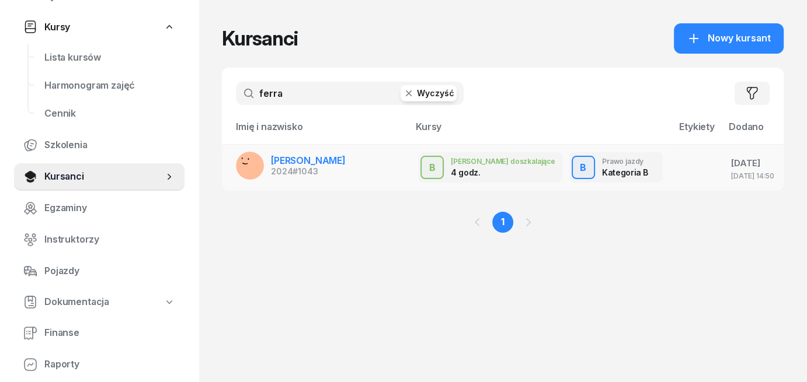
type input "ferra"
click at [267, 164] on link "[PERSON_NAME] 2024 #1043" at bounding box center [291, 166] width 110 height 28
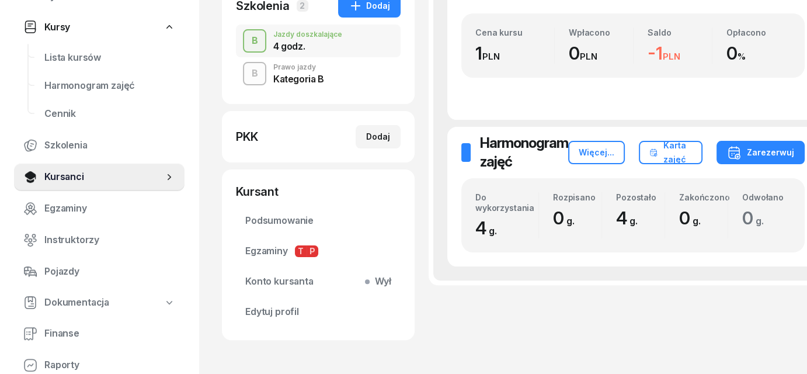
scroll to position [292, 0]
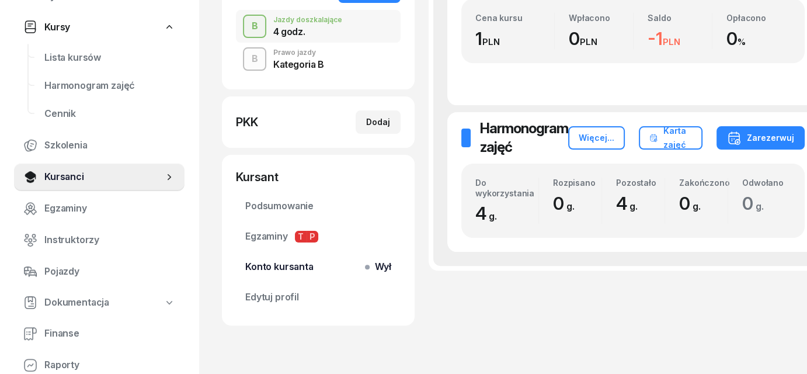
click at [386, 267] on span "Wył" at bounding box center [380, 266] width 22 height 15
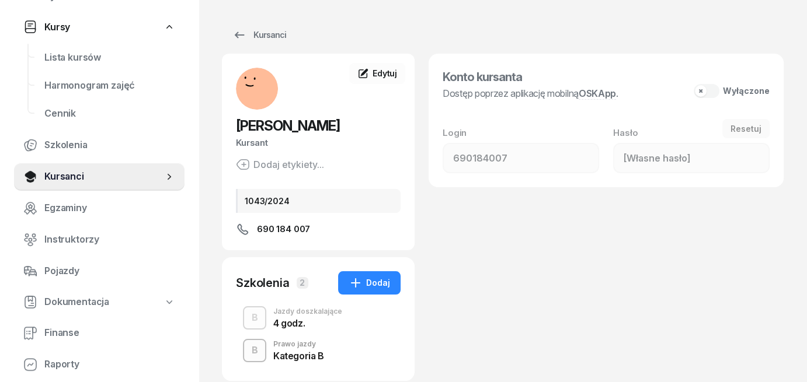
click at [710, 93] on button "Wyłączone" at bounding box center [731, 91] width 76 height 14
type input "061184"
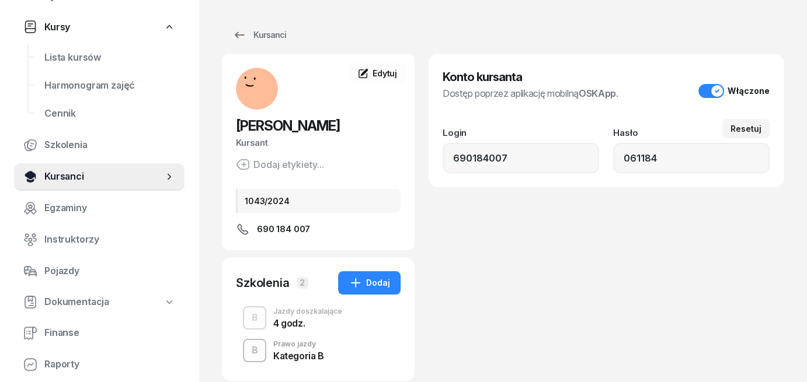
click at [81, 176] on span "Kursanci" at bounding box center [103, 176] width 119 height 15
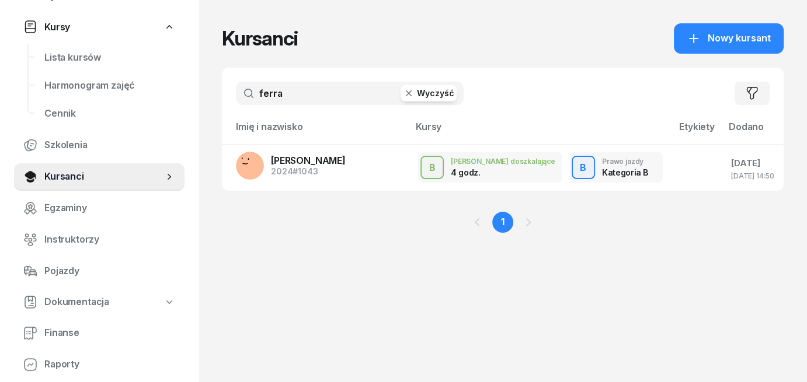
click at [434, 95] on button "Wyczyść" at bounding box center [428, 93] width 56 height 16
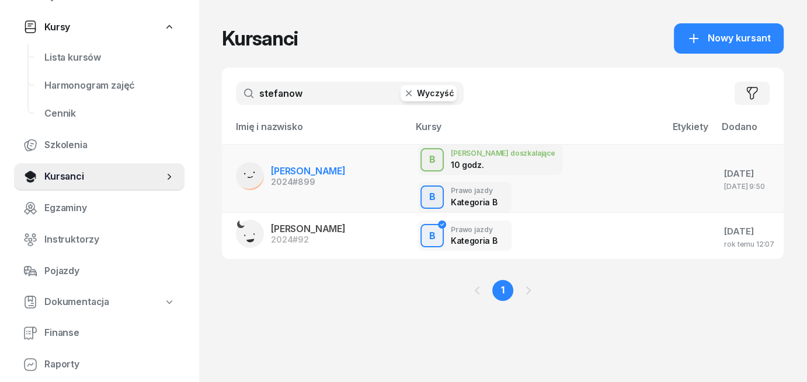
type input "stefanow"
click at [287, 165] on span "[PERSON_NAME]" at bounding box center [308, 171] width 75 height 12
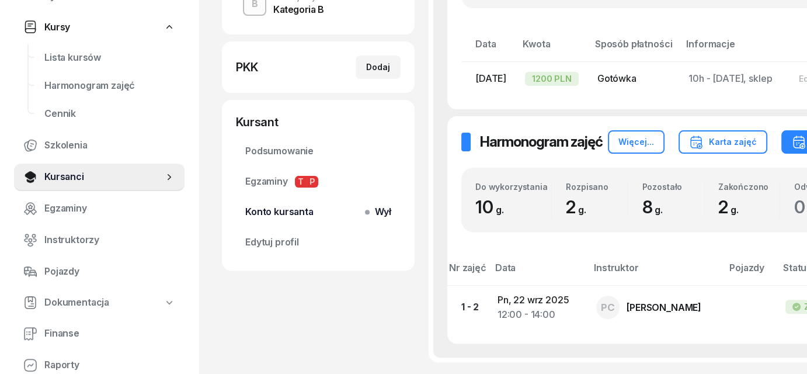
scroll to position [350, 0]
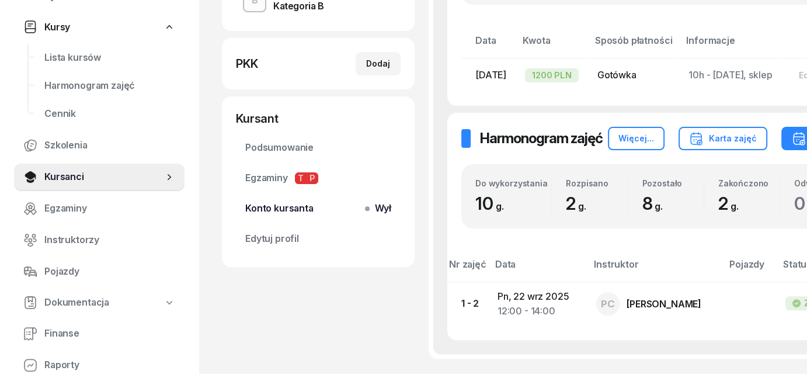
click at [389, 211] on span "Wył" at bounding box center [380, 208] width 22 height 15
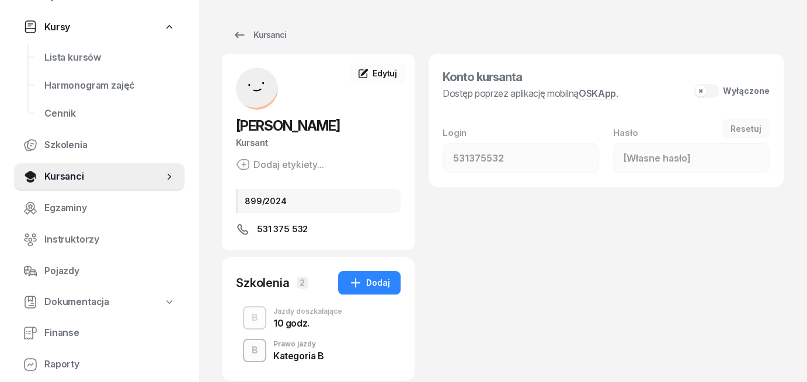
click at [711, 91] on button "Wyłączone" at bounding box center [731, 91] width 76 height 14
type input "264445"
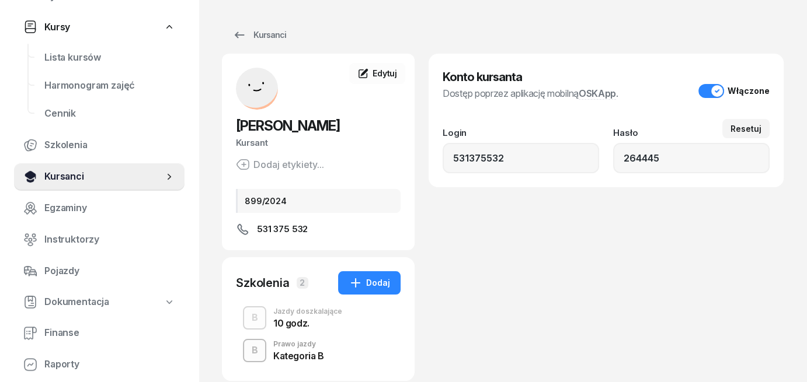
click at [115, 178] on span "Kursanci" at bounding box center [103, 176] width 119 height 15
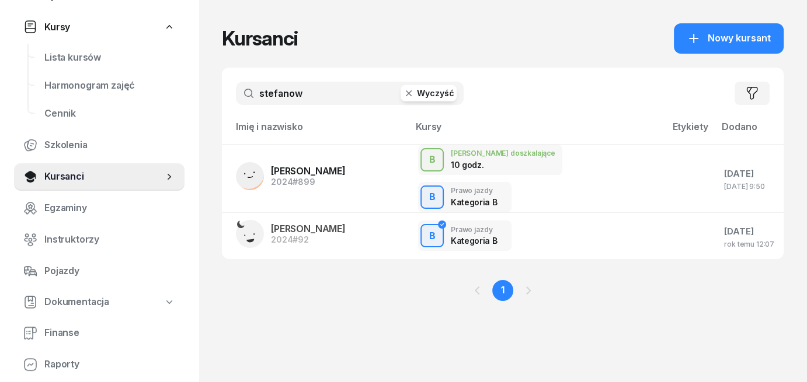
click at [423, 98] on button "Wyczyść" at bounding box center [428, 93] width 56 height 16
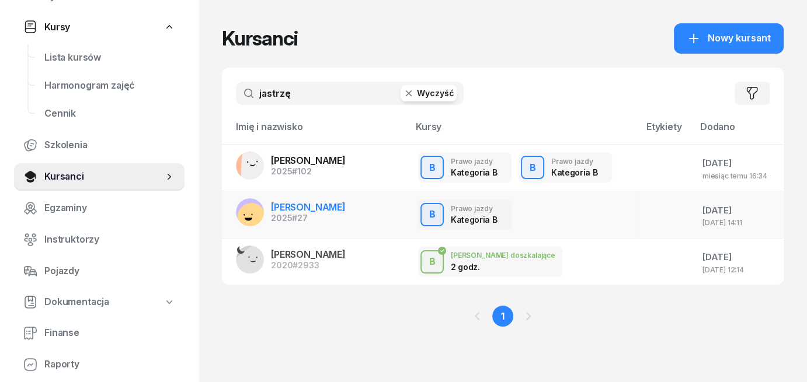
type input "jastrzę"
click at [336, 211] on span "[PERSON_NAME]" at bounding box center [308, 207] width 75 height 12
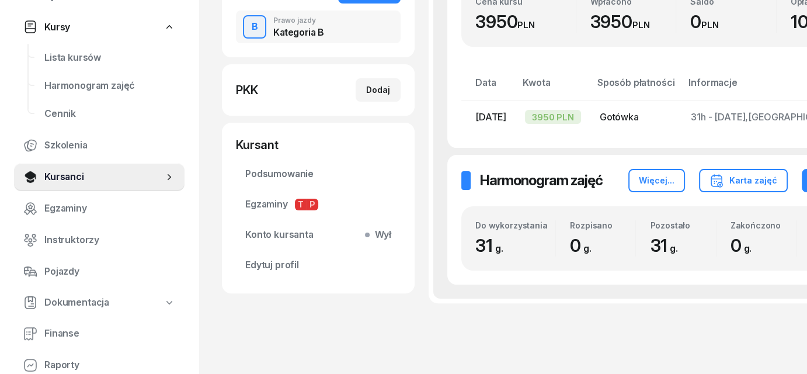
scroll to position [292, 0]
click at [378, 242] on span "Wył" at bounding box center [380, 233] width 22 height 15
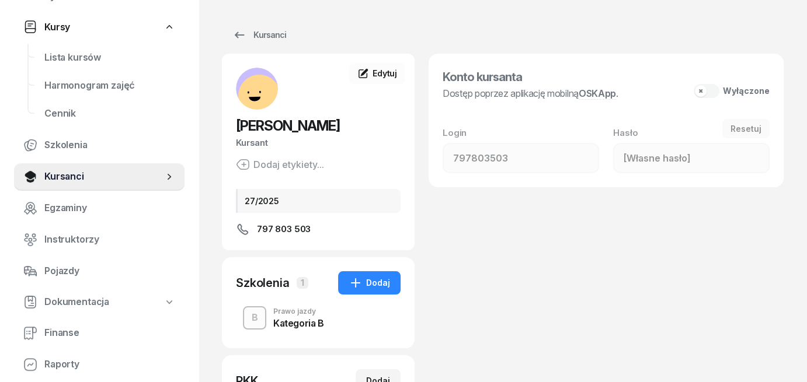
click at [709, 92] on button "Wyłączone" at bounding box center [731, 91] width 76 height 14
type input "953381"
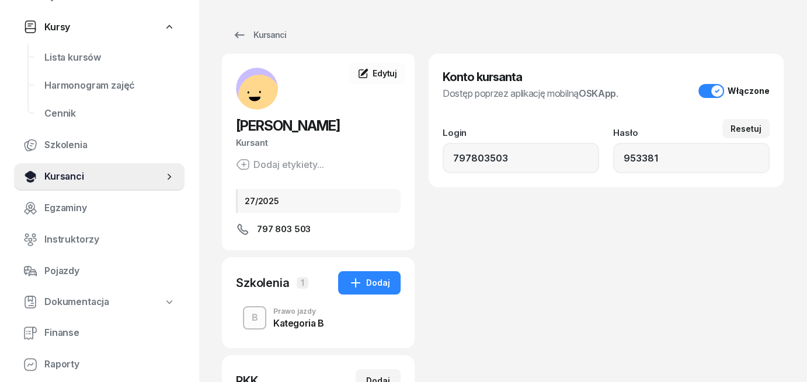
click at [81, 175] on span "Kursanci" at bounding box center [103, 176] width 119 height 15
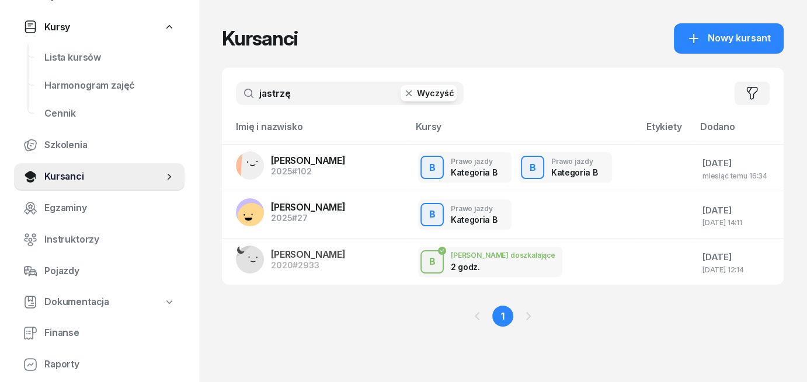
click at [430, 90] on button "Wyczyść" at bounding box center [428, 93] width 56 height 16
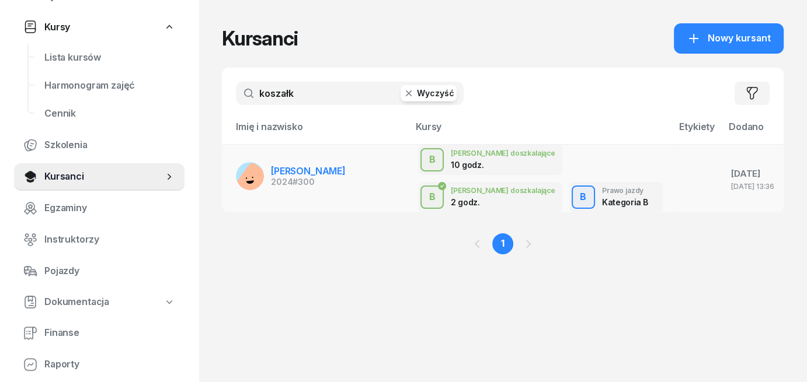
type input "koszałk"
click at [297, 167] on span "[PERSON_NAME]" at bounding box center [308, 171] width 75 height 12
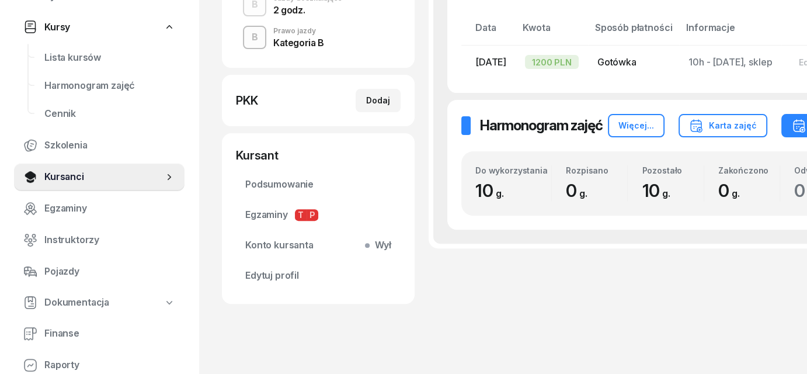
scroll to position [355, 0]
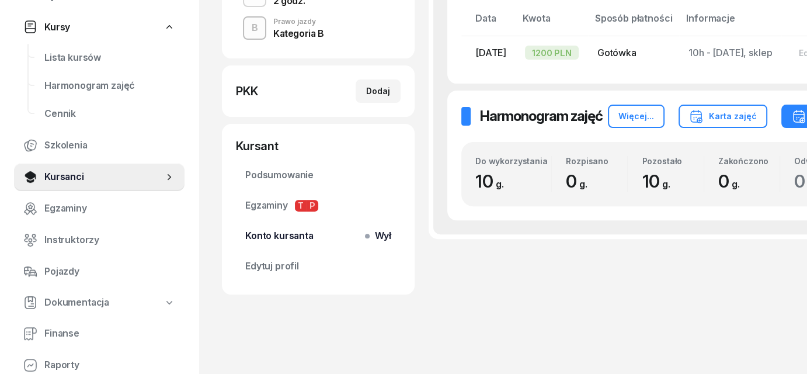
click at [381, 235] on span "Wył" at bounding box center [380, 235] width 22 height 15
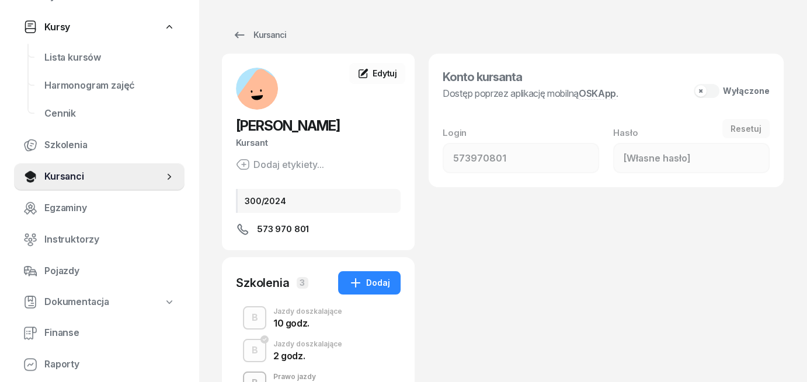
click at [715, 93] on button "Wyłączone" at bounding box center [731, 91] width 76 height 14
type input "973858"
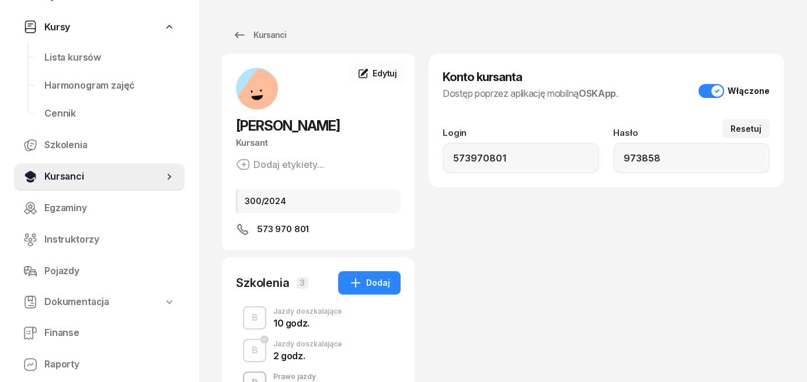
click at [63, 173] on span "Kursanci" at bounding box center [103, 176] width 119 height 15
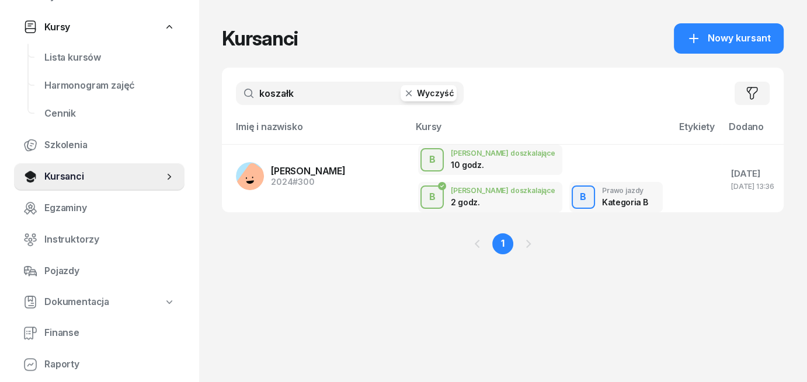
click at [431, 100] on button "Wyczyść" at bounding box center [428, 93] width 56 height 16
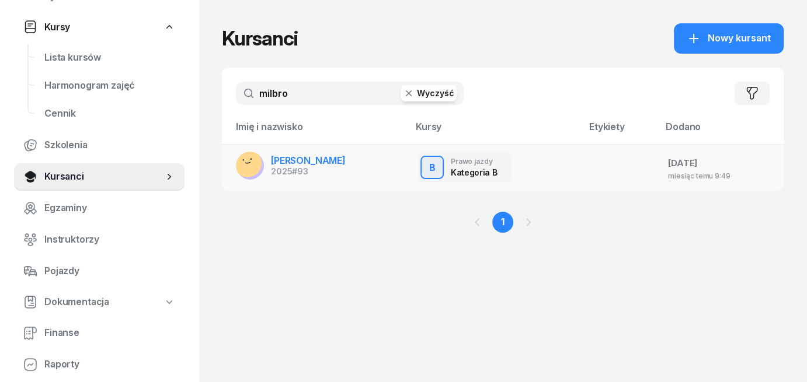
type input "milbro"
click at [309, 162] on span "[PERSON_NAME]" at bounding box center [308, 161] width 75 height 12
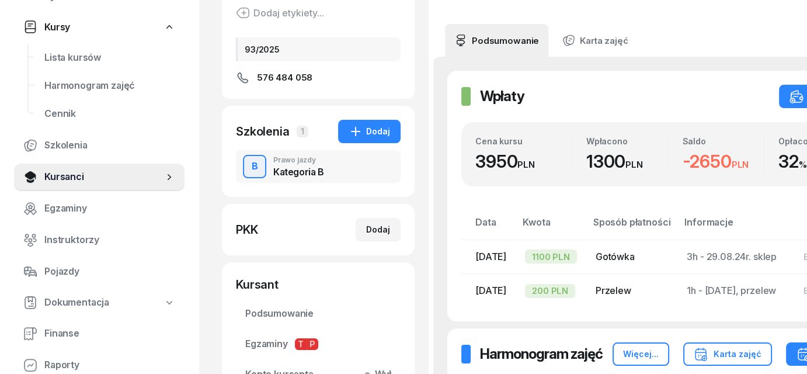
scroll to position [292, 0]
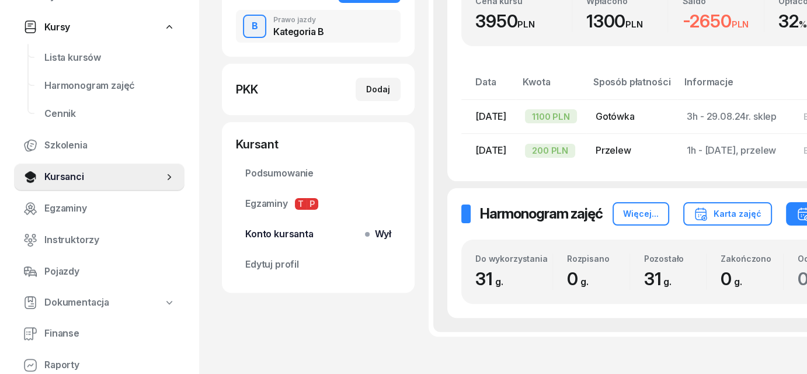
click at [376, 238] on span "Wył" at bounding box center [380, 233] width 22 height 15
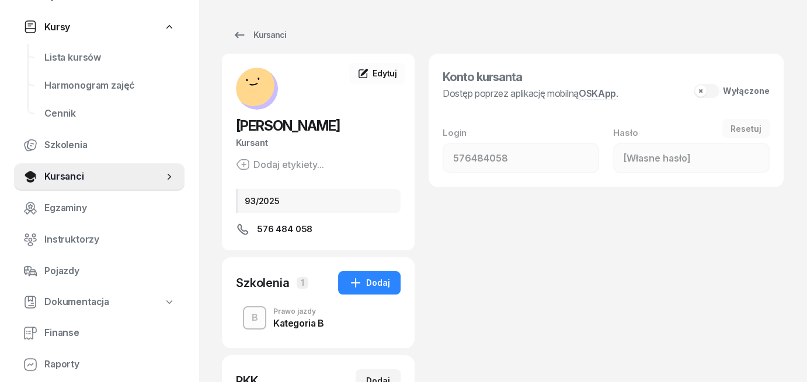
click at [713, 93] on button "Wyłączone" at bounding box center [731, 91] width 76 height 14
type input "344446"
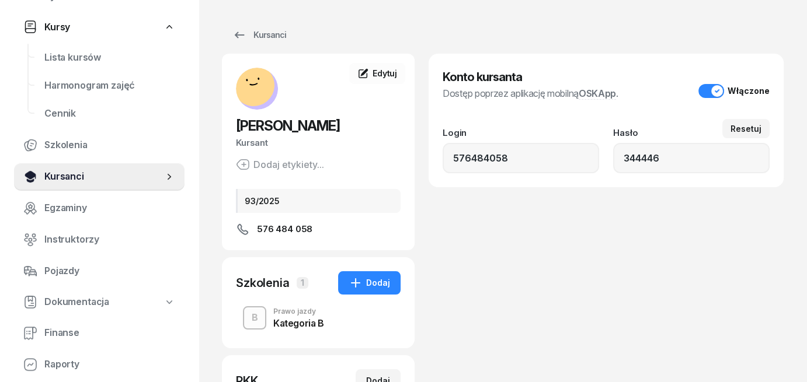
click at [92, 173] on span "Kursanci" at bounding box center [103, 176] width 119 height 15
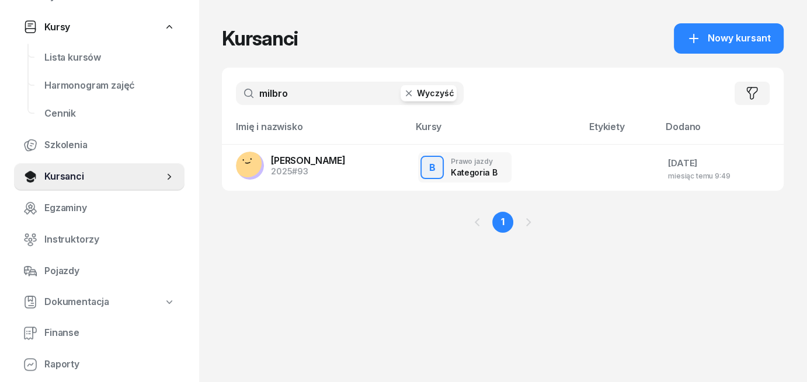
click at [421, 97] on button "Wyczyść" at bounding box center [428, 93] width 56 height 16
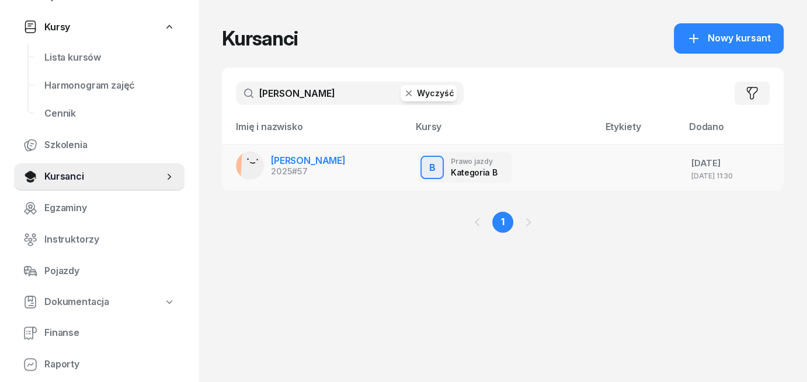
type input "[PERSON_NAME]"
click at [284, 163] on span "[PERSON_NAME]" at bounding box center [308, 161] width 75 height 12
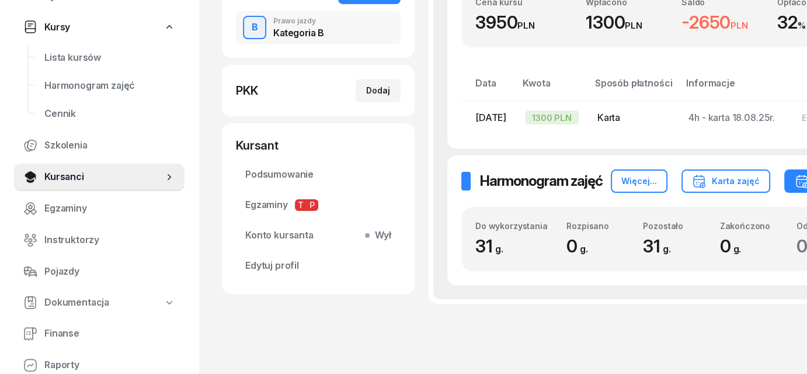
scroll to position [333, 0]
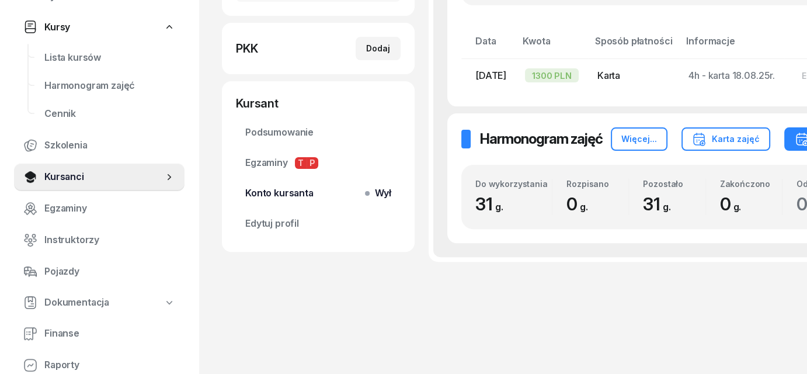
click at [369, 193] on span "Wył" at bounding box center [380, 193] width 22 height 15
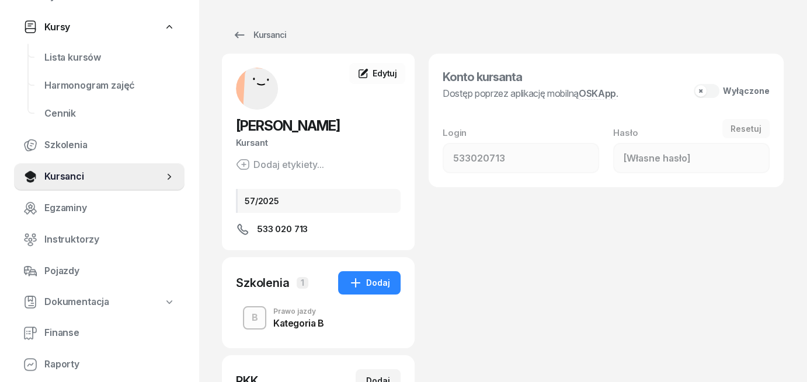
scroll to position [2, 0]
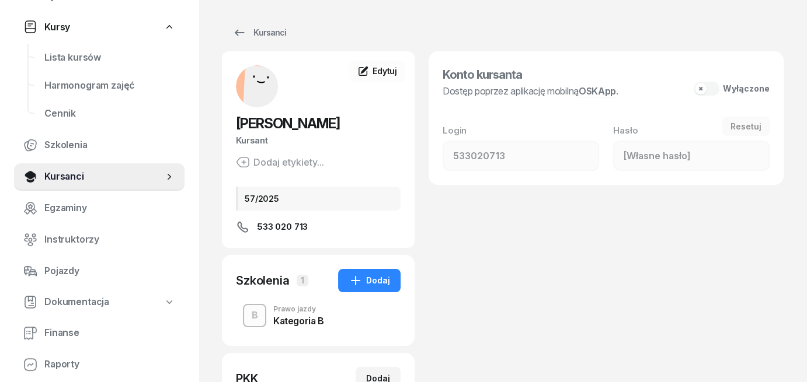
click at [708, 88] on button "Wyłączone" at bounding box center [731, 89] width 76 height 14
type input "360940"
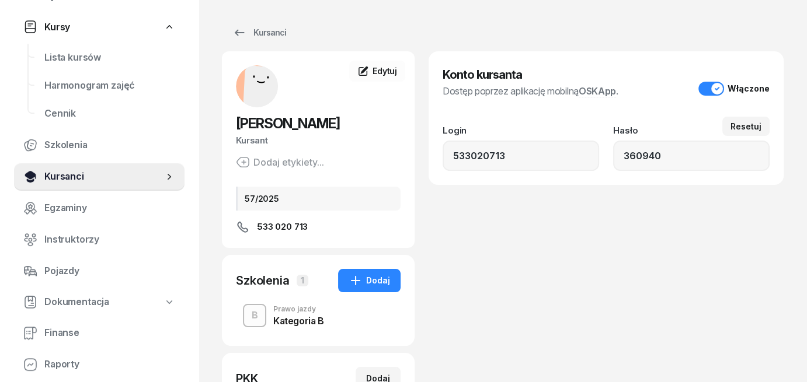
click at [68, 179] on span "Kursanci" at bounding box center [103, 176] width 119 height 15
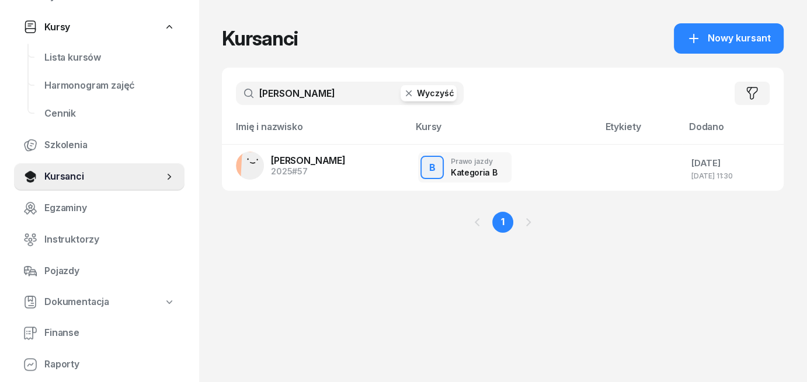
click at [418, 88] on button "Wyczyść" at bounding box center [428, 93] width 56 height 16
type input "dawszews"
click at [306, 163] on span "[PERSON_NAME]" at bounding box center [308, 161] width 75 height 12
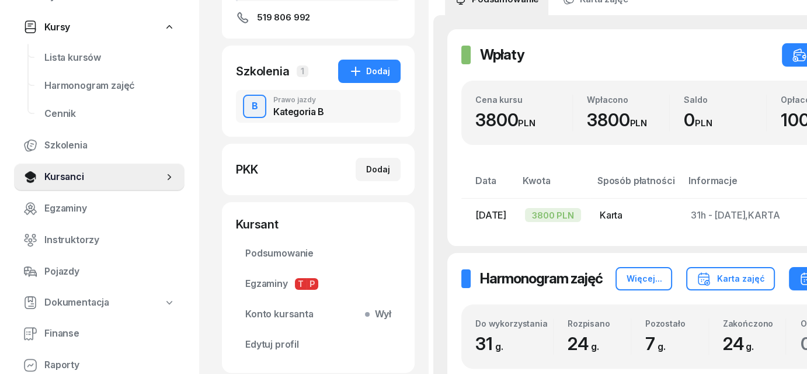
scroll to position [292, 0]
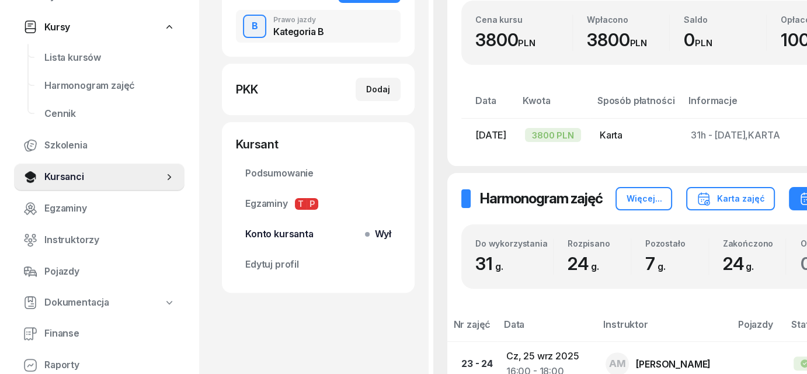
click at [376, 237] on span "Wył" at bounding box center [380, 233] width 22 height 15
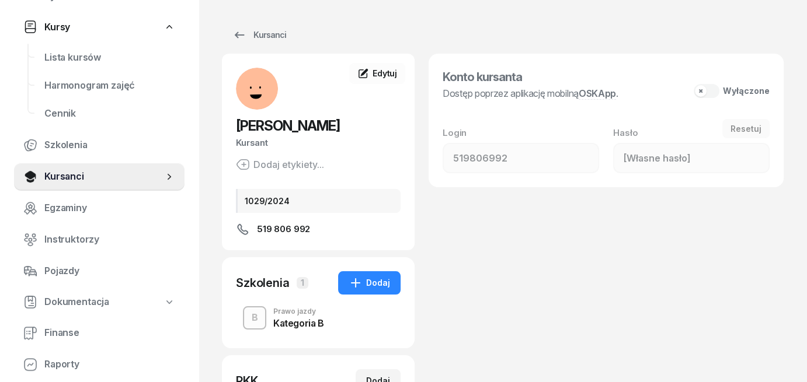
click at [716, 92] on button "Wyłączone" at bounding box center [731, 91] width 76 height 14
type input "164546"
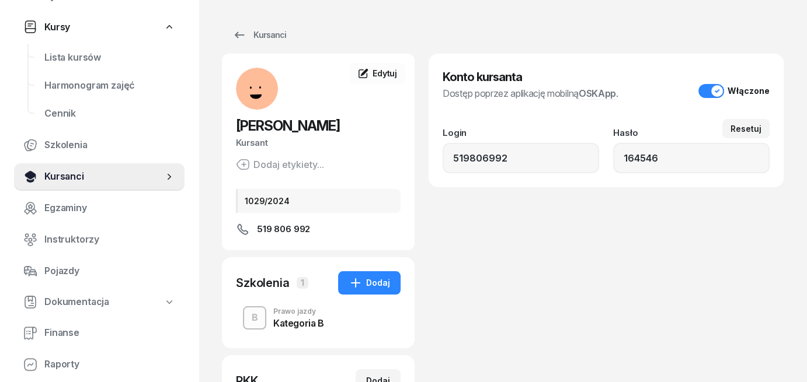
click at [78, 172] on span "Kursanci" at bounding box center [103, 176] width 119 height 15
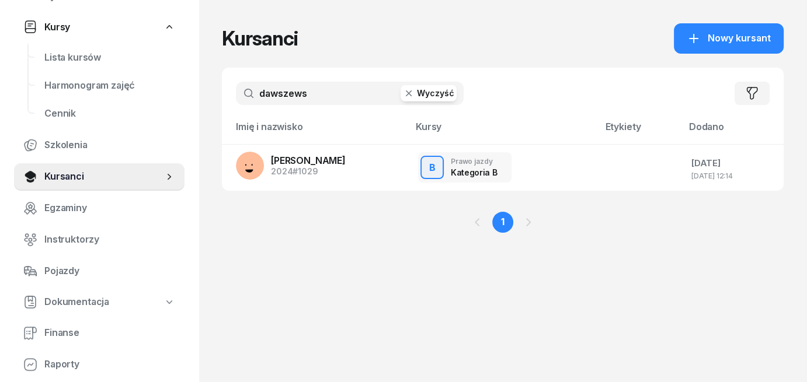
click at [430, 96] on button "Wyczyść" at bounding box center [428, 93] width 56 height 16
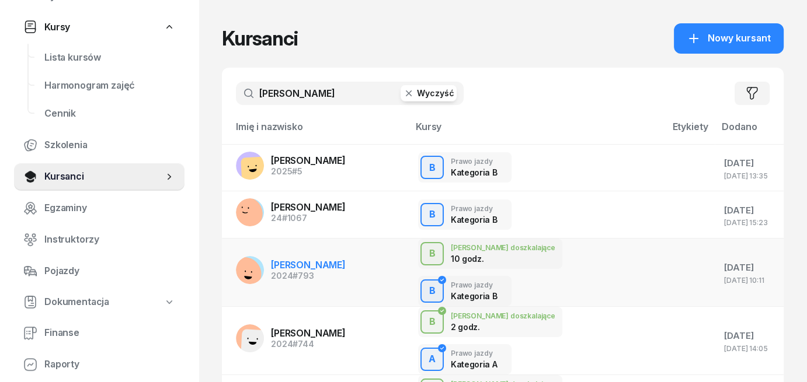
type input "[PERSON_NAME]"
click at [314, 259] on span "[PERSON_NAME]" at bounding box center [308, 265] width 75 height 12
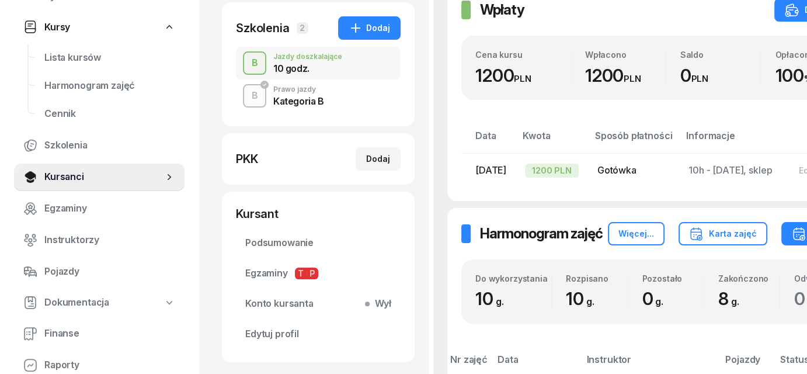
scroll to position [350, 0]
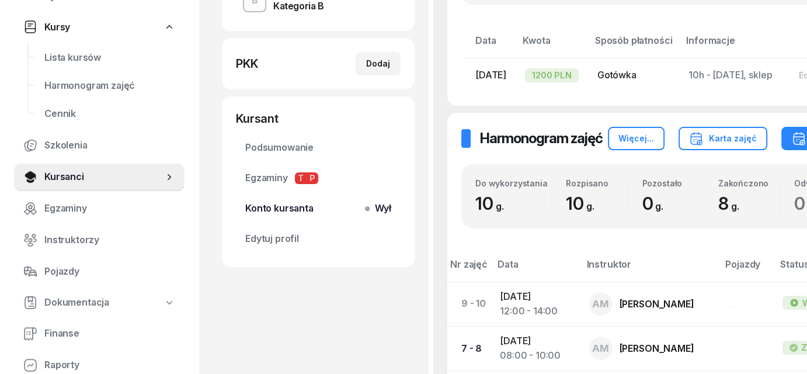
click at [374, 216] on span "Wył" at bounding box center [380, 208] width 22 height 15
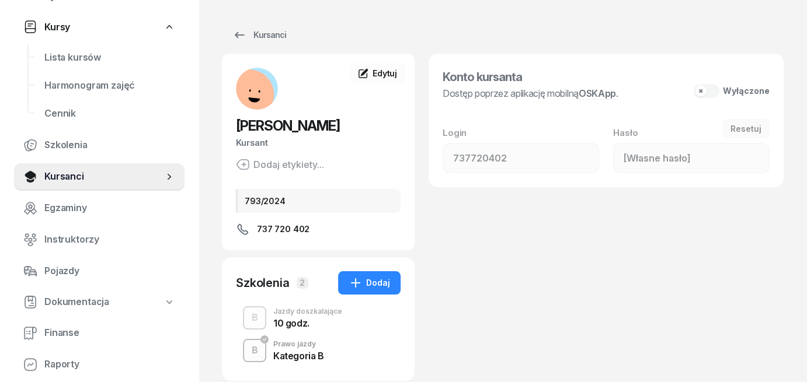
click at [711, 90] on button "Wyłączone" at bounding box center [731, 91] width 76 height 14
type input "963348"
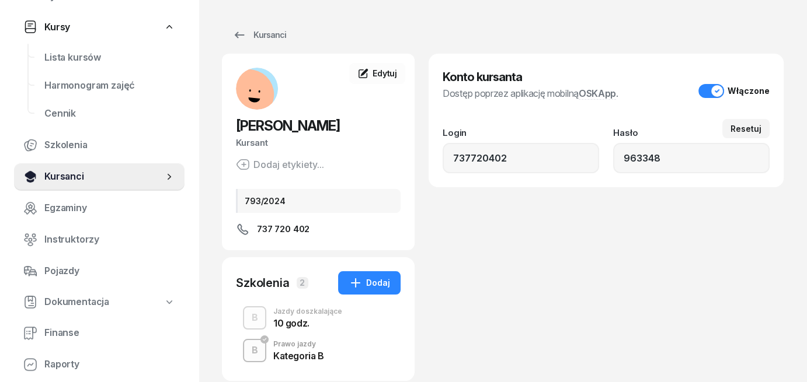
click at [81, 179] on span "Kursanci" at bounding box center [103, 176] width 119 height 15
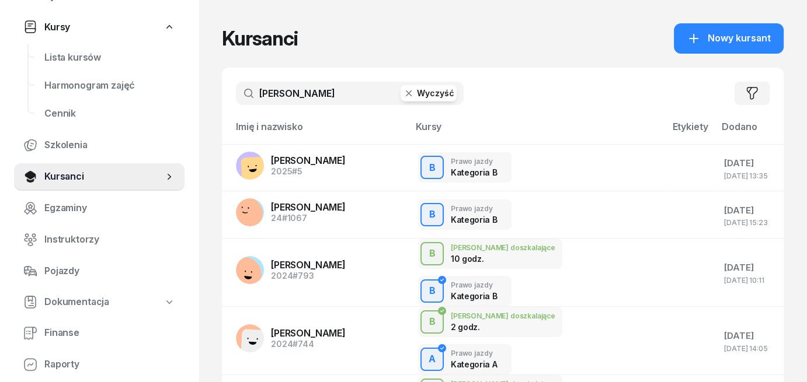
click at [431, 100] on button "Wyczyść" at bounding box center [428, 93] width 56 height 16
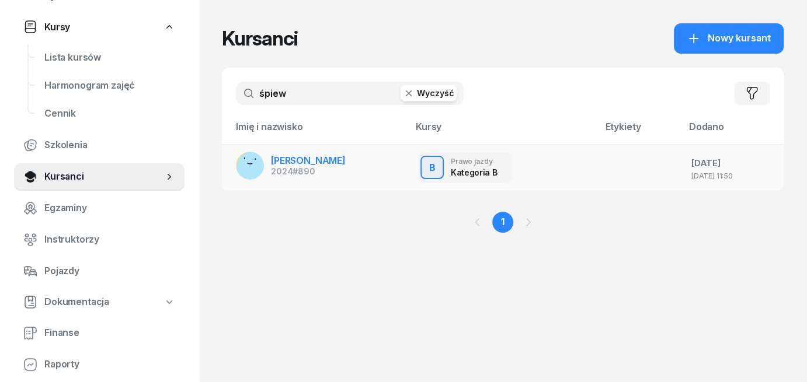
type input "śpiew"
click at [290, 162] on span "[PERSON_NAME]" at bounding box center [308, 161] width 75 height 12
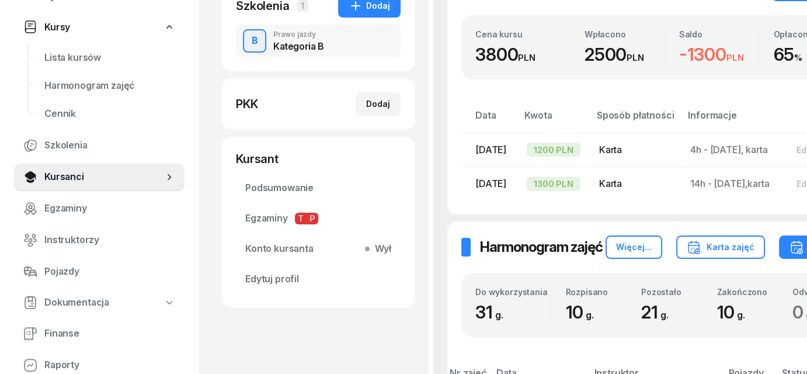
scroll to position [292, 0]
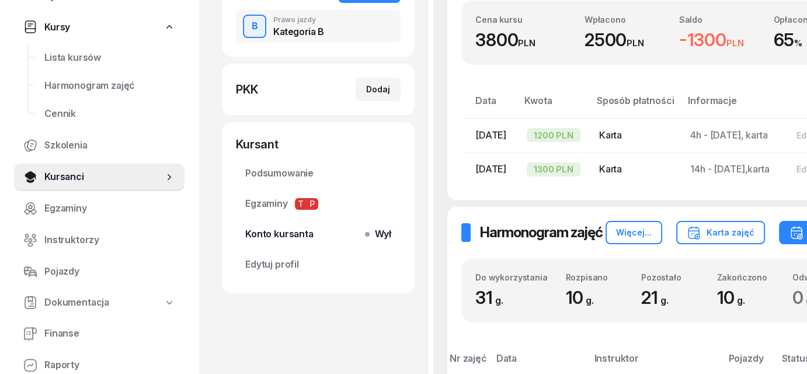
click at [374, 242] on span "Wył" at bounding box center [380, 233] width 22 height 15
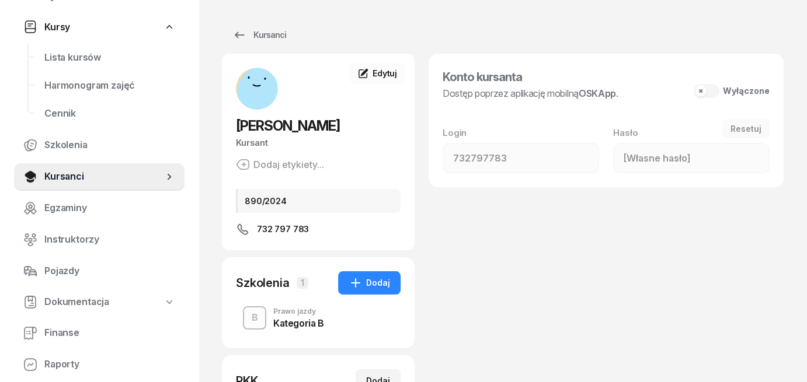
click at [707, 91] on button "Wyłączone" at bounding box center [731, 91] width 76 height 14
type input "998073"
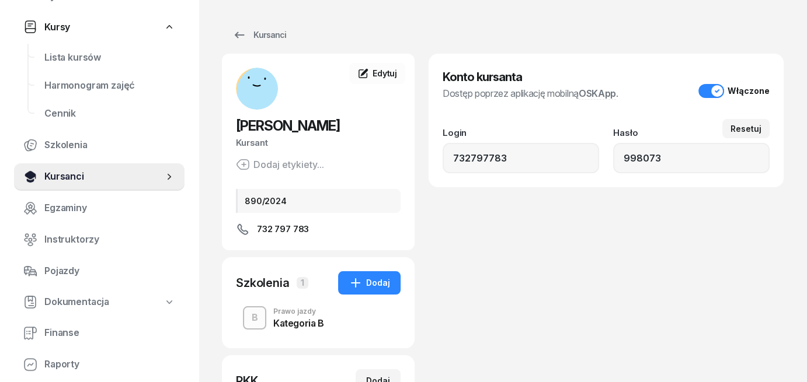
click at [64, 181] on span "Kursanci" at bounding box center [103, 176] width 119 height 15
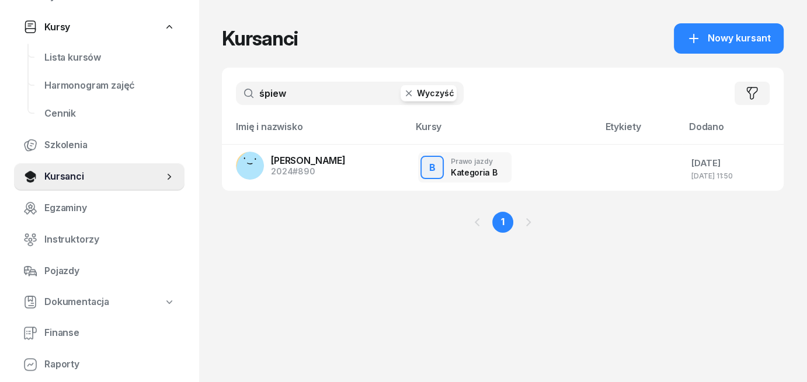
click at [424, 93] on button "Wyczyść" at bounding box center [428, 93] width 56 height 16
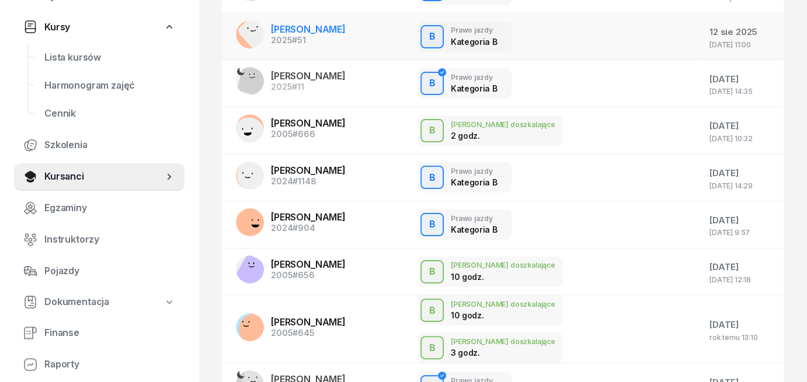
scroll to position [316, 0]
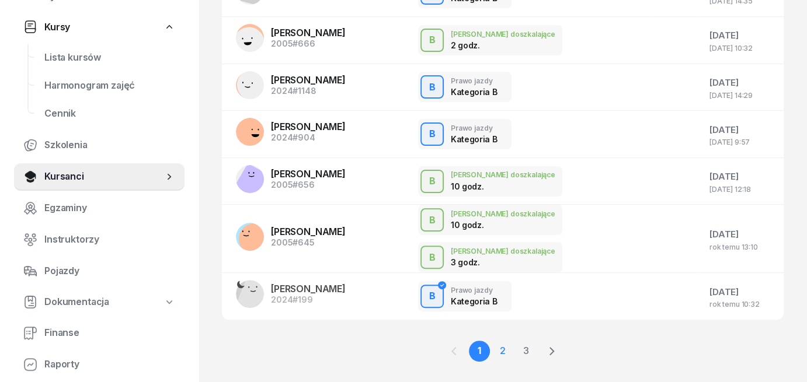
type input "[PERSON_NAME]"
click at [505, 341] on link "2" at bounding box center [502, 351] width 21 height 21
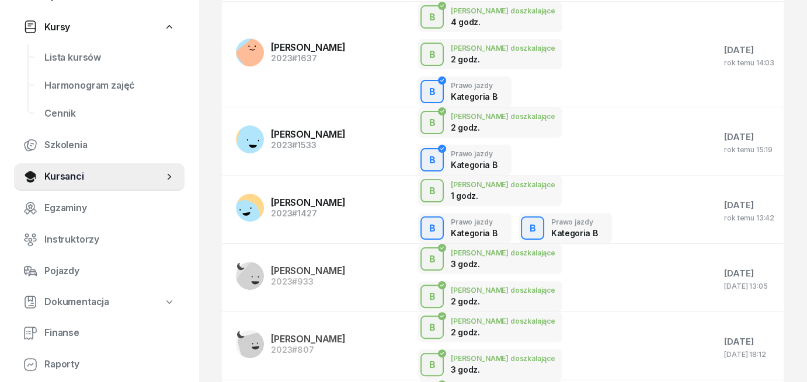
scroll to position [434, 0]
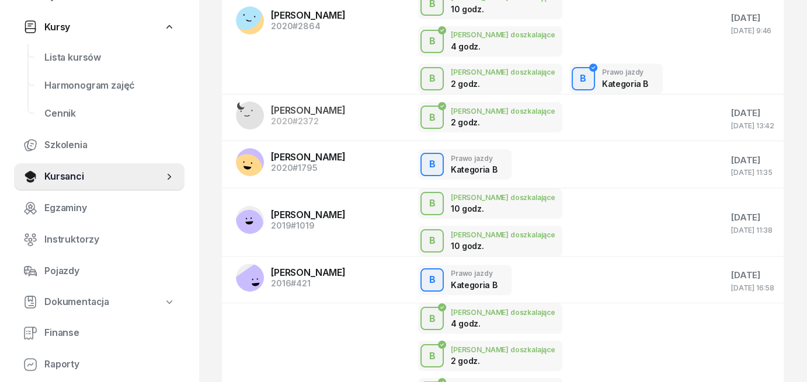
scroll to position [151, 0]
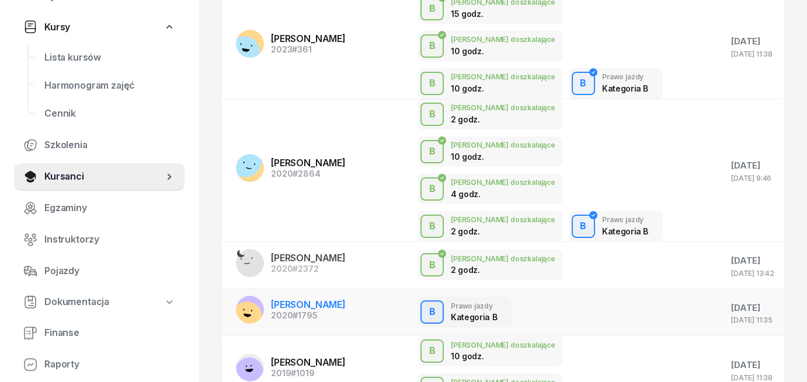
click at [302, 299] on span "[PERSON_NAME]" at bounding box center [308, 305] width 75 height 12
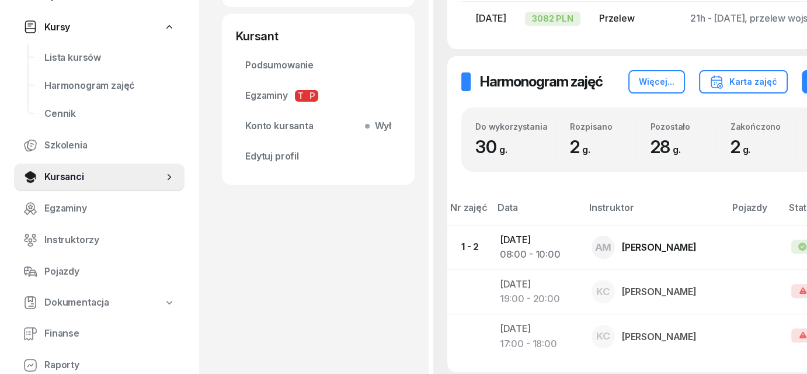
scroll to position [467, 0]
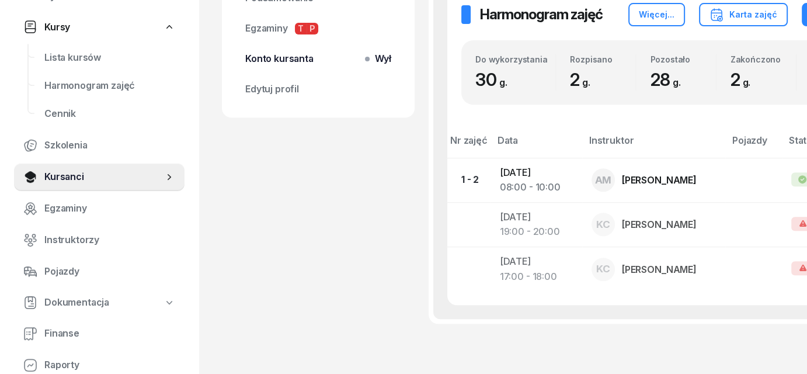
click at [378, 64] on span "Wył" at bounding box center [380, 58] width 22 height 15
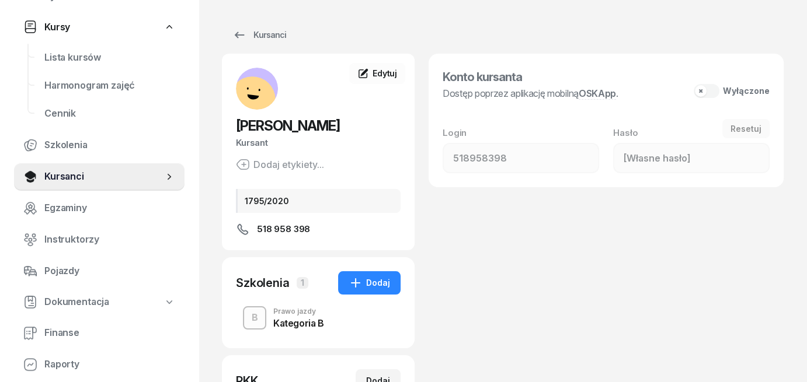
click at [711, 93] on button "Wyłączone" at bounding box center [731, 91] width 76 height 14
type input "526369"
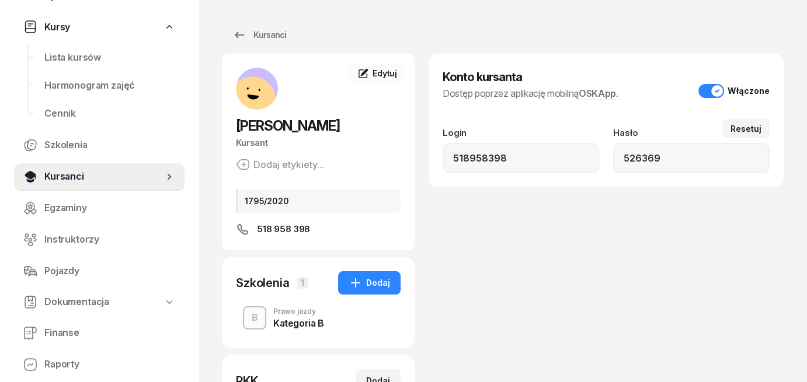
click at [74, 176] on span "Kursanci" at bounding box center [103, 176] width 119 height 15
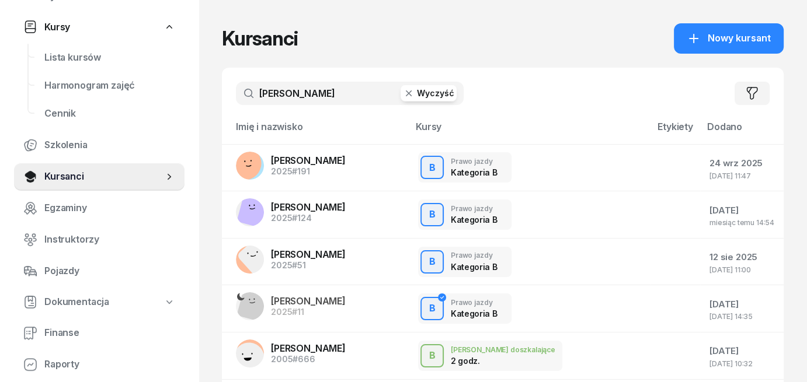
click at [423, 102] on input "[PERSON_NAME]" at bounding box center [350, 93] width 228 height 23
click at [423, 93] on button "Wyczyść" at bounding box center [428, 93] width 56 height 16
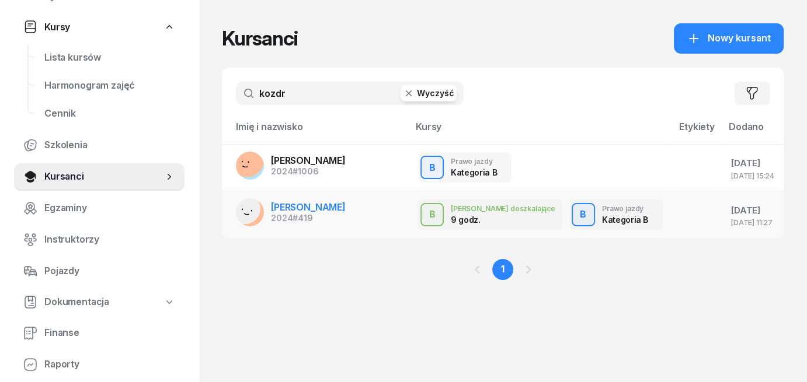
click at [323, 208] on span "[PERSON_NAME]" at bounding box center [308, 207] width 75 height 12
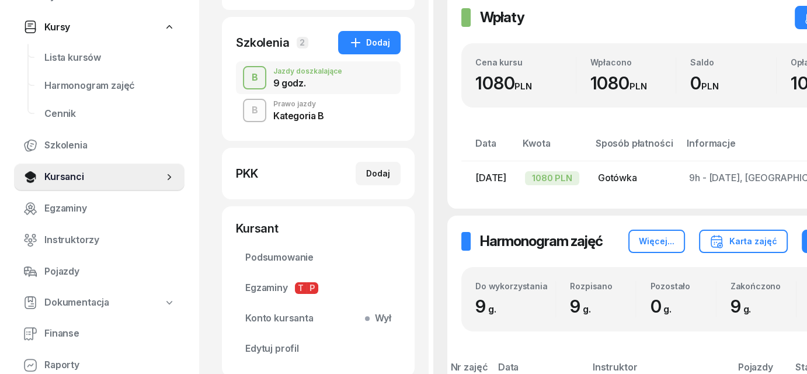
scroll to position [292, 0]
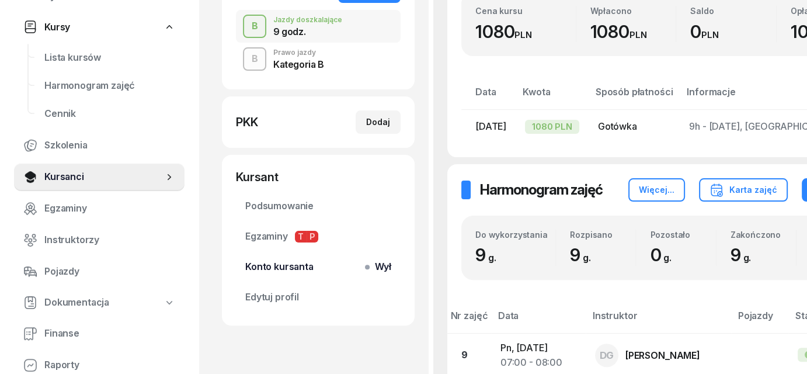
click at [371, 267] on span "Wył" at bounding box center [380, 266] width 22 height 15
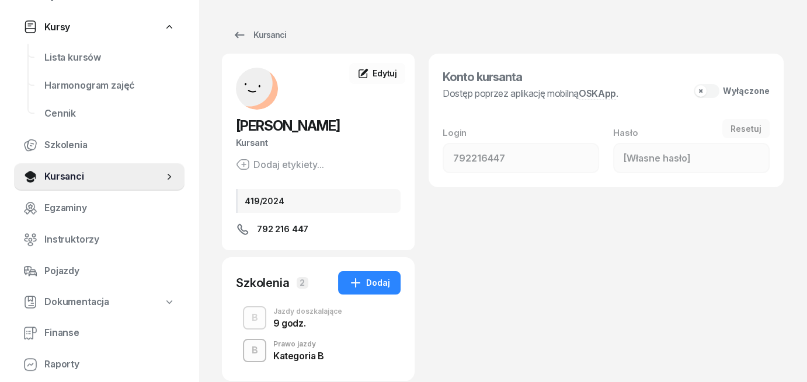
click at [713, 90] on button "Wyłączone" at bounding box center [731, 91] width 76 height 14
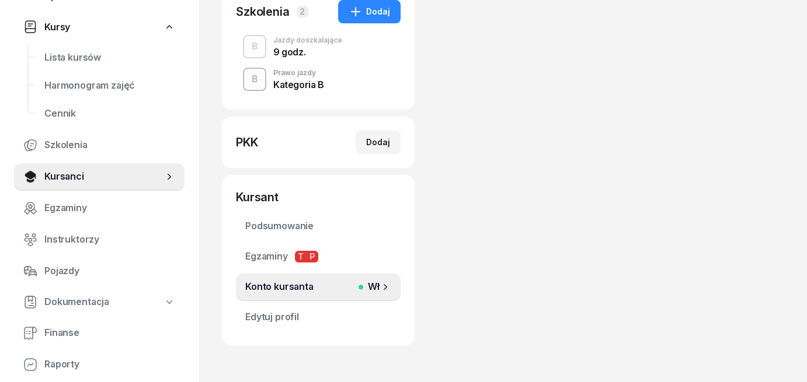
scroll to position [314, 0]
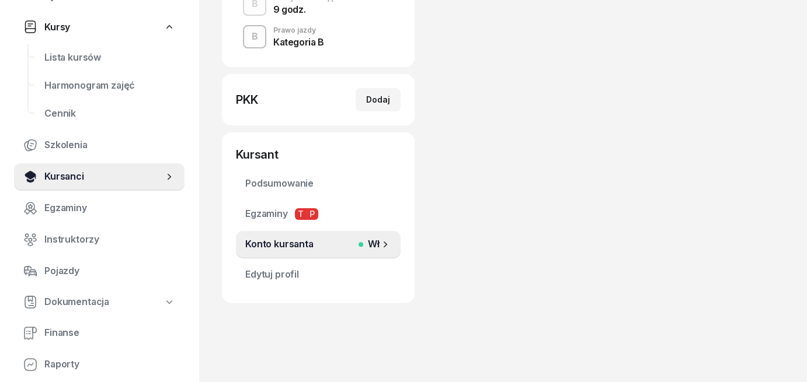
click at [76, 180] on span "Kursanci" at bounding box center [103, 176] width 119 height 15
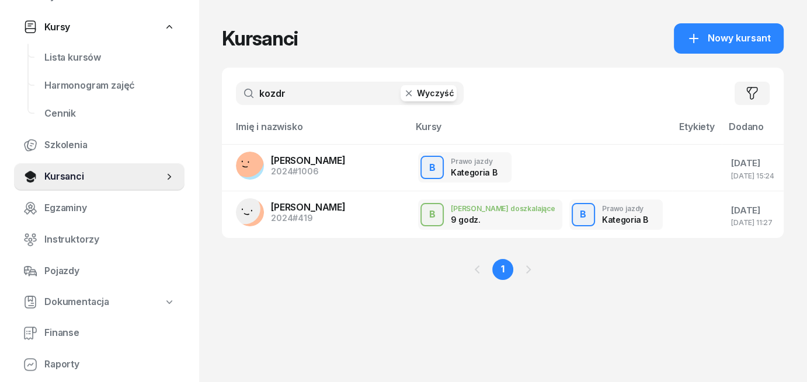
click at [439, 97] on button "Wyczyść" at bounding box center [428, 93] width 56 height 16
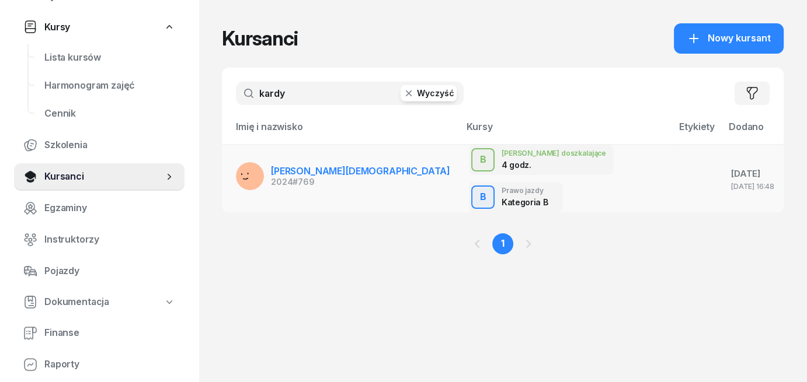
click at [307, 165] on span "[PERSON_NAME][DEMOGRAPHIC_DATA]" at bounding box center [360, 171] width 179 height 12
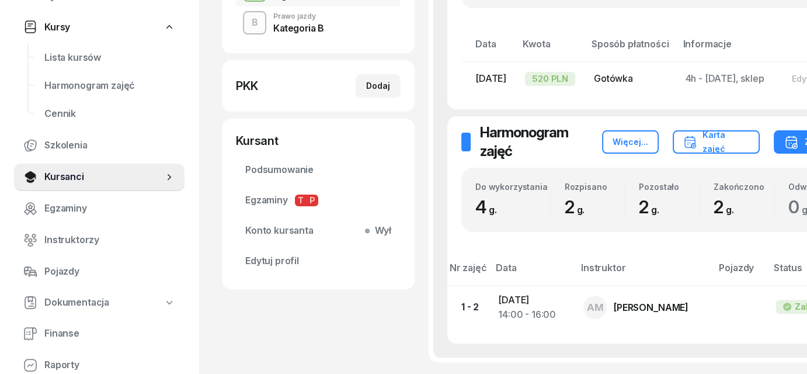
scroll to position [350, 0]
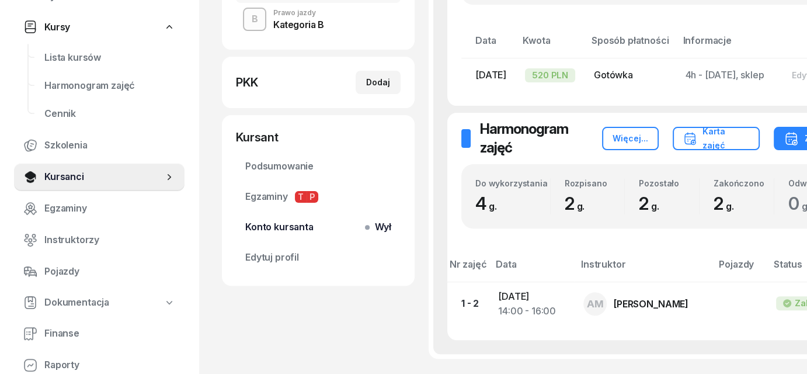
click at [373, 219] on span "Wył" at bounding box center [380, 226] width 22 height 15
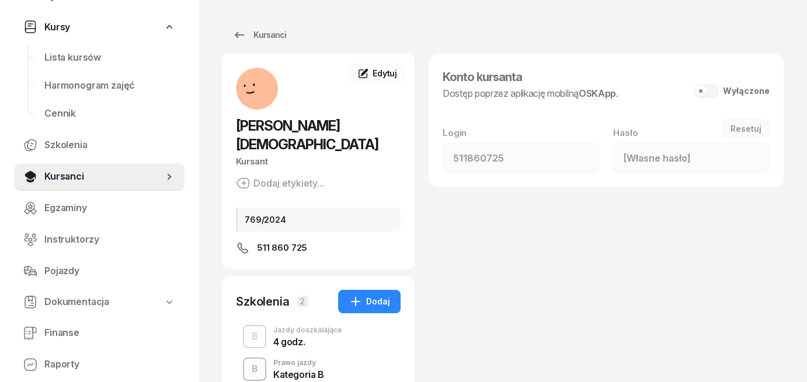
click at [706, 93] on button "Wyłączone" at bounding box center [731, 91] width 76 height 14
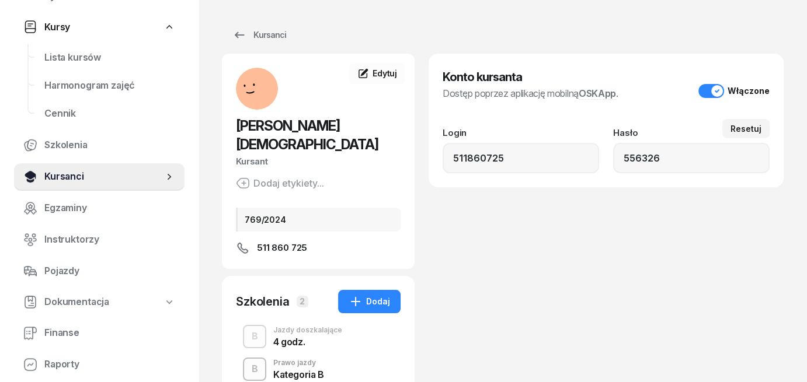
click at [62, 176] on span "Kursanci" at bounding box center [103, 176] width 119 height 15
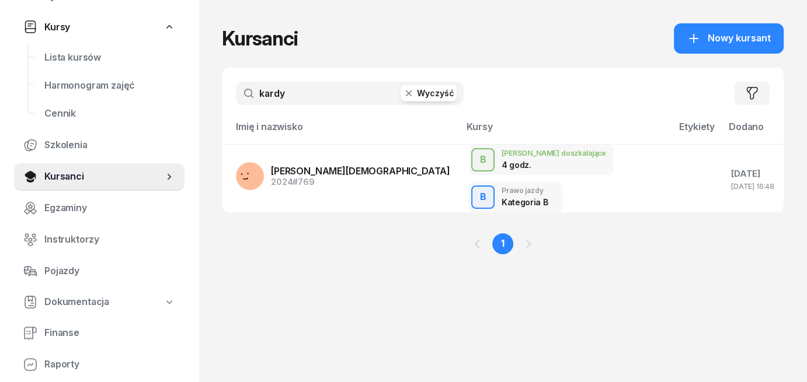
click at [434, 99] on button "Wyczyść" at bounding box center [428, 93] width 56 height 16
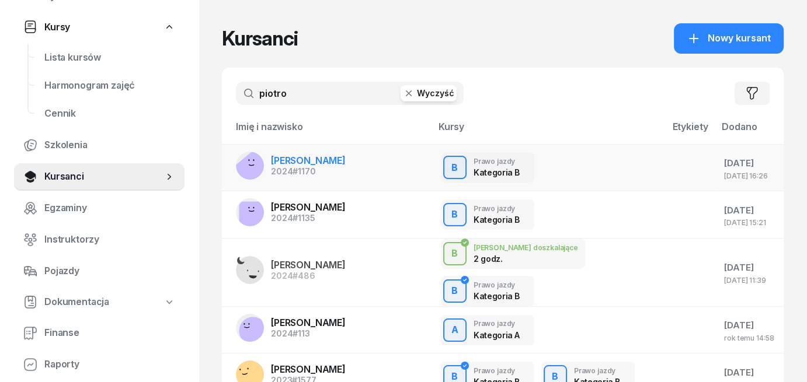
click at [298, 158] on span "[PERSON_NAME]" at bounding box center [308, 161] width 75 height 12
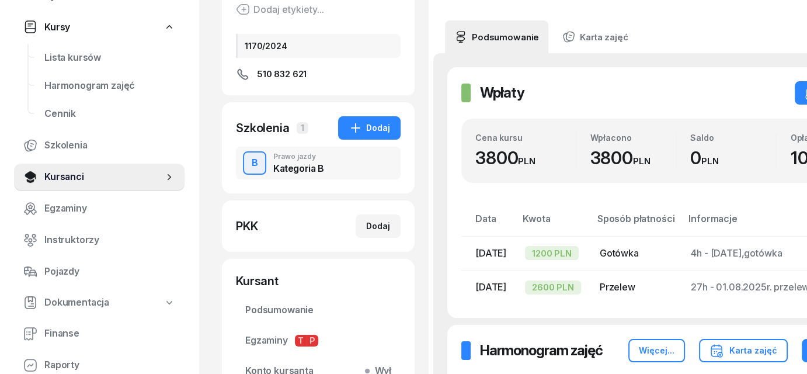
scroll to position [233, 0]
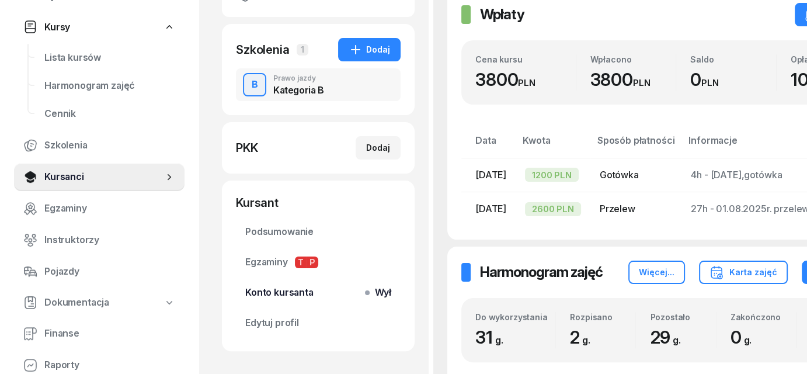
click at [371, 294] on span "Wył" at bounding box center [380, 292] width 22 height 15
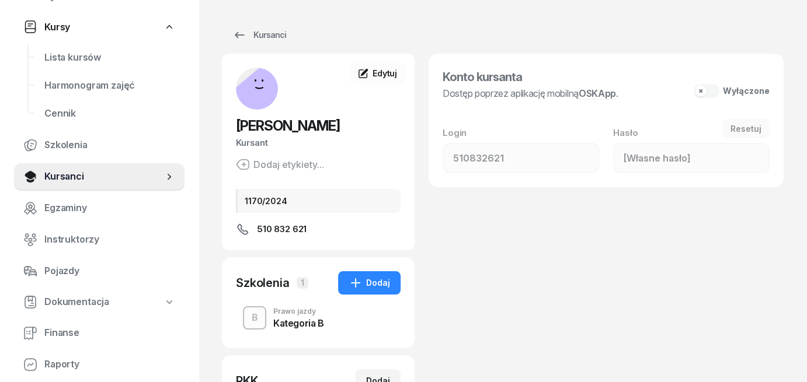
click at [713, 90] on button "Wyłączone" at bounding box center [731, 91] width 76 height 14
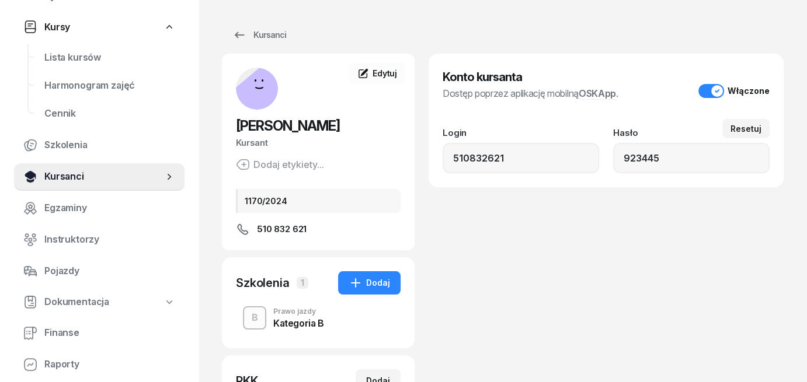
click at [70, 182] on span "Kursanci" at bounding box center [103, 176] width 119 height 15
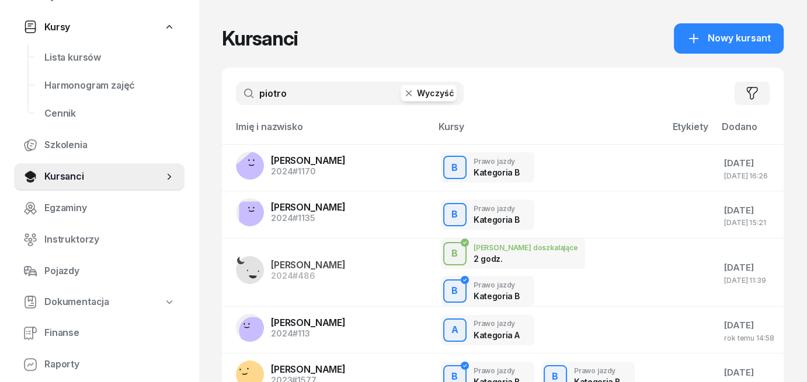
click at [427, 90] on button "Wyczyść" at bounding box center [428, 93] width 56 height 16
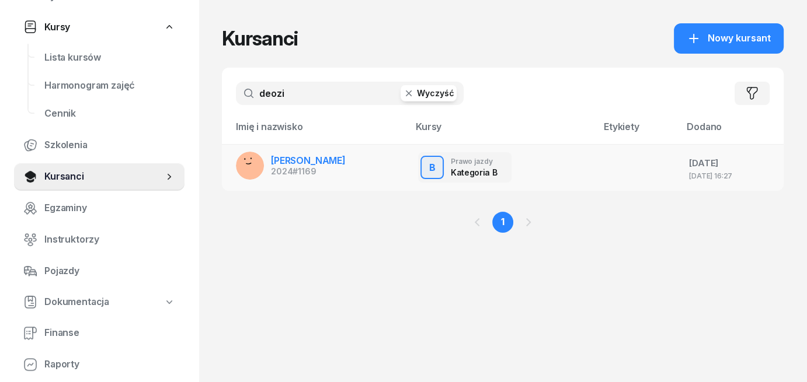
click at [283, 161] on span "[PERSON_NAME]" at bounding box center [308, 161] width 75 height 12
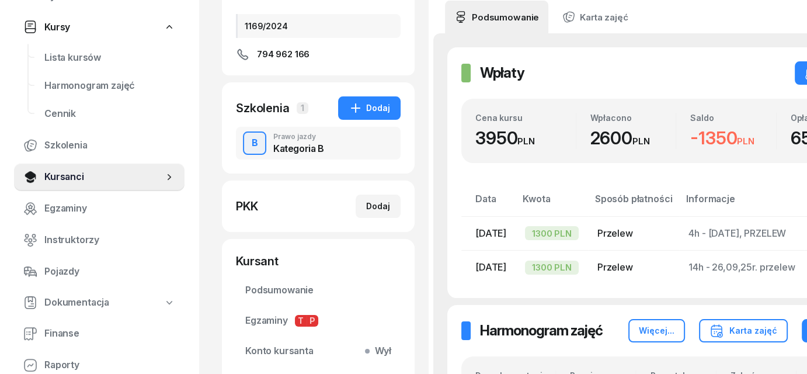
scroll to position [350, 0]
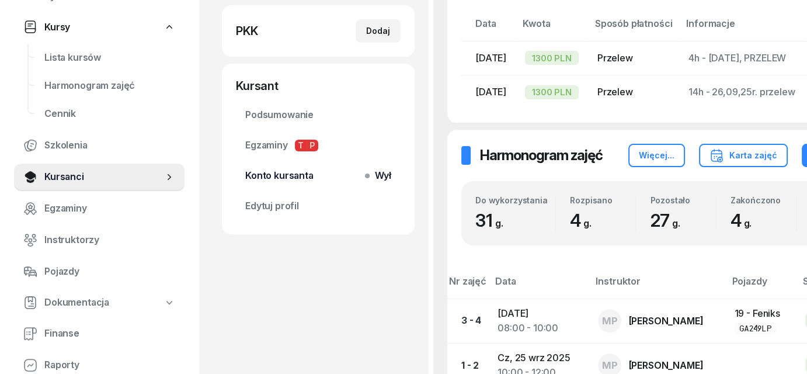
click at [369, 179] on span "Wył" at bounding box center [380, 175] width 22 height 15
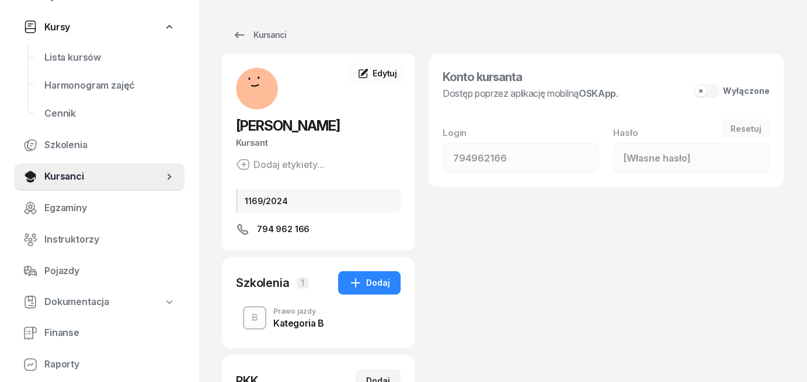
click at [713, 92] on button "Wyłączone" at bounding box center [731, 91] width 76 height 14
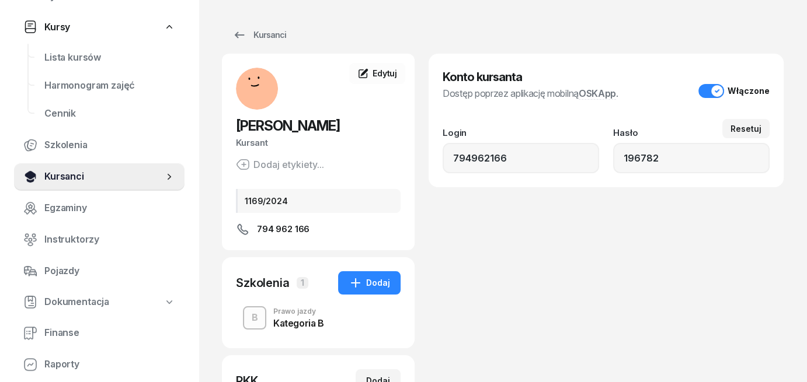
click at [51, 177] on span "Kursanci" at bounding box center [103, 176] width 119 height 15
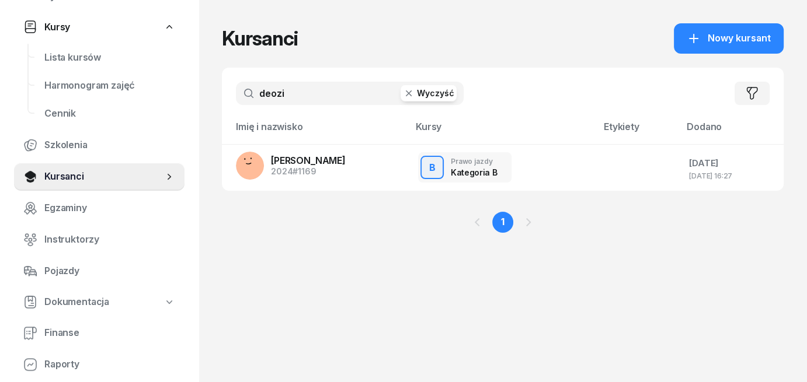
click at [423, 95] on button "Wyczyść" at bounding box center [428, 93] width 56 height 16
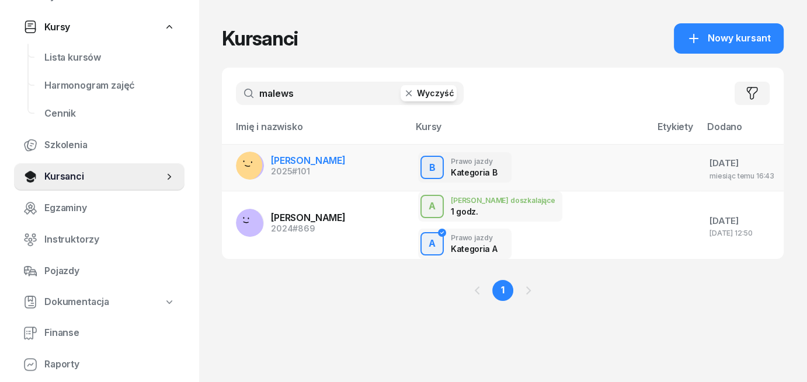
click at [298, 163] on span "[PERSON_NAME]" at bounding box center [308, 161] width 75 height 12
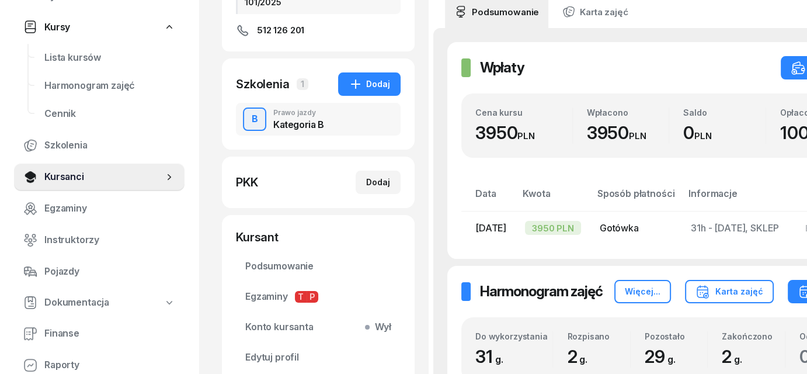
scroll to position [233, 0]
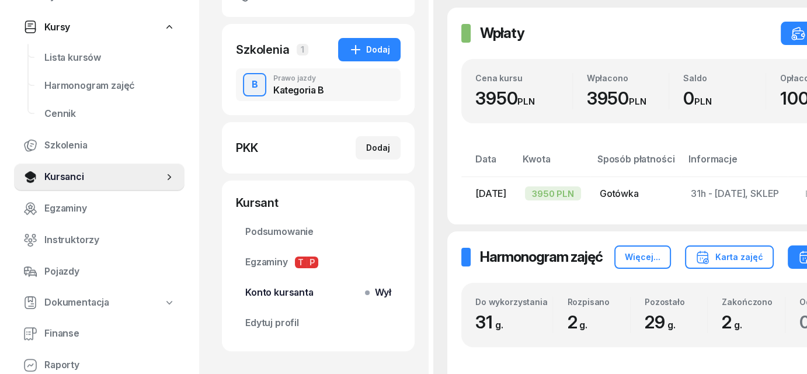
click at [372, 295] on span "Wył" at bounding box center [380, 292] width 22 height 15
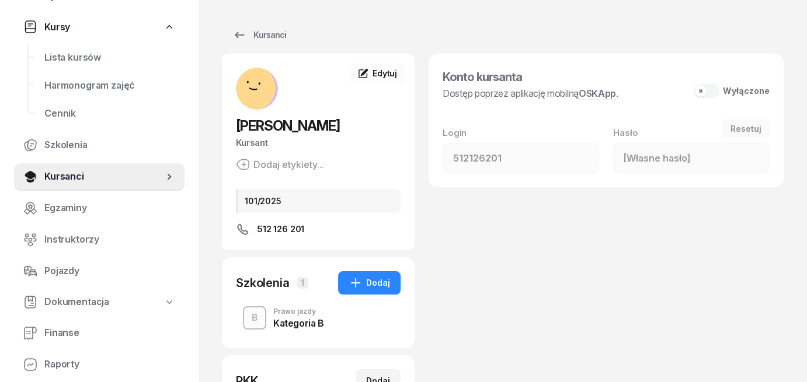
click at [714, 90] on button "Wyłączone" at bounding box center [731, 91] width 76 height 14
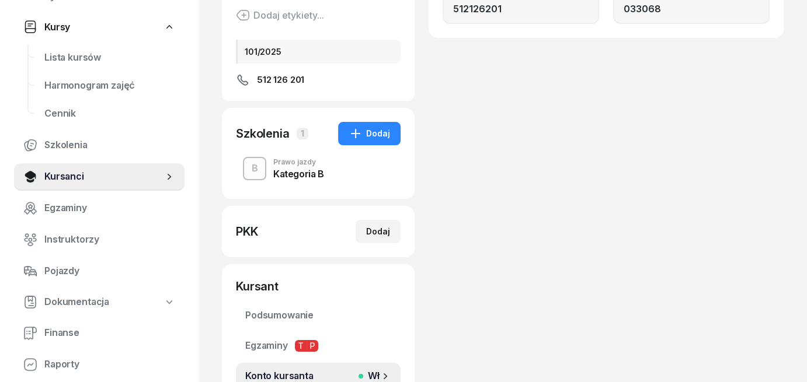
scroll to position [233, 0]
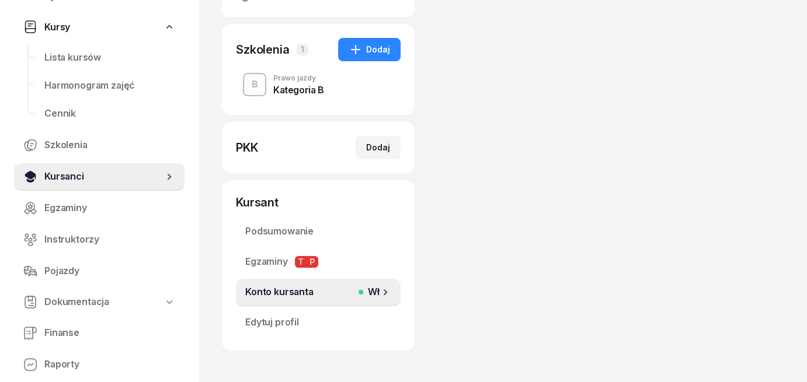
click at [69, 179] on span "Kursanci" at bounding box center [103, 176] width 119 height 15
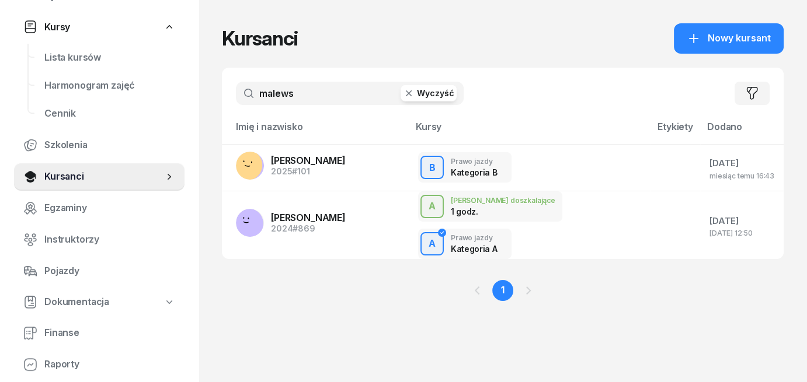
click at [447, 92] on button "Wyczyść" at bounding box center [428, 93] width 56 height 16
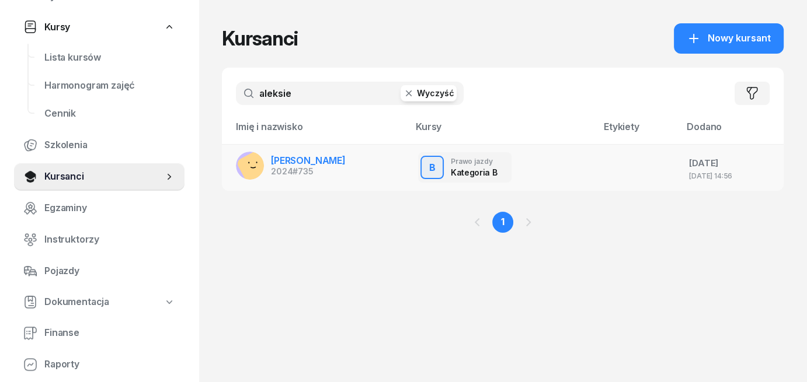
click at [290, 168] on div "2024 #735" at bounding box center [308, 172] width 75 height 8
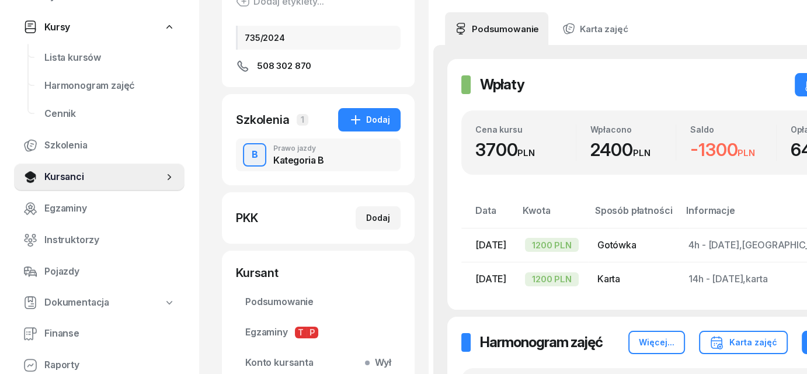
scroll to position [233, 0]
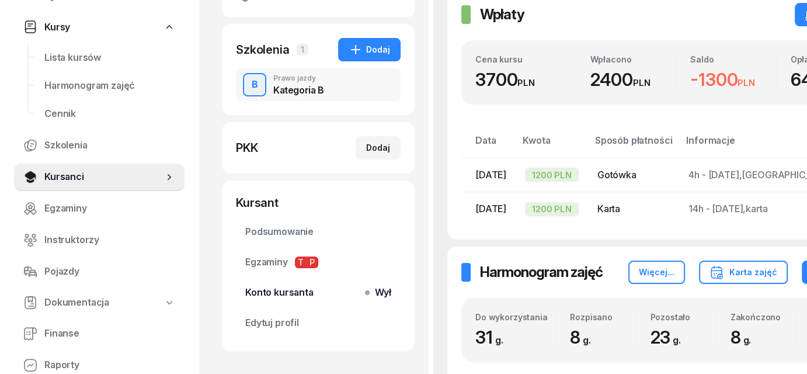
click at [364, 296] on span "Konto kursanta Wył" at bounding box center [318, 292] width 146 height 15
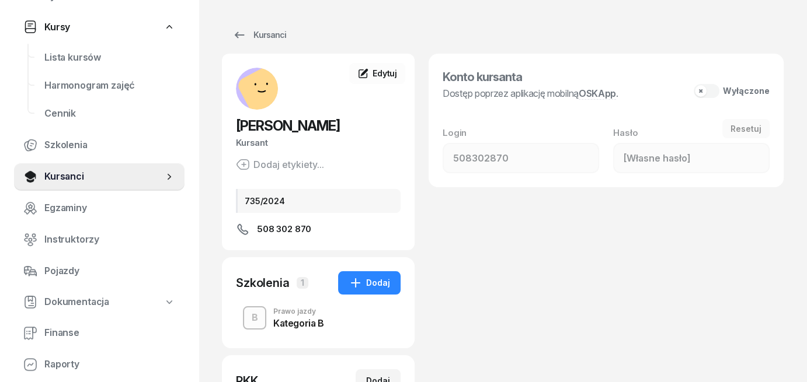
click at [715, 91] on button "Wyłączone" at bounding box center [731, 91] width 76 height 14
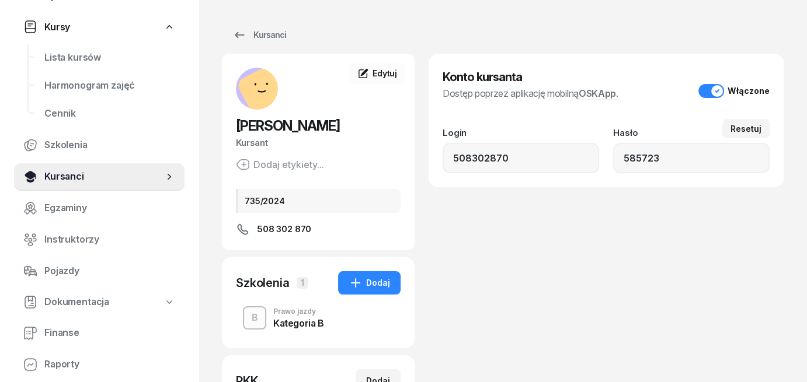
click at [116, 182] on span "Kursanci" at bounding box center [103, 176] width 119 height 15
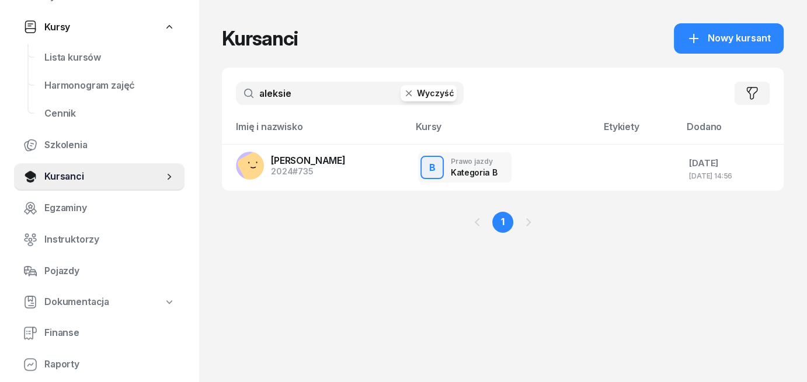
click at [447, 96] on button "Wyczyść" at bounding box center [428, 93] width 56 height 16
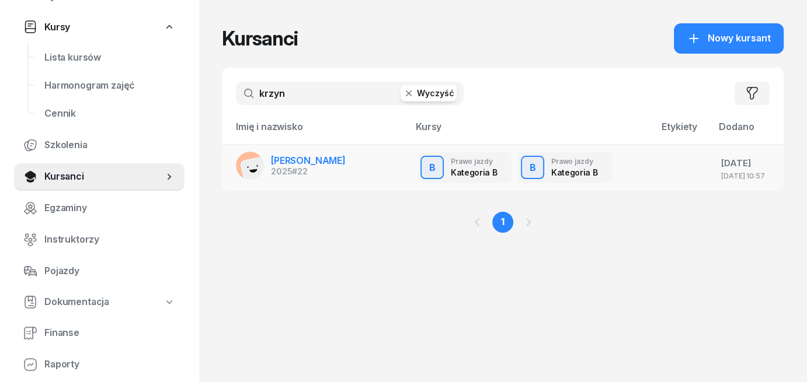
click at [302, 162] on span "[PERSON_NAME]" at bounding box center [308, 161] width 75 height 12
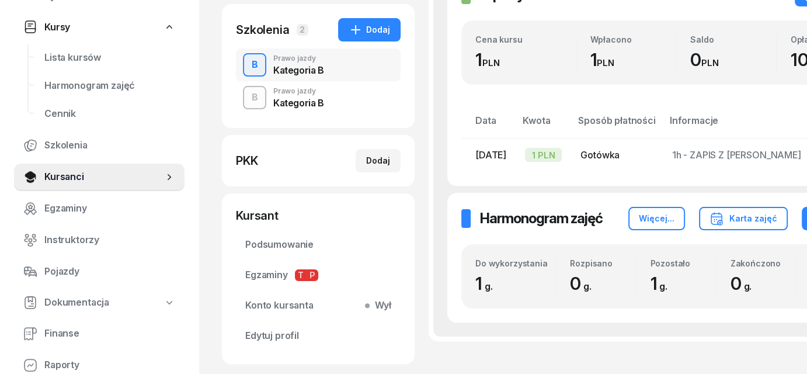
scroll to position [292, 0]
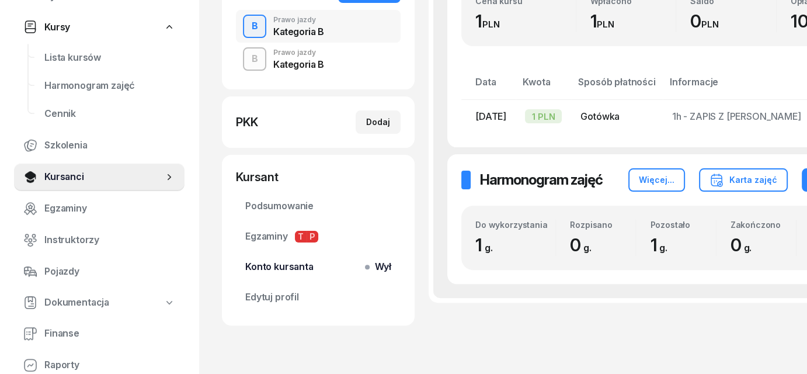
click at [372, 266] on span "Wył" at bounding box center [380, 266] width 22 height 15
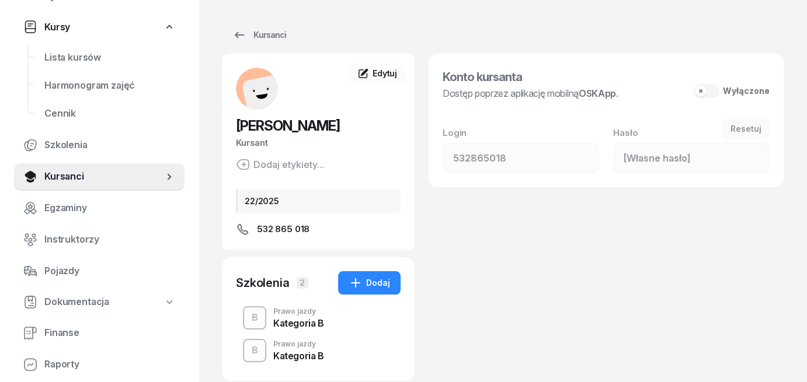
click at [713, 95] on button "Wyłączone" at bounding box center [731, 91] width 76 height 14
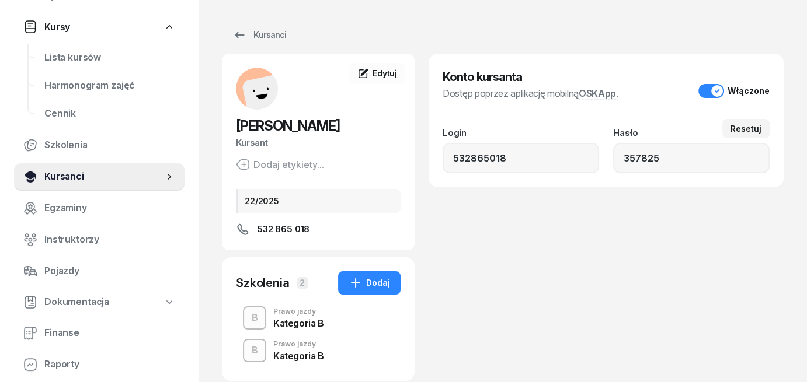
click at [69, 179] on span "Kursanci" at bounding box center [103, 176] width 119 height 15
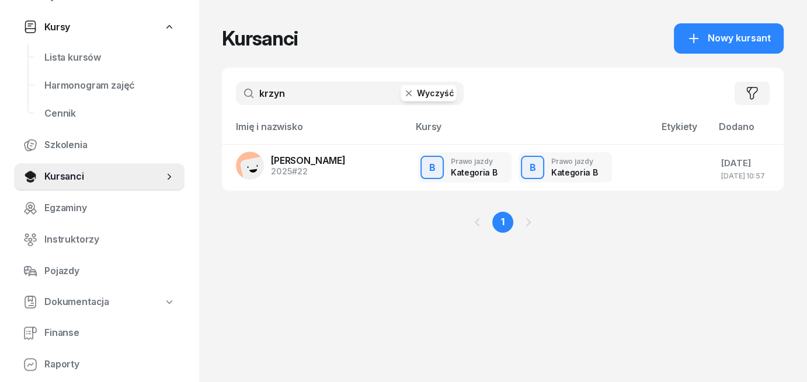
click at [430, 97] on button "Wyczyść" at bounding box center [428, 93] width 56 height 16
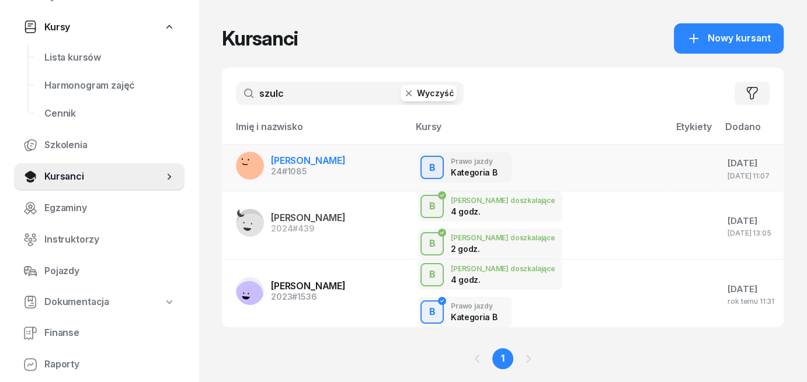
click at [313, 162] on span "[PERSON_NAME]" at bounding box center [308, 161] width 75 height 12
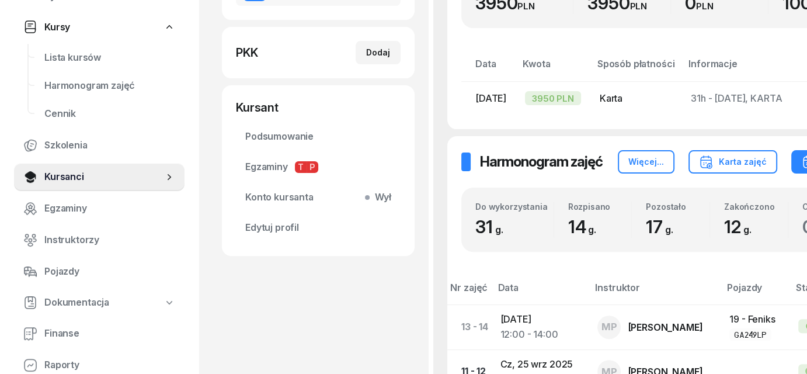
scroll to position [350, 0]
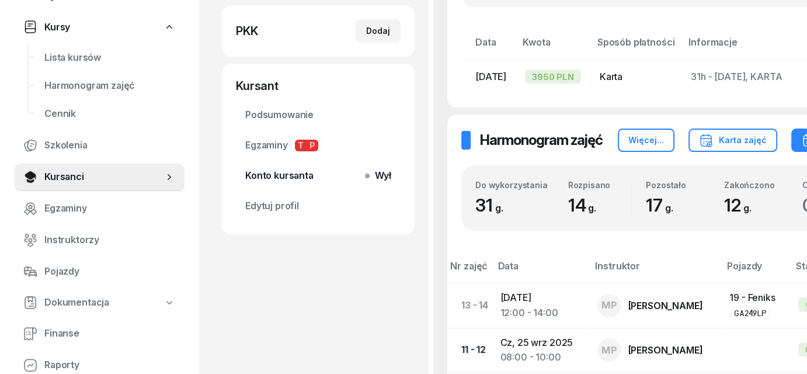
click at [369, 175] on span "Wył" at bounding box center [380, 175] width 22 height 15
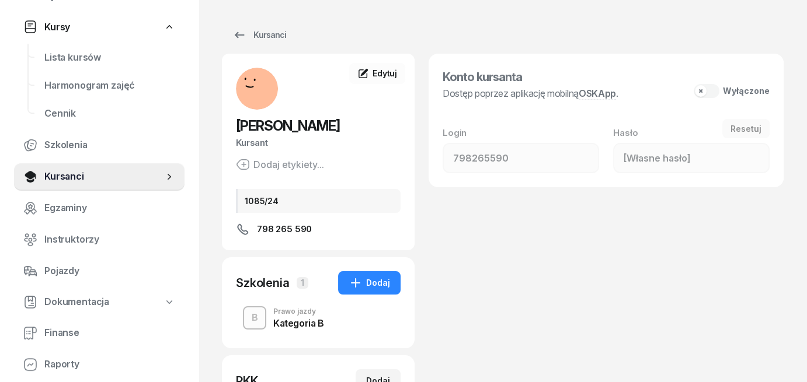
click at [711, 90] on button "Wyłączone" at bounding box center [731, 91] width 76 height 14
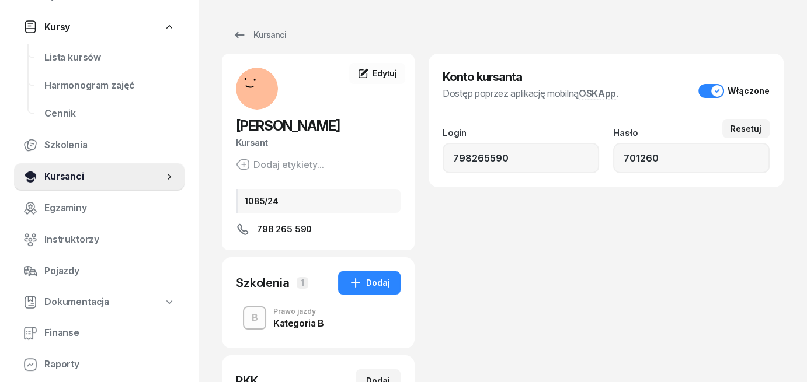
click at [117, 176] on span "Kursanci" at bounding box center [103, 176] width 119 height 15
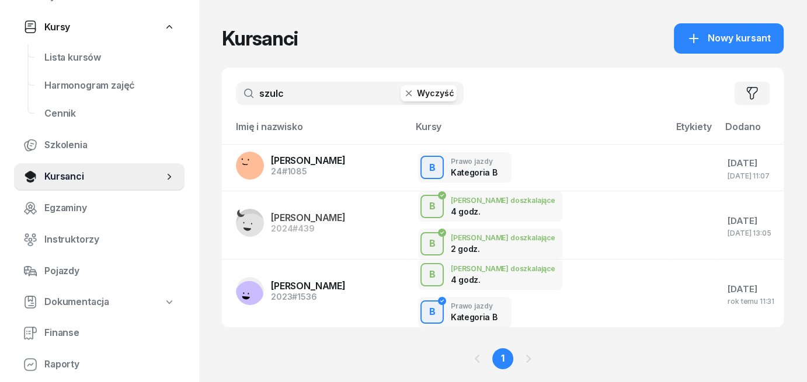
click at [444, 95] on button "Wyczyść" at bounding box center [428, 93] width 56 height 16
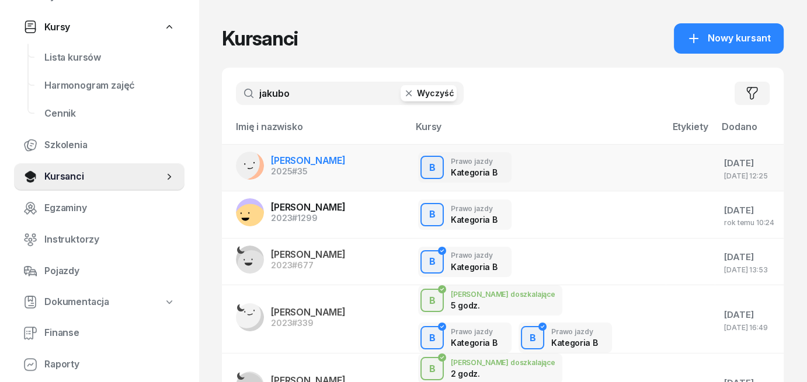
click at [272, 161] on span "[PERSON_NAME]" at bounding box center [308, 161] width 75 height 12
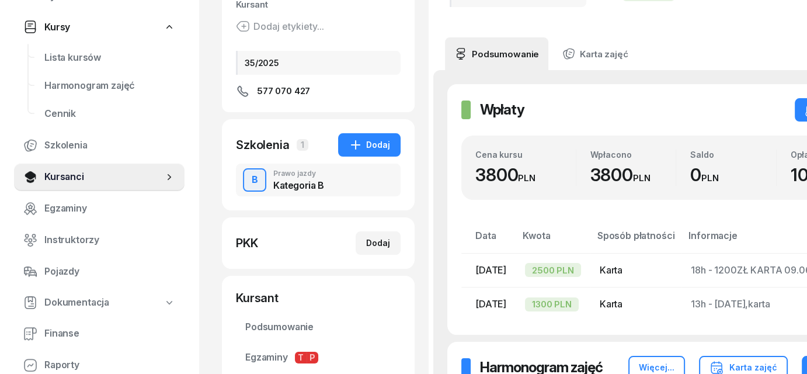
scroll to position [175, 0]
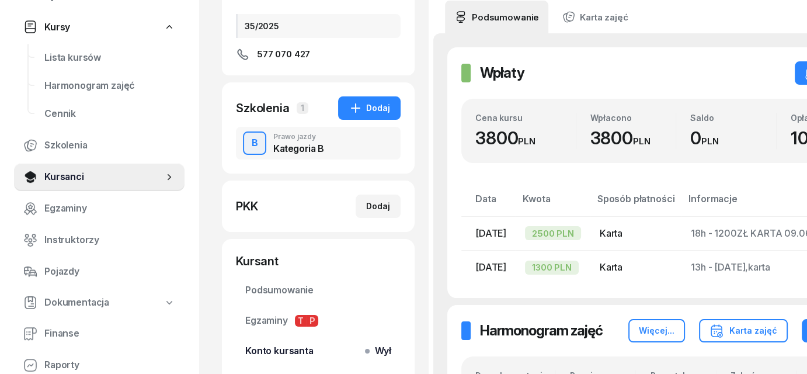
click at [374, 354] on span "Wył" at bounding box center [380, 350] width 22 height 15
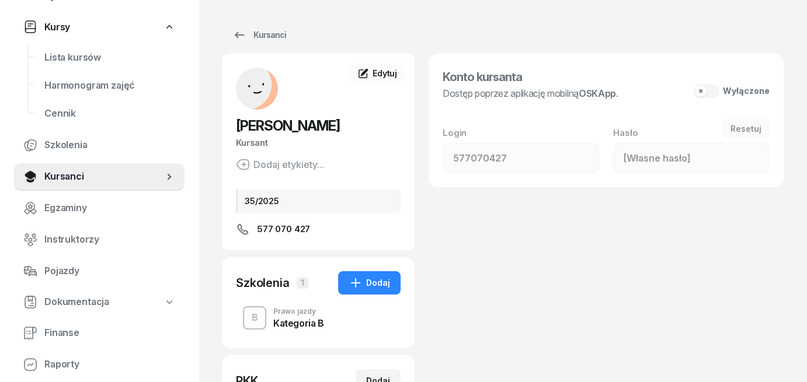
click at [713, 90] on button "Wyłączone" at bounding box center [731, 91] width 76 height 14
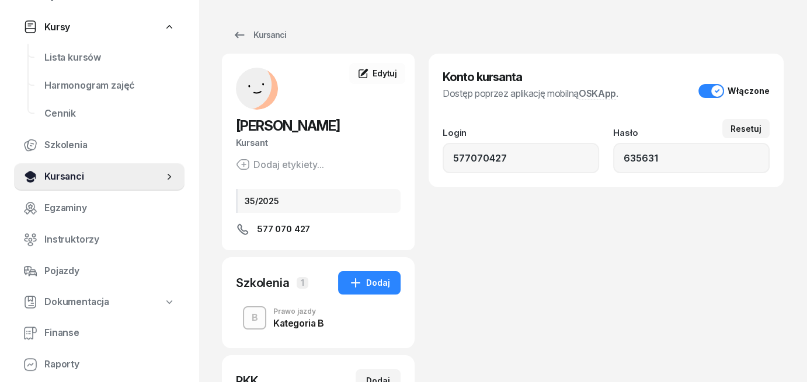
click at [50, 179] on span "Kursanci" at bounding box center [103, 176] width 119 height 15
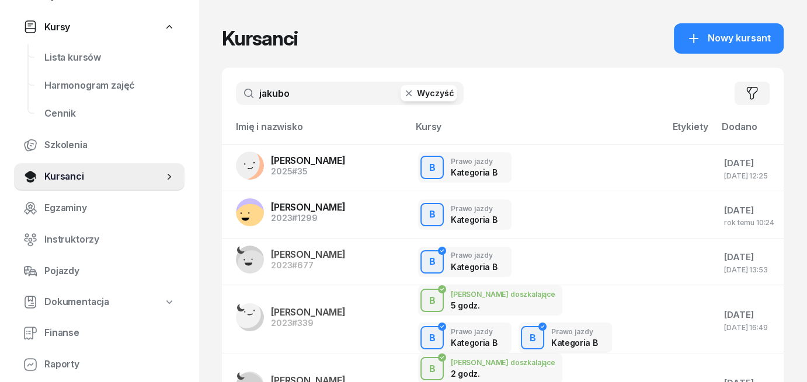
click at [421, 94] on button "Wyczyść" at bounding box center [428, 93] width 56 height 16
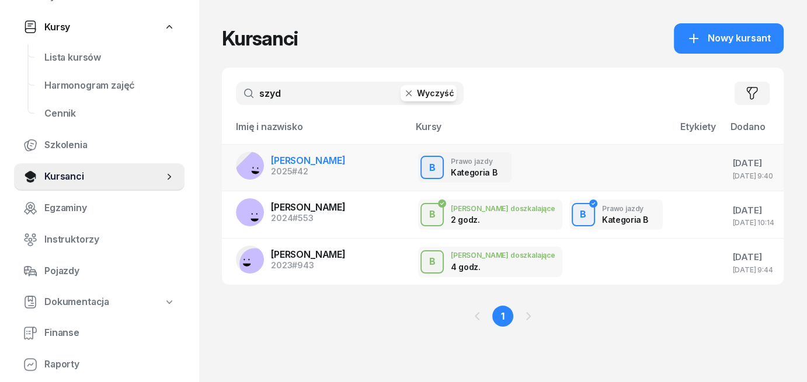
click at [299, 161] on span "[PERSON_NAME]" at bounding box center [308, 161] width 75 height 12
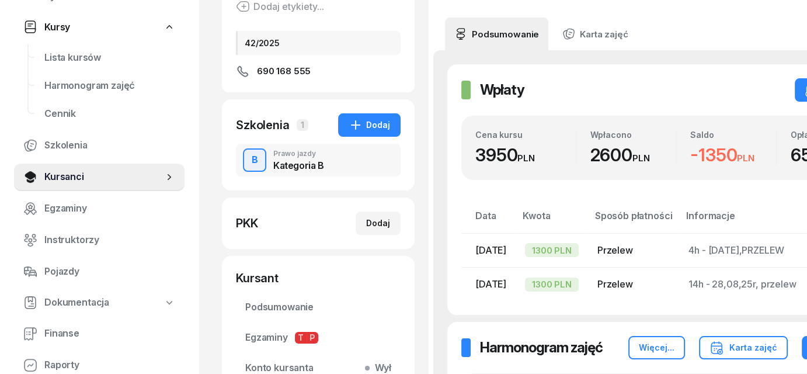
scroll to position [292, 0]
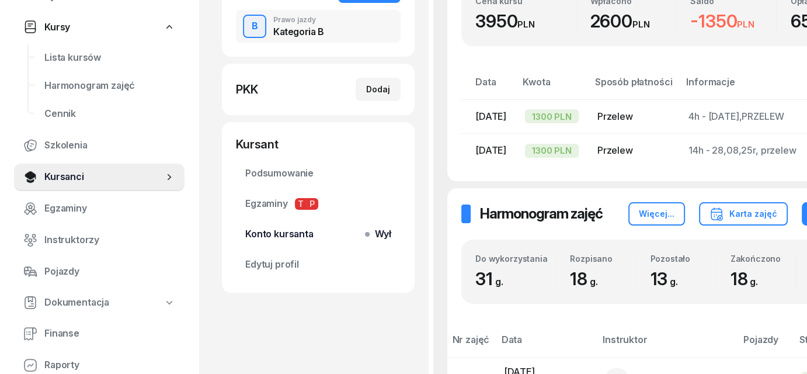
click at [376, 232] on span "Wył" at bounding box center [380, 233] width 22 height 15
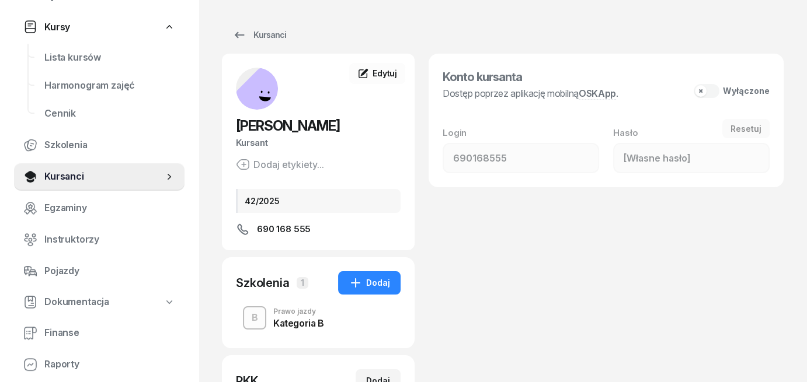
click at [715, 92] on button "Wyłączone" at bounding box center [731, 91] width 76 height 14
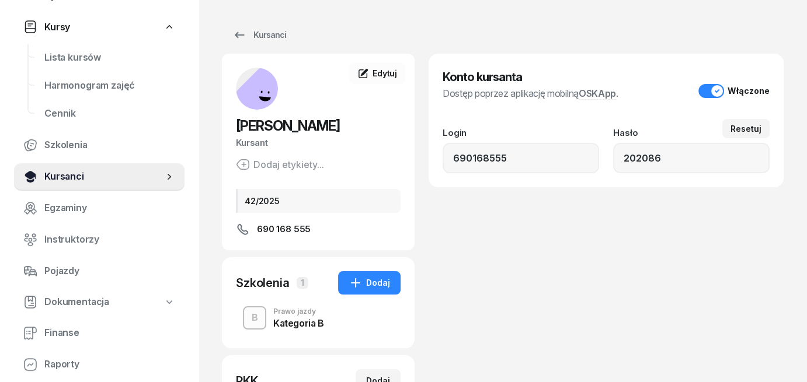
click at [56, 175] on span "Kursanci" at bounding box center [103, 176] width 119 height 15
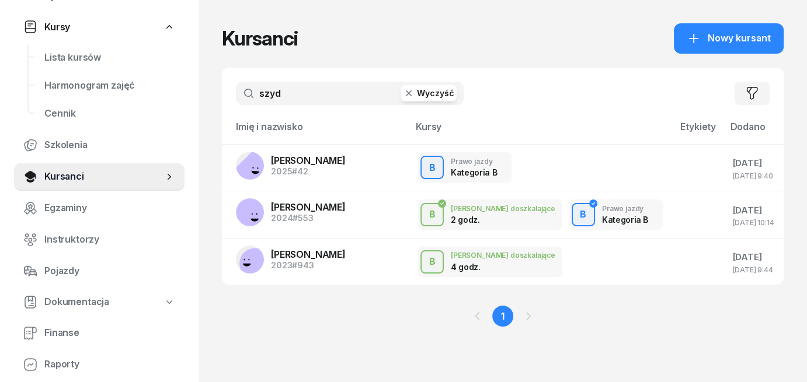
click at [438, 95] on button "Wyczyść" at bounding box center [428, 93] width 56 height 16
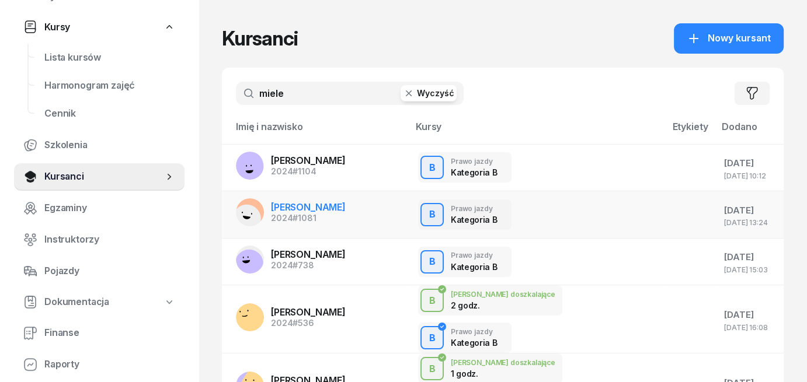
click at [312, 211] on span "[PERSON_NAME]" at bounding box center [308, 207] width 75 height 12
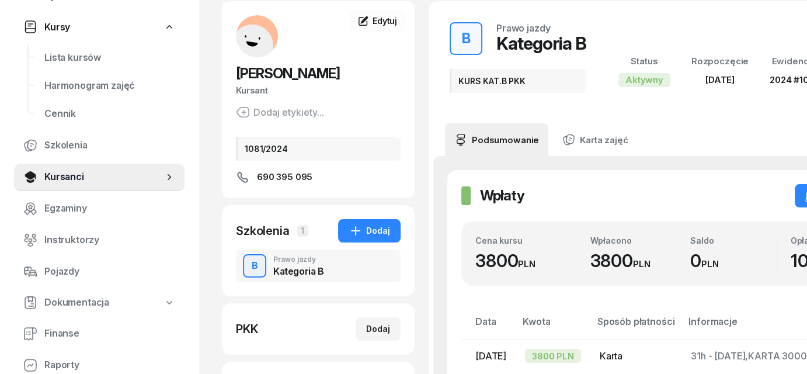
scroll to position [292, 0]
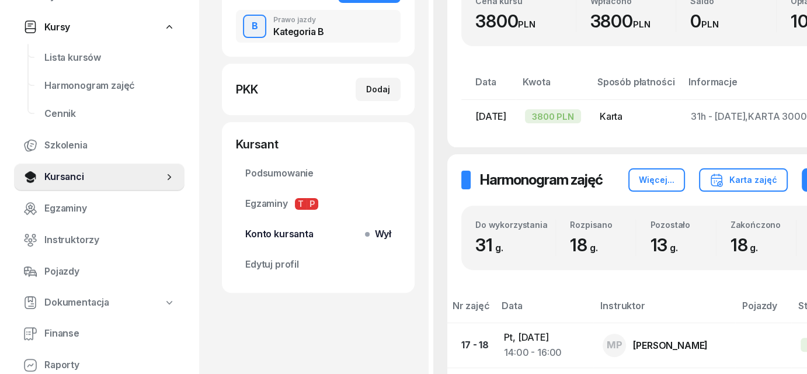
click at [362, 235] on span "Konto kursanta Wył" at bounding box center [318, 233] width 146 height 15
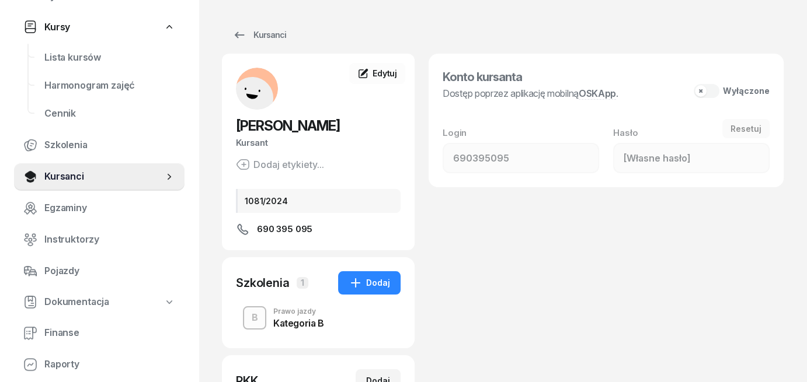
click at [708, 92] on button "Wyłączone" at bounding box center [731, 91] width 76 height 14
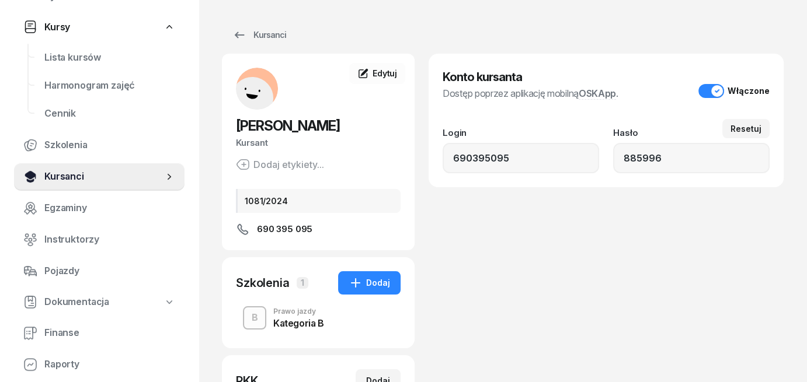
click at [62, 177] on span "Kursanci" at bounding box center [103, 176] width 119 height 15
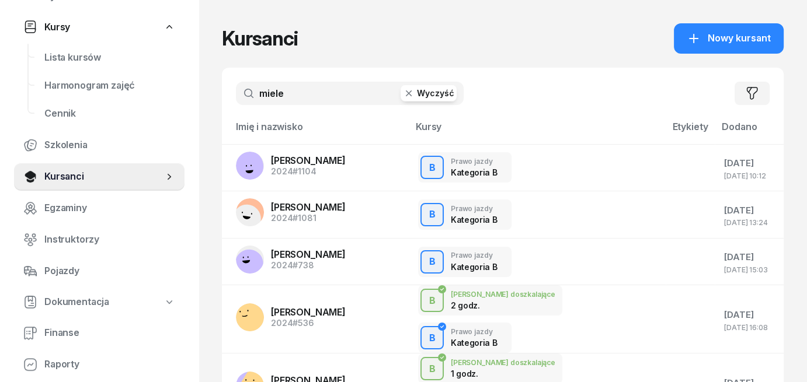
click at [419, 93] on button "Wyczyść" at bounding box center [428, 93] width 56 height 16
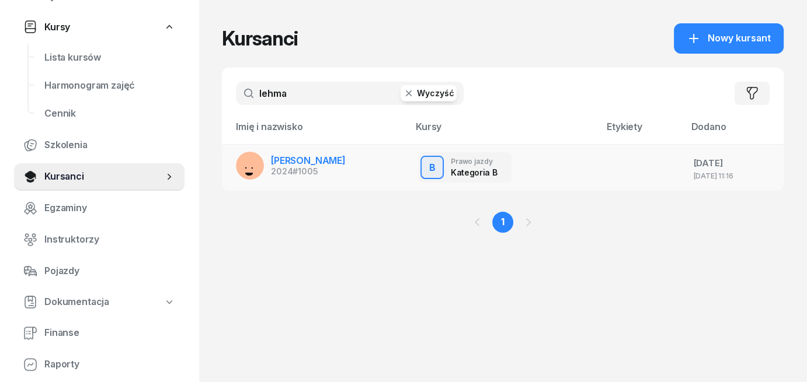
click at [309, 161] on span "[PERSON_NAME]" at bounding box center [308, 161] width 75 height 12
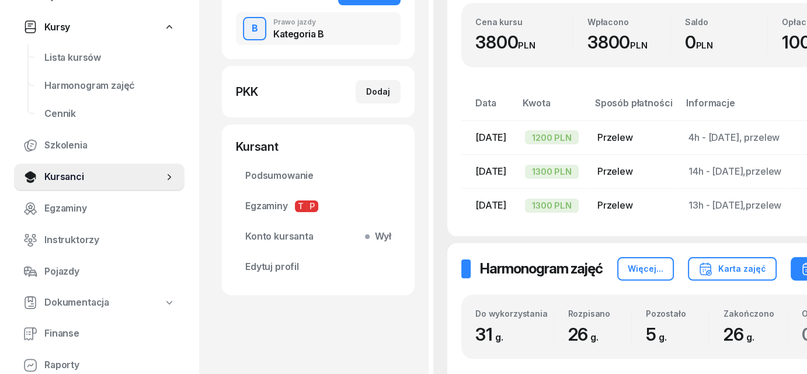
scroll to position [292, 0]
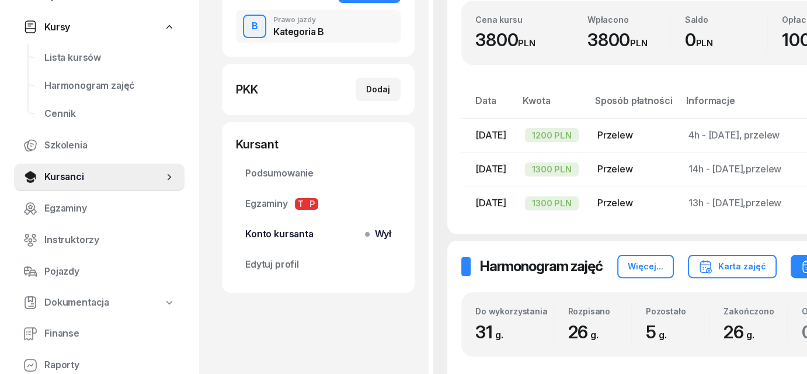
click at [360, 235] on span "Konto kursanta Wył" at bounding box center [318, 233] width 146 height 15
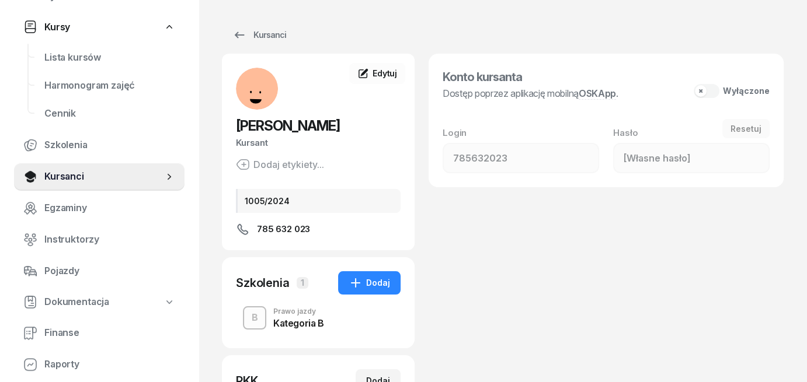
click at [712, 89] on button "Wyłączone" at bounding box center [731, 91] width 76 height 14
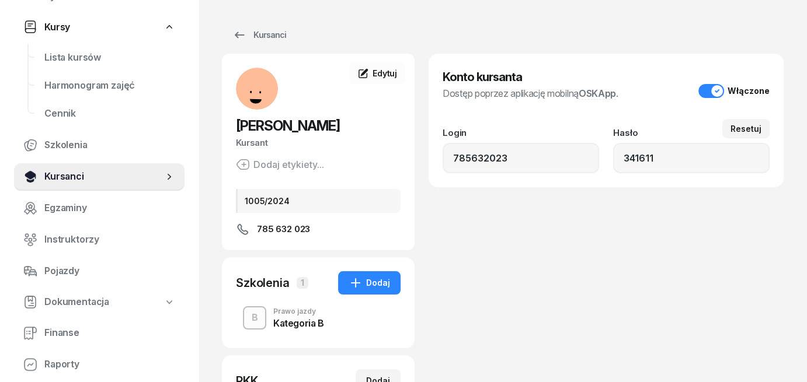
click at [44, 176] on span "Kursanci" at bounding box center [103, 176] width 119 height 15
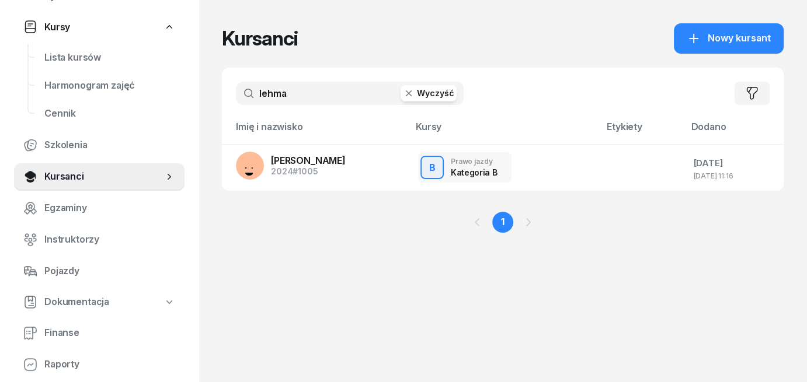
click at [444, 98] on button "Wyczyść" at bounding box center [428, 93] width 56 height 16
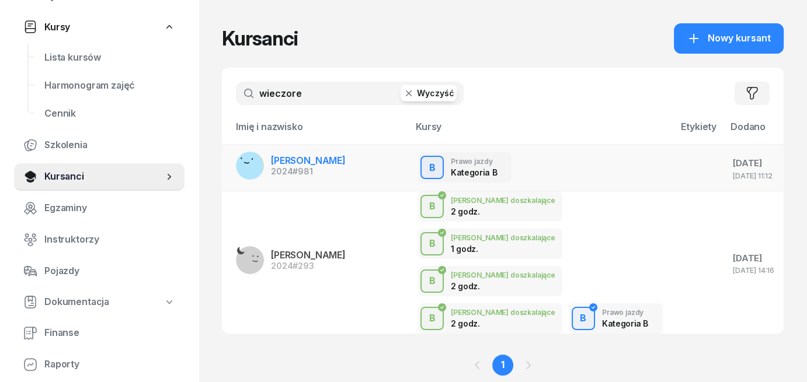
click at [282, 161] on span "[PERSON_NAME]" at bounding box center [308, 161] width 75 height 12
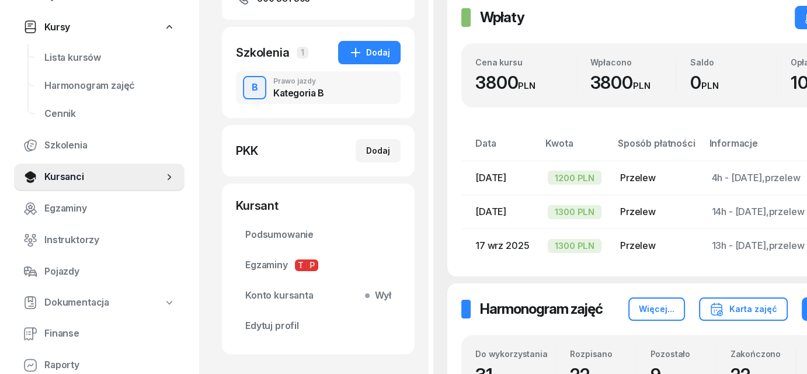
scroll to position [233, 0]
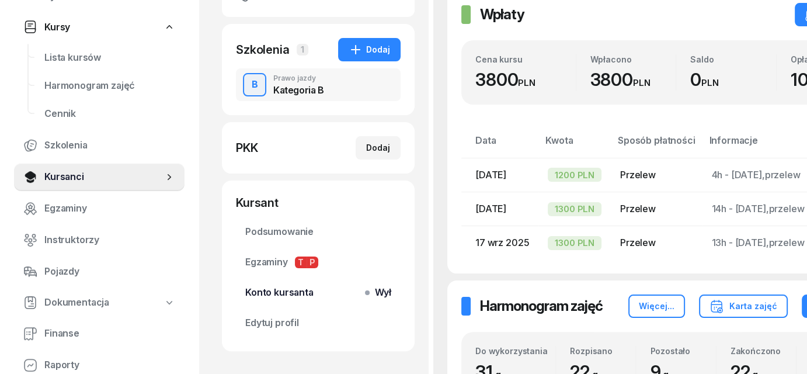
click at [373, 292] on span "Wył" at bounding box center [380, 292] width 22 height 15
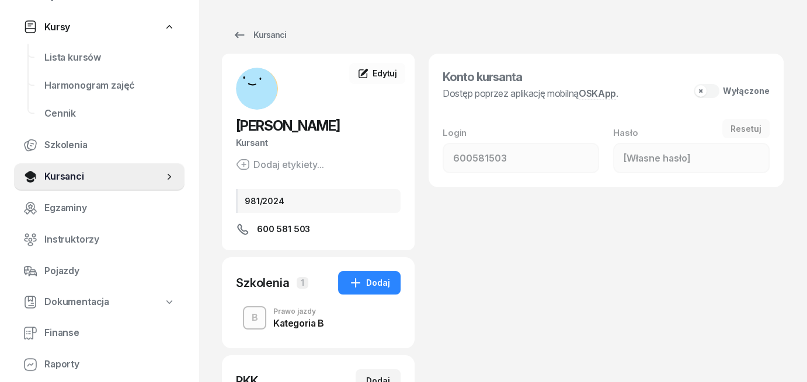
click at [714, 92] on button "Wyłączone" at bounding box center [731, 91] width 76 height 14
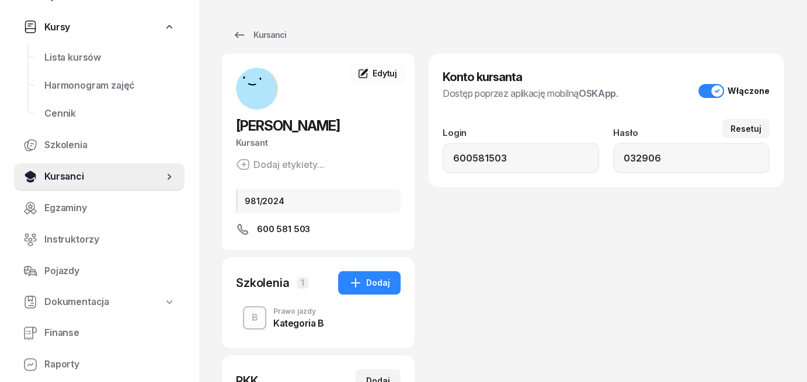
click at [50, 177] on span "Kursanci" at bounding box center [103, 176] width 119 height 15
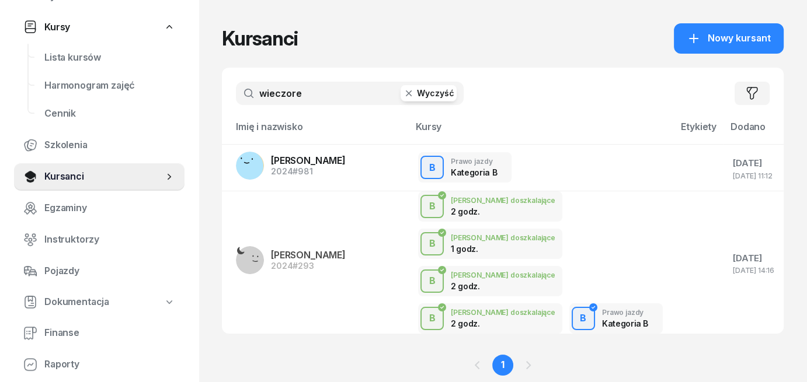
click at [419, 99] on button "Wyczyść" at bounding box center [428, 93] width 56 height 16
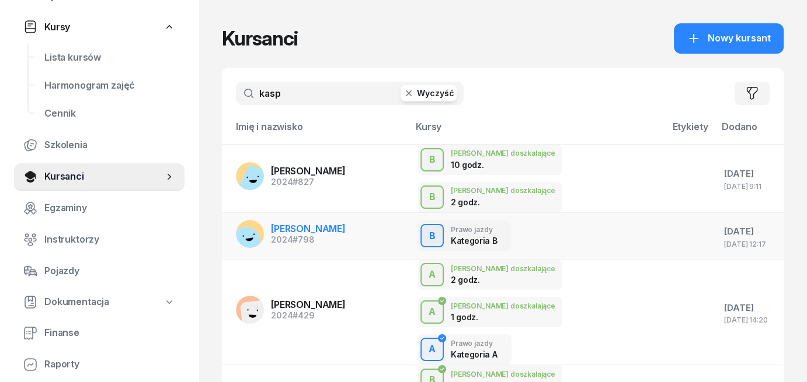
click at [305, 225] on span "[PERSON_NAME]" at bounding box center [308, 229] width 75 height 12
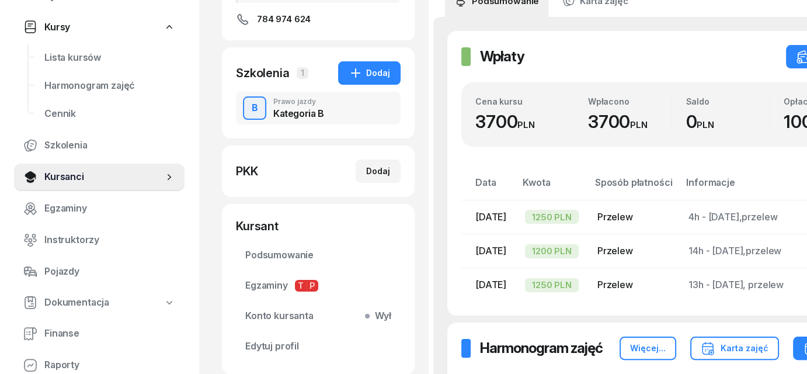
scroll to position [233, 0]
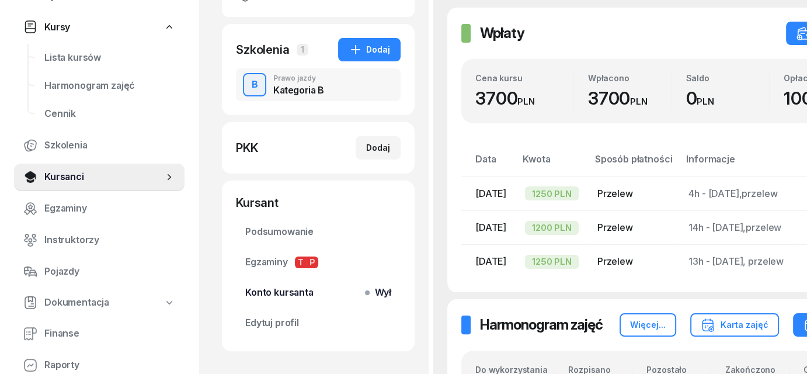
click at [360, 298] on span "Konto kursanta Wył" at bounding box center [318, 292] width 146 height 15
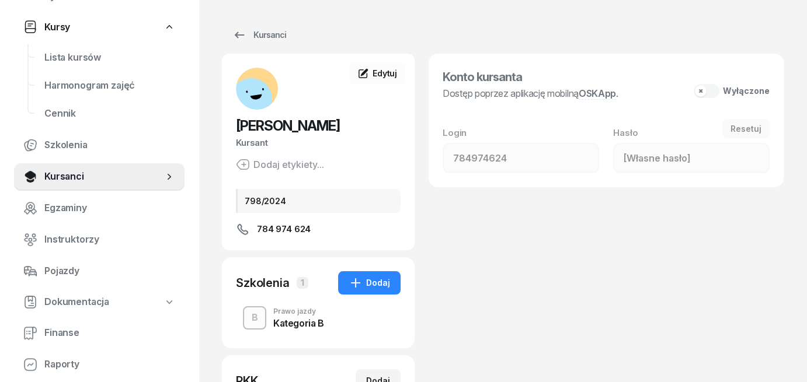
click at [716, 90] on button "Wyłączone" at bounding box center [731, 91] width 76 height 14
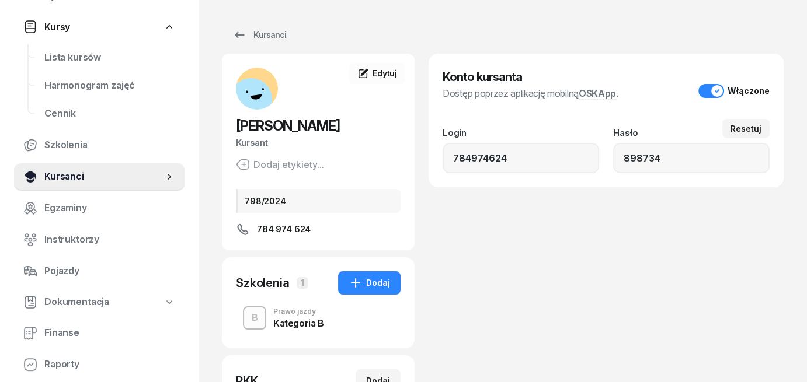
click at [48, 176] on span "Kursanci" at bounding box center [103, 176] width 119 height 15
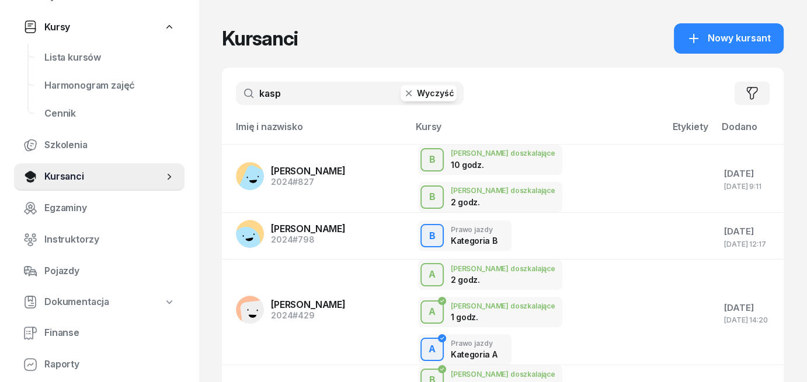
click at [431, 92] on button "Wyczyść" at bounding box center [428, 93] width 56 height 16
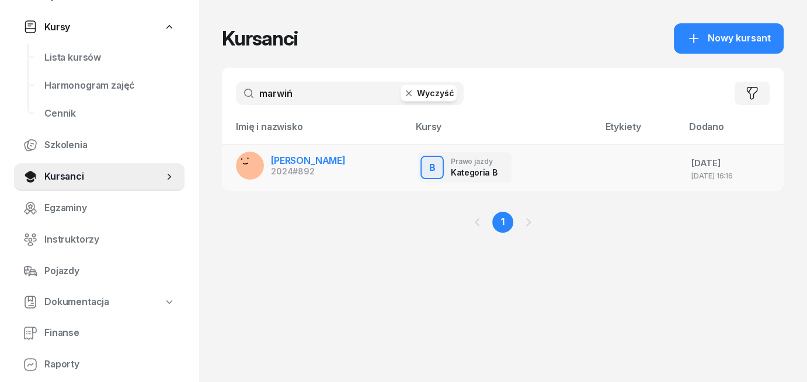
click at [290, 161] on span "[PERSON_NAME]" at bounding box center [308, 161] width 75 height 12
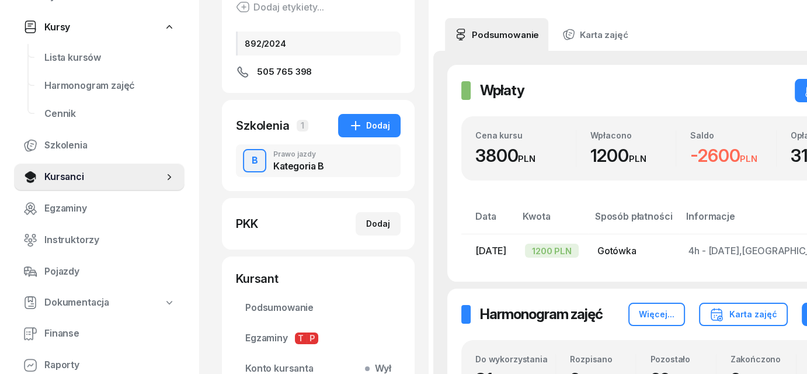
scroll to position [292, 0]
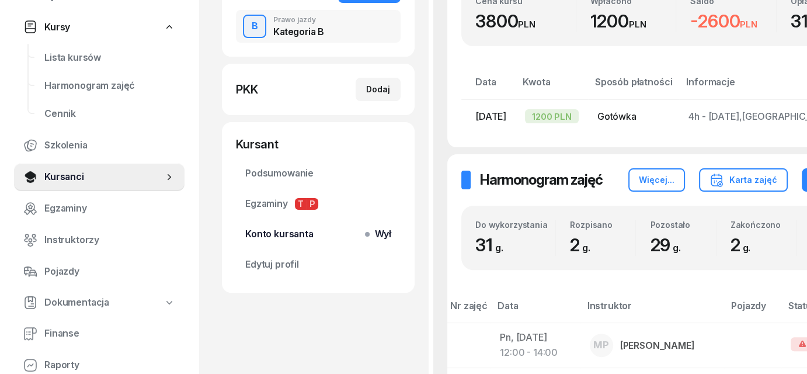
click at [374, 236] on span "Wył" at bounding box center [380, 233] width 22 height 15
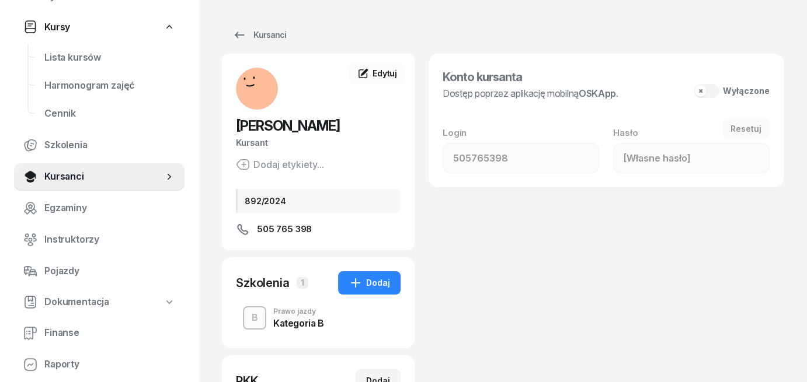
click at [710, 90] on button "Wyłączone" at bounding box center [731, 91] width 76 height 14
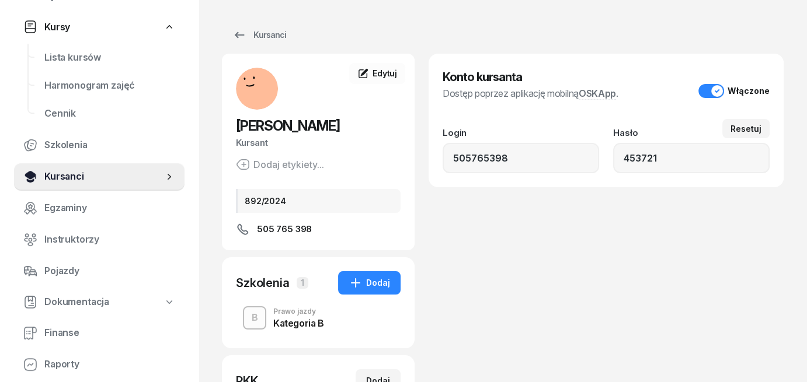
click at [54, 176] on span "Kursanci" at bounding box center [103, 176] width 119 height 15
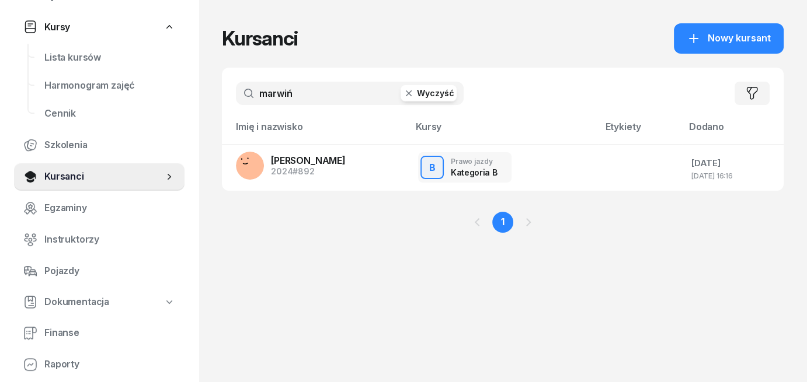
click at [445, 98] on button "Wyczyść" at bounding box center [428, 93] width 56 height 16
click at [316, 163] on span "[PERSON_NAME]" at bounding box center [308, 161] width 75 height 12
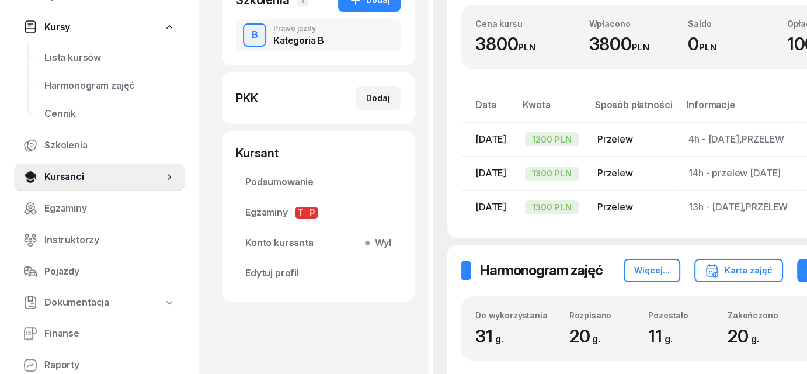
scroll to position [292, 0]
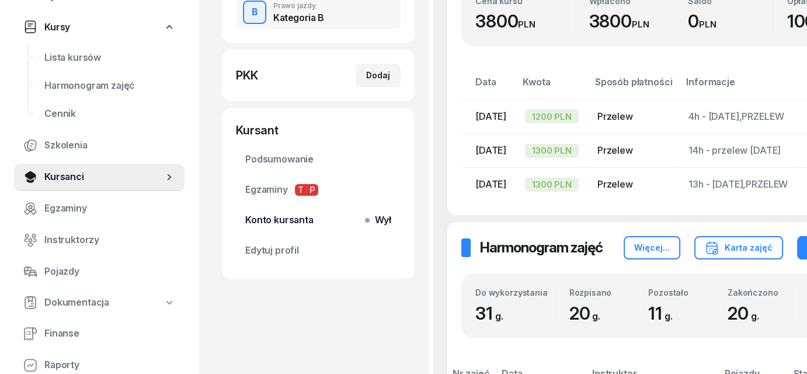
click at [386, 221] on span "Wył" at bounding box center [380, 219] width 22 height 15
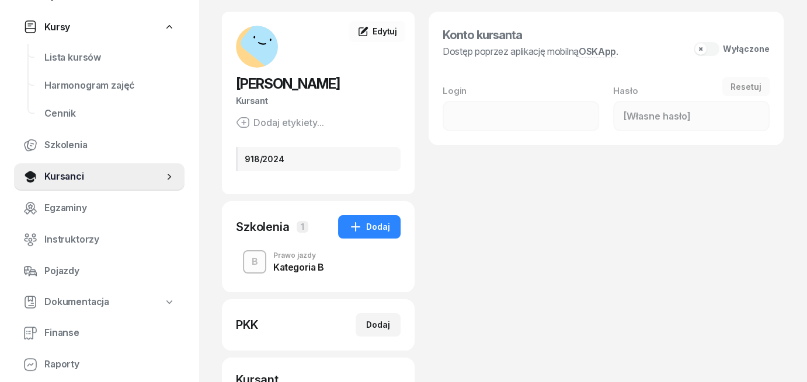
scroll to position [15, 0]
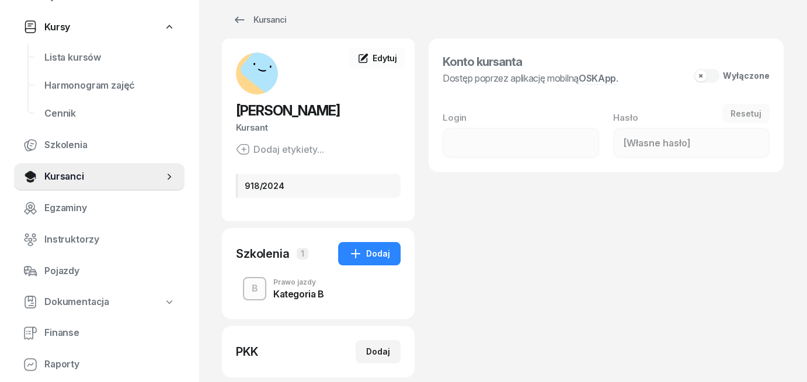
click at [714, 76] on button "Wyłączone" at bounding box center [731, 76] width 76 height 14
click at [713, 75] on button "Wyłączone" at bounding box center [731, 76] width 76 height 14
click at [705, 75] on button "Wyłączone" at bounding box center [731, 76] width 76 height 14
click at [700, 75] on button "Wyłączone" at bounding box center [731, 76] width 76 height 14
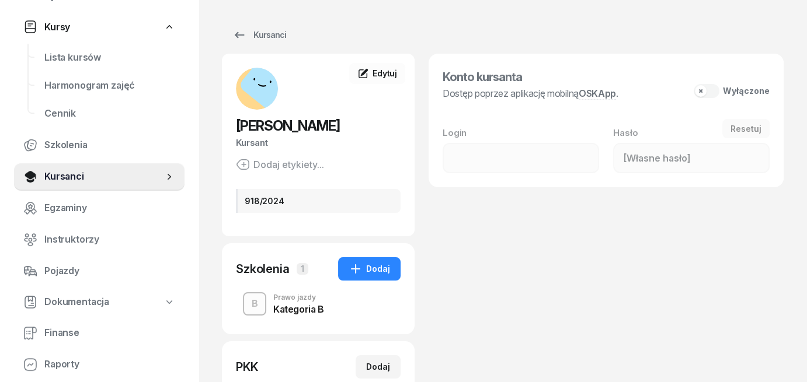
scroll to position [0, 0]
click at [706, 92] on button "Wyłączone" at bounding box center [731, 91] width 76 height 14
click at [47, 173] on span "Kursanci" at bounding box center [103, 176] width 119 height 15
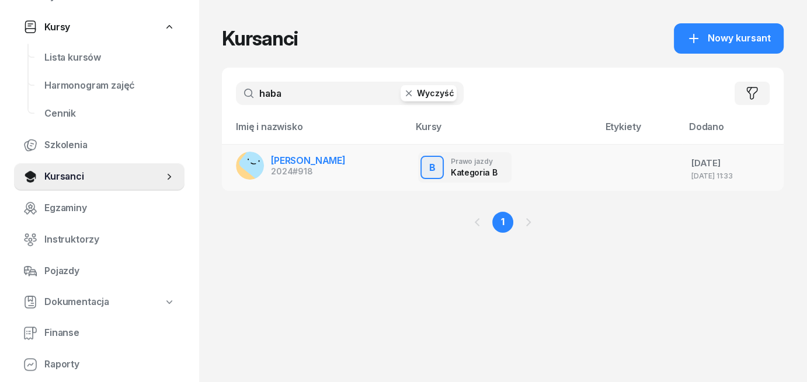
click at [263, 159] on rect at bounding box center [257, 162] width 40 height 40
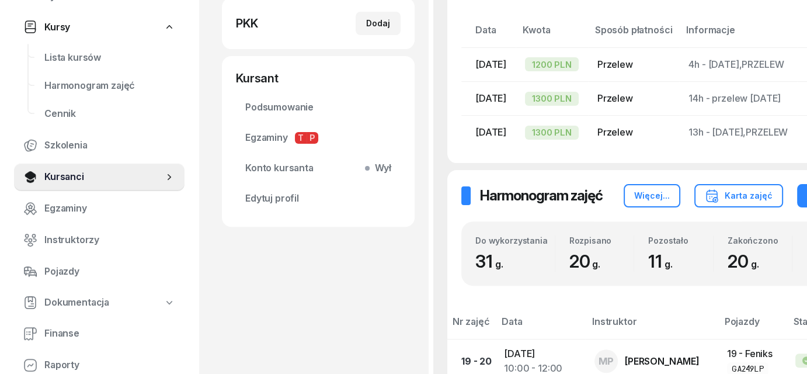
scroll to position [350, 0]
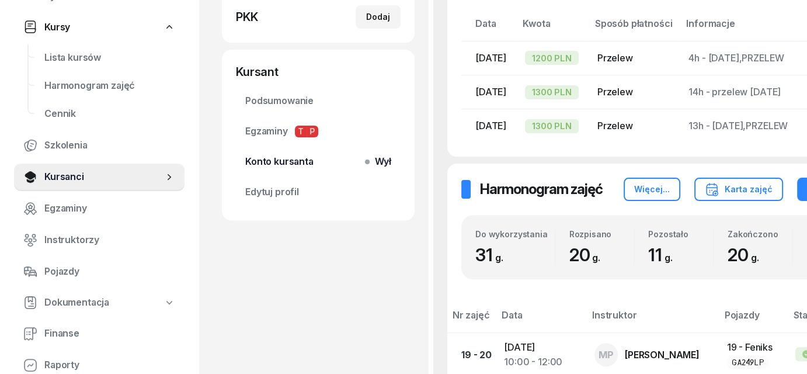
click at [369, 159] on span "Wył" at bounding box center [380, 161] width 22 height 15
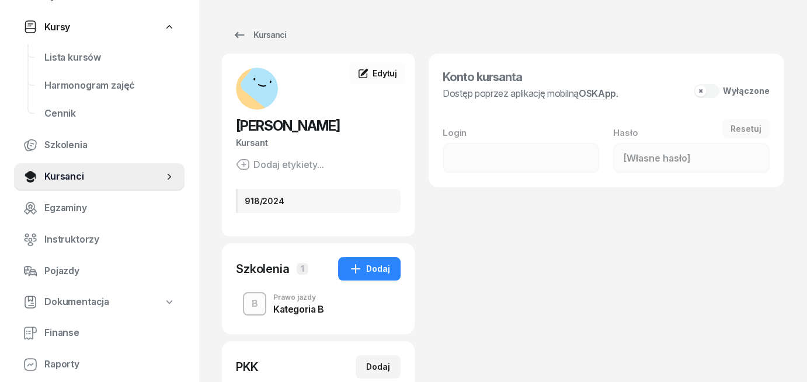
click at [699, 92] on button "Wyłączone" at bounding box center [731, 91] width 76 height 14
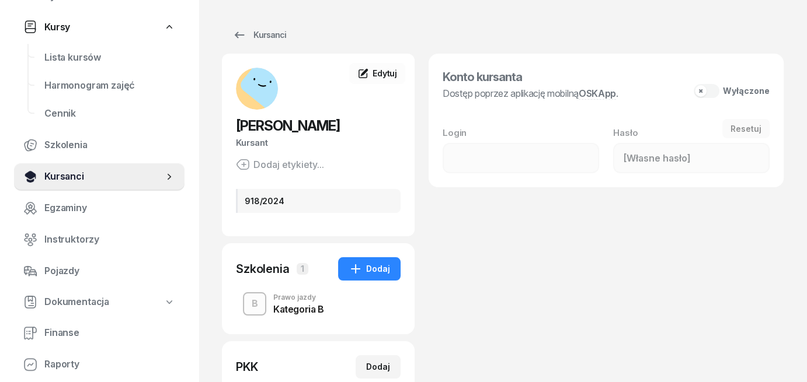
click at [51, 175] on span "Kursanci" at bounding box center [103, 176] width 119 height 15
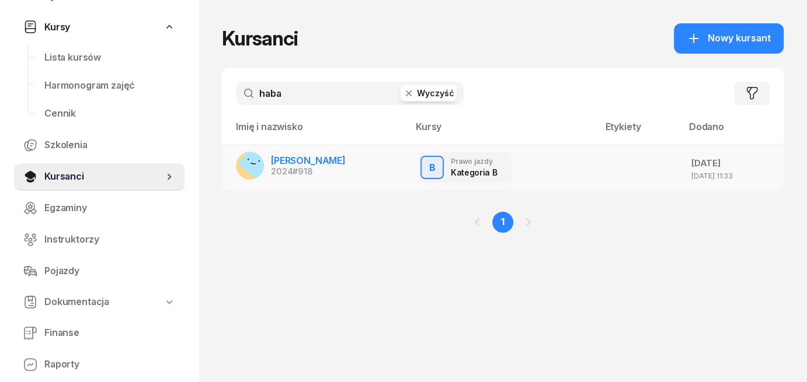
click at [282, 165] on span "[PERSON_NAME]" at bounding box center [308, 161] width 75 height 12
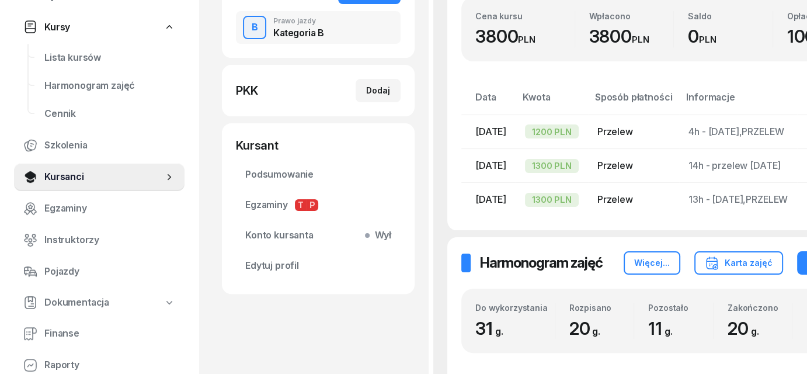
scroll to position [292, 0]
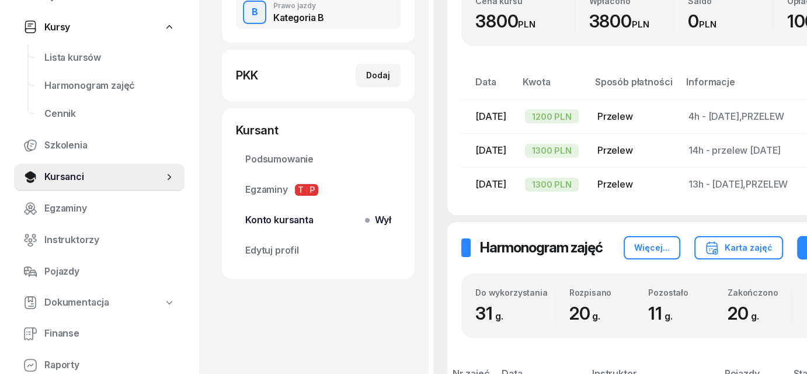
click at [376, 220] on span "Wył" at bounding box center [380, 219] width 22 height 15
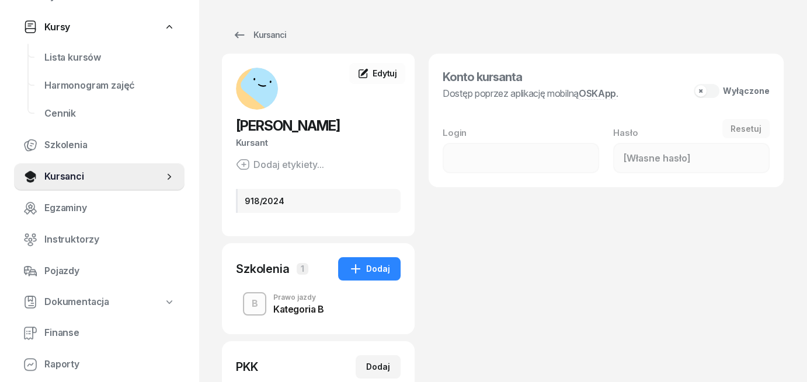
click at [705, 92] on button "Wyłączone" at bounding box center [731, 91] width 76 height 14
click at [68, 172] on span "Kursanci" at bounding box center [103, 176] width 119 height 15
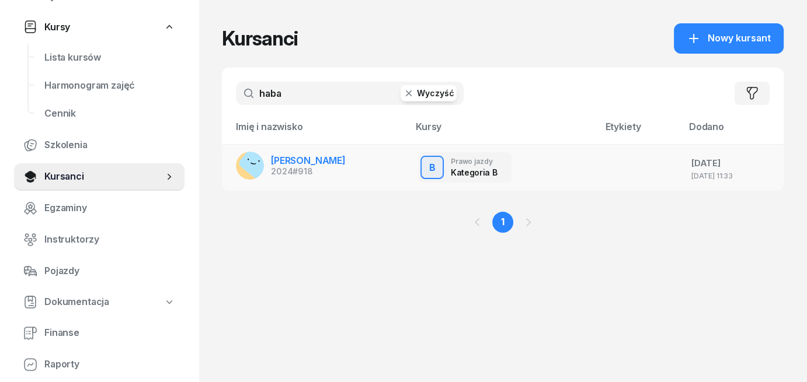
click at [277, 158] on span "[PERSON_NAME]" at bounding box center [308, 161] width 75 height 12
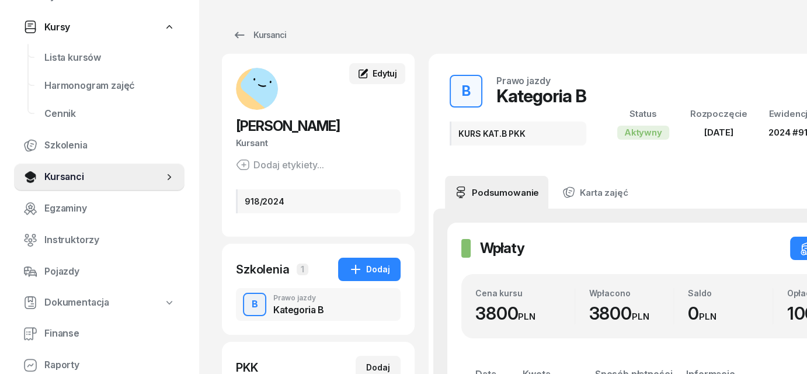
click at [378, 71] on span "Edytuj" at bounding box center [384, 73] width 25 height 10
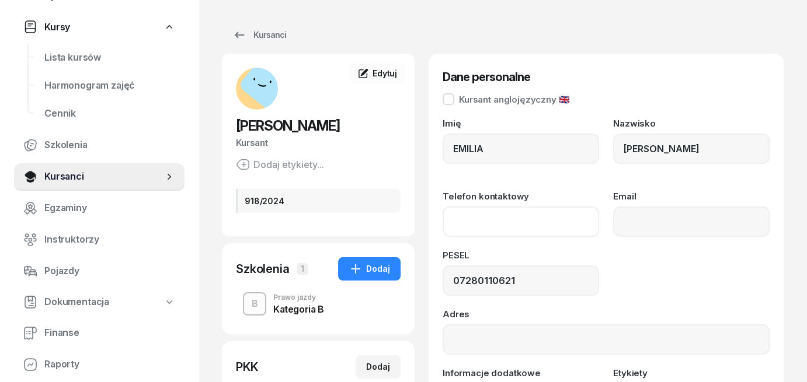
paste input "[PHONE_NUMBER]"
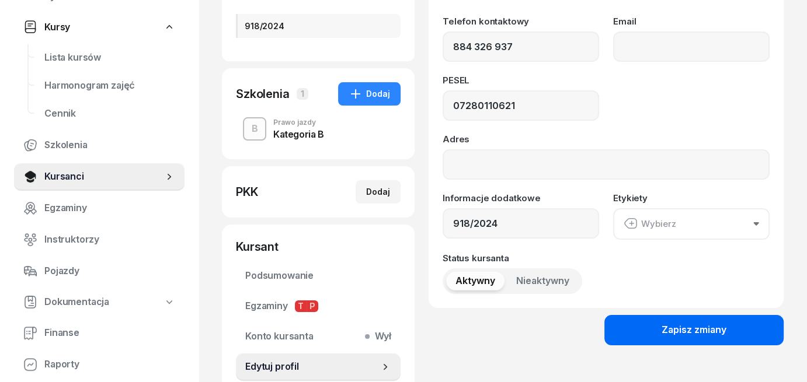
click at [669, 336] on div "Zapisz zmiany" at bounding box center [693, 330] width 65 height 15
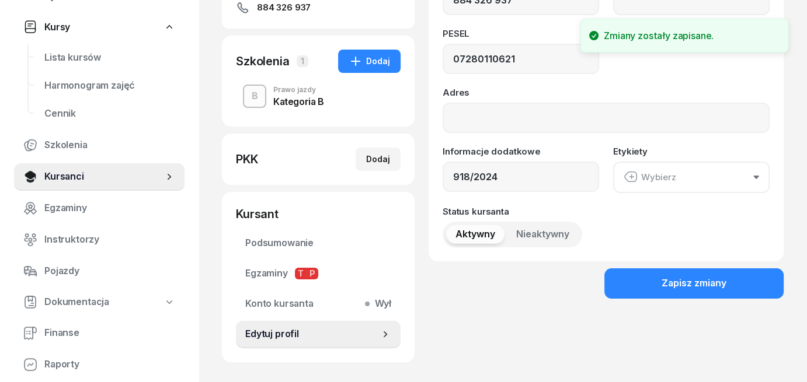
scroll to position [281, 0]
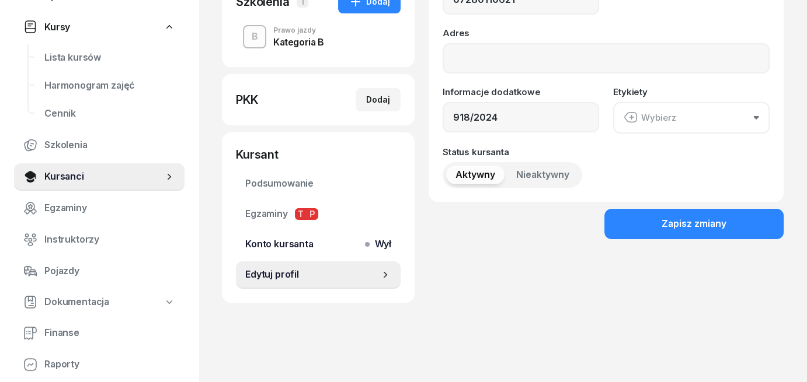
click at [378, 247] on span "Wył" at bounding box center [380, 244] width 22 height 15
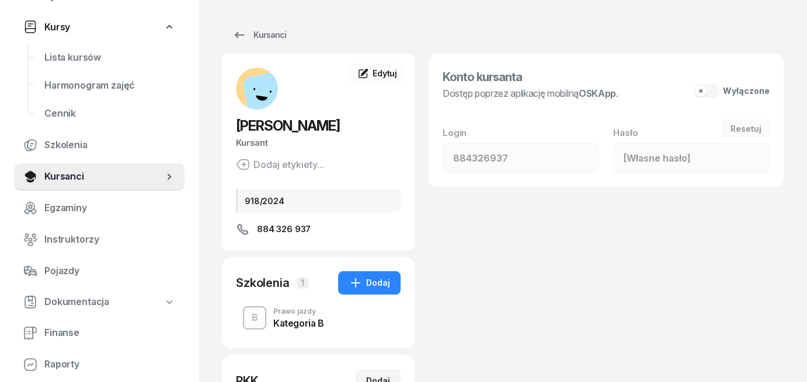
click at [709, 90] on button "Wyłączone" at bounding box center [731, 91] width 76 height 14
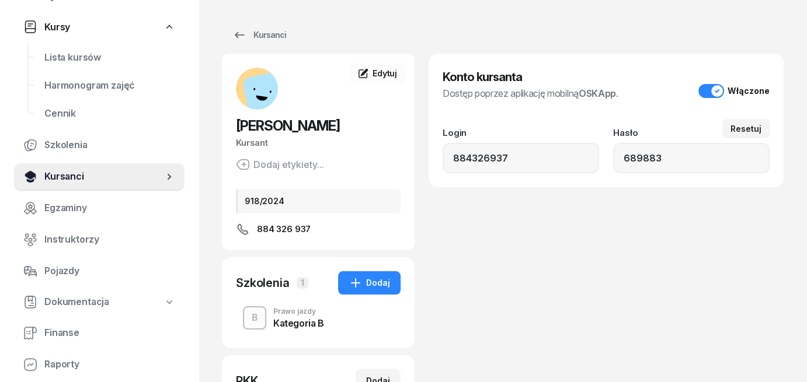
click at [60, 177] on span "Kursanci" at bounding box center [103, 176] width 119 height 15
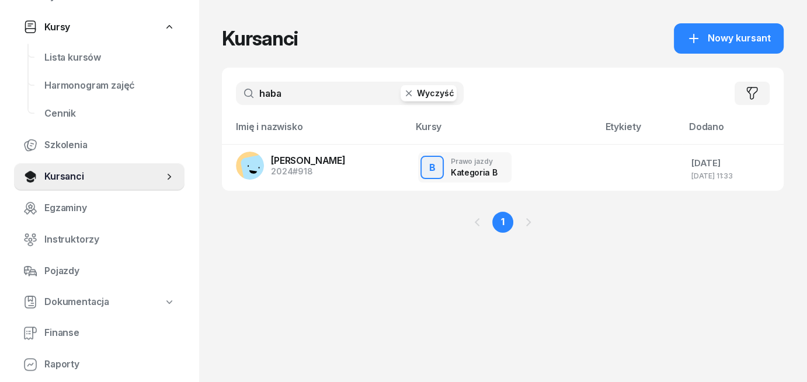
click at [421, 95] on button "Wyczyść" at bounding box center [428, 93] width 56 height 16
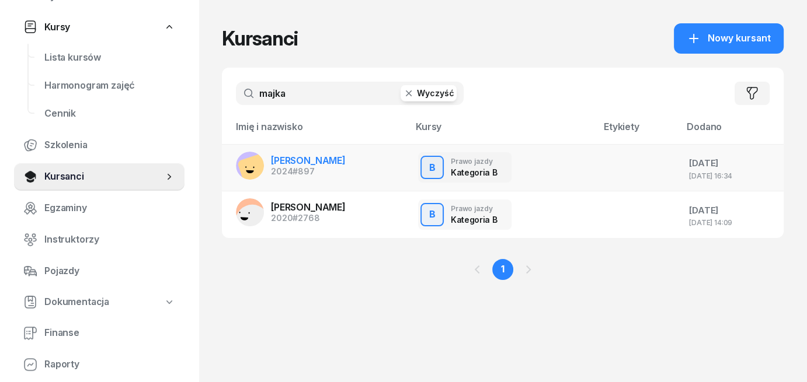
click at [311, 164] on span "[PERSON_NAME]" at bounding box center [308, 161] width 75 height 12
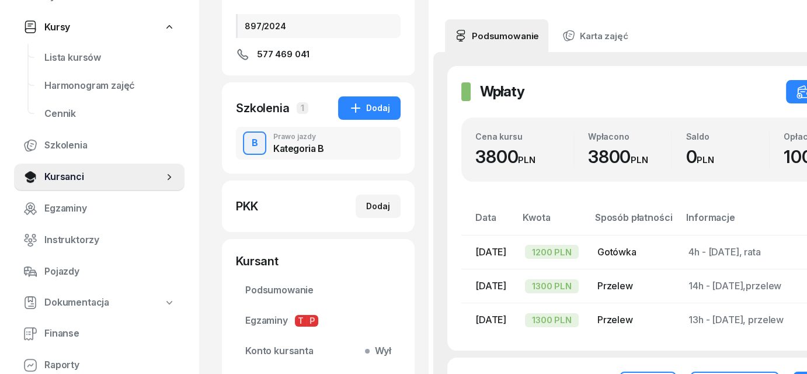
scroll to position [233, 0]
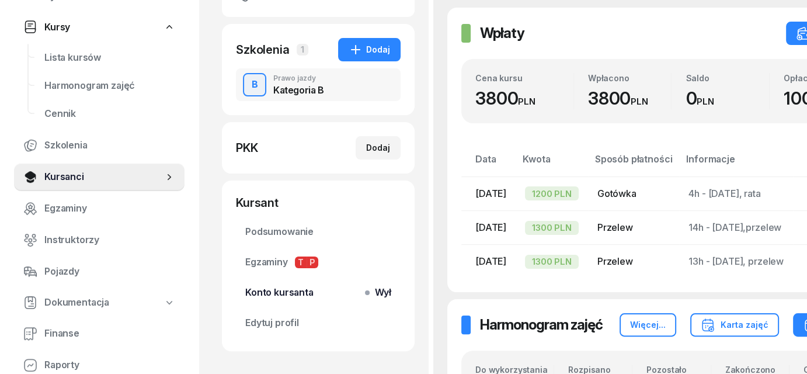
click at [379, 292] on span "Wył" at bounding box center [380, 292] width 22 height 15
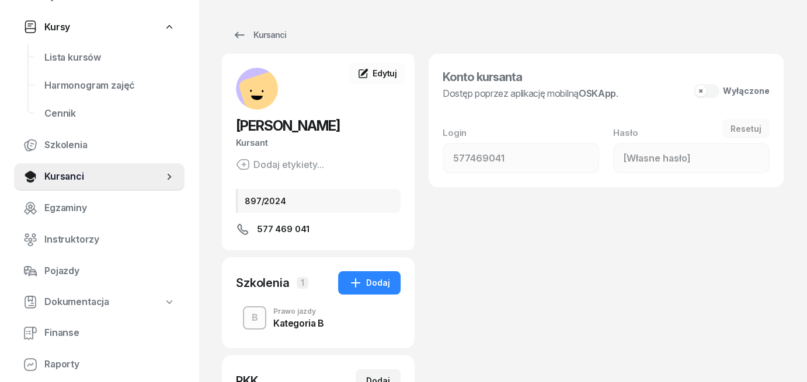
click at [707, 90] on button "Wyłączone" at bounding box center [731, 91] width 76 height 14
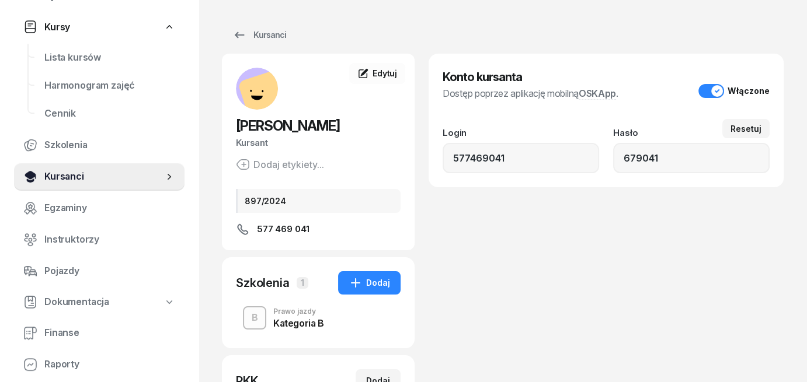
click at [61, 177] on span "Kursanci" at bounding box center [103, 176] width 119 height 15
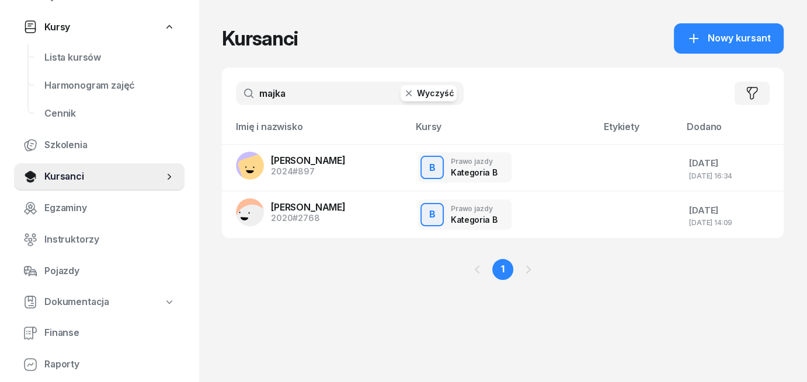
click at [427, 93] on button "Wyczyść" at bounding box center [428, 93] width 56 height 16
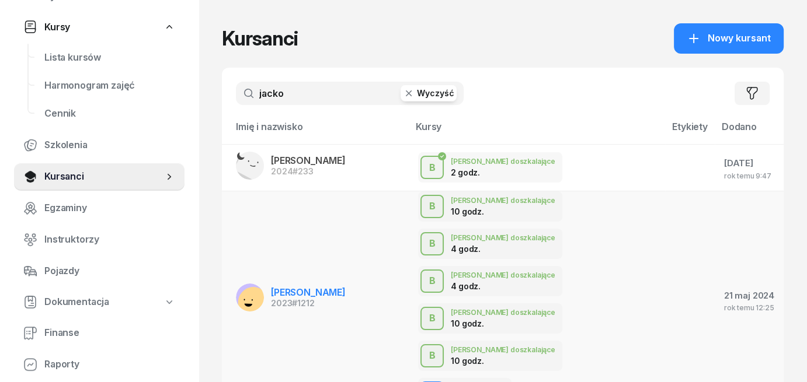
click at [277, 287] on span "[PERSON_NAME]" at bounding box center [308, 293] width 75 height 12
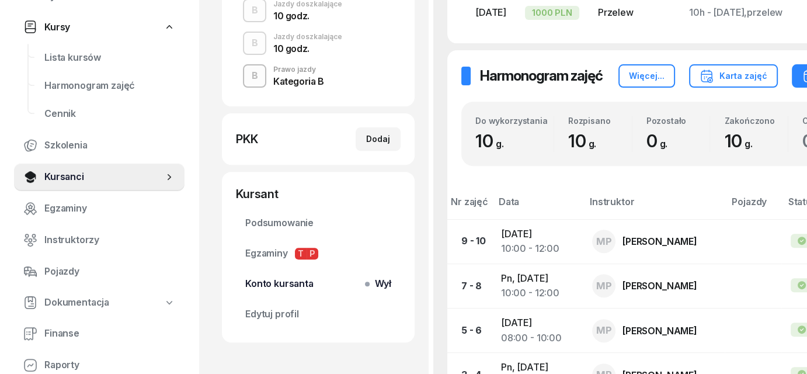
scroll to position [409, 0]
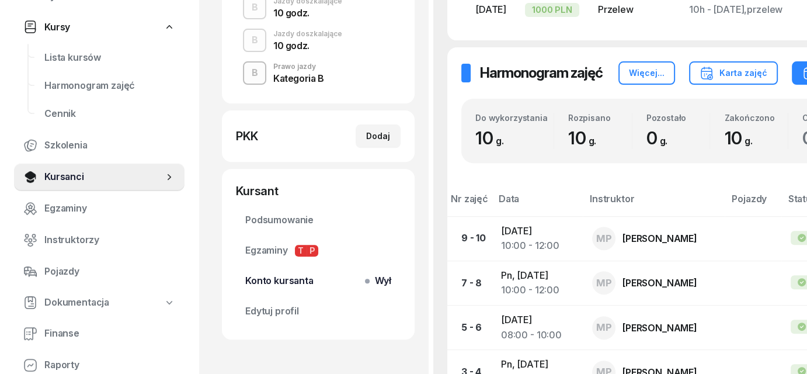
click at [365, 283] on span "Konto kursanta Wył" at bounding box center [318, 280] width 146 height 15
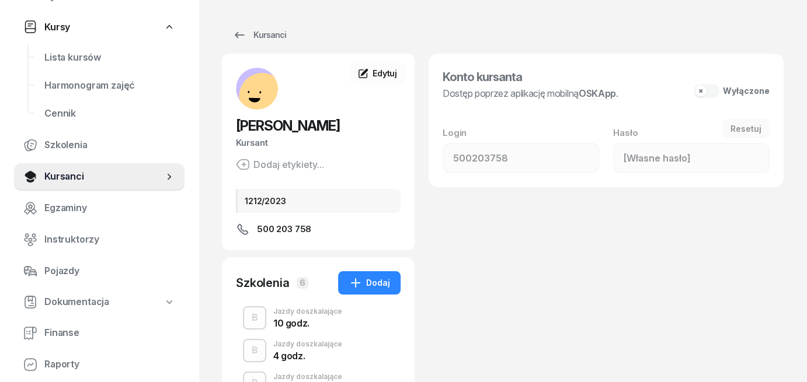
click at [708, 91] on button "Wyłączone" at bounding box center [731, 91] width 76 height 14
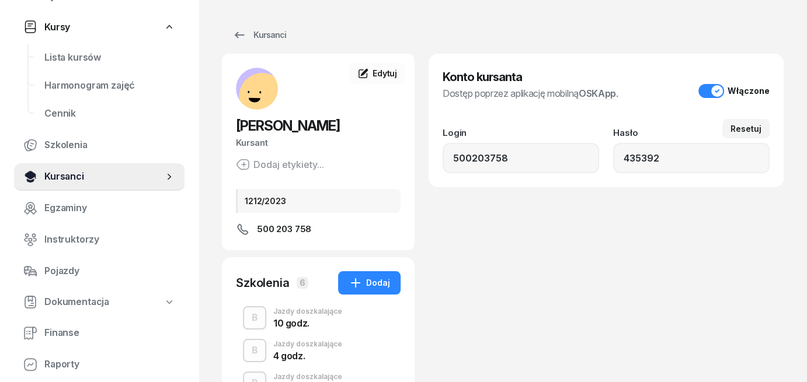
click at [71, 180] on span "Kursanci" at bounding box center [103, 176] width 119 height 15
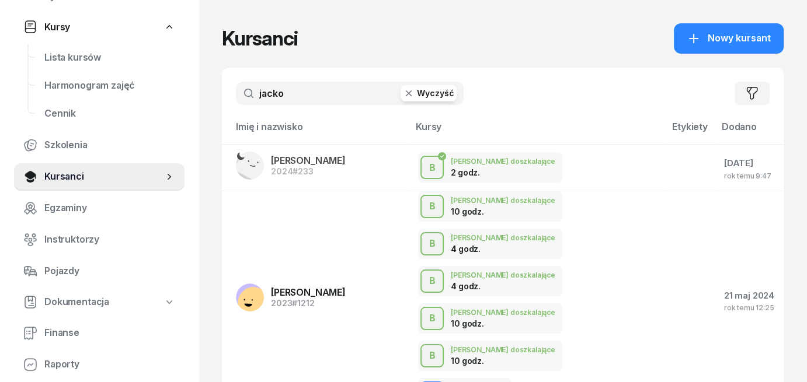
click at [420, 92] on button "Wyczyść" at bounding box center [428, 93] width 56 height 16
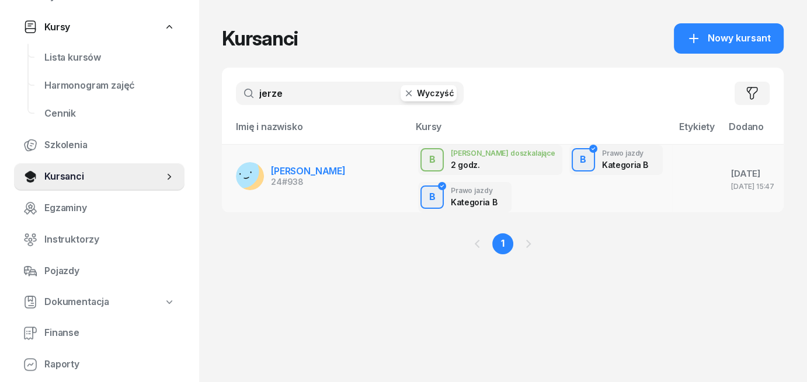
click at [287, 171] on span "[PERSON_NAME]" at bounding box center [308, 171] width 75 height 12
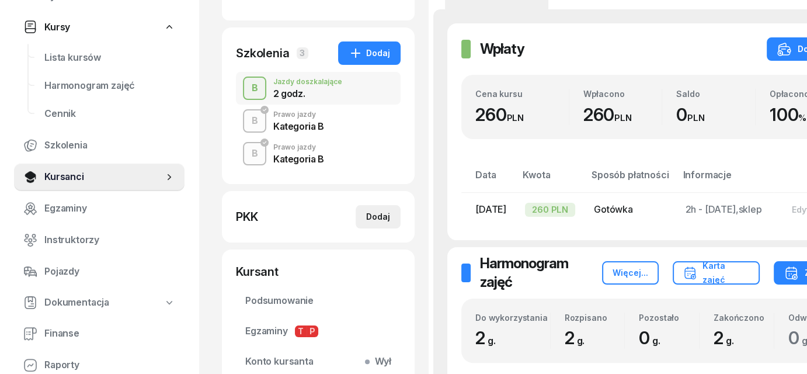
scroll to position [350, 0]
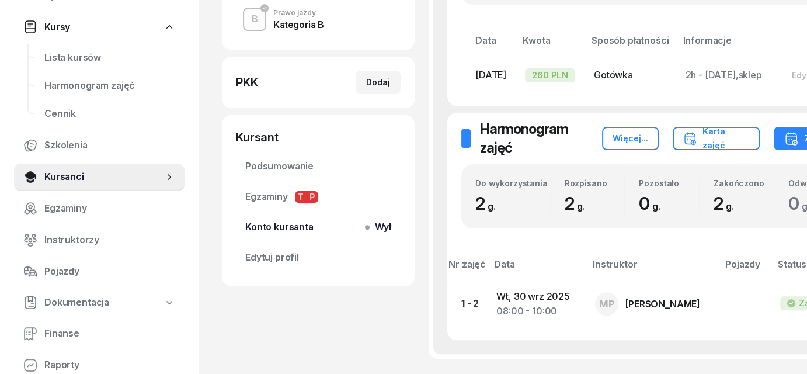
click at [364, 229] on span "Konto kursanta Wył" at bounding box center [318, 226] width 146 height 15
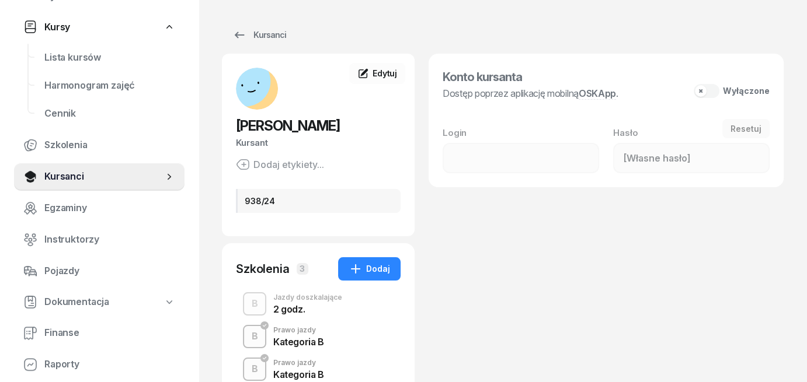
click at [706, 92] on button "Wyłączone" at bounding box center [731, 91] width 76 height 14
click at [72, 178] on span "Kursanci" at bounding box center [103, 176] width 119 height 15
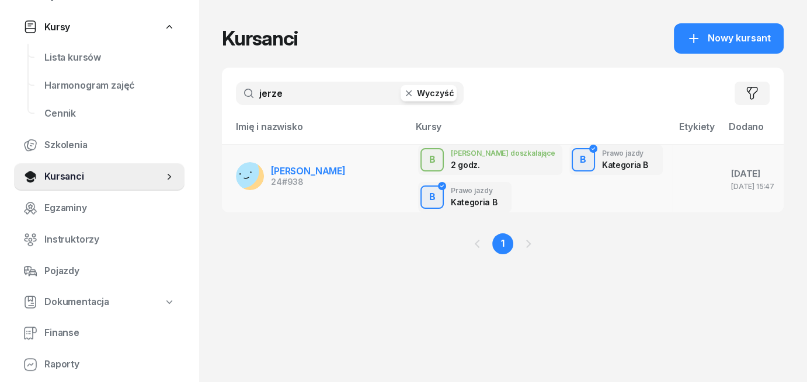
click at [302, 168] on span "[PERSON_NAME]" at bounding box center [308, 171] width 75 height 12
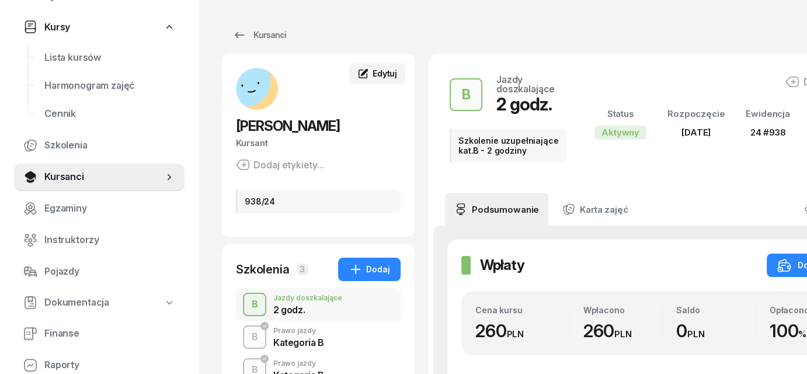
click at [383, 69] on span "Edytuj" at bounding box center [384, 73] width 25 height 10
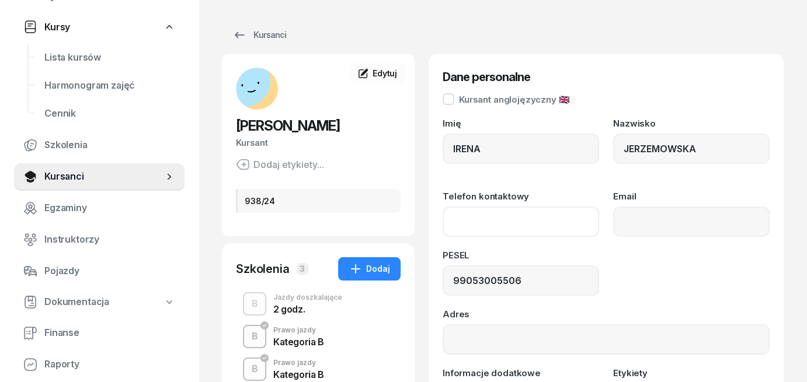
paste input "[PHONE_NUMBER]"
click at [612, 271] on div "PESEL 99053005506" at bounding box center [605, 273] width 327 height 45
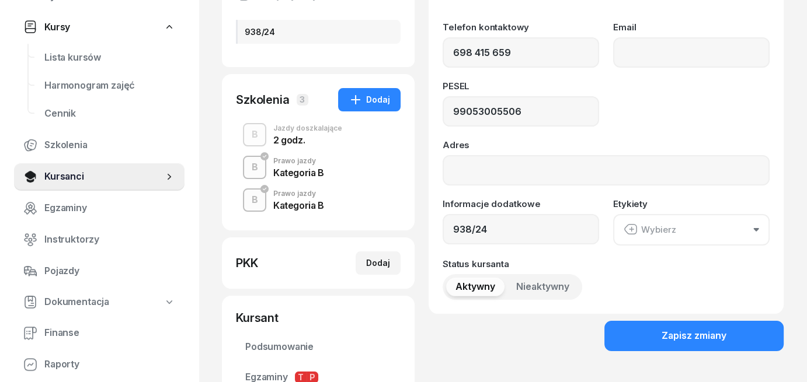
scroll to position [175, 0]
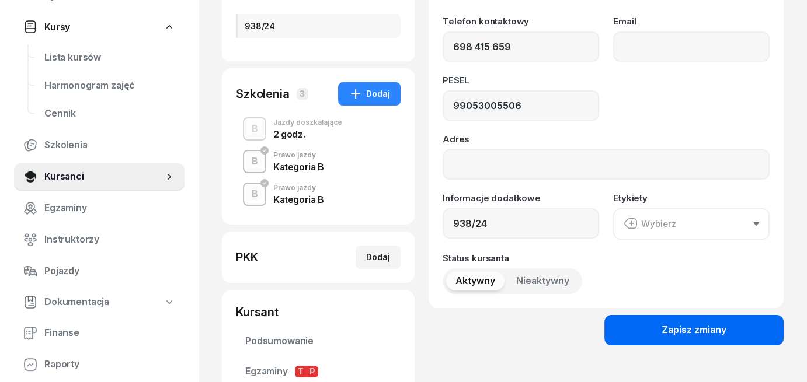
click at [638, 325] on button "Zapisz zmiany" at bounding box center [693, 330] width 179 height 30
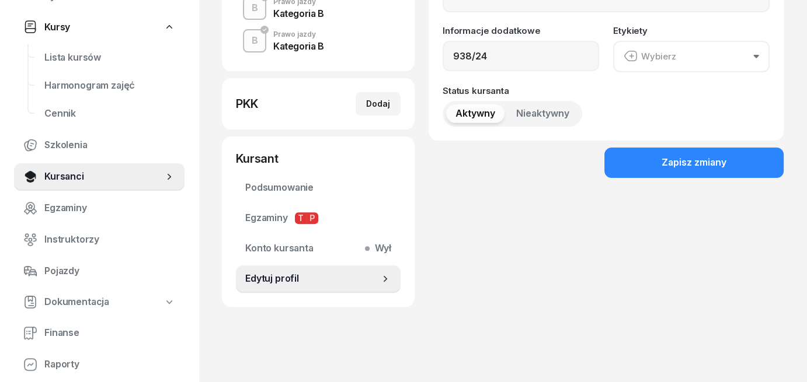
scroll to position [347, 0]
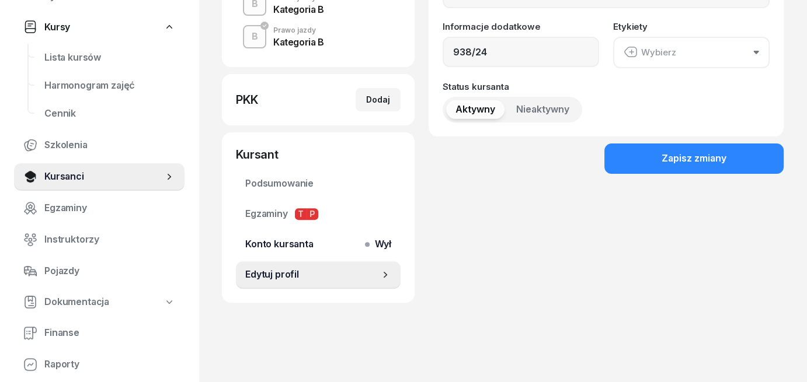
click at [370, 248] on span "Wył" at bounding box center [380, 244] width 22 height 15
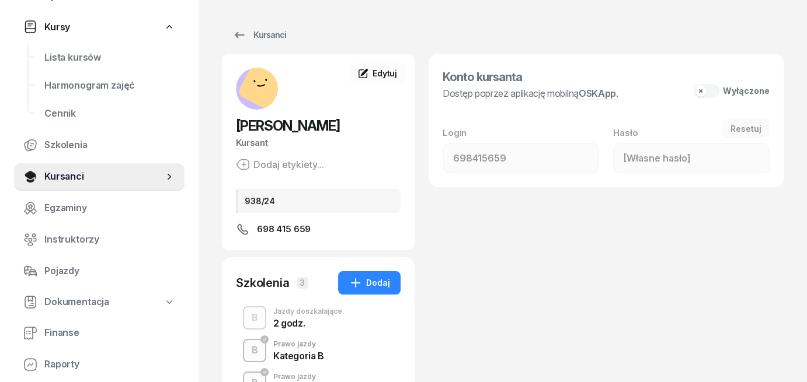
click at [708, 90] on button "Wyłączone" at bounding box center [731, 91] width 76 height 14
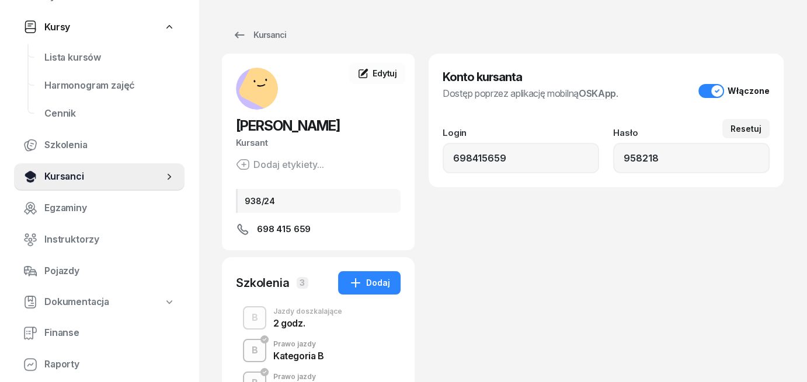
click at [56, 184] on link "Kursanci" at bounding box center [99, 177] width 170 height 28
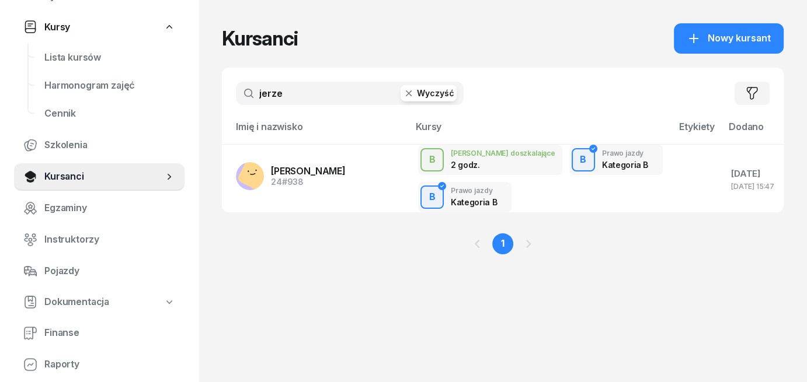
click at [441, 95] on button "Wyczyść" at bounding box center [428, 93] width 56 height 16
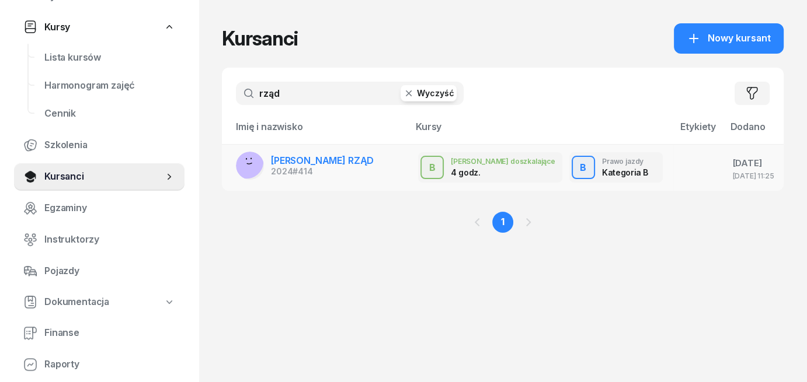
click at [305, 160] on span "[PERSON_NAME] RZĄD" at bounding box center [322, 161] width 103 height 12
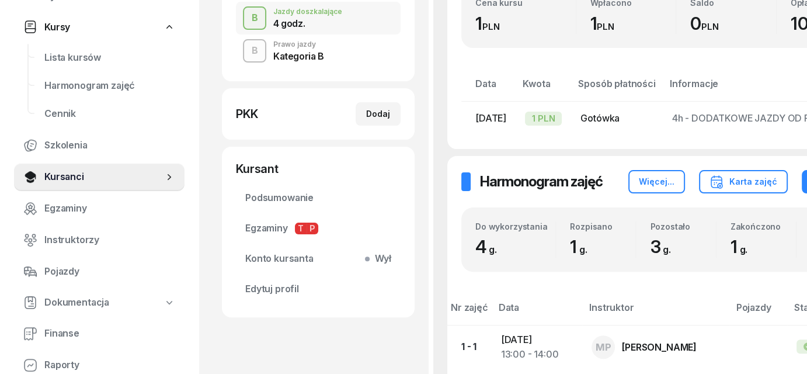
scroll to position [350, 0]
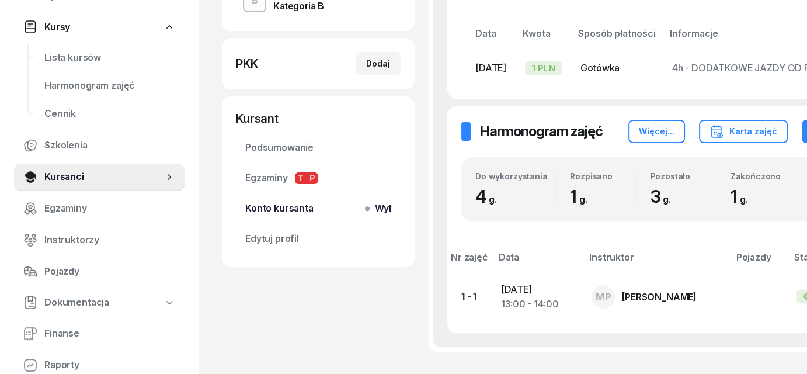
click at [375, 208] on span "Wył" at bounding box center [380, 208] width 22 height 15
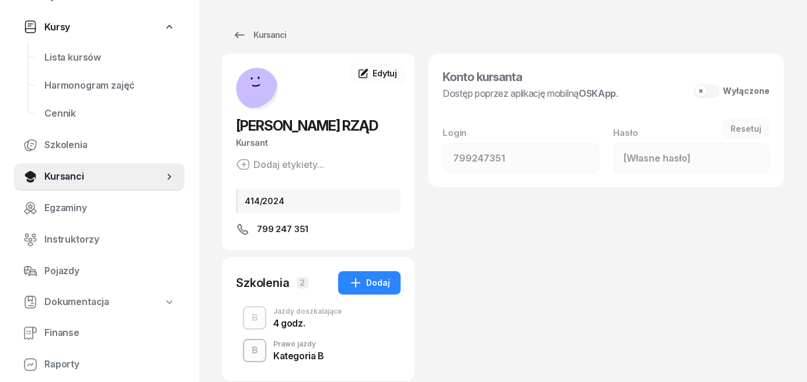
click at [710, 92] on button "Wyłączone" at bounding box center [731, 91] width 76 height 14
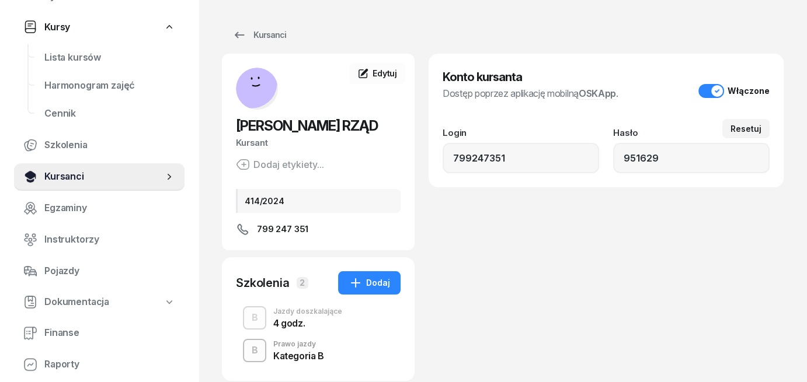
click at [62, 179] on span "Kursanci" at bounding box center [103, 176] width 119 height 15
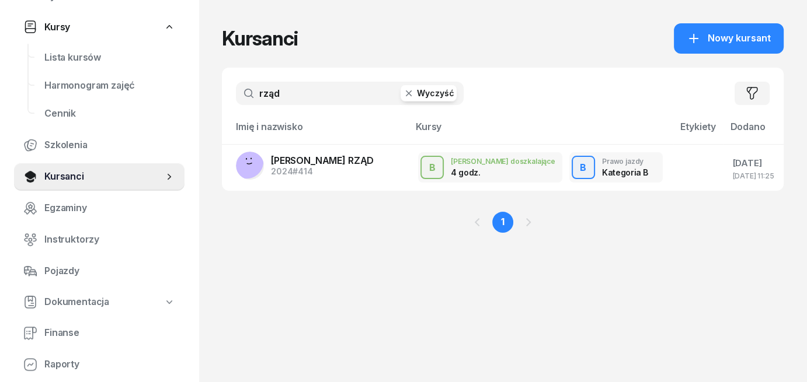
click at [427, 95] on button "Wyczyść" at bounding box center [428, 93] width 56 height 16
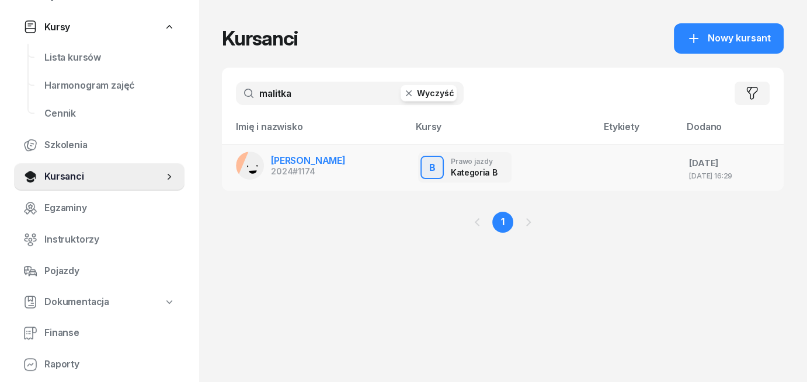
click at [270, 162] on link "[PERSON_NAME] 2024 #1174" at bounding box center [291, 166] width 110 height 28
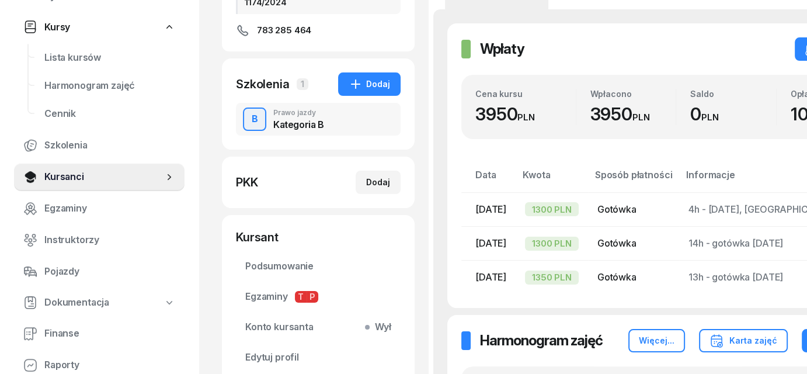
scroll to position [292, 0]
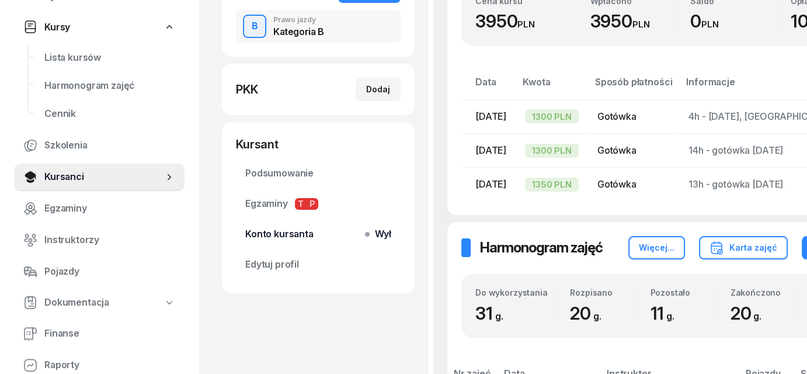
click at [368, 235] on span at bounding box center [367, 234] width 5 height 5
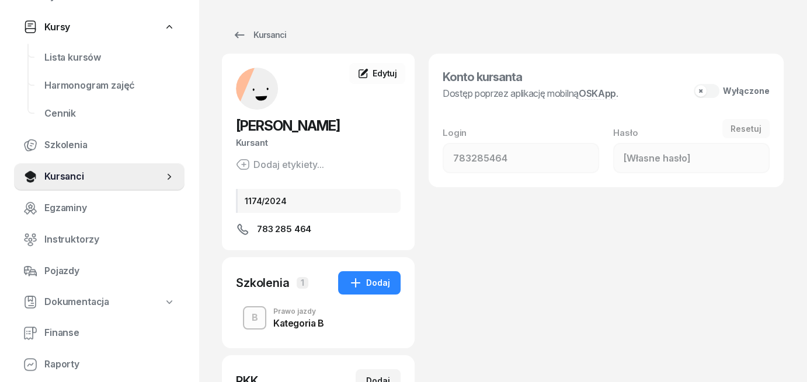
click at [704, 96] on button "Wyłączone" at bounding box center [731, 91] width 76 height 14
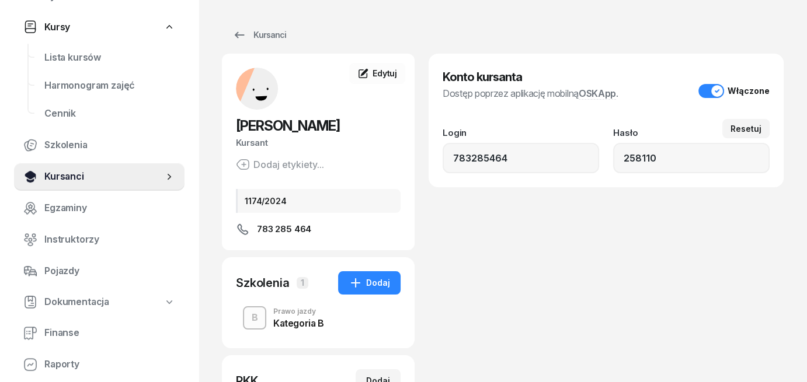
click at [53, 182] on span "Kursanci" at bounding box center [103, 176] width 119 height 15
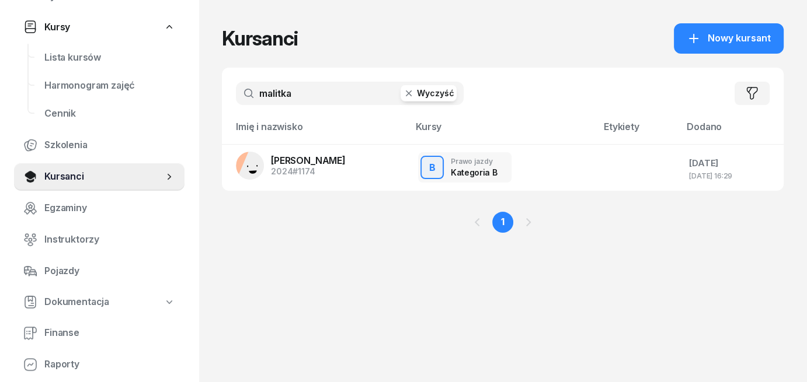
click at [435, 95] on button "Wyczyść" at bounding box center [428, 93] width 56 height 16
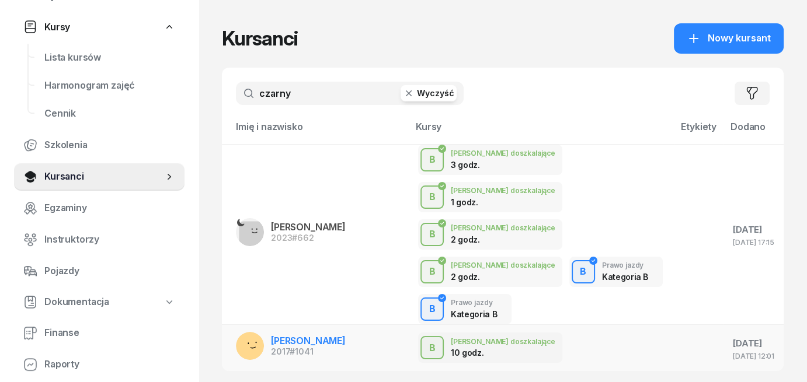
click at [298, 335] on span "[PERSON_NAME]" at bounding box center [308, 341] width 75 height 12
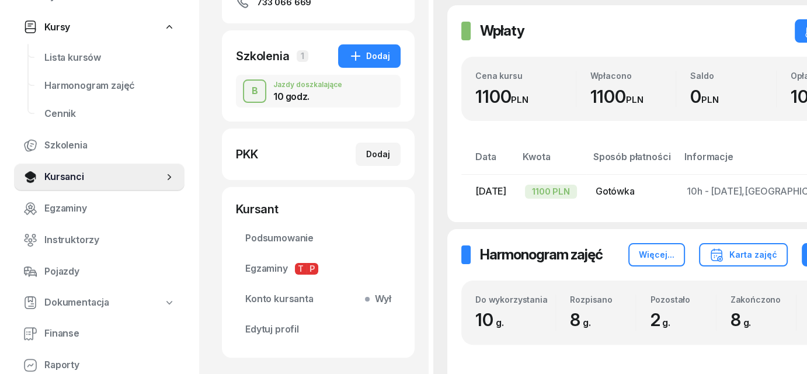
scroll to position [233, 0]
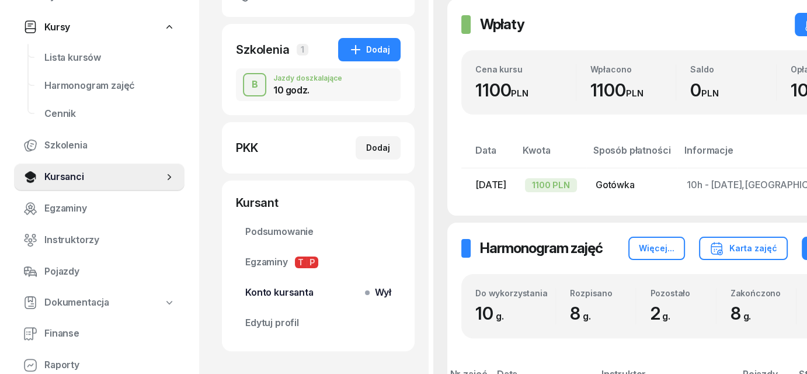
click at [374, 295] on span "Wył" at bounding box center [380, 292] width 22 height 15
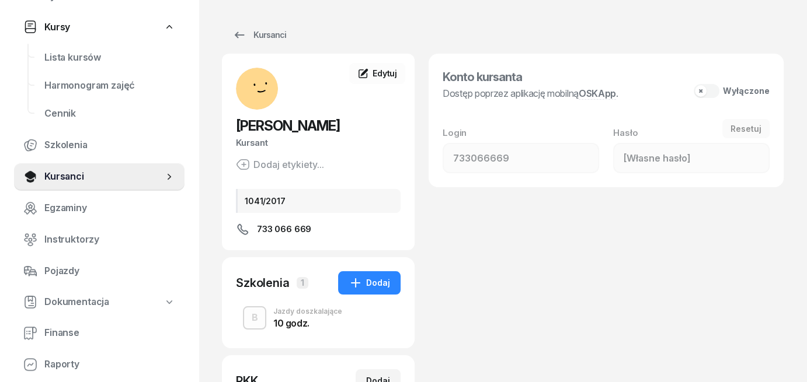
click at [711, 93] on button "Wyłączone" at bounding box center [731, 91] width 76 height 14
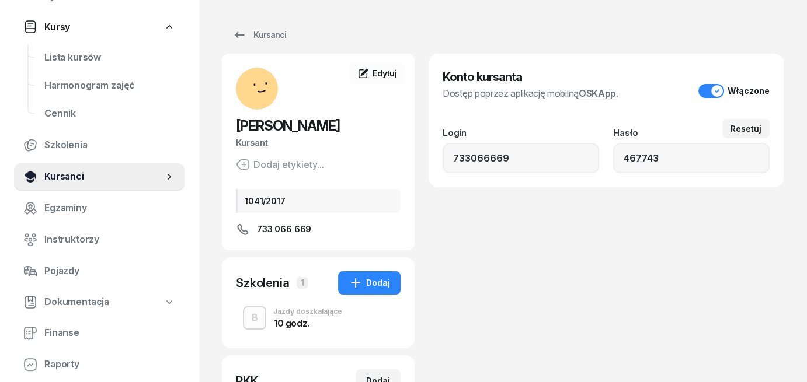
click at [55, 180] on span "Kursanci" at bounding box center [103, 176] width 119 height 15
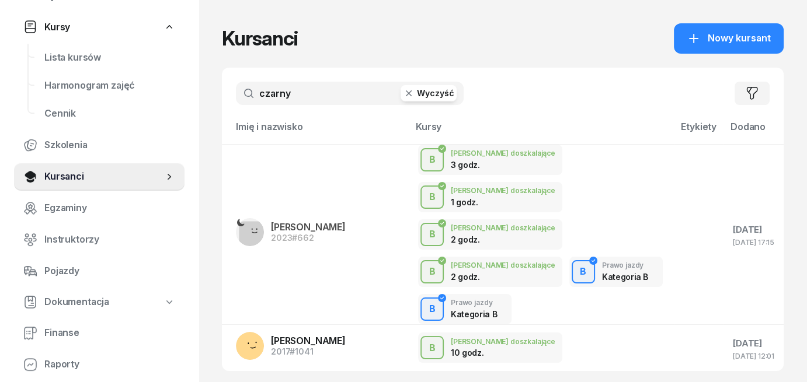
click at [436, 102] on input "czarny" at bounding box center [350, 93] width 228 height 23
click at [436, 93] on button "Wyczyść" at bounding box center [428, 93] width 56 height 16
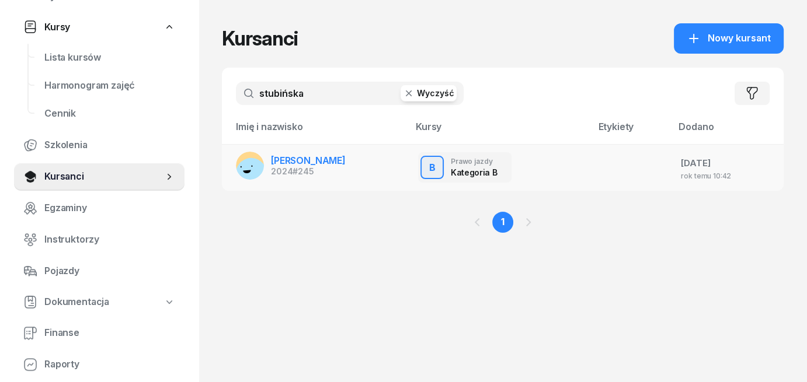
click at [294, 163] on span "[PERSON_NAME]" at bounding box center [308, 161] width 75 height 12
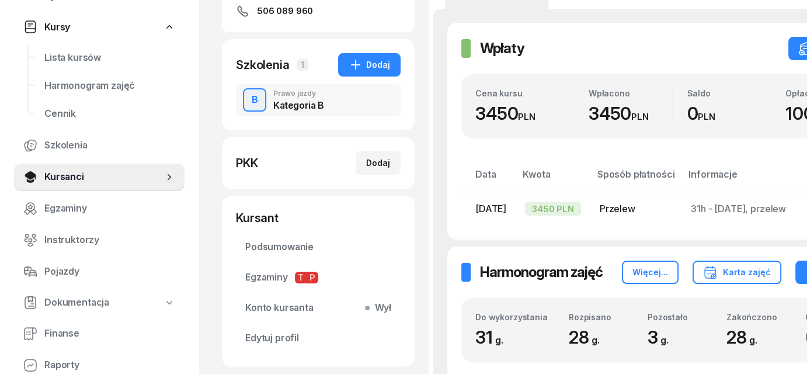
scroll to position [292, 0]
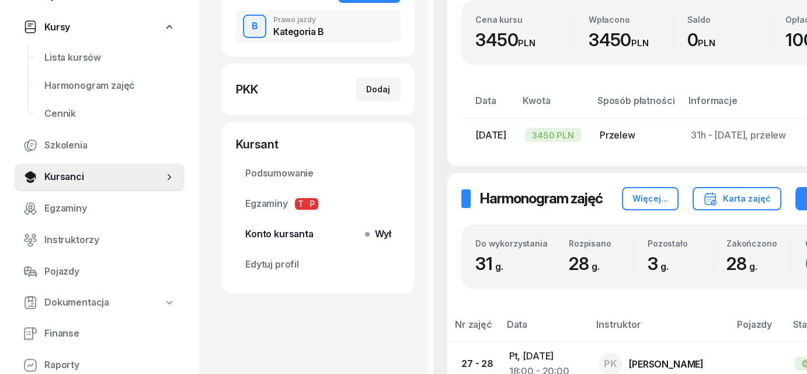
click at [381, 235] on span "Wył" at bounding box center [380, 233] width 22 height 15
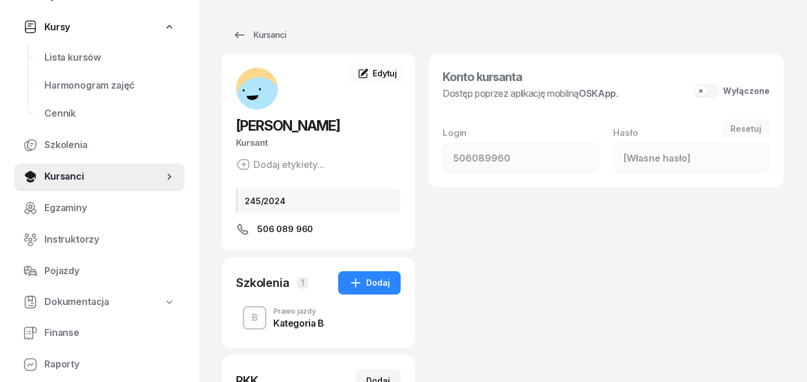
click at [707, 95] on button "Wyłączone" at bounding box center [731, 91] width 76 height 14
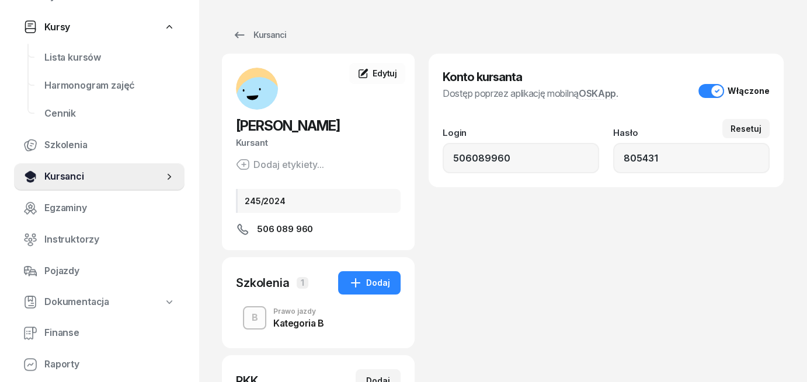
click at [57, 175] on span "Kursanci" at bounding box center [103, 176] width 119 height 15
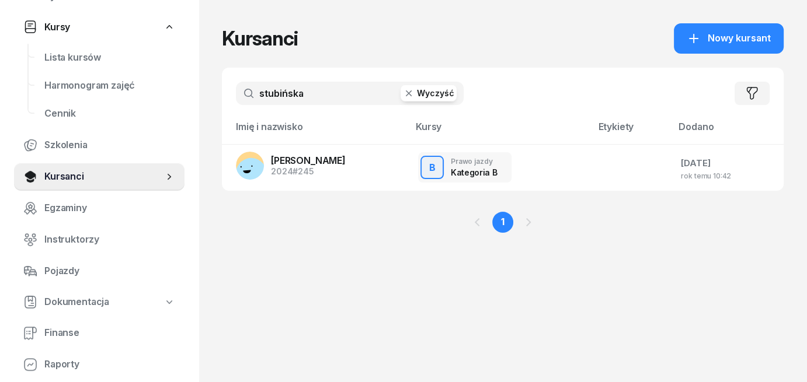
click at [418, 96] on button "Wyczyść" at bounding box center [428, 93] width 56 height 16
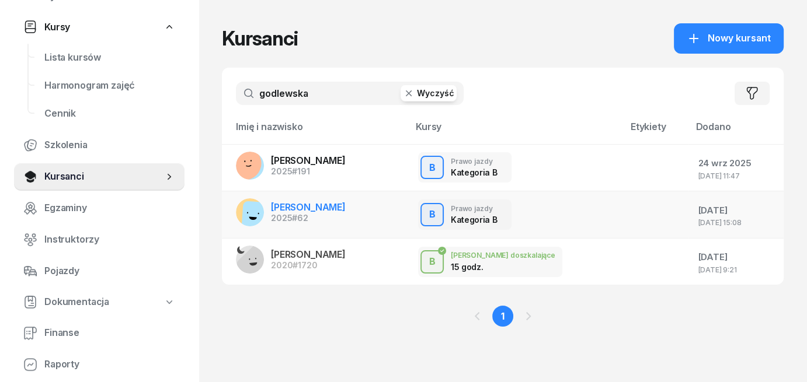
click at [330, 212] on span "[PERSON_NAME]" at bounding box center [308, 207] width 75 height 12
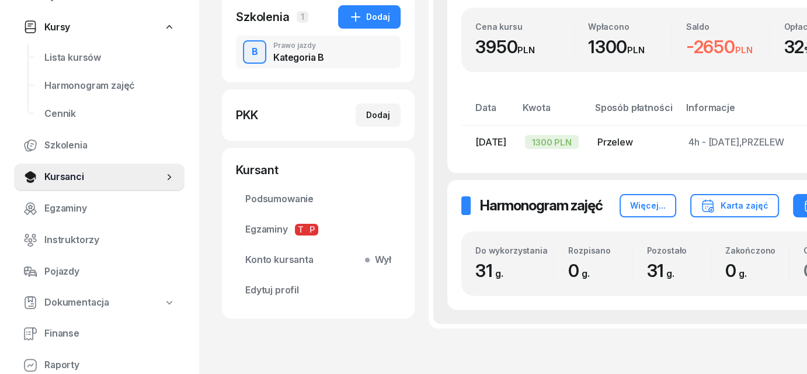
scroll to position [292, 0]
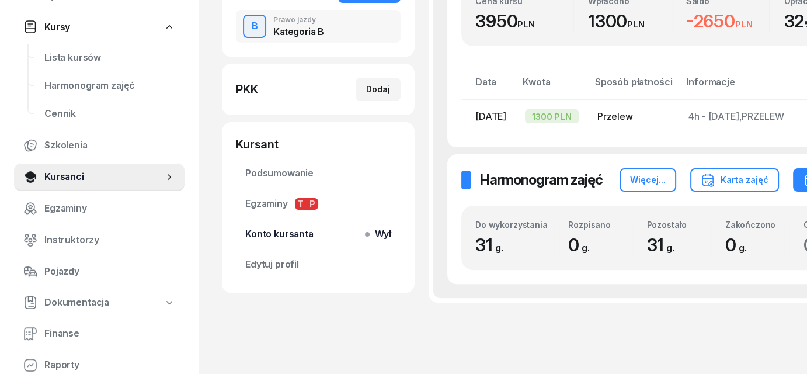
click at [378, 235] on span "Wył" at bounding box center [380, 233] width 22 height 15
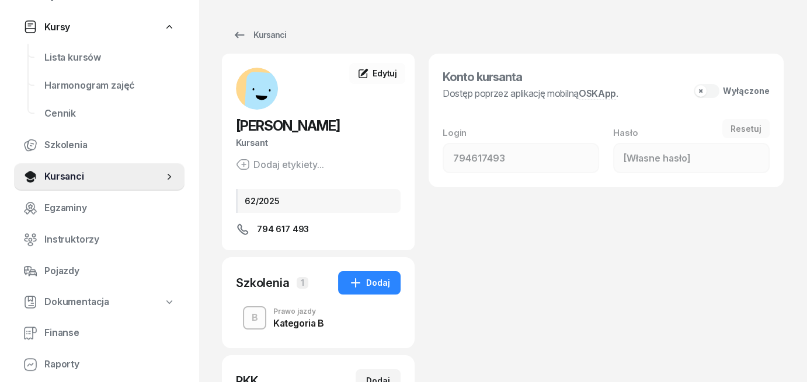
click at [713, 90] on button "Wyłączone" at bounding box center [731, 91] width 76 height 14
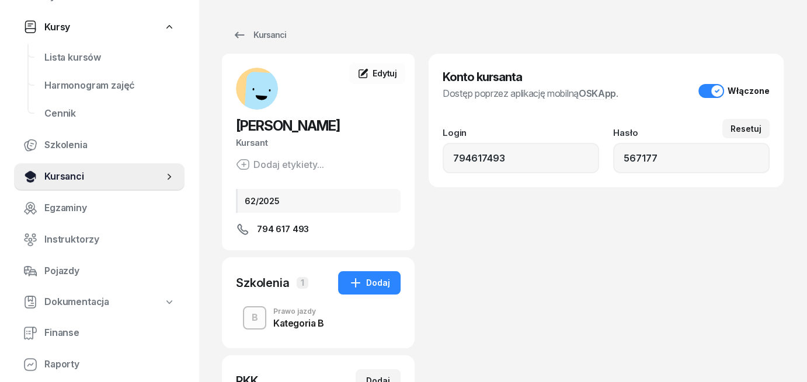
click at [43, 175] on link "Kursanci" at bounding box center [99, 177] width 170 height 28
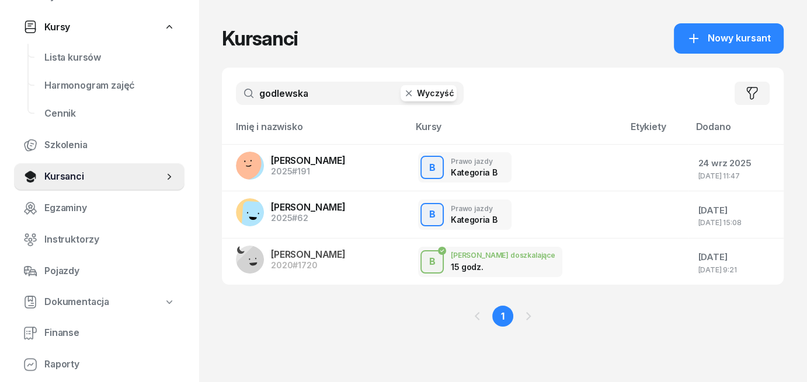
click at [448, 98] on button "Wyczyść" at bounding box center [428, 93] width 56 height 16
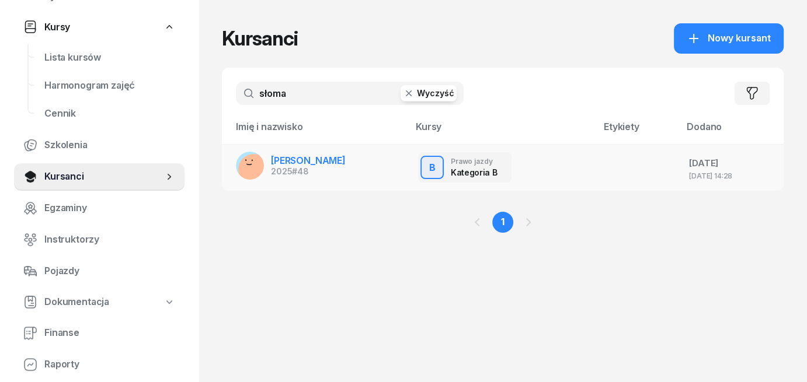
click at [326, 160] on span "[PERSON_NAME]" at bounding box center [308, 161] width 75 height 12
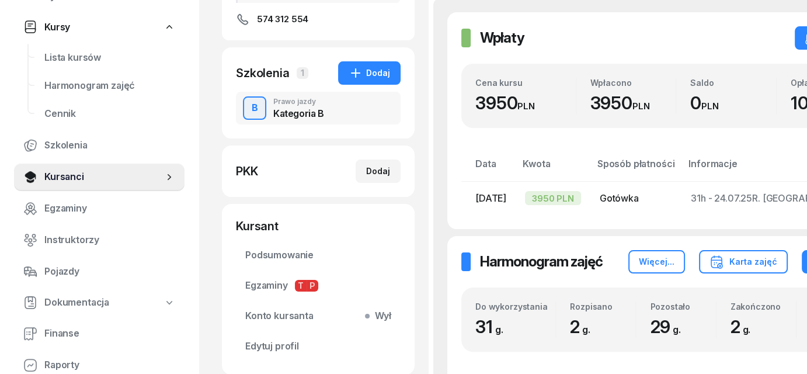
scroll to position [233, 0]
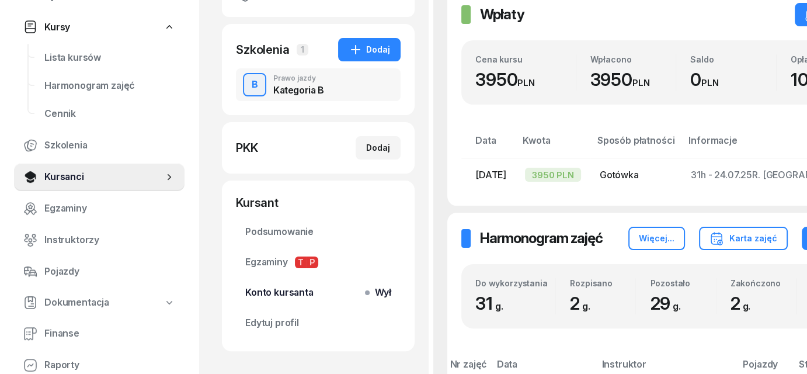
click at [375, 290] on span "Wył" at bounding box center [380, 292] width 22 height 15
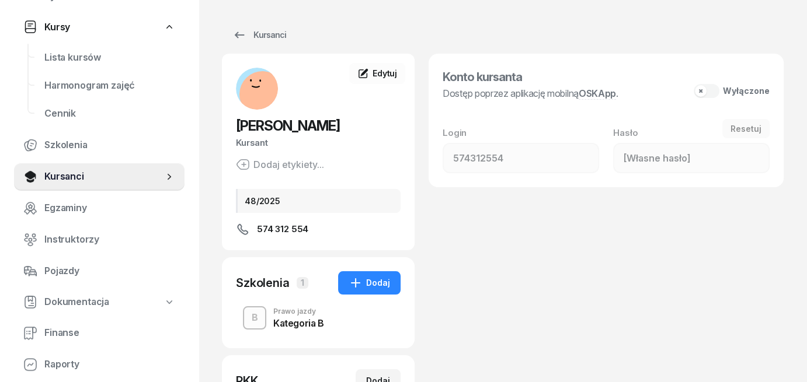
click at [711, 93] on button "Wyłączone" at bounding box center [731, 91] width 76 height 14
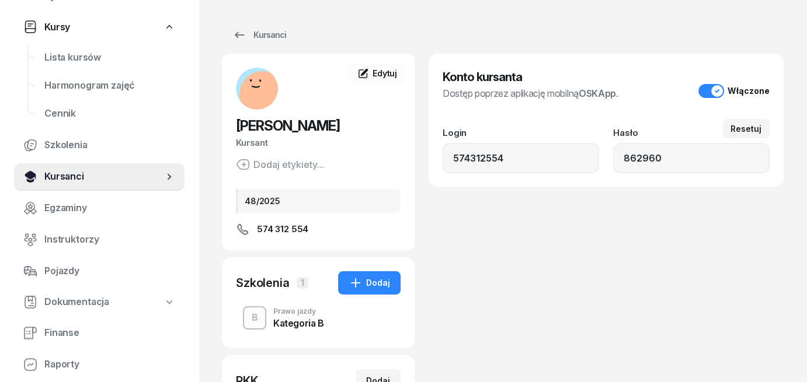
click at [59, 179] on span "Kursanci" at bounding box center [103, 176] width 119 height 15
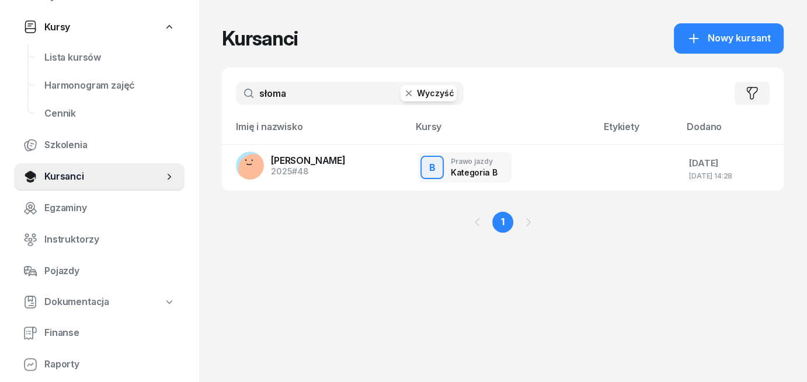
click at [424, 89] on button "Wyczyść" at bounding box center [428, 93] width 56 height 16
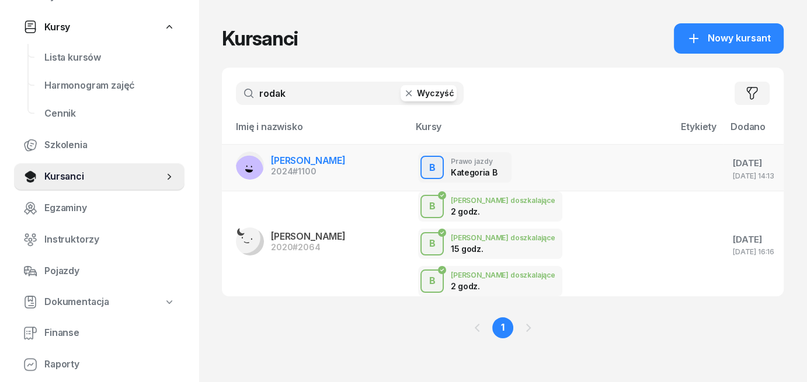
click at [292, 161] on span "[PERSON_NAME]" at bounding box center [308, 161] width 75 height 12
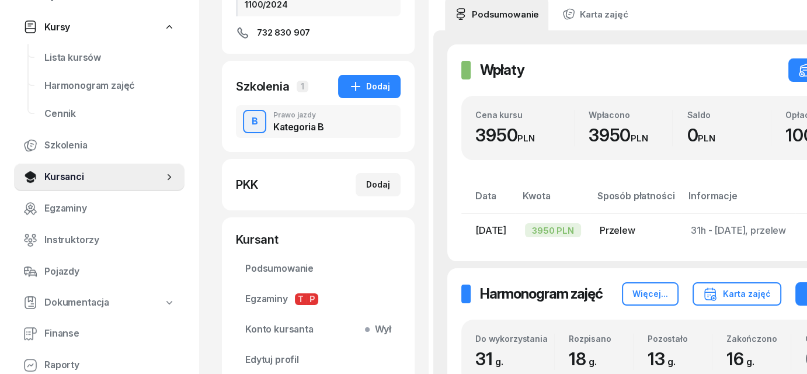
scroll to position [233, 0]
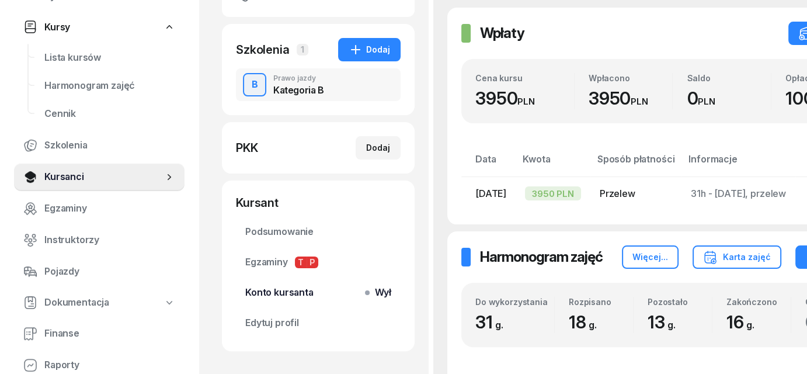
click at [376, 296] on span "Wył" at bounding box center [380, 292] width 22 height 15
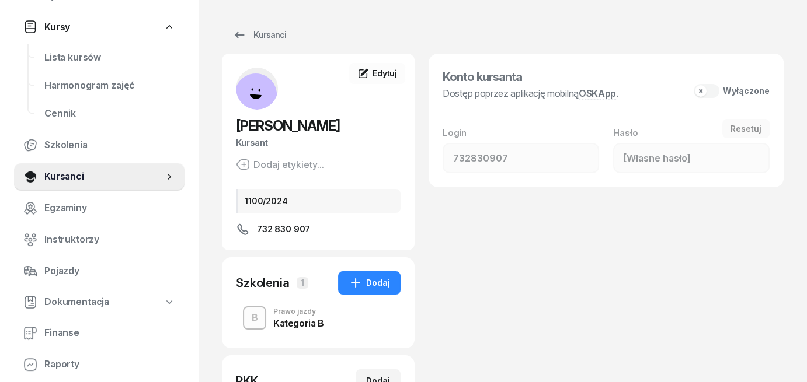
click at [710, 89] on button "Wyłączone" at bounding box center [731, 91] width 76 height 14
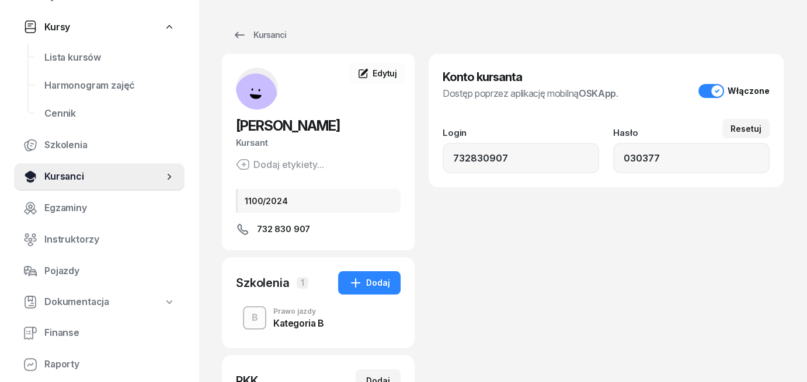
click at [62, 175] on span "Kursanci" at bounding box center [103, 176] width 119 height 15
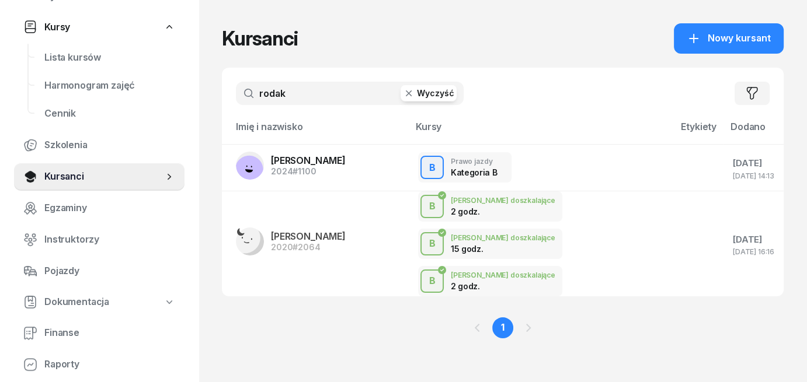
click at [442, 92] on button "Wyczyść" at bounding box center [428, 93] width 56 height 16
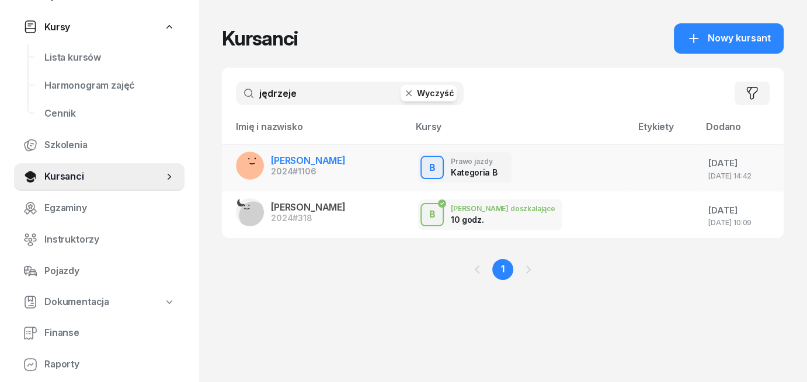
click at [294, 161] on span "[PERSON_NAME]" at bounding box center [308, 161] width 75 height 12
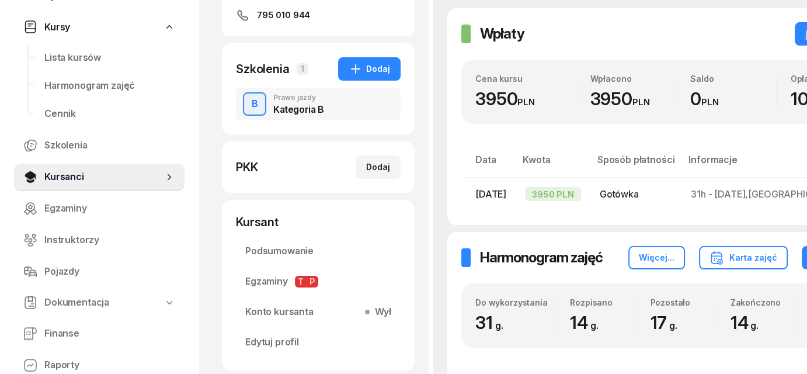
scroll to position [233, 0]
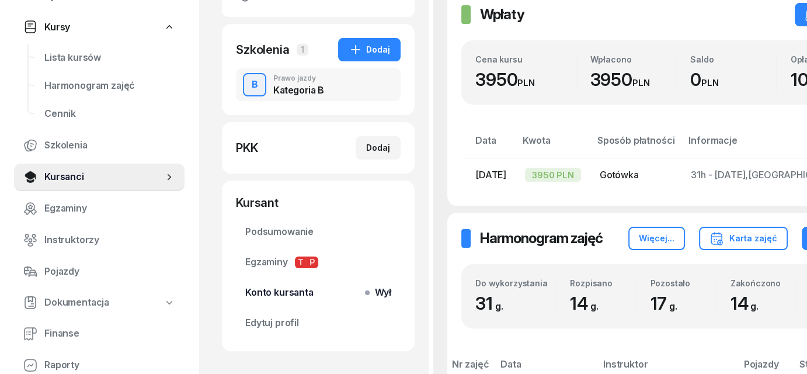
click at [374, 297] on span "Wył" at bounding box center [380, 292] width 22 height 15
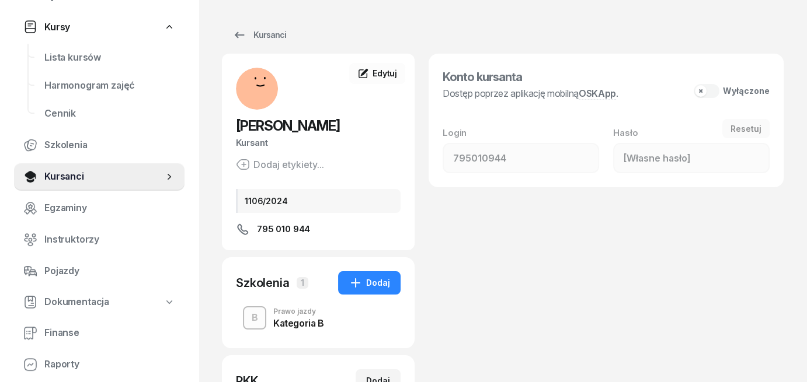
click at [711, 92] on button "Wyłączone" at bounding box center [731, 91] width 76 height 14
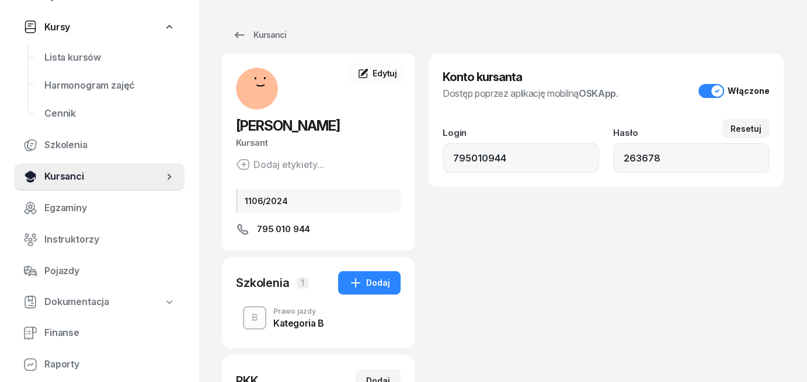
click at [61, 176] on span "Kursanci" at bounding box center [103, 176] width 119 height 15
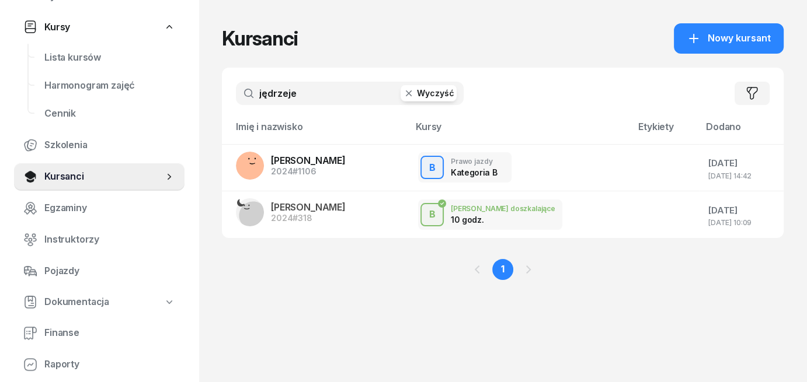
click at [417, 100] on button "Wyczyść" at bounding box center [428, 93] width 56 height 16
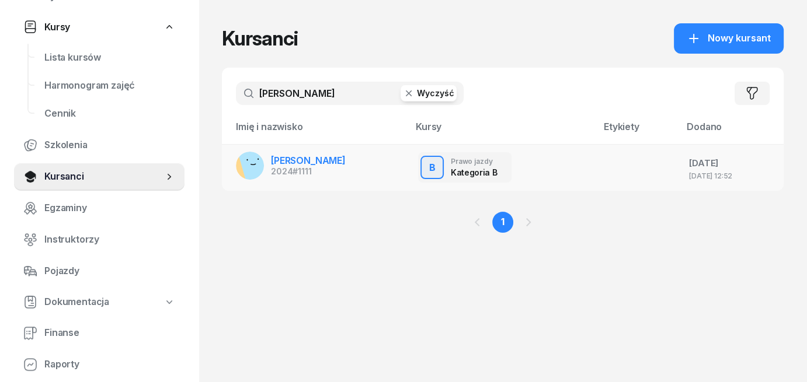
click at [302, 162] on span "[PERSON_NAME]" at bounding box center [308, 161] width 75 height 12
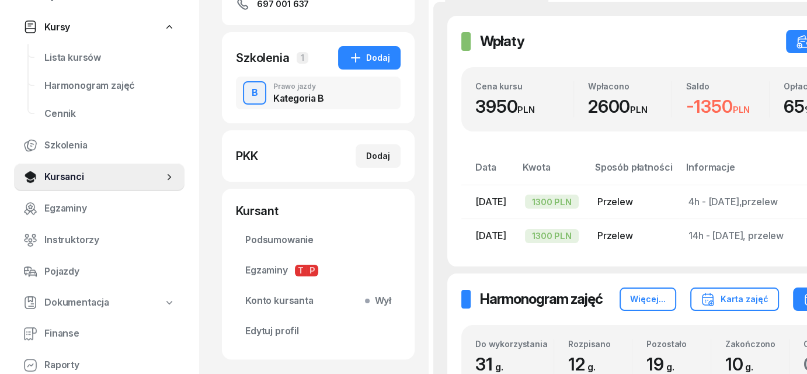
scroll to position [233, 0]
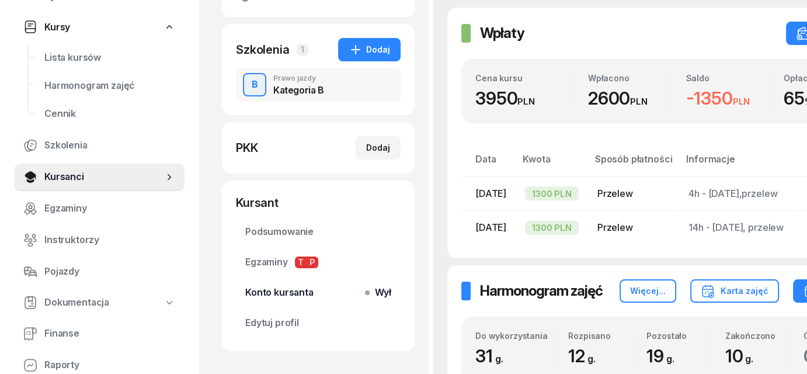
click at [378, 294] on span "Wył" at bounding box center [380, 292] width 22 height 15
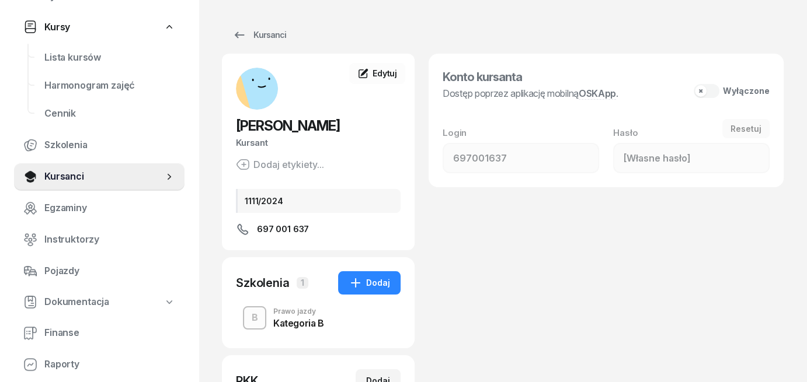
click at [710, 91] on button "Wyłączone" at bounding box center [731, 91] width 76 height 14
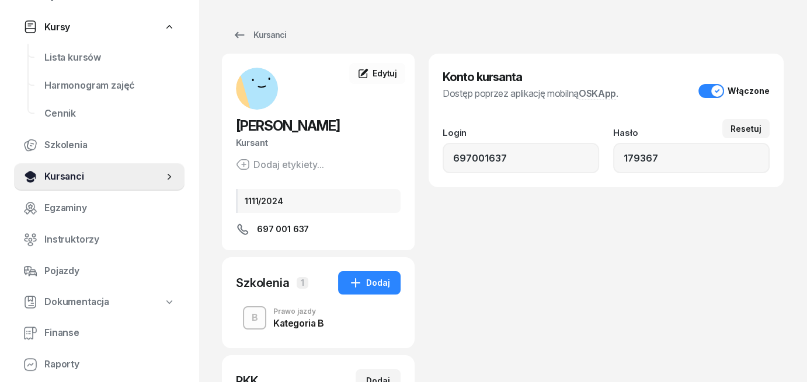
click at [73, 182] on span "Kursanci" at bounding box center [103, 176] width 119 height 15
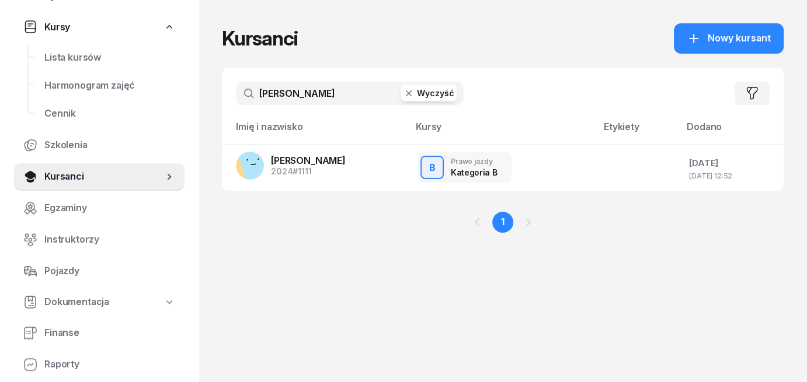
click at [421, 92] on button "Wyczyść" at bounding box center [428, 93] width 56 height 16
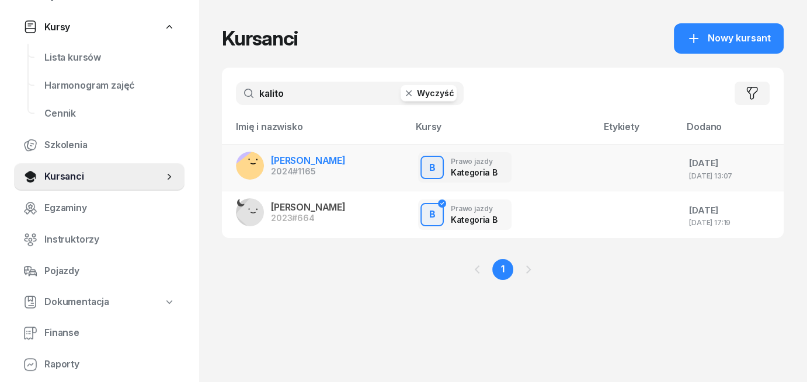
click at [271, 168] on div "2024 #1165" at bounding box center [308, 172] width 75 height 8
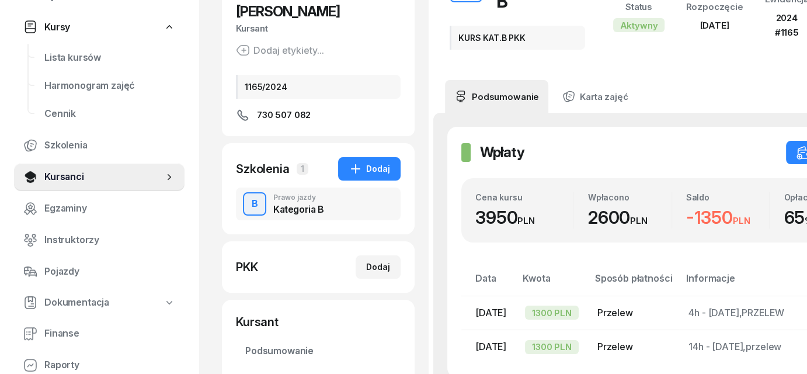
scroll to position [233, 0]
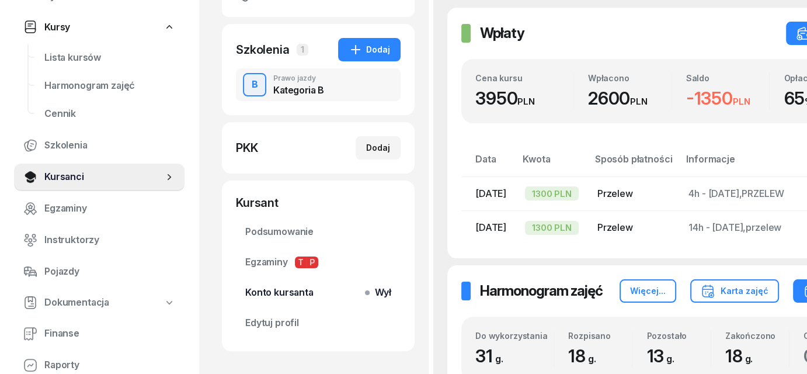
click at [378, 292] on span "Wył" at bounding box center [380, 292] width 22 height 15
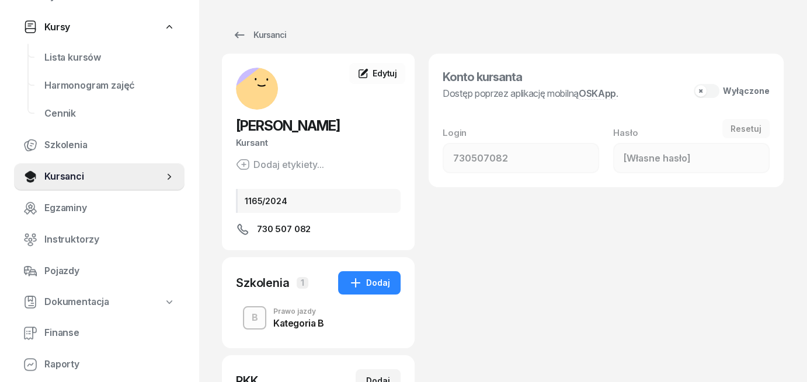
click at [710, 93] on button "Wyłączone" at bounding box center [731, 91] width 76 height 14
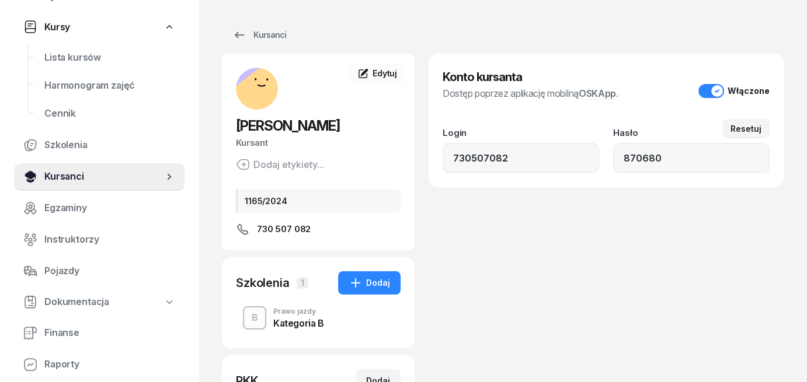
click at [64, 173] on span "Kursanci" at bounding box center [103, 176] width 119 height 15
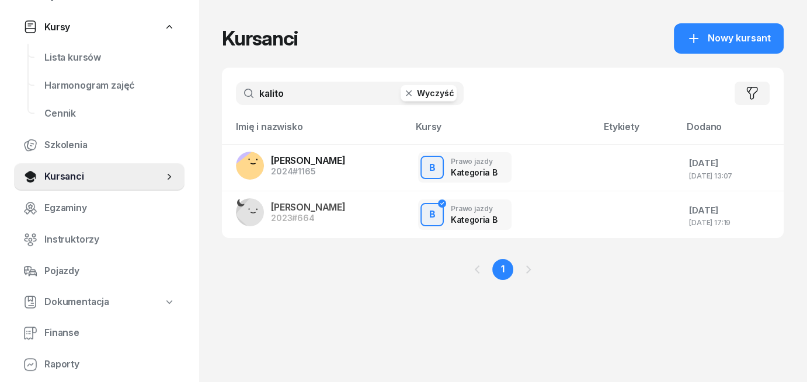
click at [443, 97] on button "Wyczyść" at bounding box center [428, 93] width 56 height 16
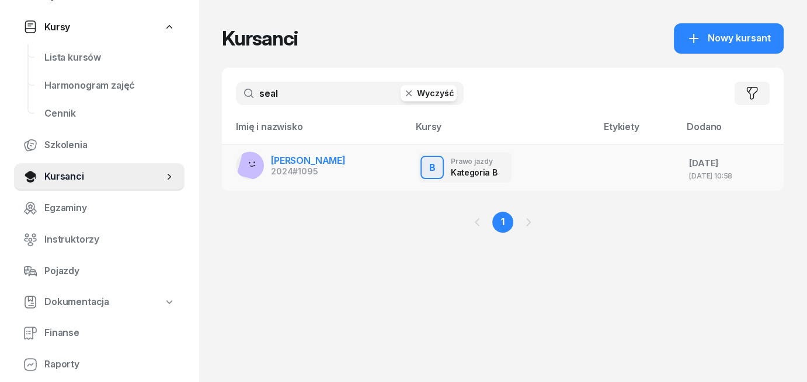
click at [300, 162] on span "[PERSON_NAME]" at bounding box center [308, 161] width 75 height 12
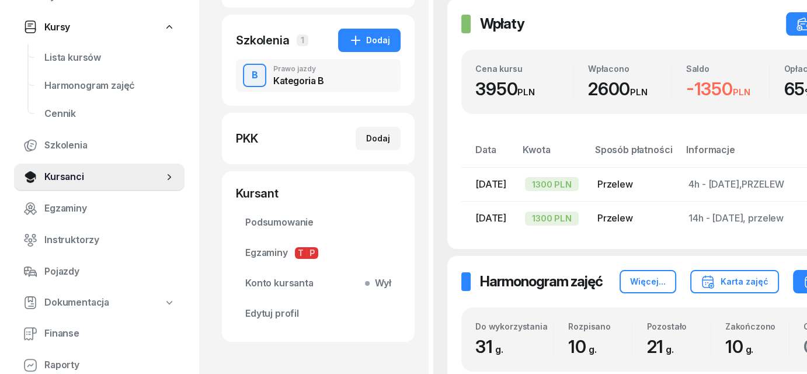
scroll to position [292, 0]
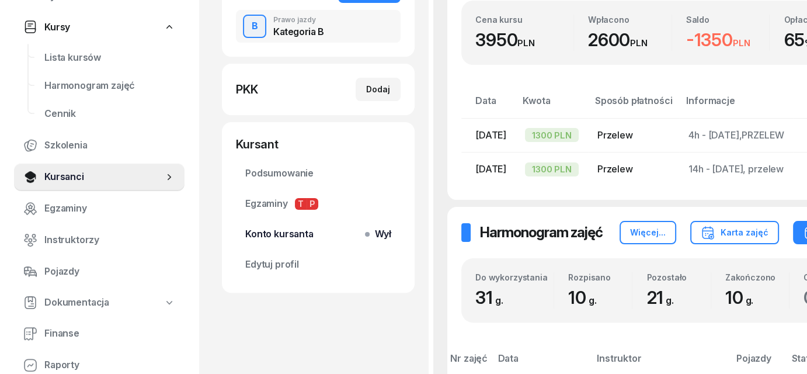
click at [376, 235] on span "Wył" at bounding box center [380, 233] width 22 height 15
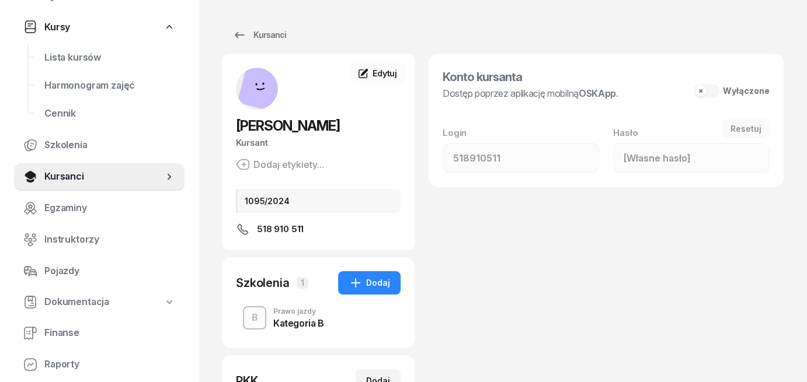
click at [714, 94] on button "Wyłączone" at bounding box center [731, 91] width 76 height 14
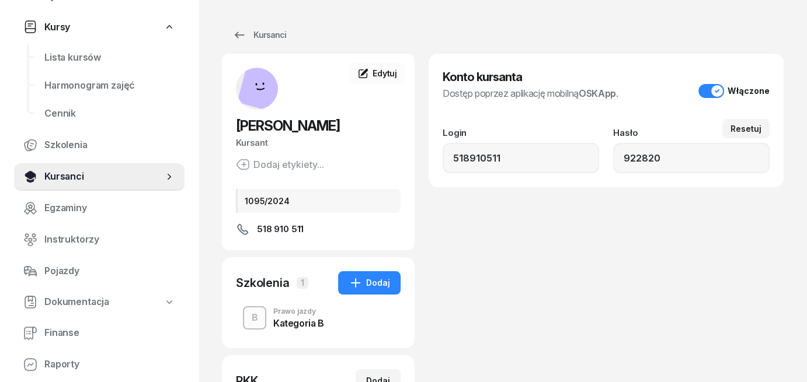
click at [75, 177] on span "Kursanci" at bounding box center [103, 176] width 119 height 15
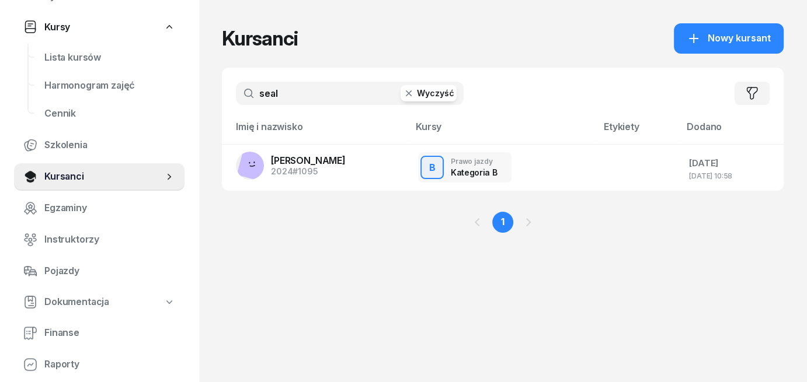
click at [444, 95] on button "Wyczyść" at bounding box center [428, 93] width 56 height 16
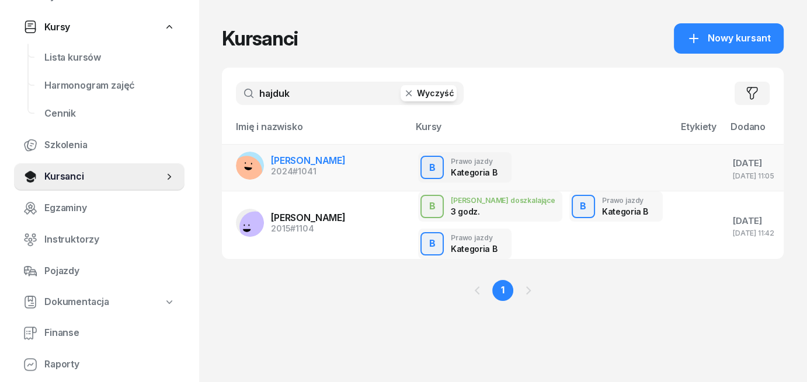
click at [287, 165] on span "[PERSON_NAME]" at bounding box center [308, 161] width 75 height 12
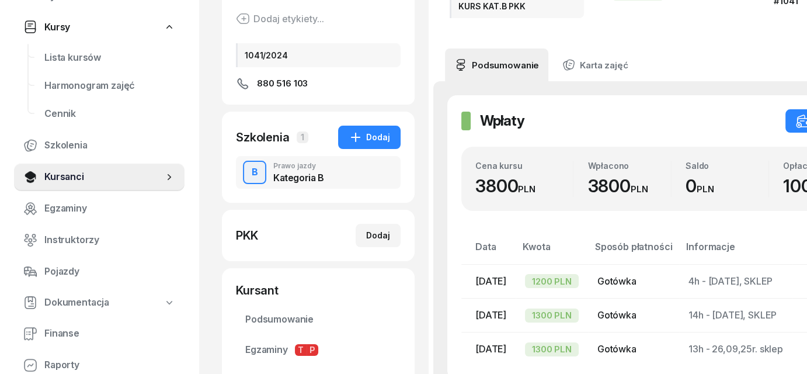
scroll to position [233, 0]
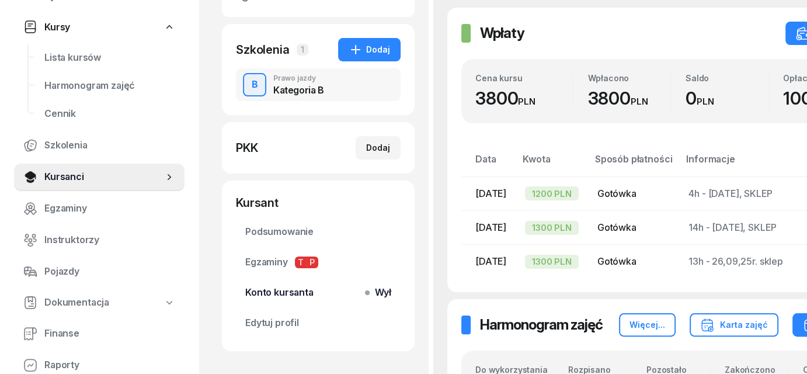
click at [381, 298] on span "Wył" at bounding box center [380, 292] width 22 height 15
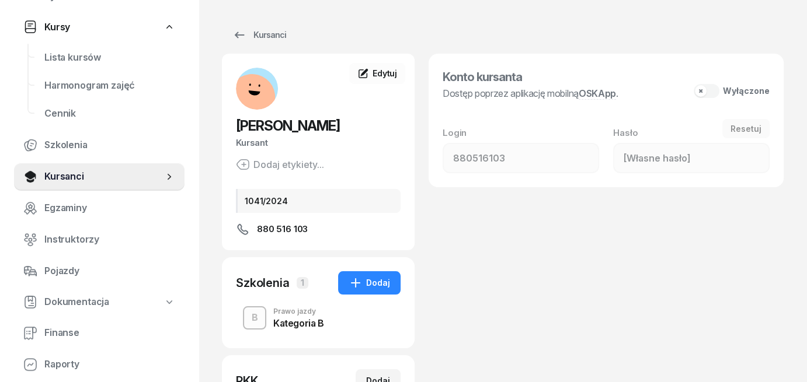
click at [711, 94] on button "Wyłączone" at bounding box center [731, 91] width 76 height 14
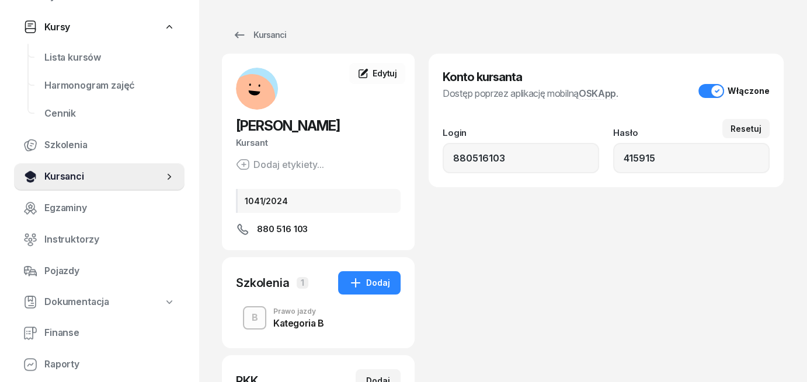
click at [64, 175] on span "Kursanci" at bounding box center [103, 176] width 119 height 15
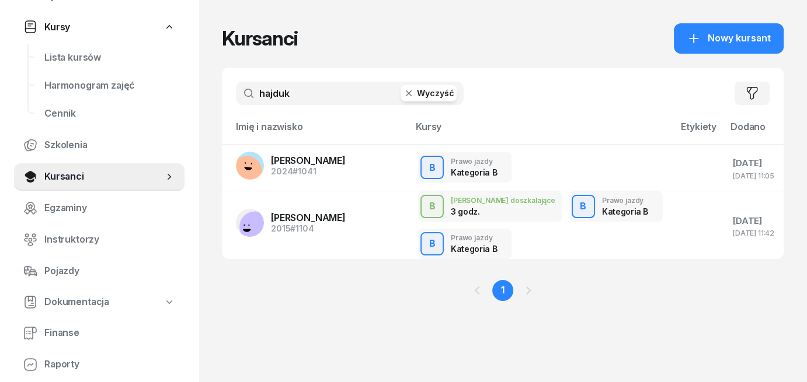
click at [424, 94] on button "Wyczyść" at bounding box center [428, 93] width 56 height 16
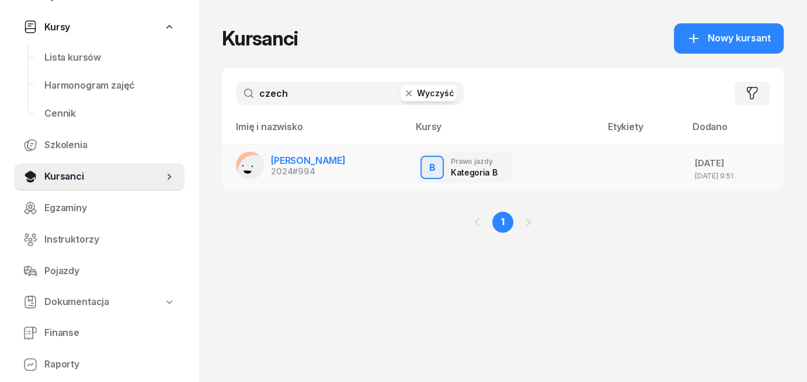
click at [318, 162] on span "[PERSON_NAME]" at bounding box center [308, 161] width 75 height 12
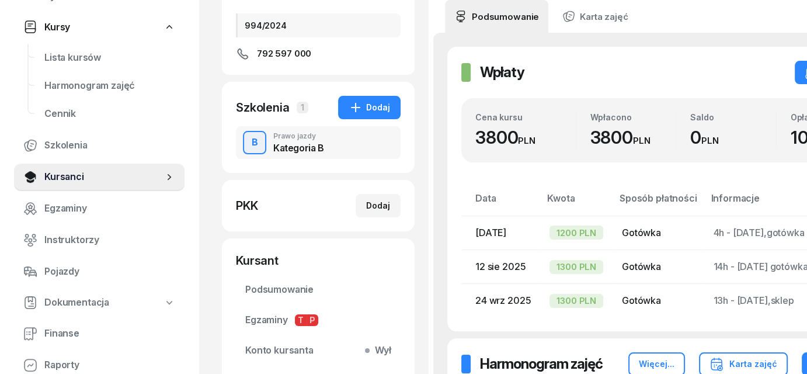
scroll to position [292, 0]
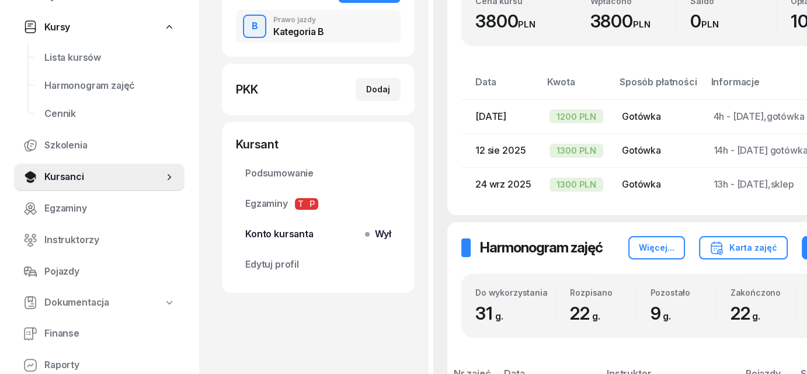
click at [383, 239] on span "Wył" at bounding box center [380, 233] width 22 height 15
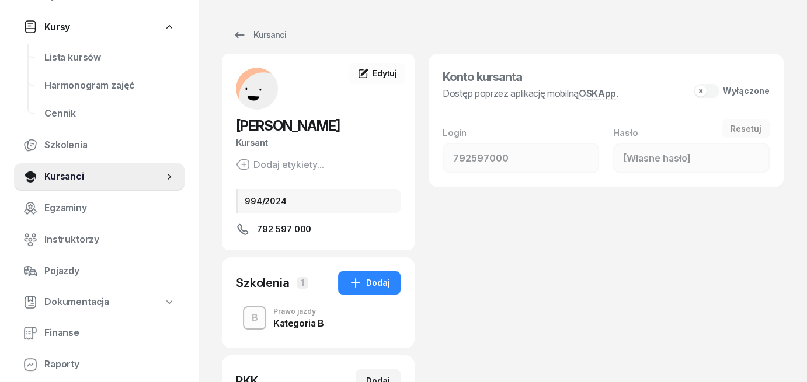
click at [713, 90] on button "Wyłączone" at bounding box center [731, 91] width 76 height 14
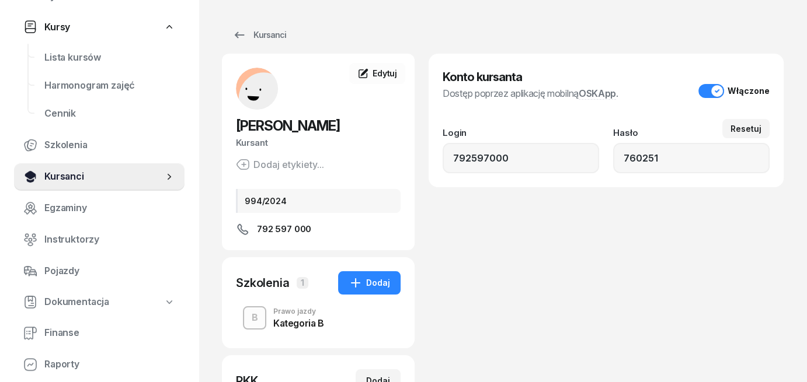
click at [49, 177] on span "Kursanci" at bounding box center [103, 176] width 119 height 15
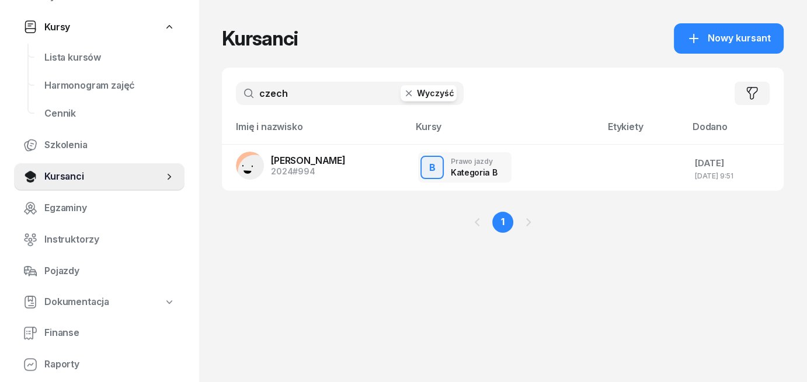
click at [423, 93] on button "Wyczyść" at bounding box center [428, 93] width 56 height 16
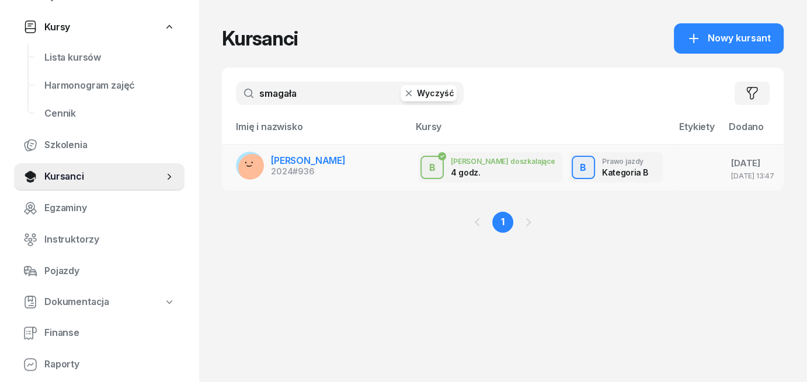
click at [295, 162] on span "[PERSON_NAME]" at bounding box center [308, 161] width 75 height 12
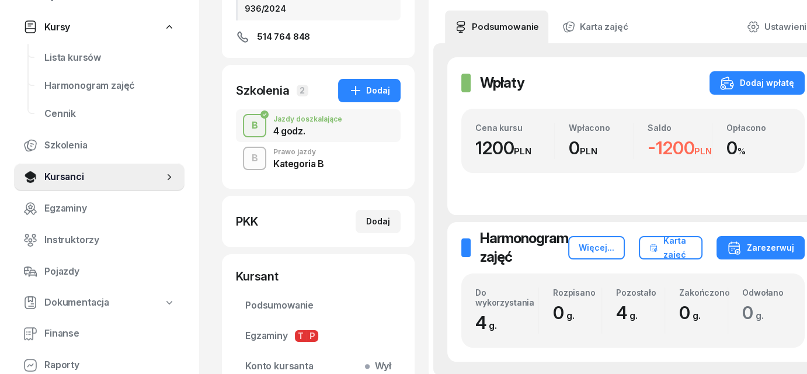
scroll to position [323, 0]
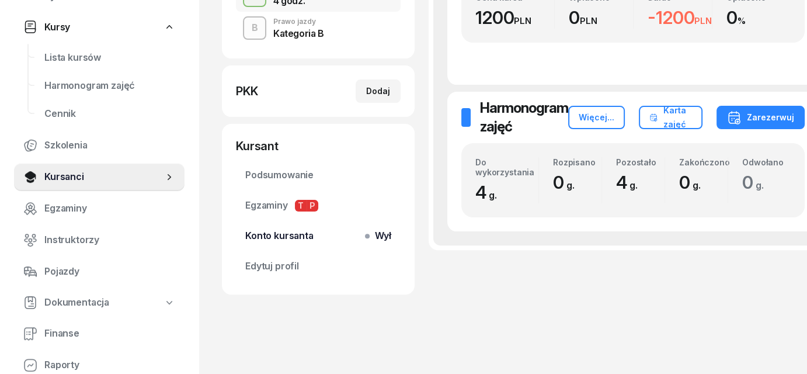
click at [361, 236] on span "Konto kursanta Wył" at bounding box center [318, 235] width 146 height 15
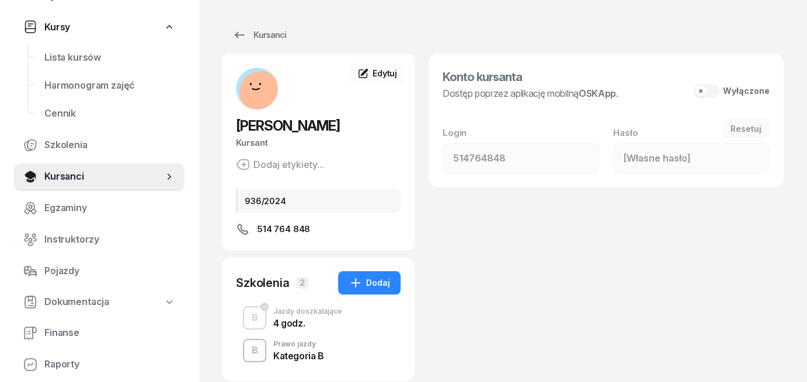
click at [710, 90] on button "Wyłączone" at bounding box center [731, 91] width 76 height 14
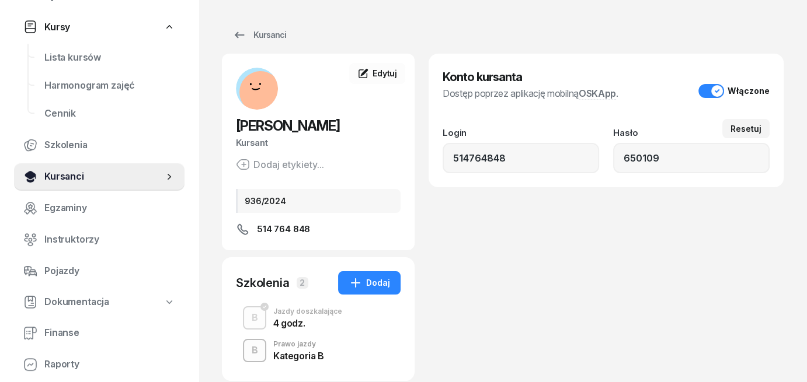
click at [45, 175] on span "Kursanci" at bounding box center [103, 176] width 119 height 15
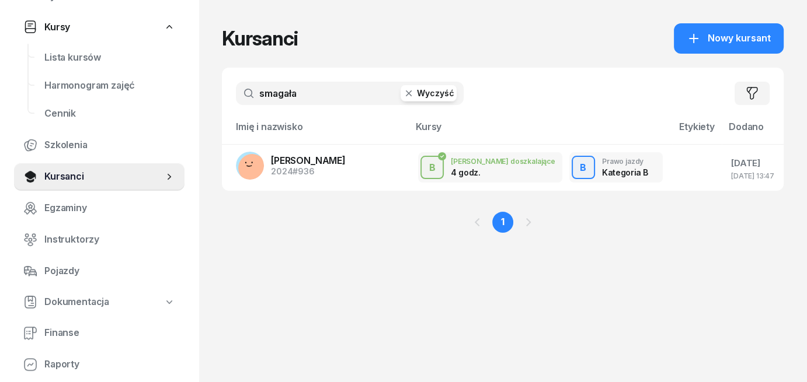
click at [425, 96] on button "Wyczyść" at bounding box center [428, 93] width 56 height 16
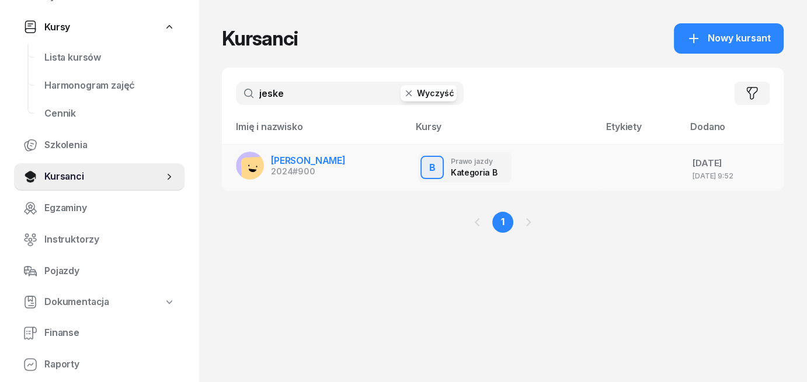
click at [281, 163] on span "[PERSON_NAME]" at bounding box center [308, 161] width 75 height 12
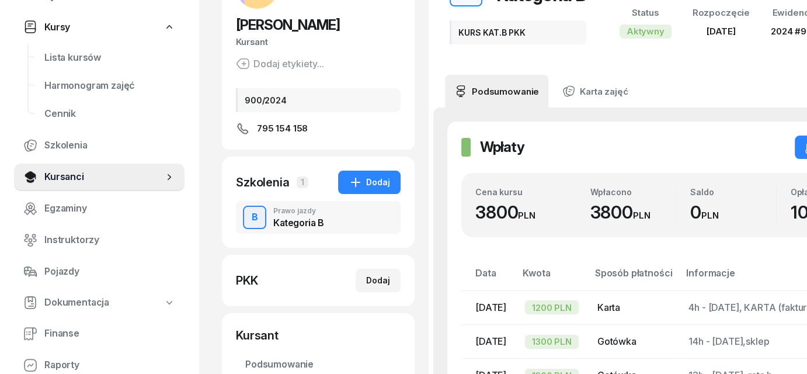
scroll to position [175, 0]
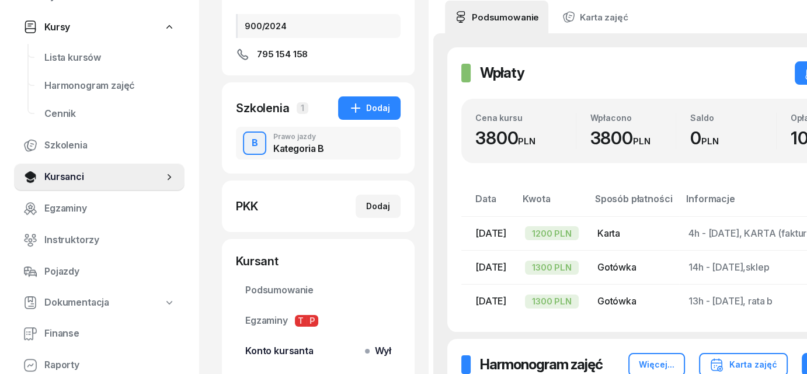
click at [368, 352] on span at bounding box center [367, 350] width 5 height 5
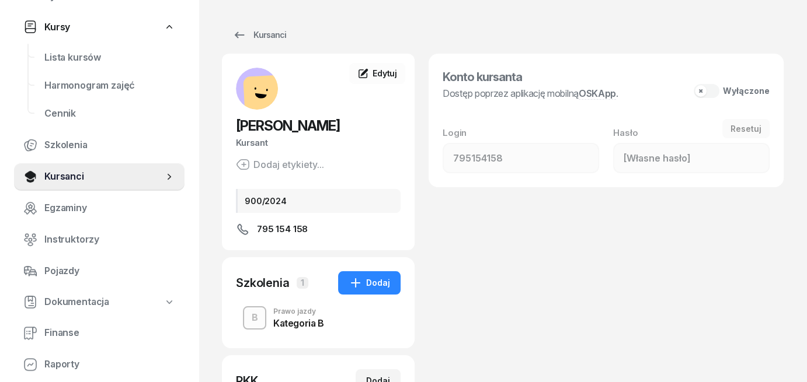
click at [711, 92] on button "Wyłączone" at bounding box center [731, 91] width 76 height 14
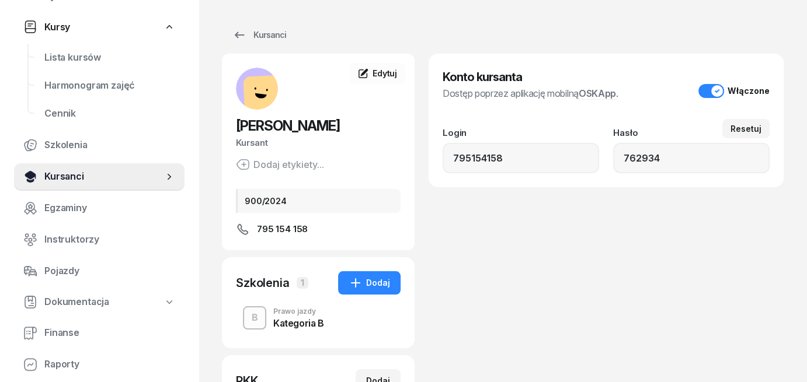
click at [72, 178] on span "Kursanci" at bounding box center [103, 176] width 119 height 15
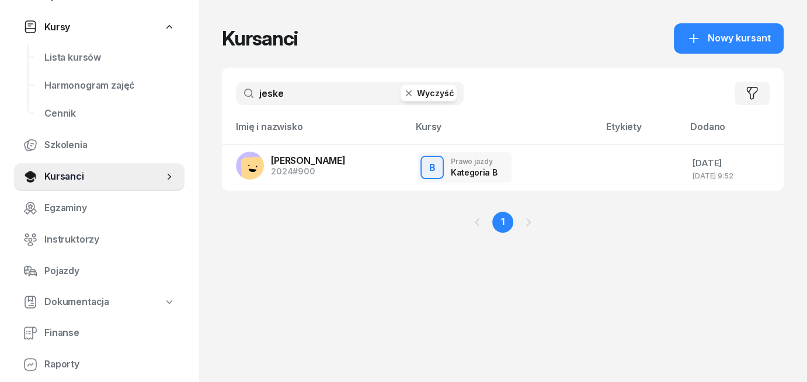
click at [416, 92] on button "Wyczyść" at bounding box center [428, 93] width 56 height 16
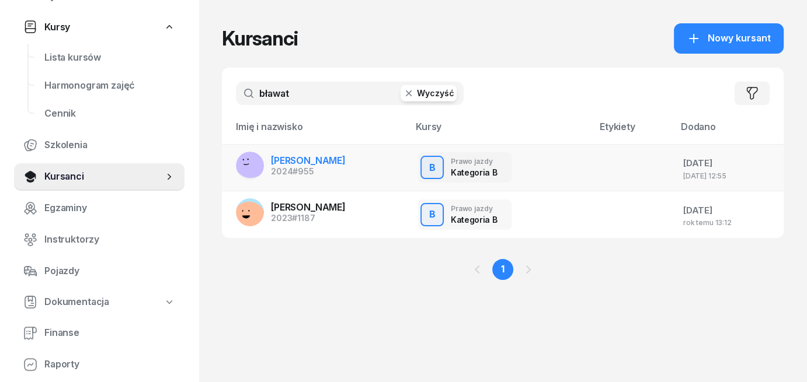
click at [285, 165] on span "[PERSON_NAME]" at bounding box center [308, 161] width 75 height 12
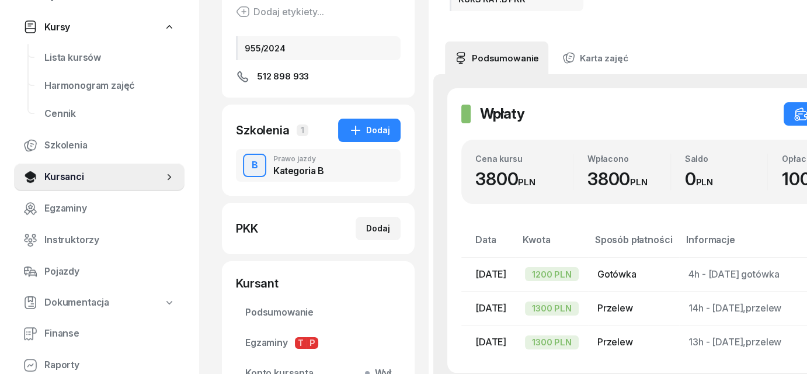
scroll to position [233, 0]
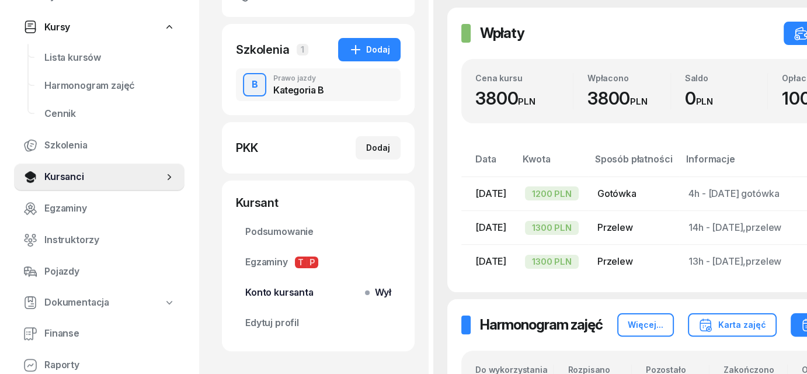
click at [358, 292] on span "Konto kursanta Wył" at bounding box center [318, 292] width 146 height 15
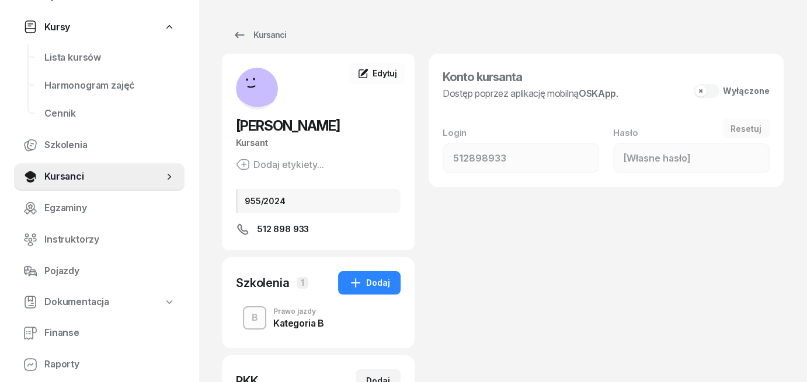
click at [710, 92] on button "Wyłączone" at bounding box center [731, 91] width 76 height 14
